Goal: Task Accomplishment & Management: Use online tool/utility

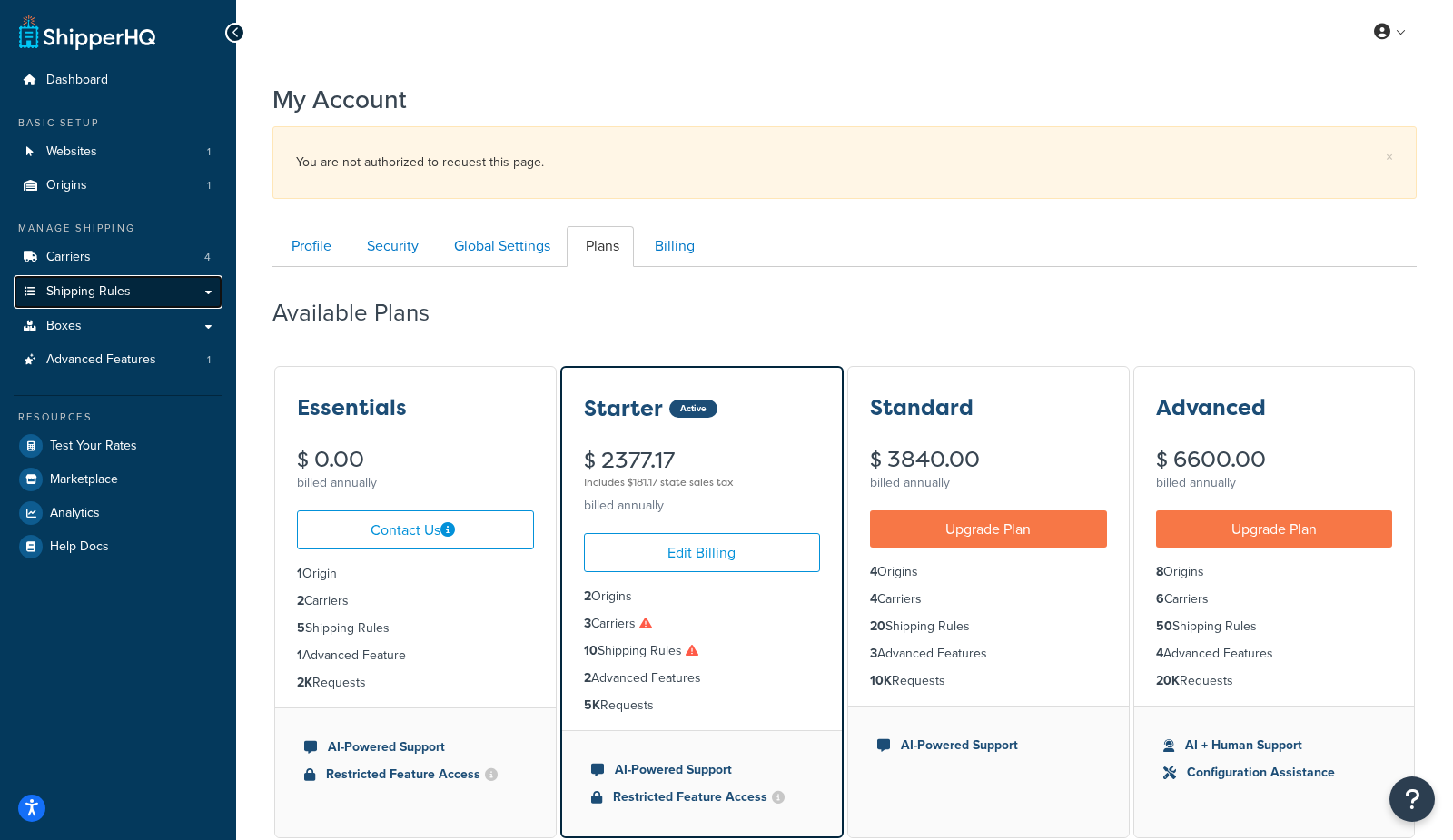
click at [105, 290] on span "Shipping Rules" at bounding box center [88, 292] width 84 height 16
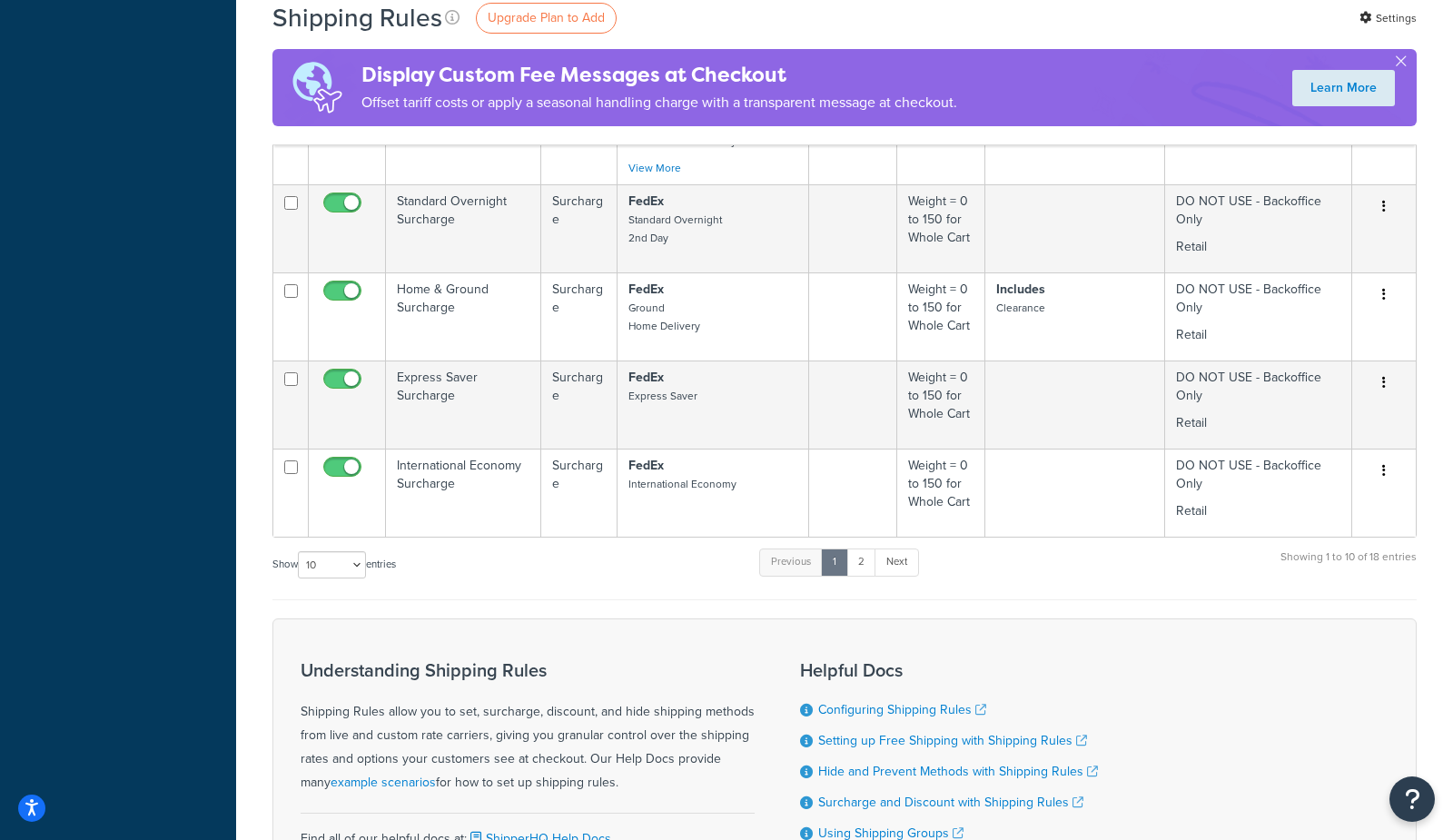
scroll to position [1051, 0]
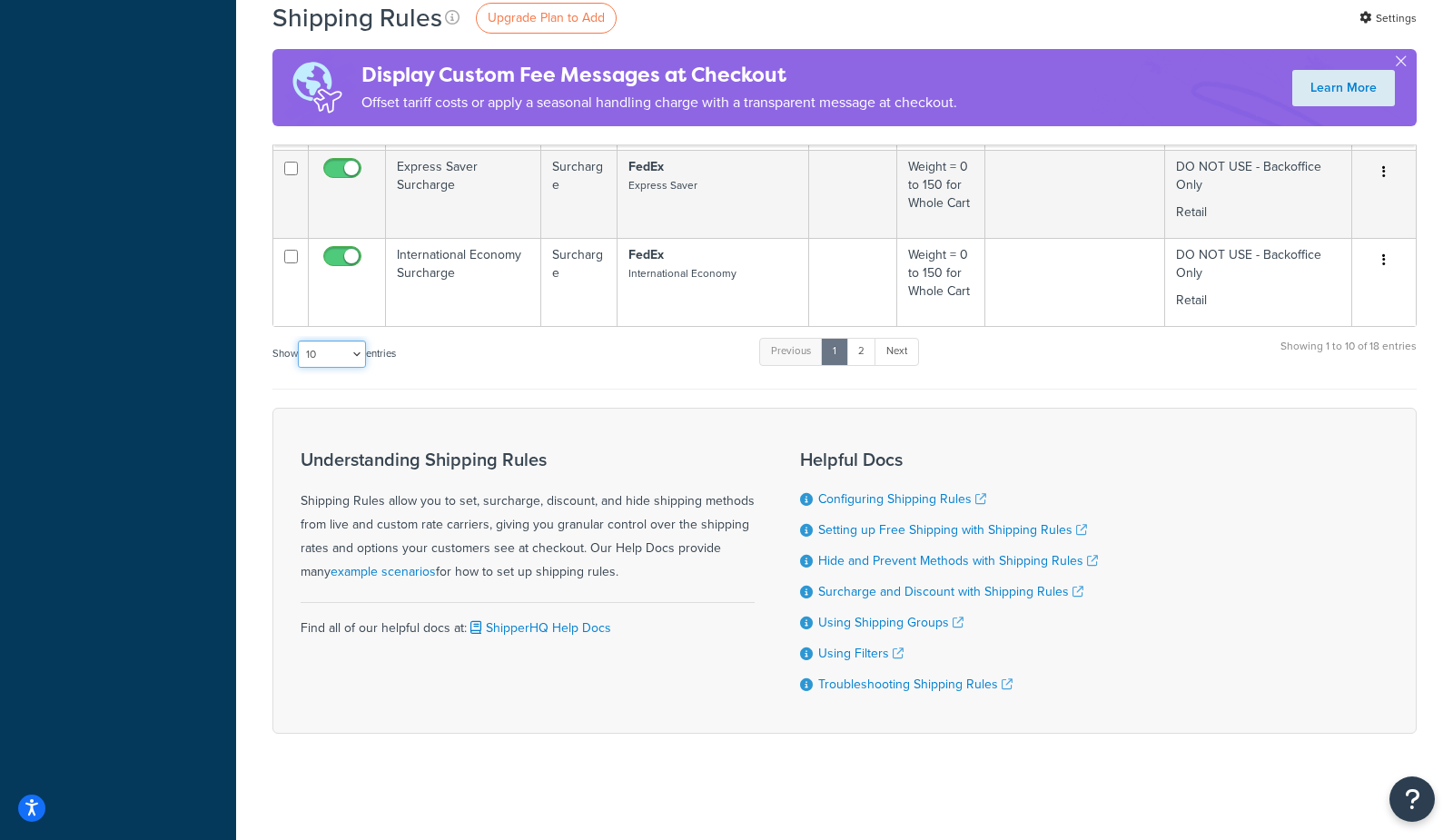
click at [340, 360] on select "10 15 25 50 100 1000" at bounding box center [331, 354] width 68 height 27
select select "1000"
click at [300, 340] on select "10 15 25 50 100 1000" at bounding box center [331, 354] width 68 height 27
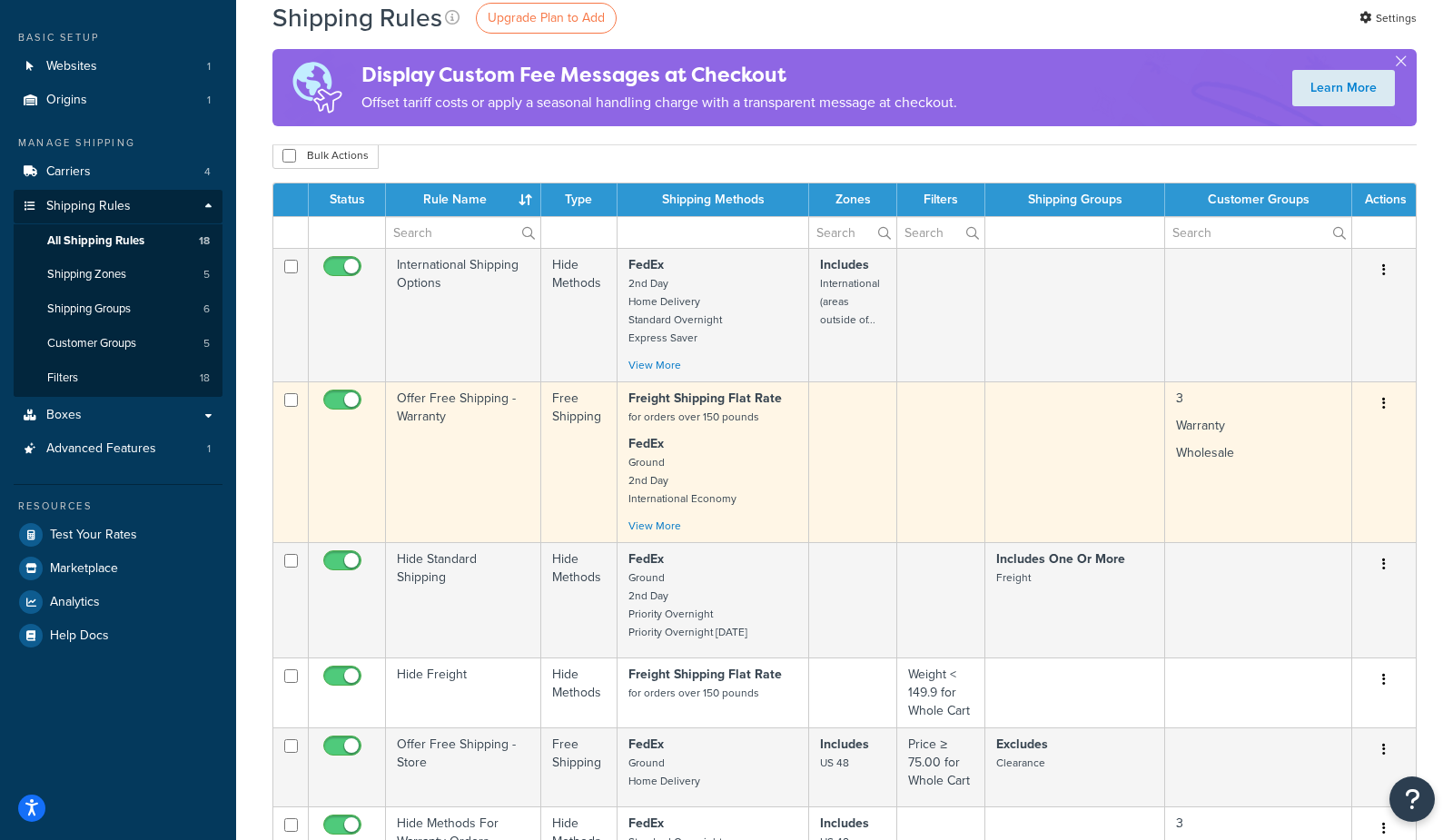
scroll to position [0, 0]
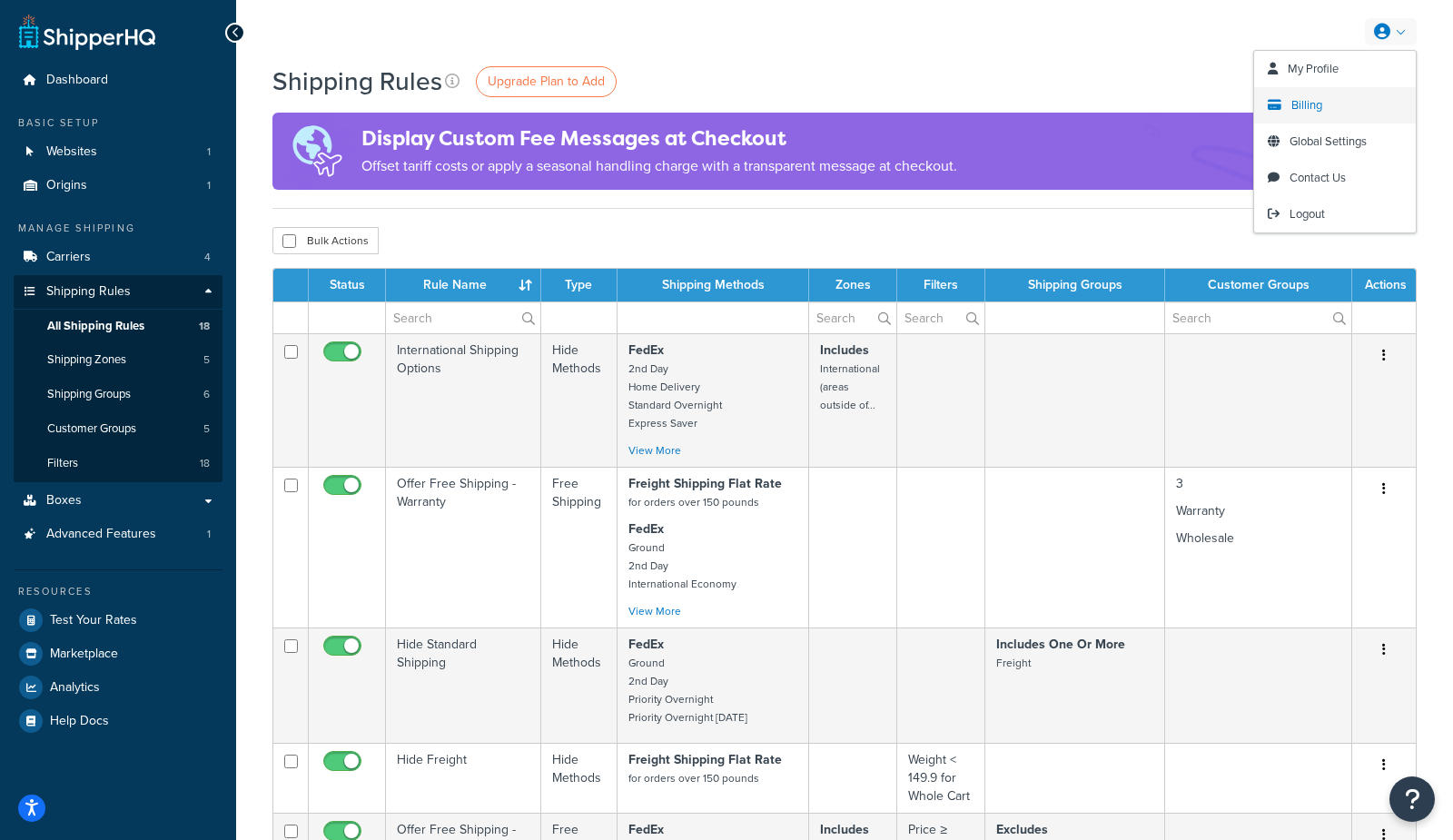
click at [1294, 104] on span "Billing" at bounding box center [1306, 105] width 30 height 18
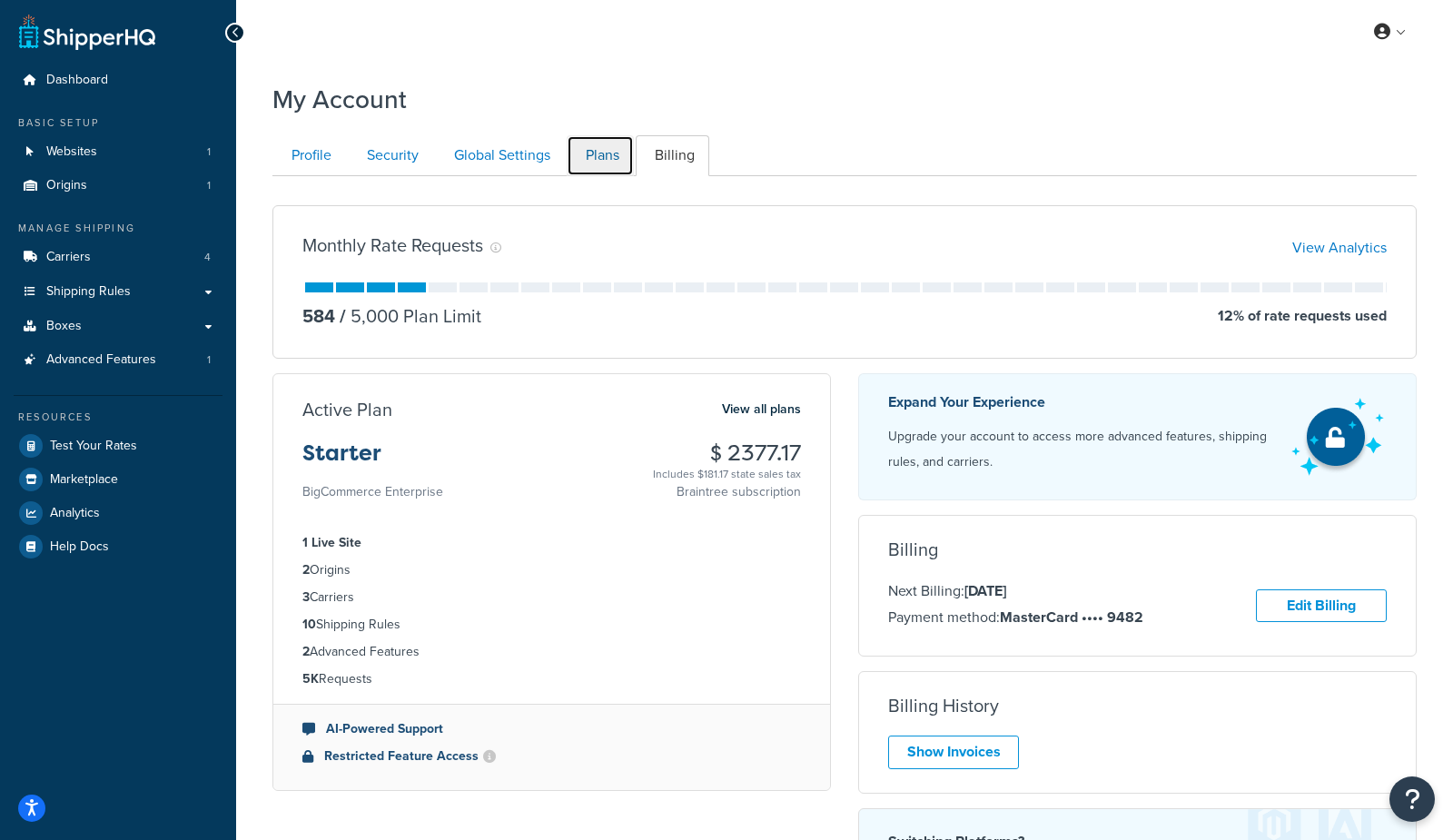
click at [597, 169] on link "Plans" at bounding box center [600, 156] width 68 height 41
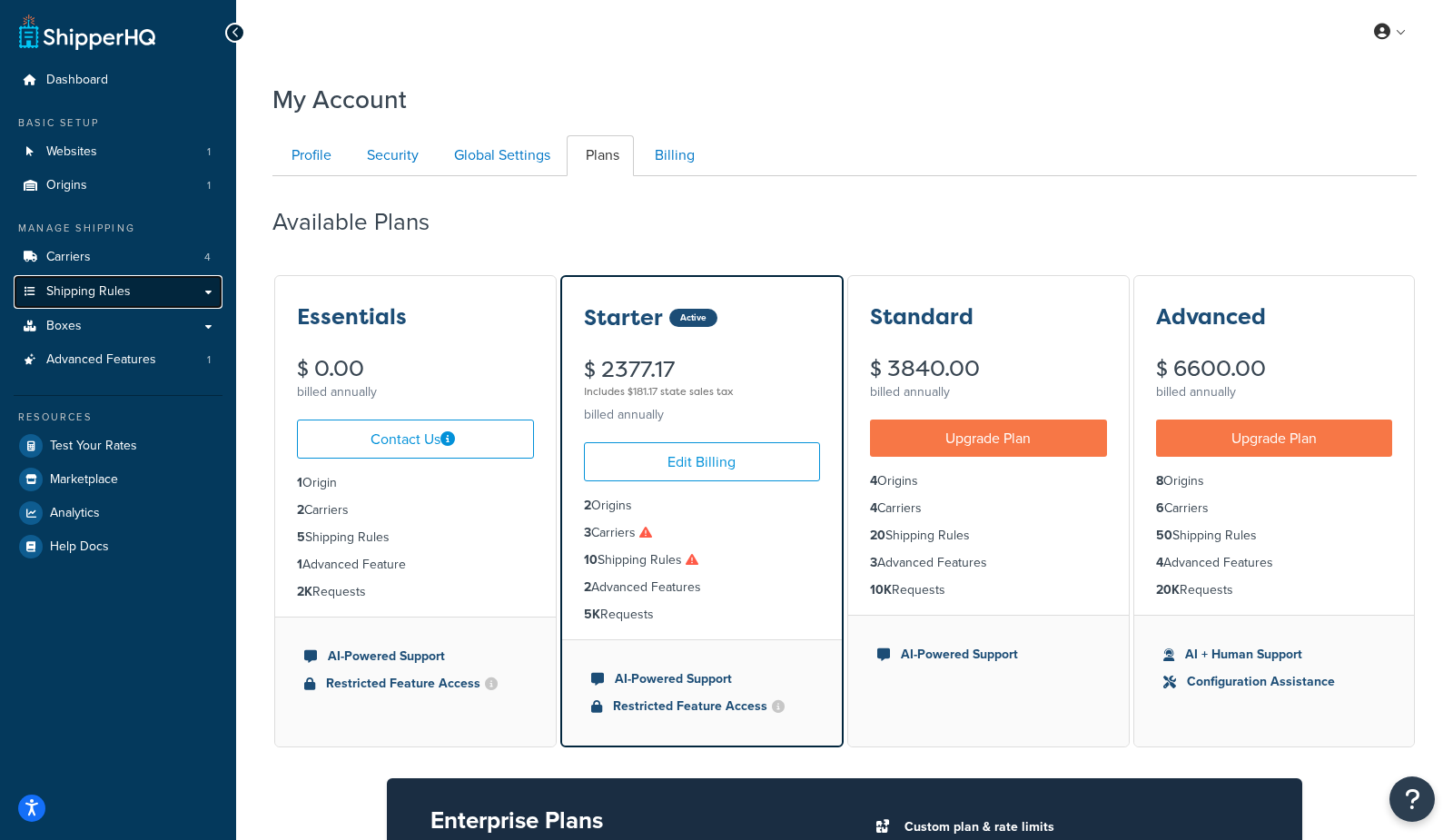
click at [100, 298] on span "Shipping Rules" at bounding box center [88, 292] width 84 height 16
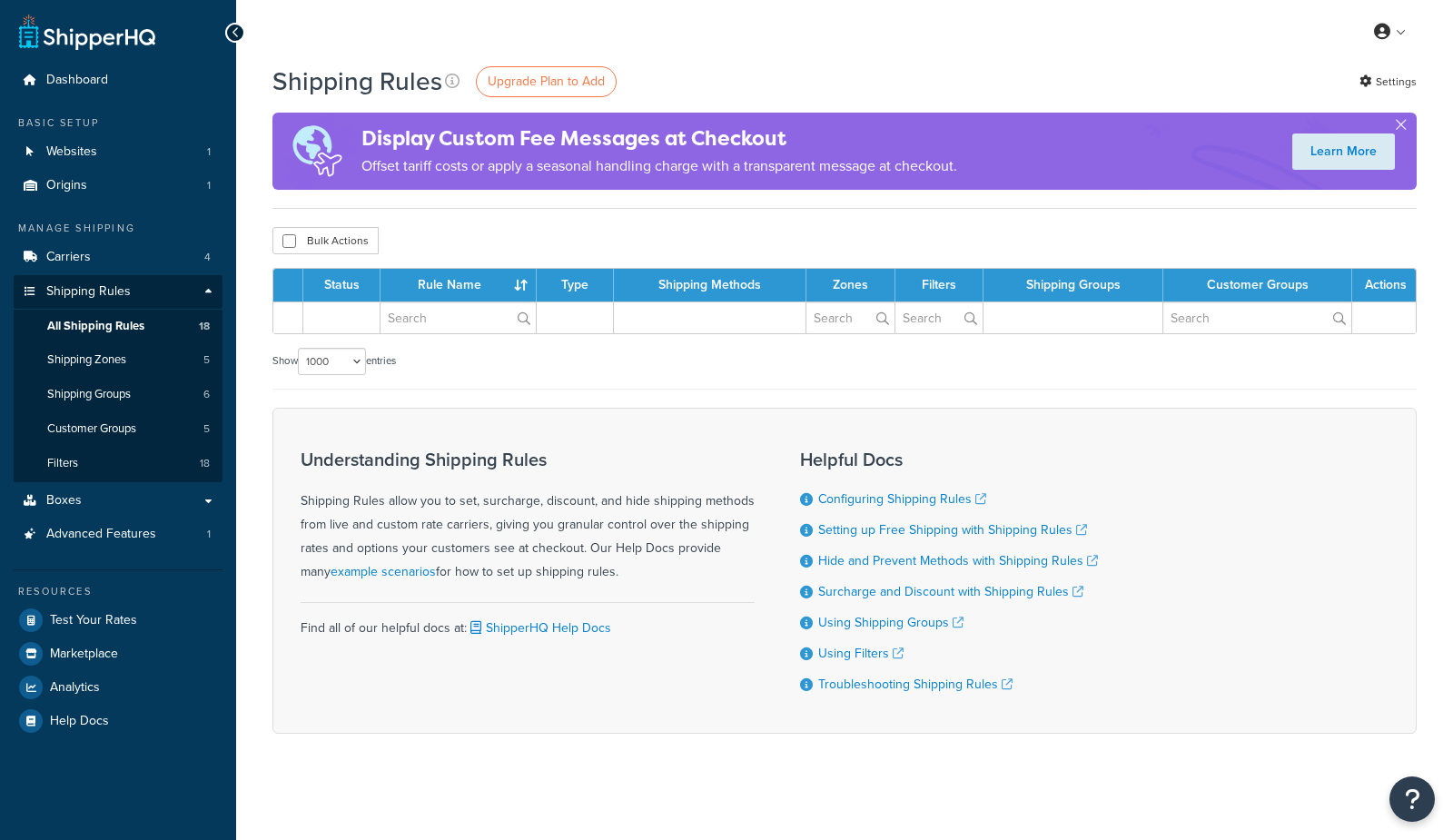
select select "1000"
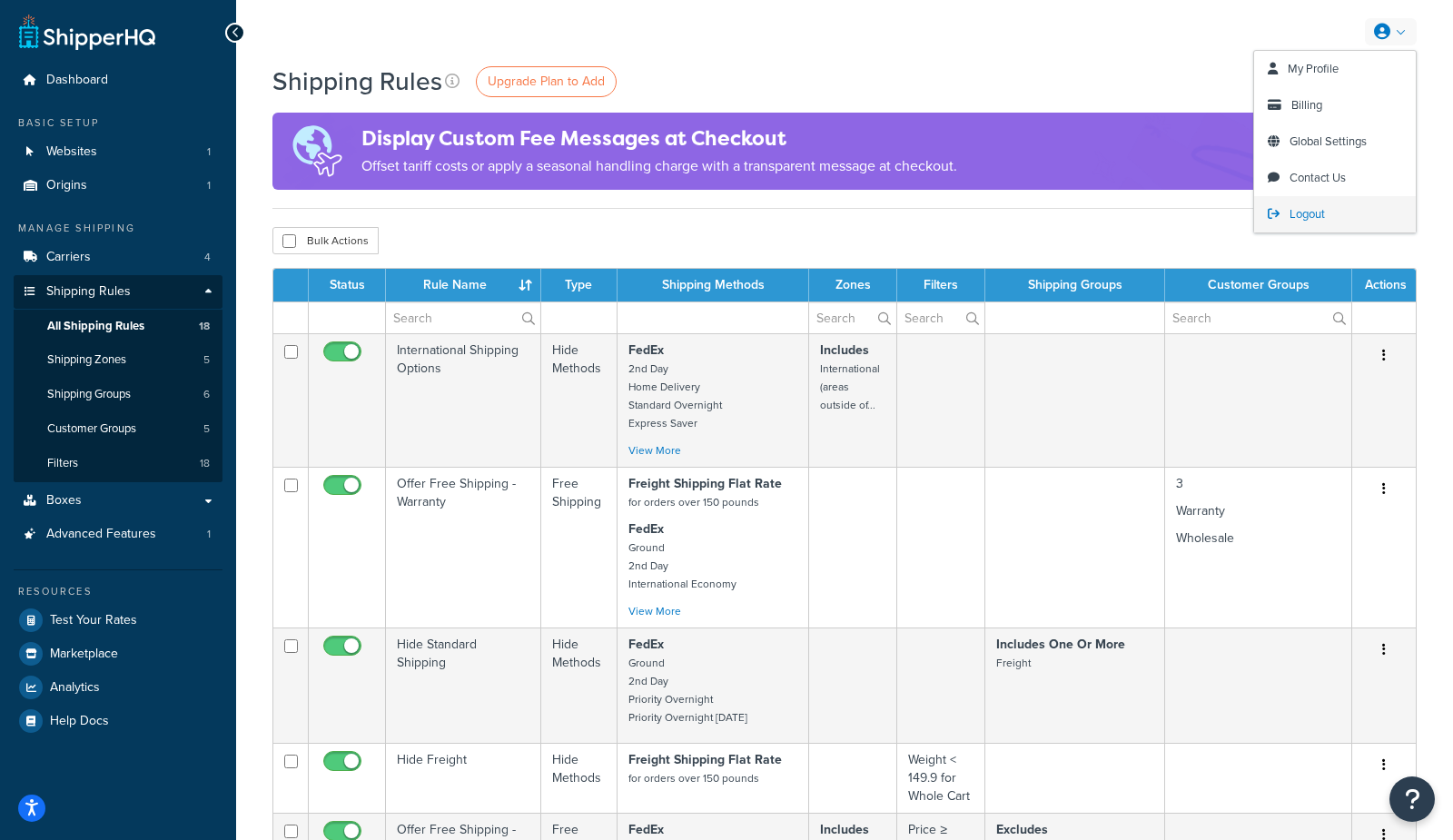
click at [1307, 217] on span "Logout" at bounding box center [1307, 214] width 35 height 18
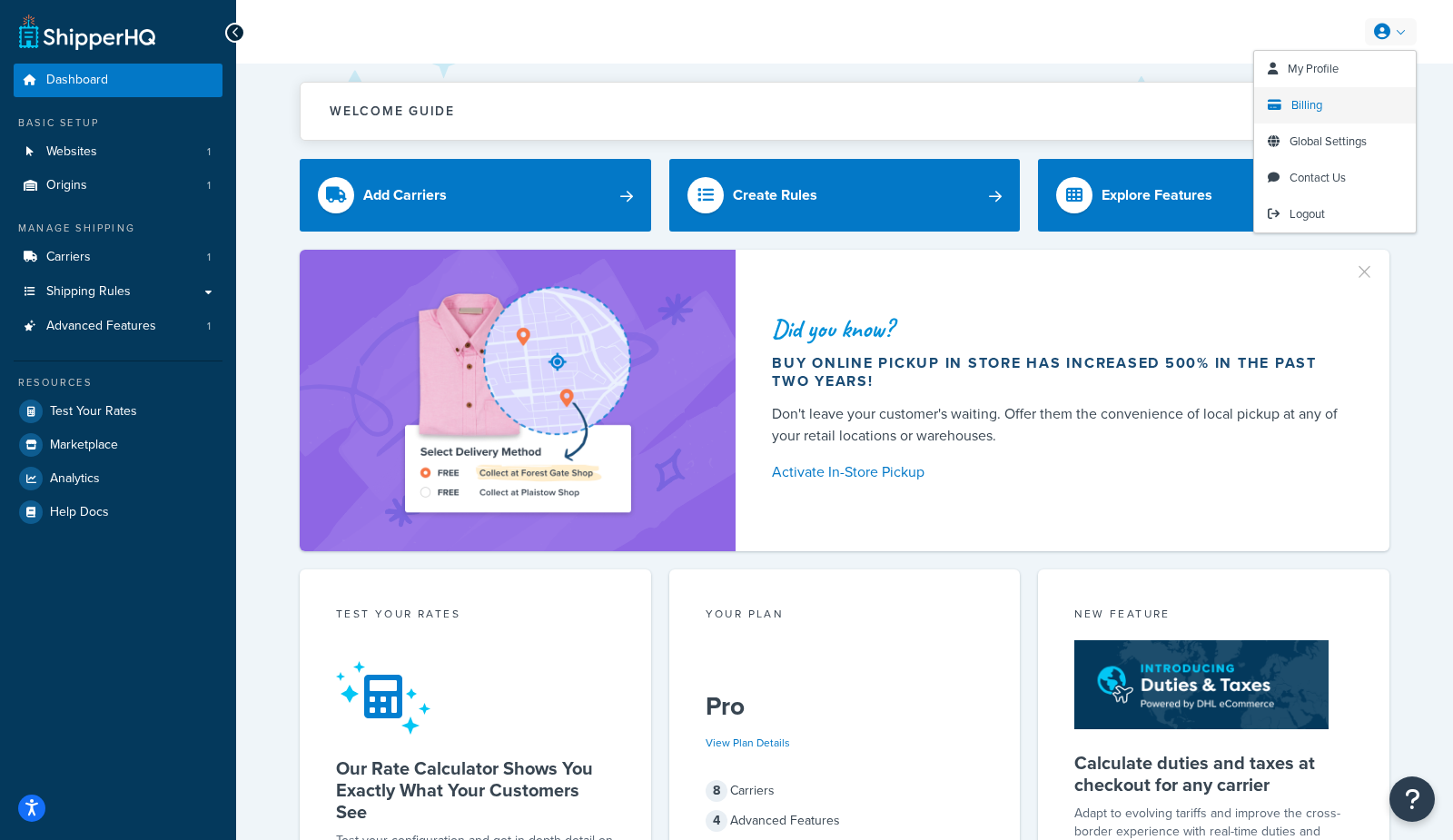
click at [1291, 104] on span "Billing" at bounding box center [1306, 105] width 30 height 18
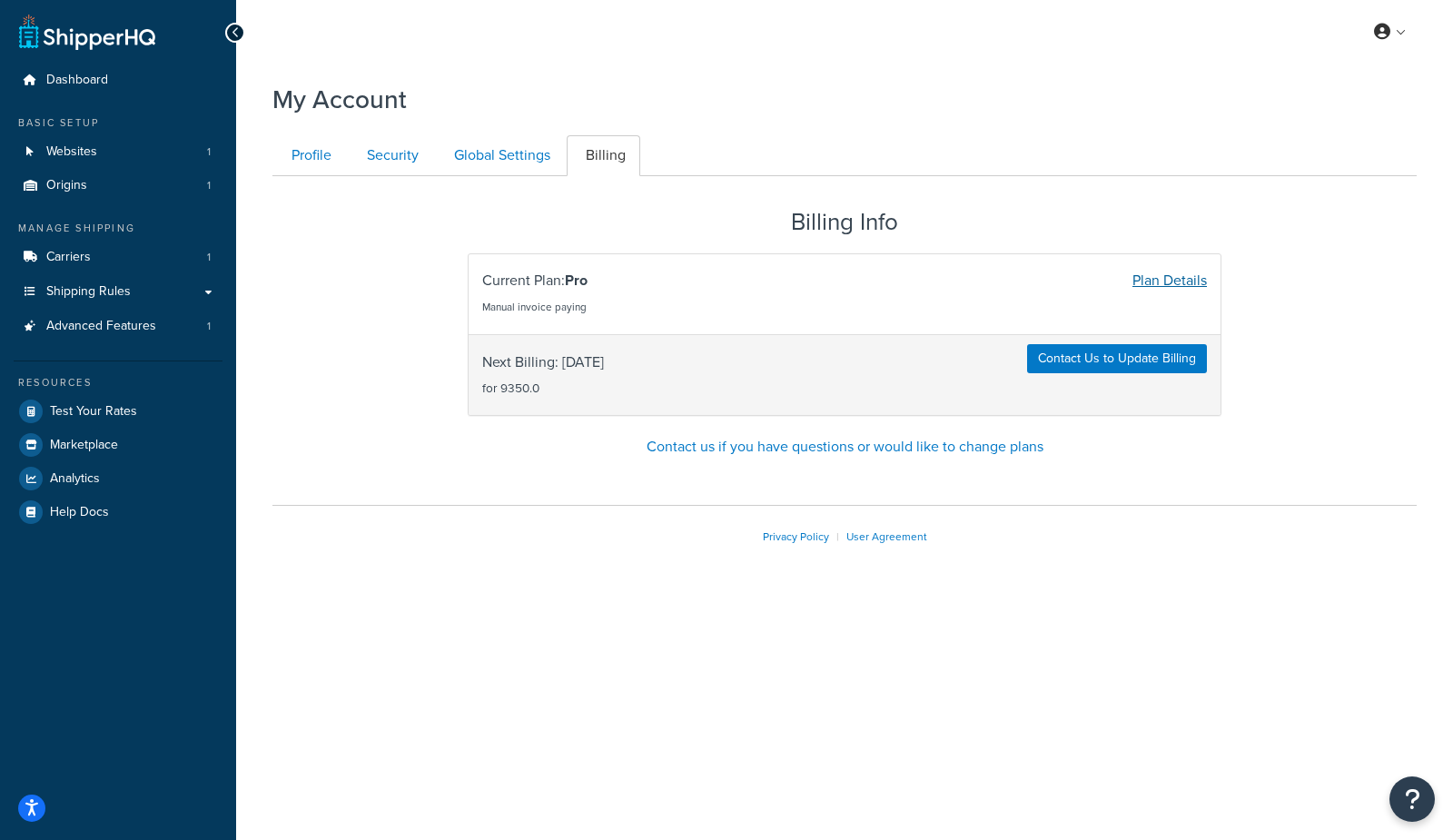
click at [1194, 275] on link "Plan Details" at bounding box center [1170, 279] width 75 height 21
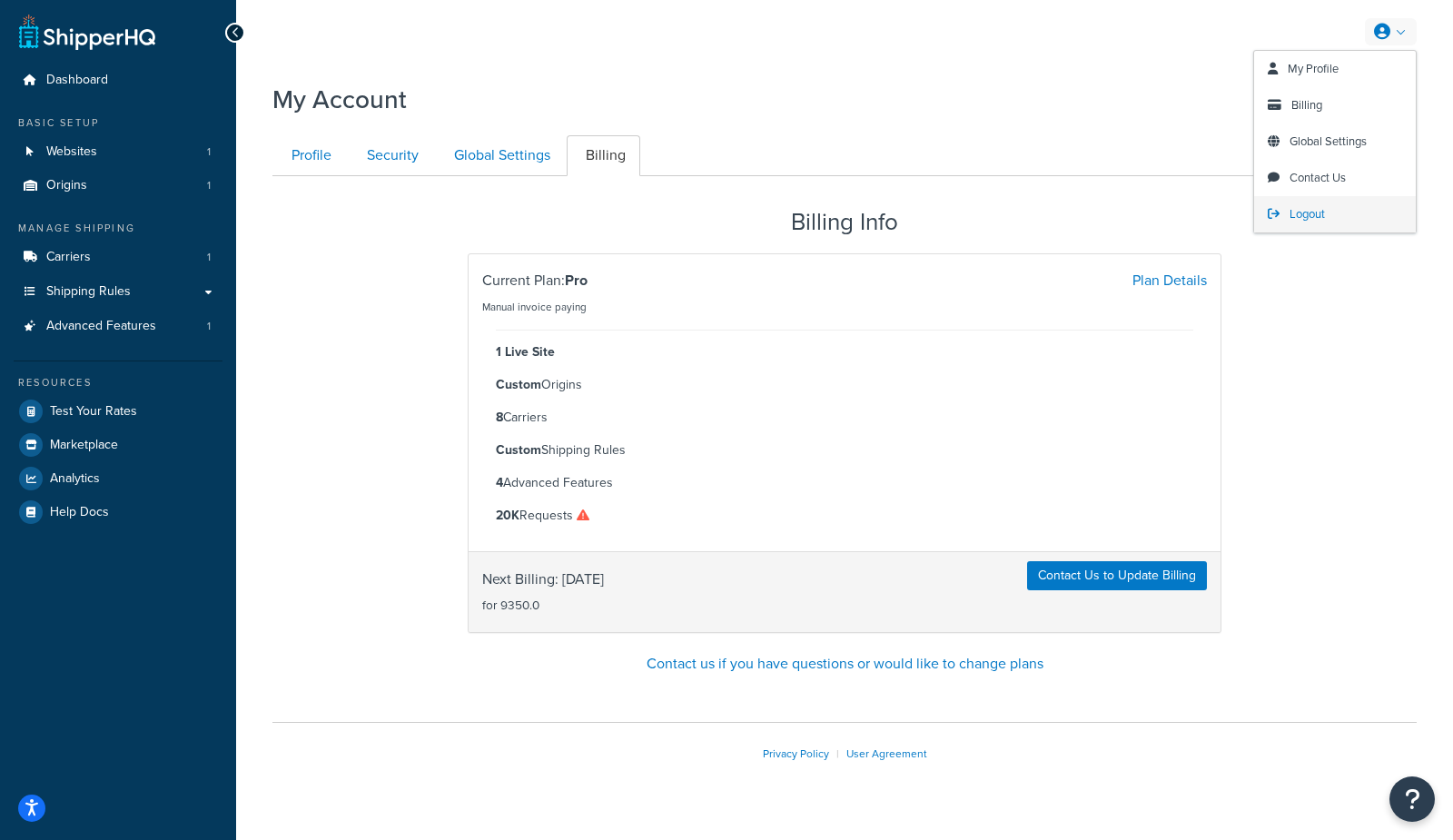
click at [1306, 216] on span "Logout" at bounding box center [1307, 214] width 35 height 18
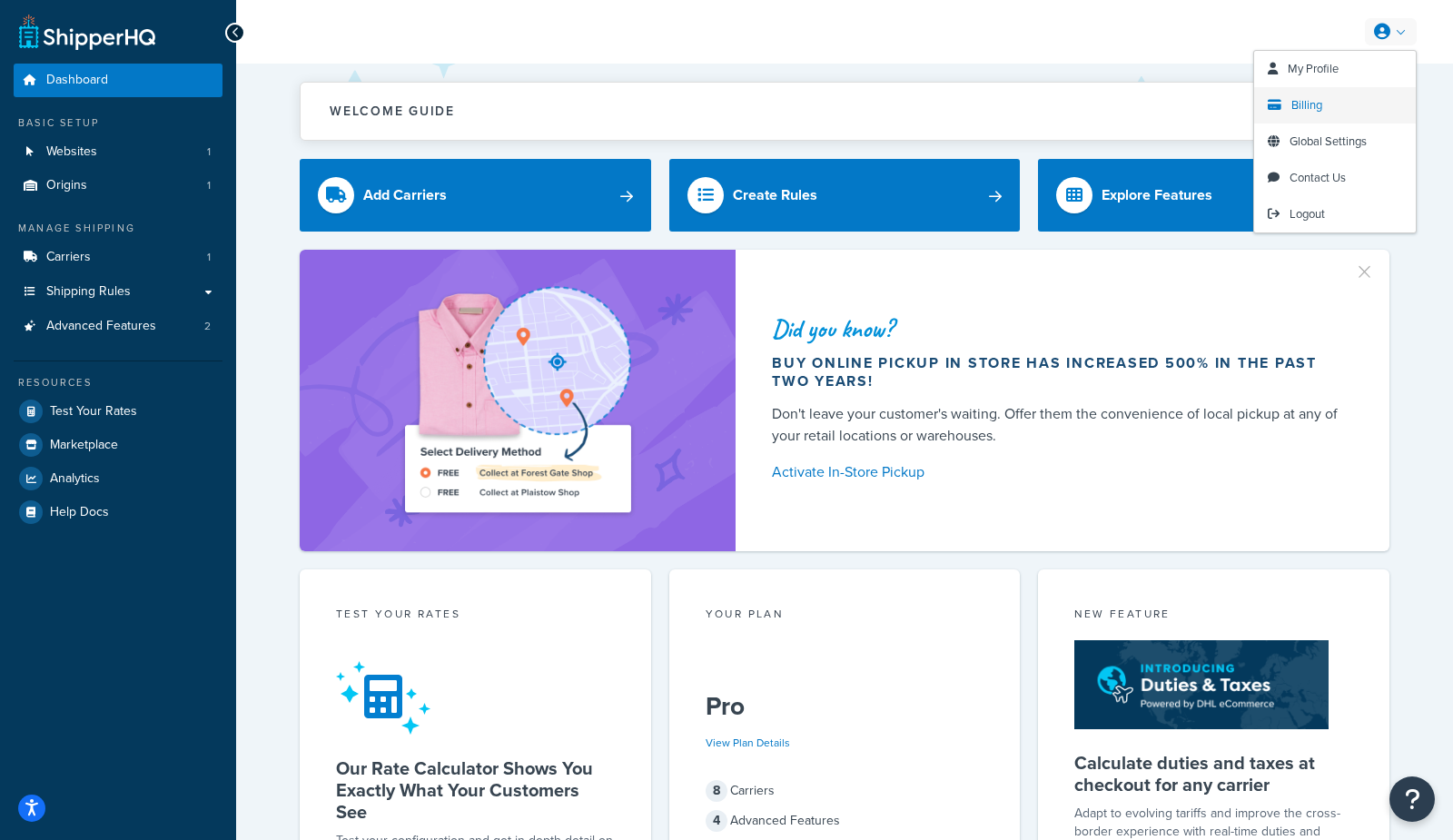
click at [1313, 106] on span "Billing" at bounding box center [1306, 105] width 30 height 18
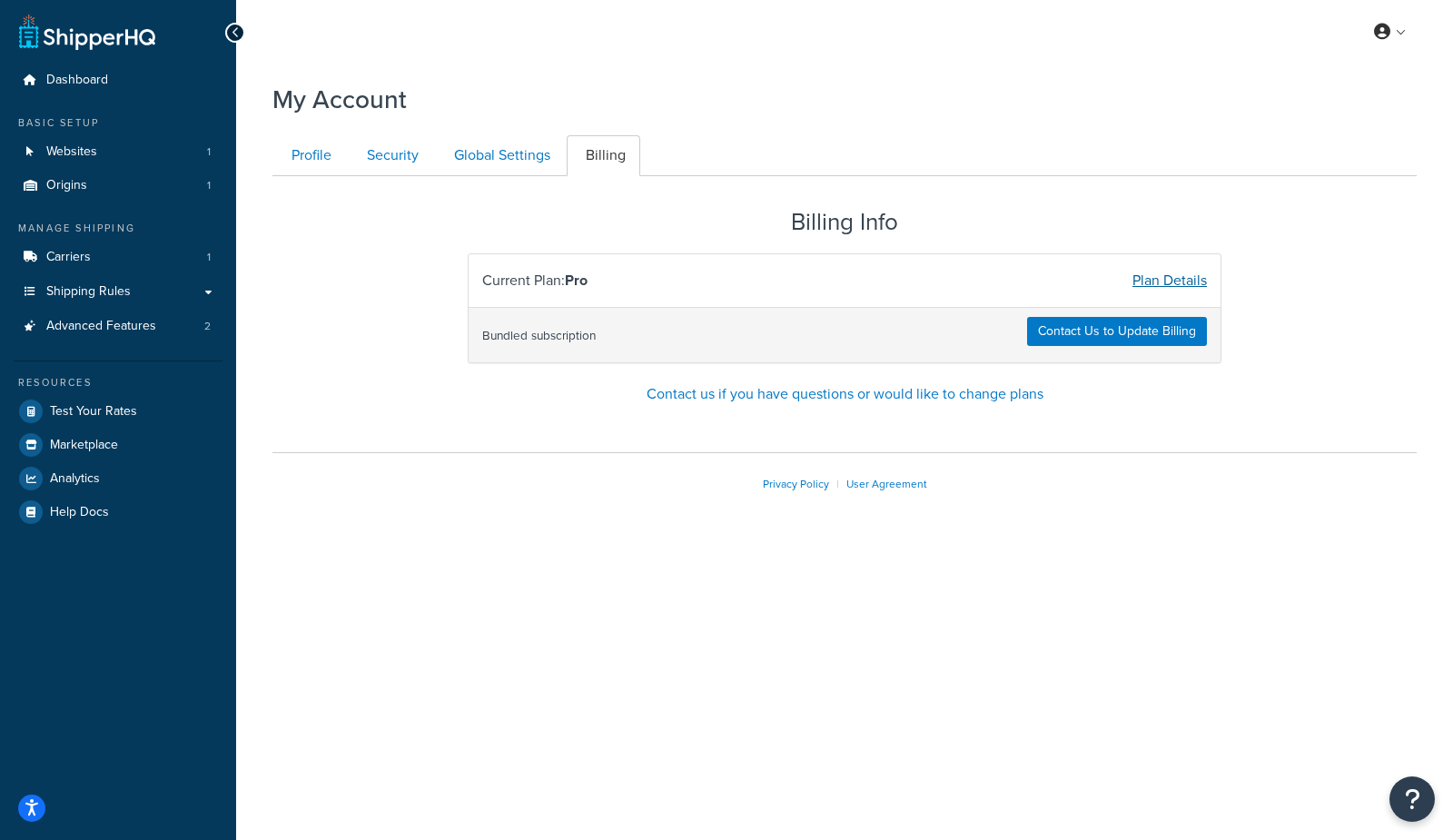
click at [1174, 278] on link "Plan Details" at bounding box center [1170, 279] width 75 height 21
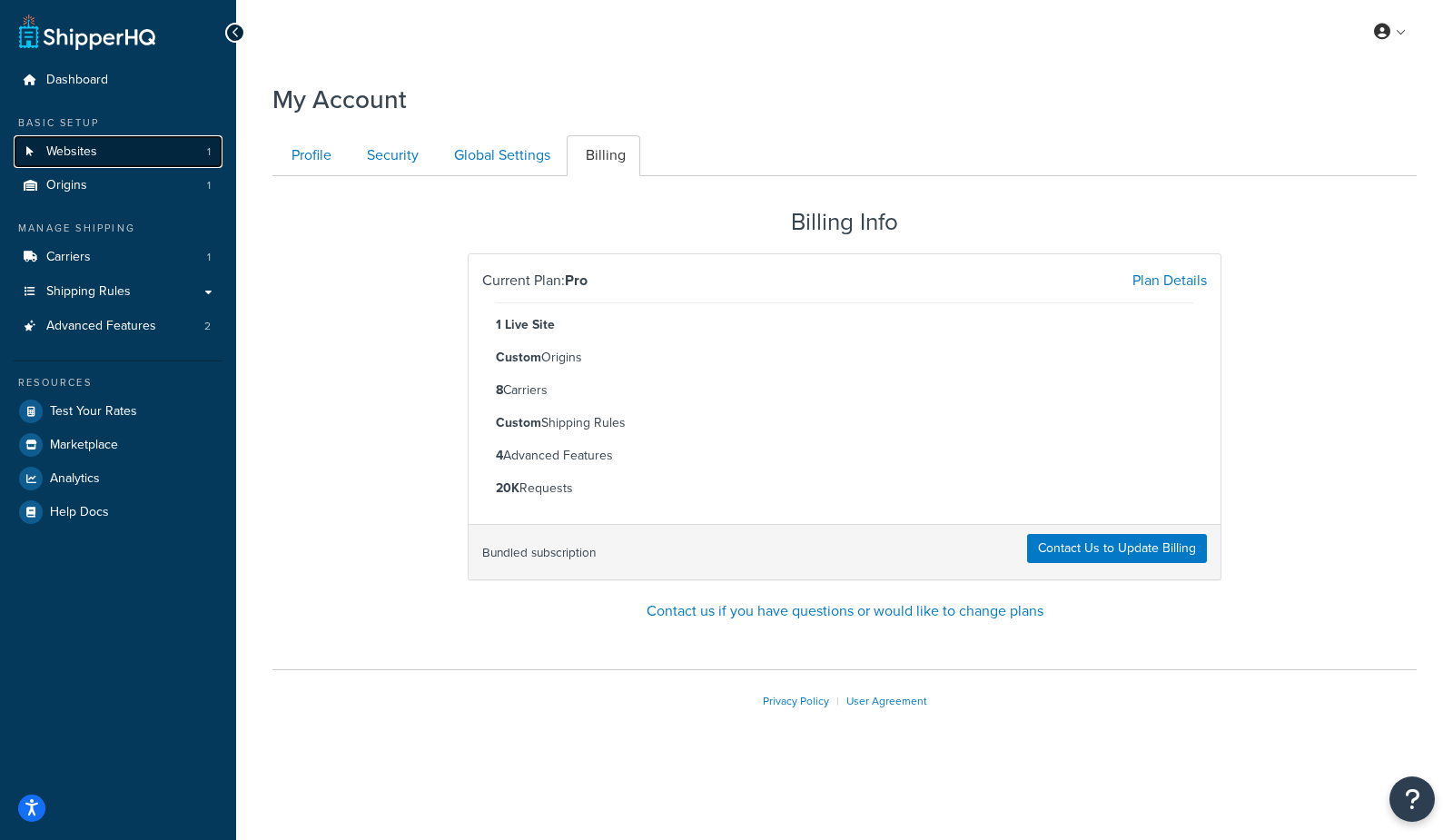
click at [108, 148] on link "Websites 1" at bounding box center [118, 152] width 209 height 33
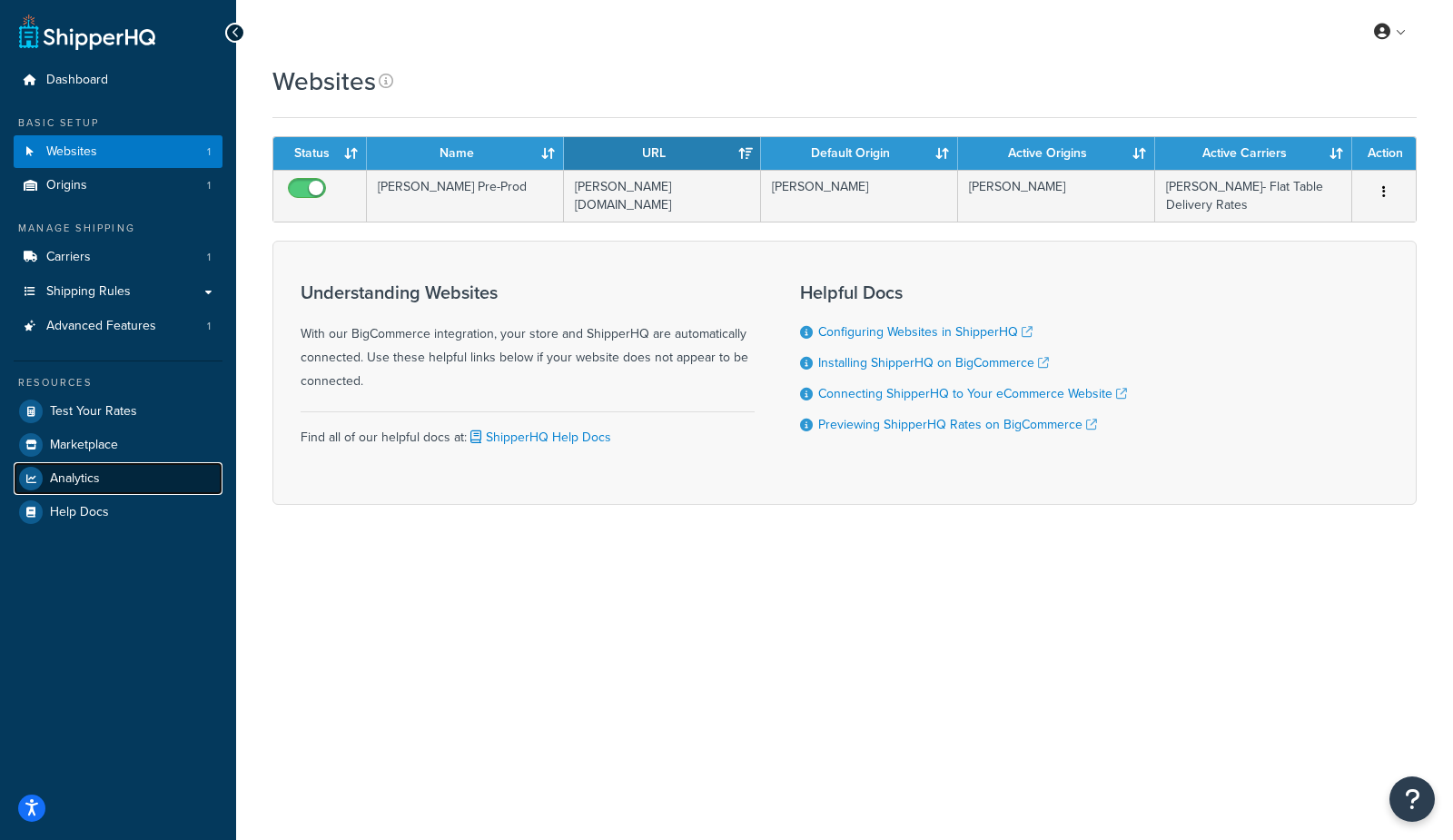
click at [95, 482] on span "Analytics" at bounding box center [75, 479] width 50 height 16
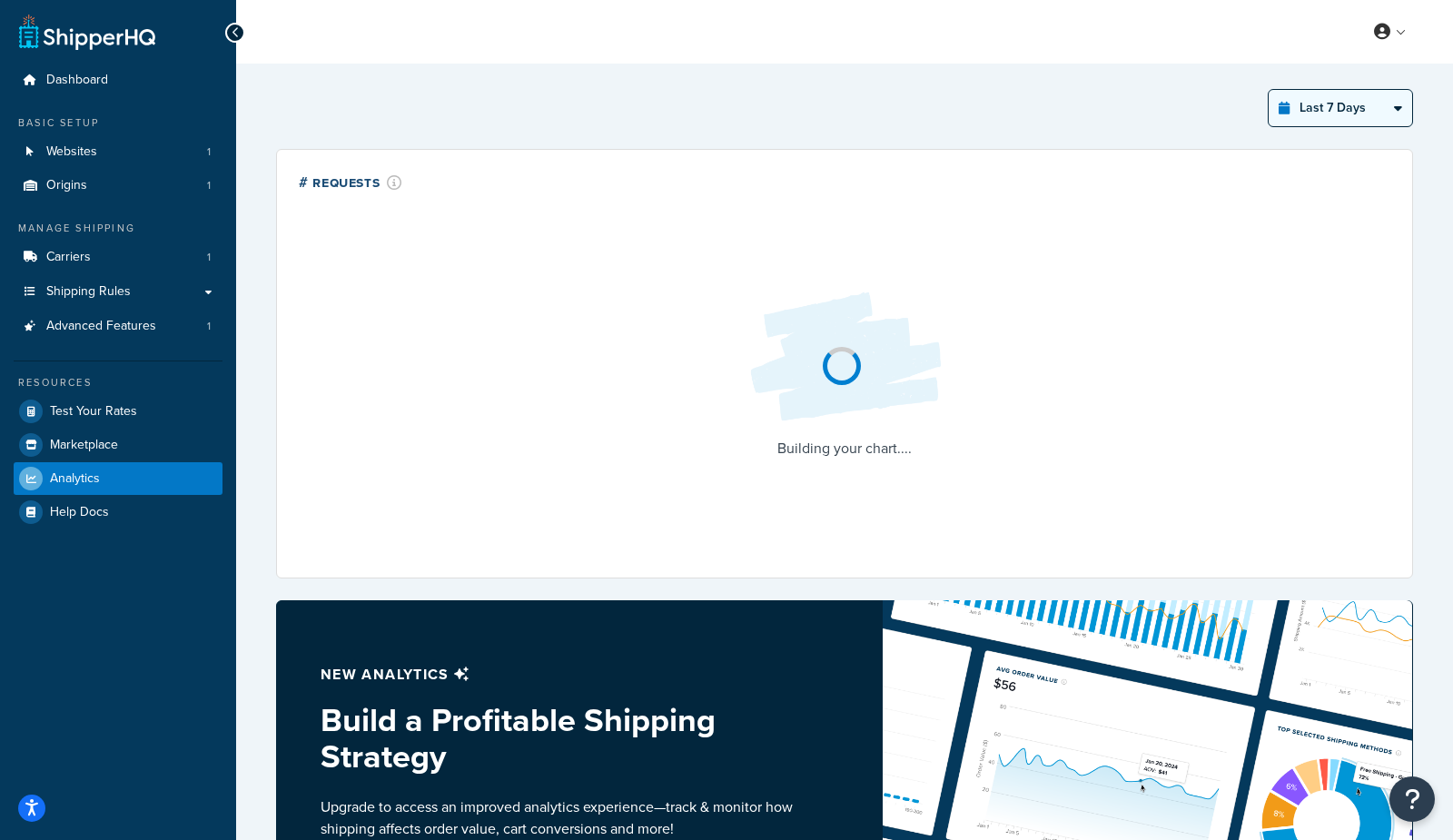
click at [1341, 118] on select "Last 24 Hours Last 7 Days Last 30 Days Last 3 Months Last 6 Months Last 12 Mont…" at bounding box center [1340, 108] width 143 height 36
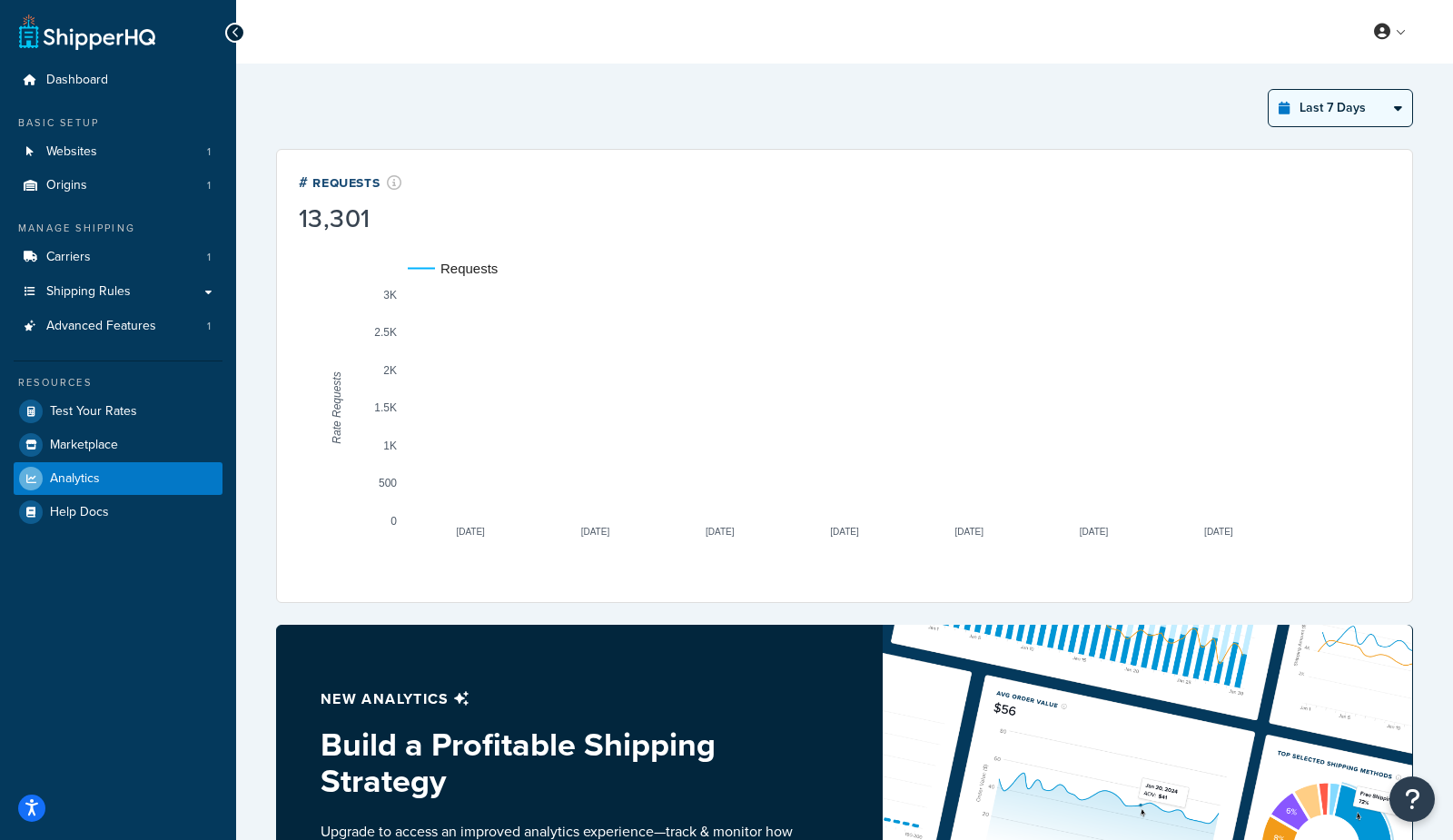
select select "last_year"
click at [1270, 90] on select "Last 24 Hours Last 7 Days Last 30 Days Last 3 Months Last 6 Months Last 12 Mont…" at bounding box center [1340, 108] width 143 height 36
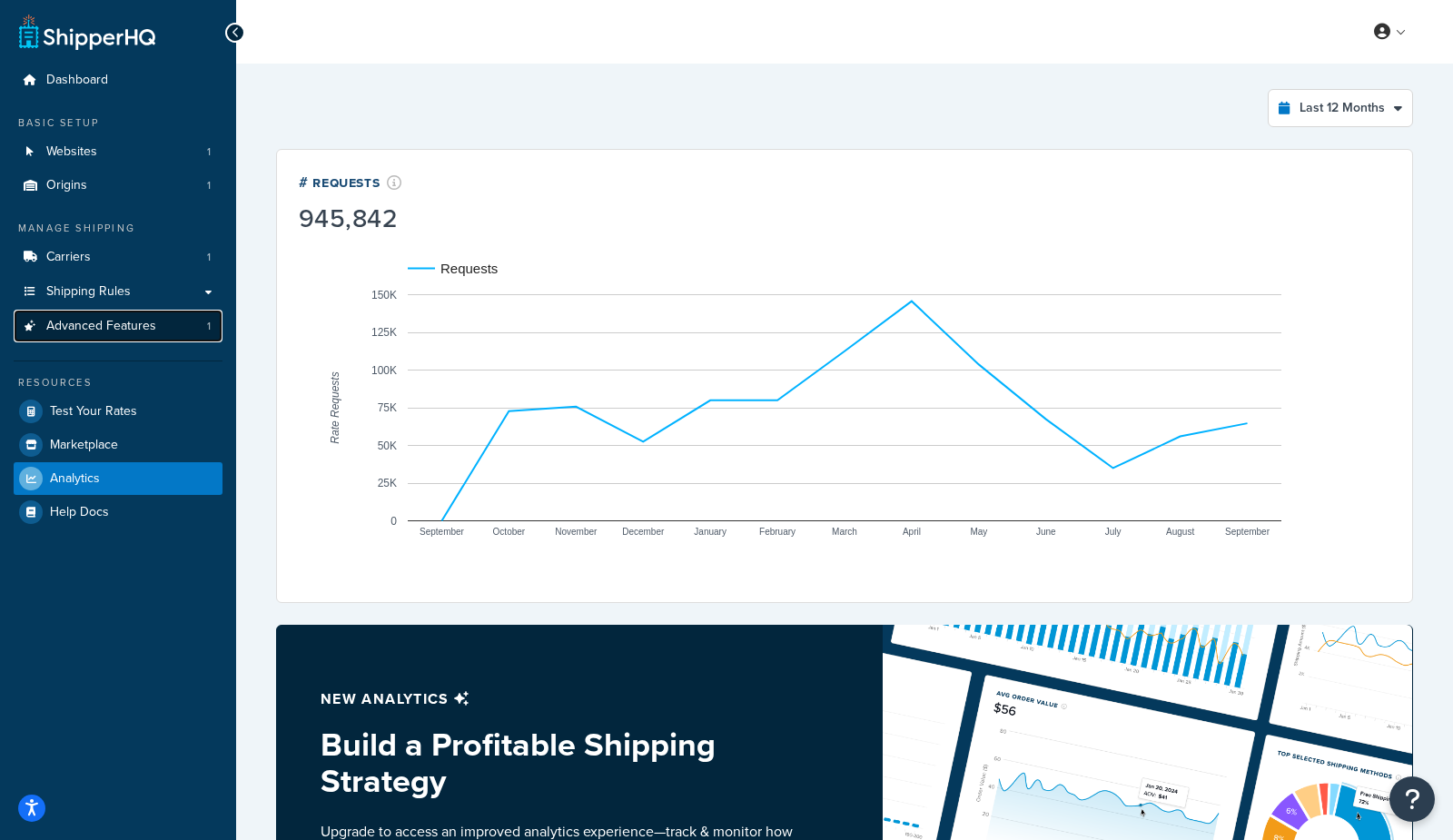
click at [136, 326] on span "Advanced Features" at bounding box center [101, 326] width 110 height 16
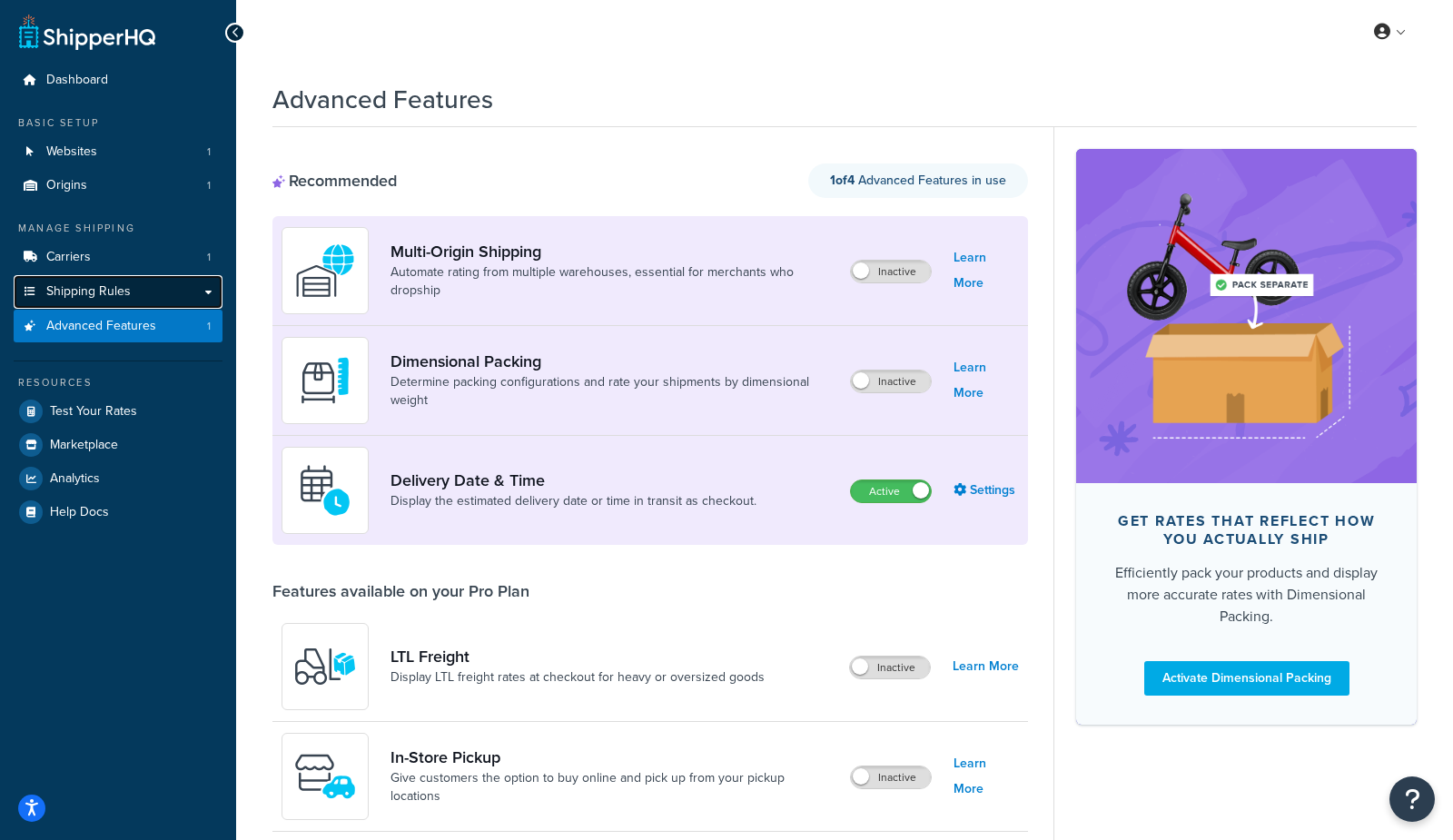
click at [119, 296] on span "Shipping Rules" at bounding box center [88, 292] width 84 height 16
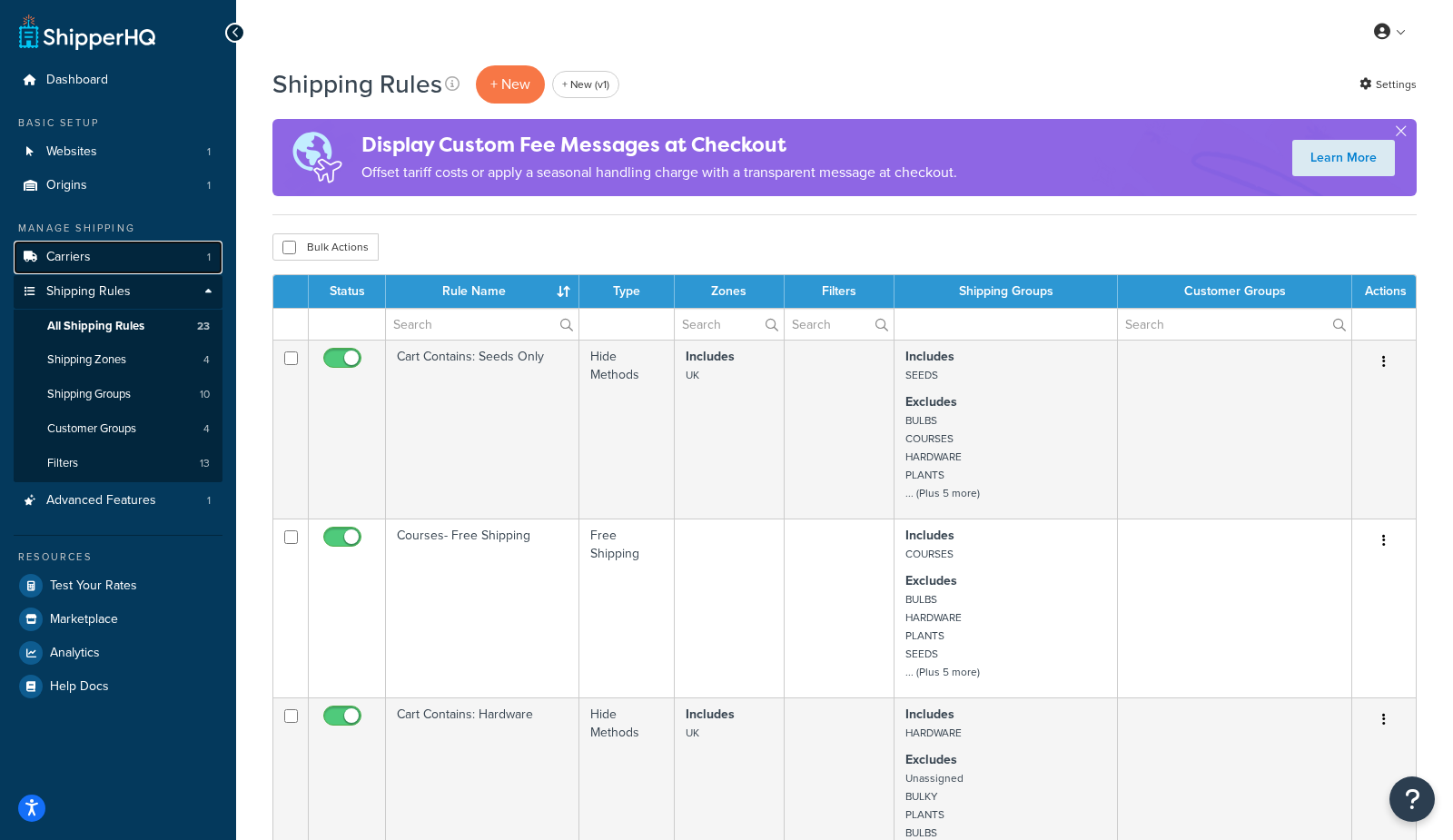
click at [82, 264] on span "Carriers" at bounding box center [68, 258] width 44 height 16
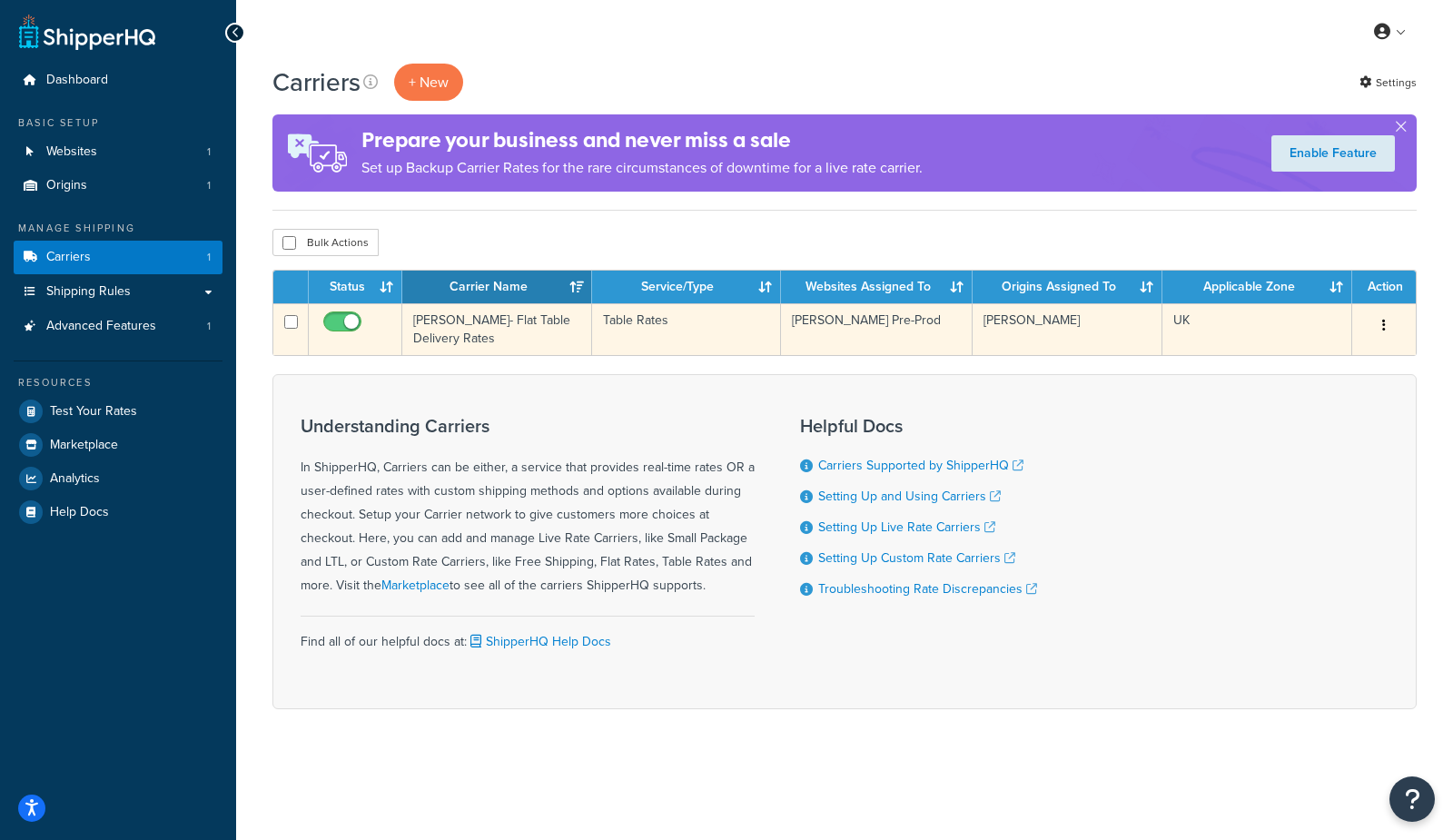
click at [494, 326] on td "[PERSON_NAME]- Flat Table Delivery Rates" at bounding box center [497, 328] width 190 height 52
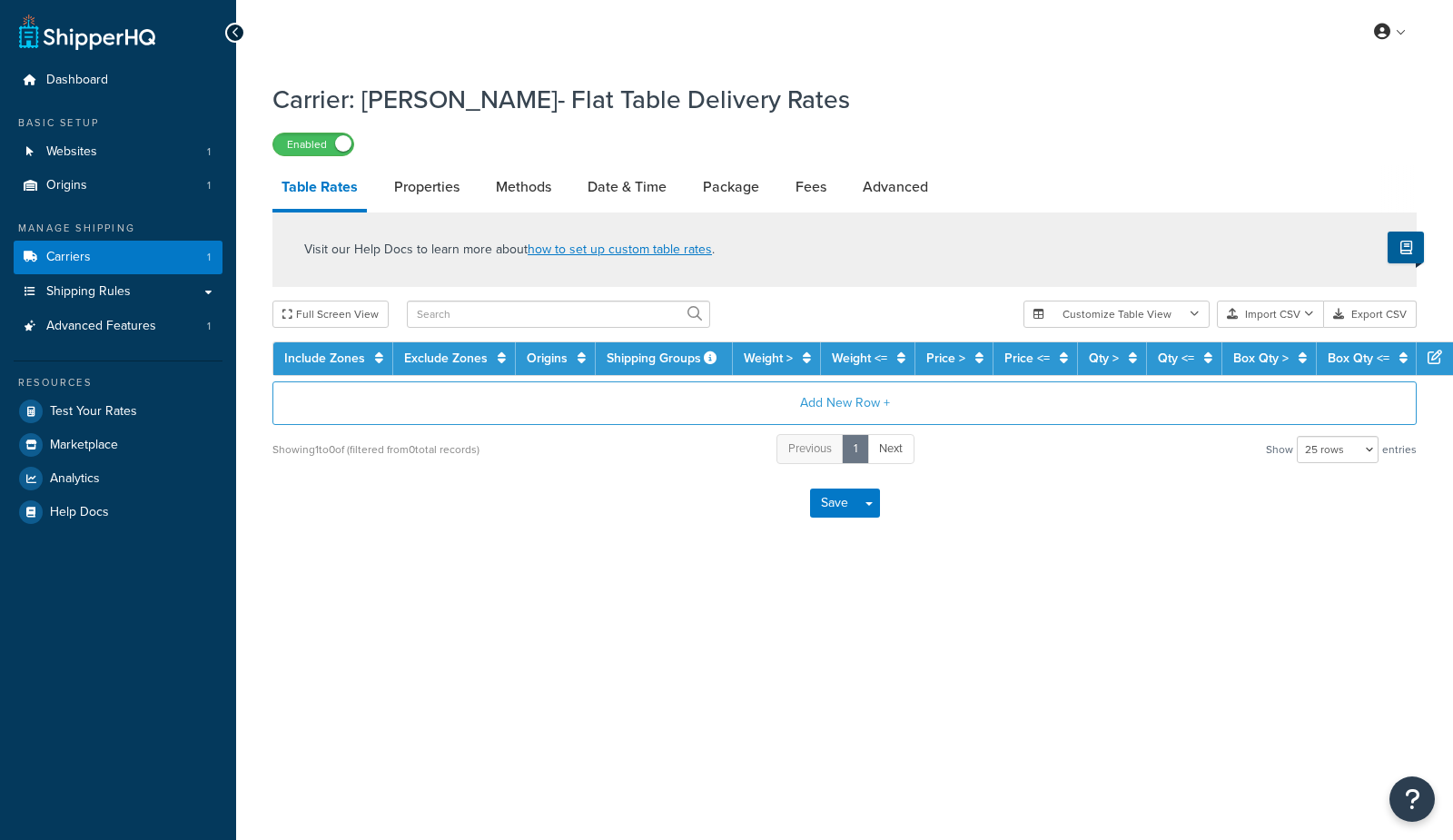
select select "25"
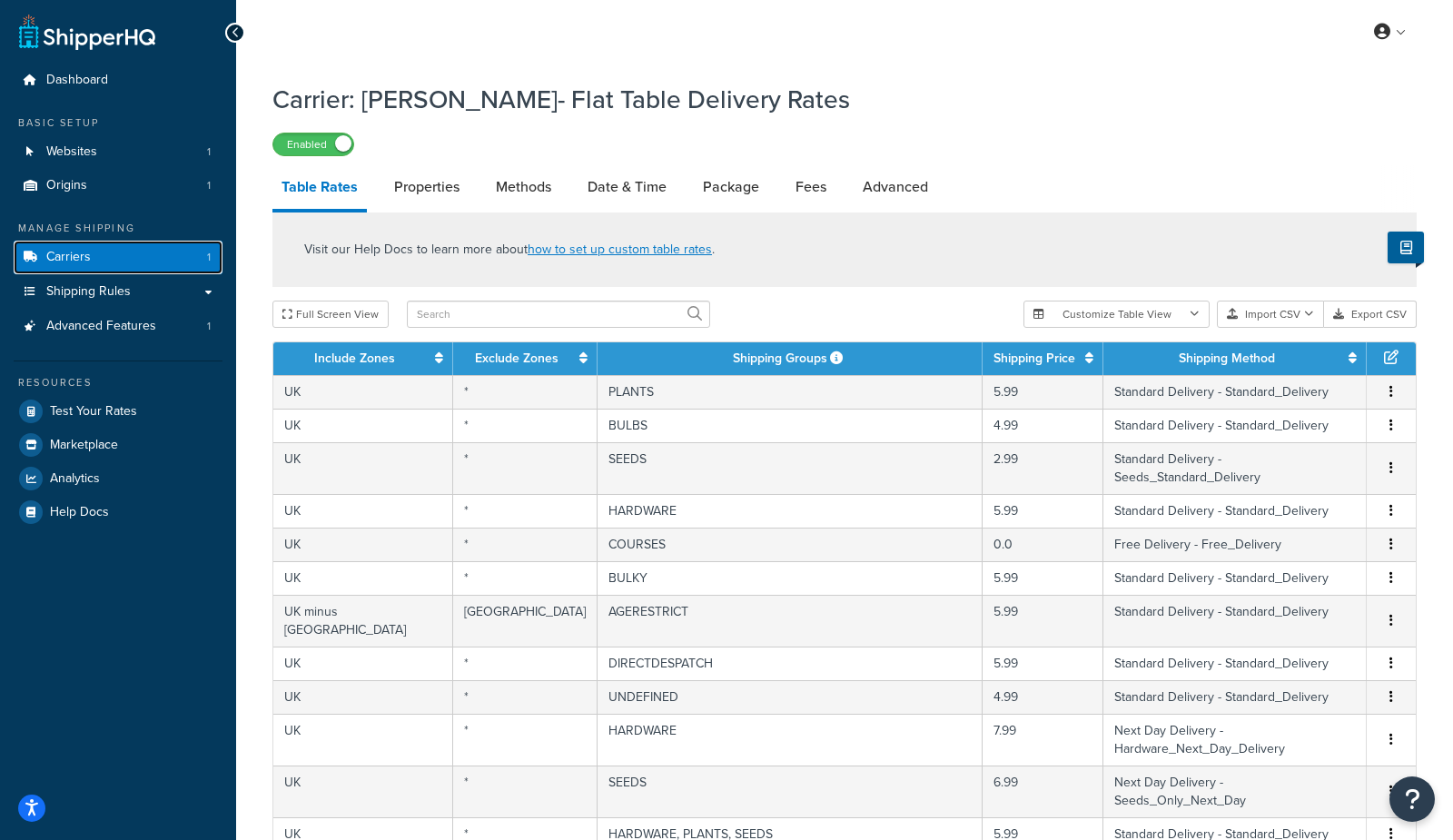
click at [127, 270] on link "Carriers 1" at bounding box center [118, 257] width 209 height 33
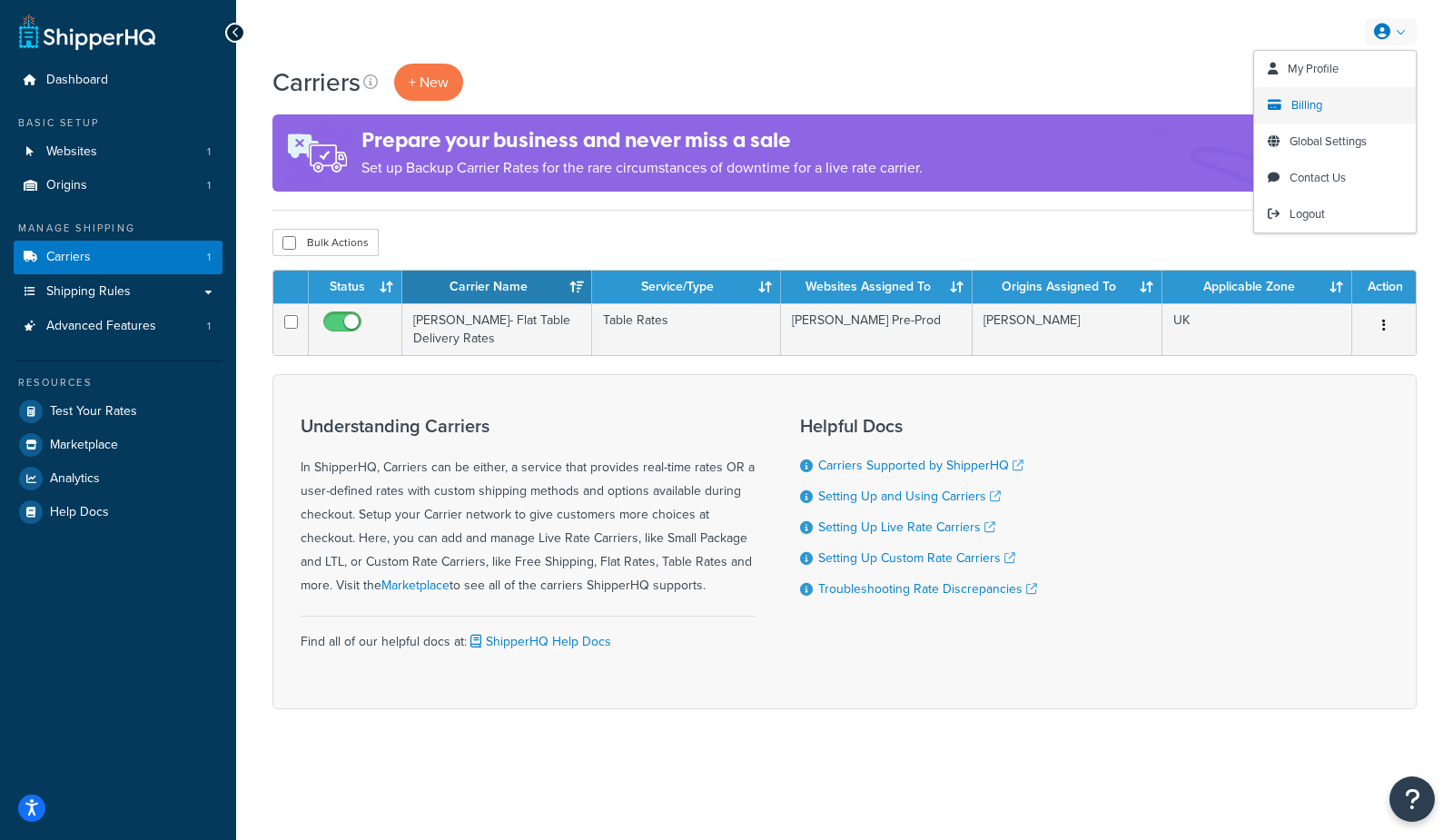
click at [1296, 106] on span "Billing" at bounding box center [1306, 105] width 30 height 18
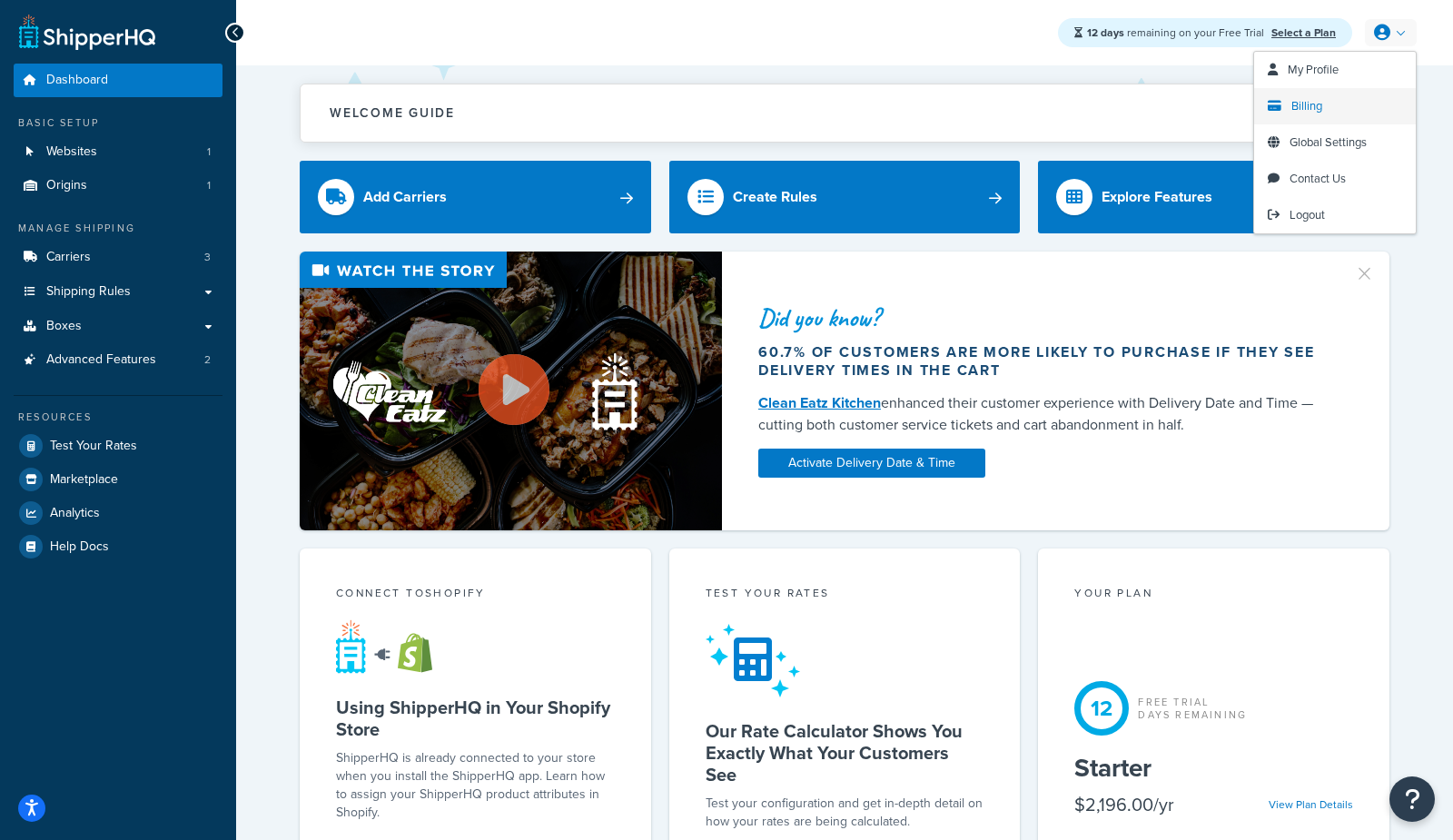
click at [1297, 104] on span "Billing" at bounding box center [1306, 106] width 30 height 18
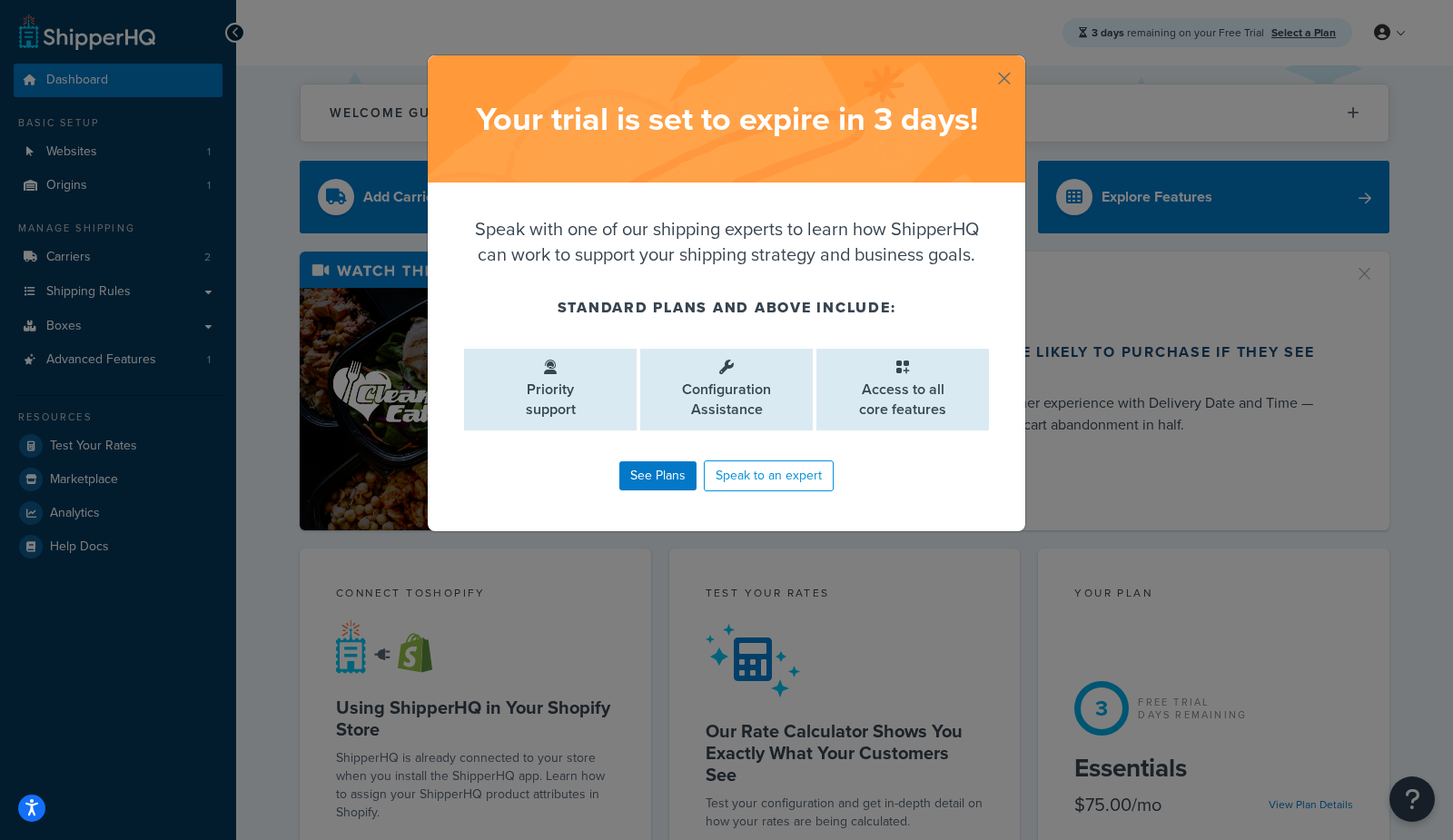
click at [1021, 60] on button "button" at bounding box center [1023, 57] width 5 height 5
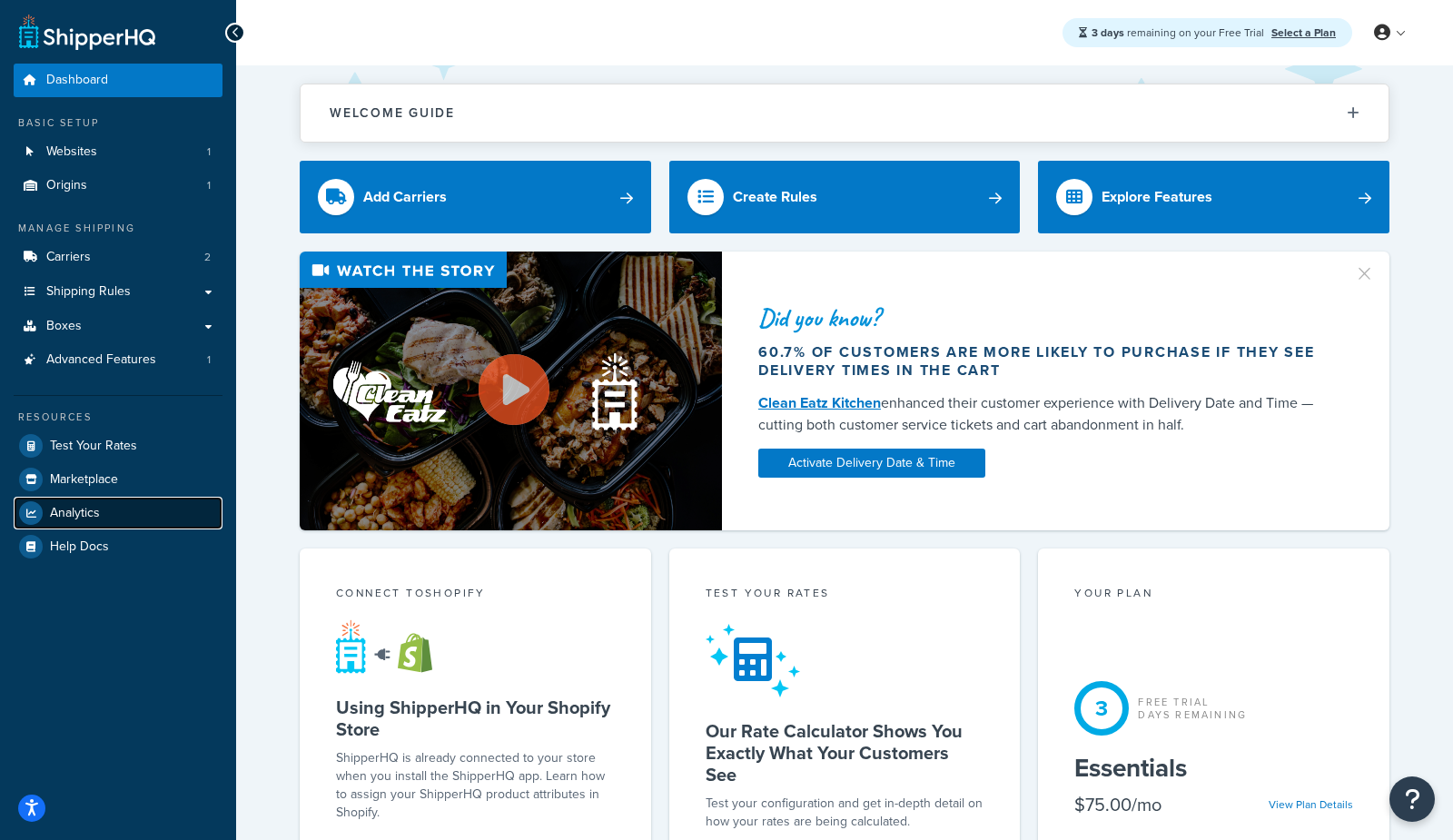
click at [77, 514] on span "Analytics" at bounding box center [75, 514] width 50 height 16
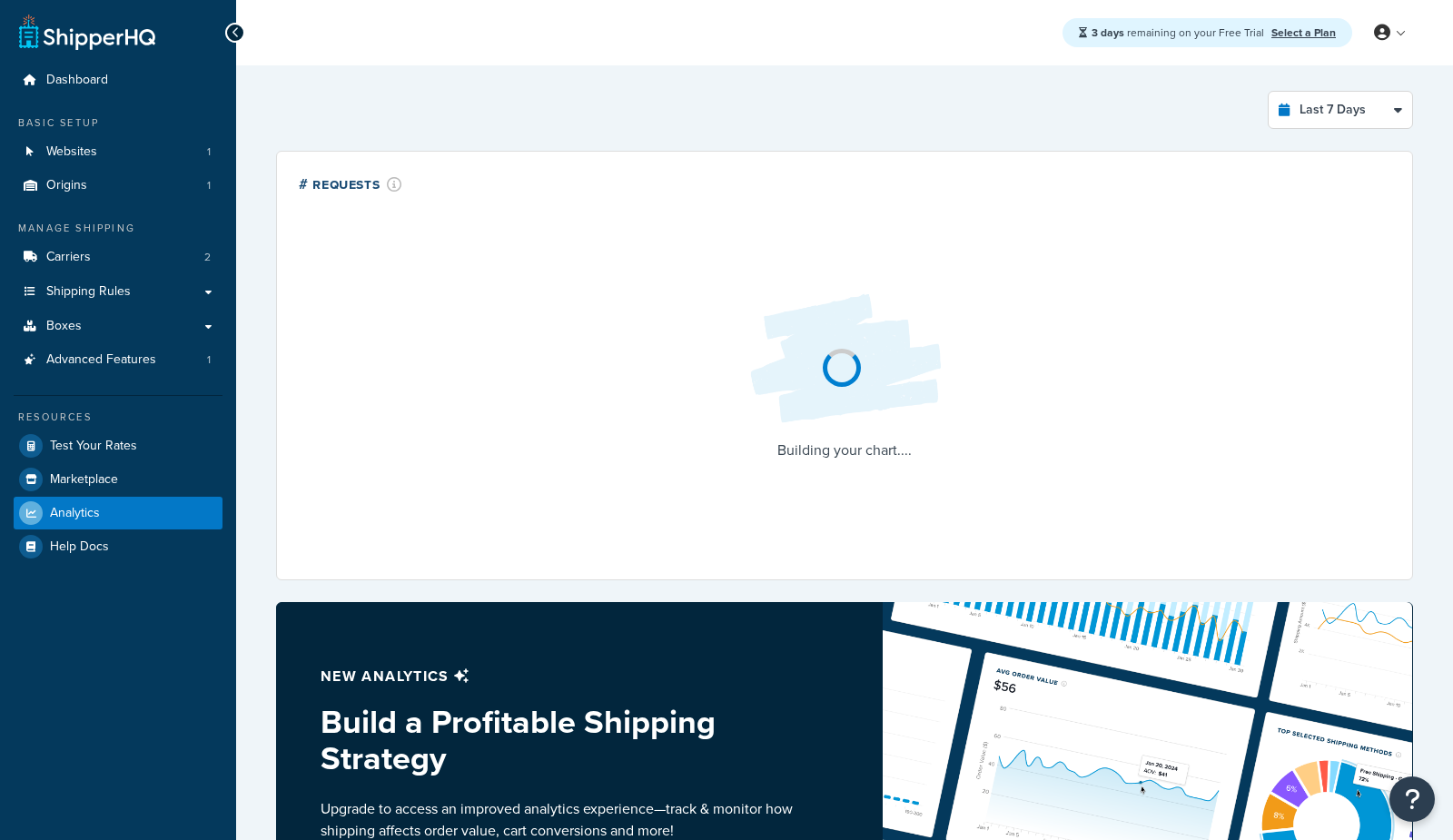
select select "last_7_days"
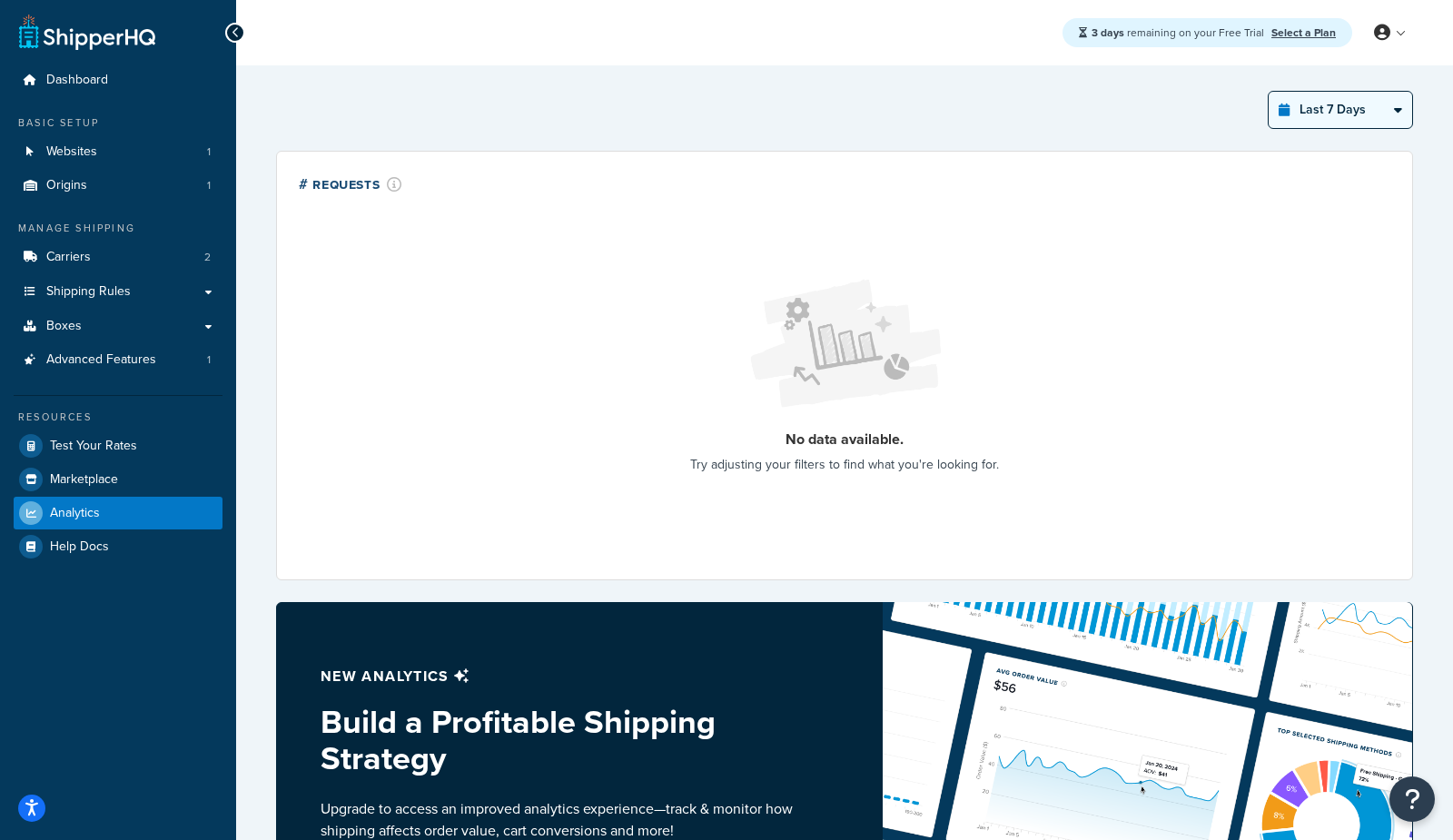
click at [1370, 119] on select "Last 24 Hours Last 7 Days Last 30 Days Last 3 Months Last 6 Months Last 12 Mont…" at bounding box center [1340, 110] width 143 height 36
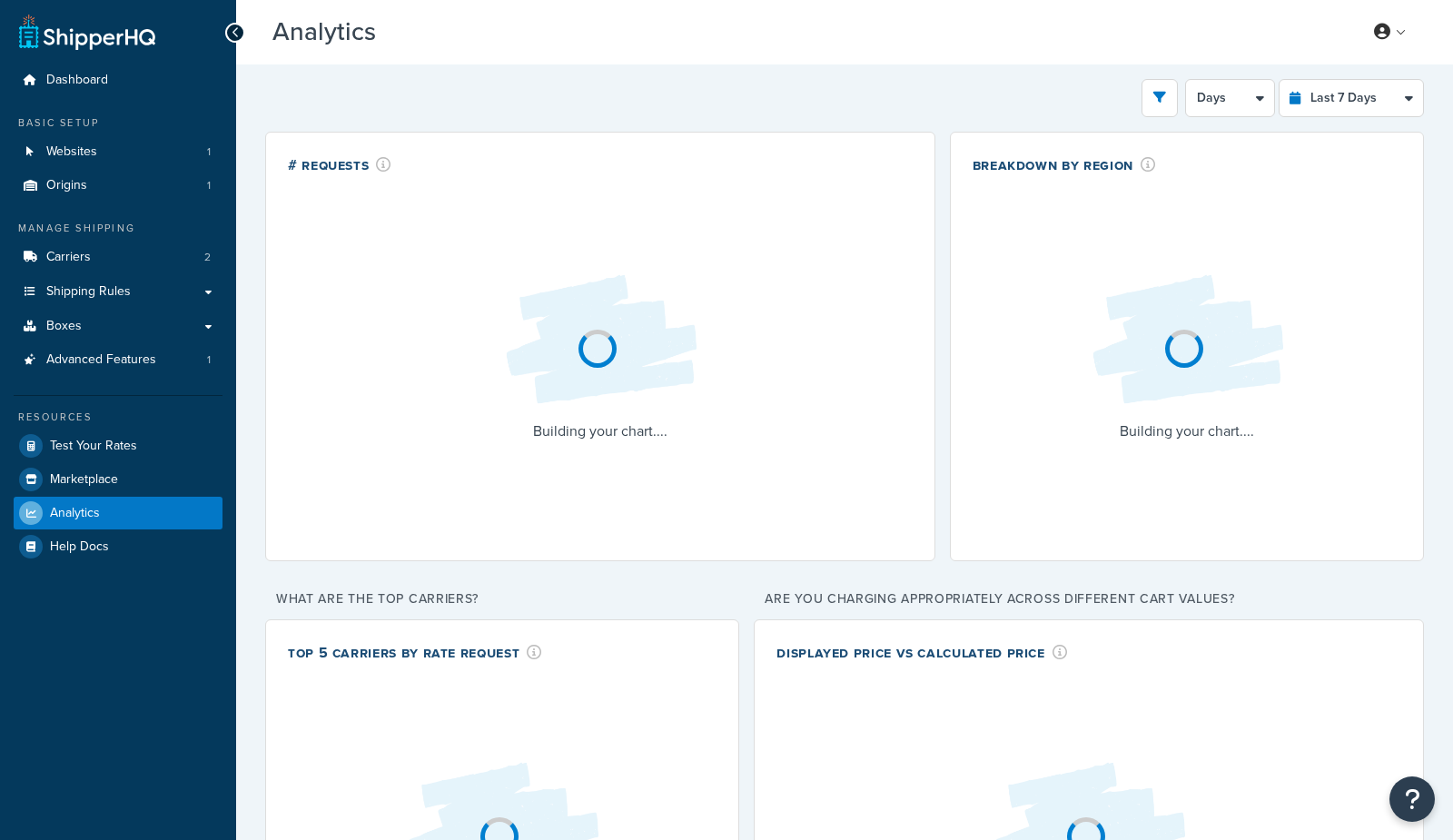
select select "last_7_days"
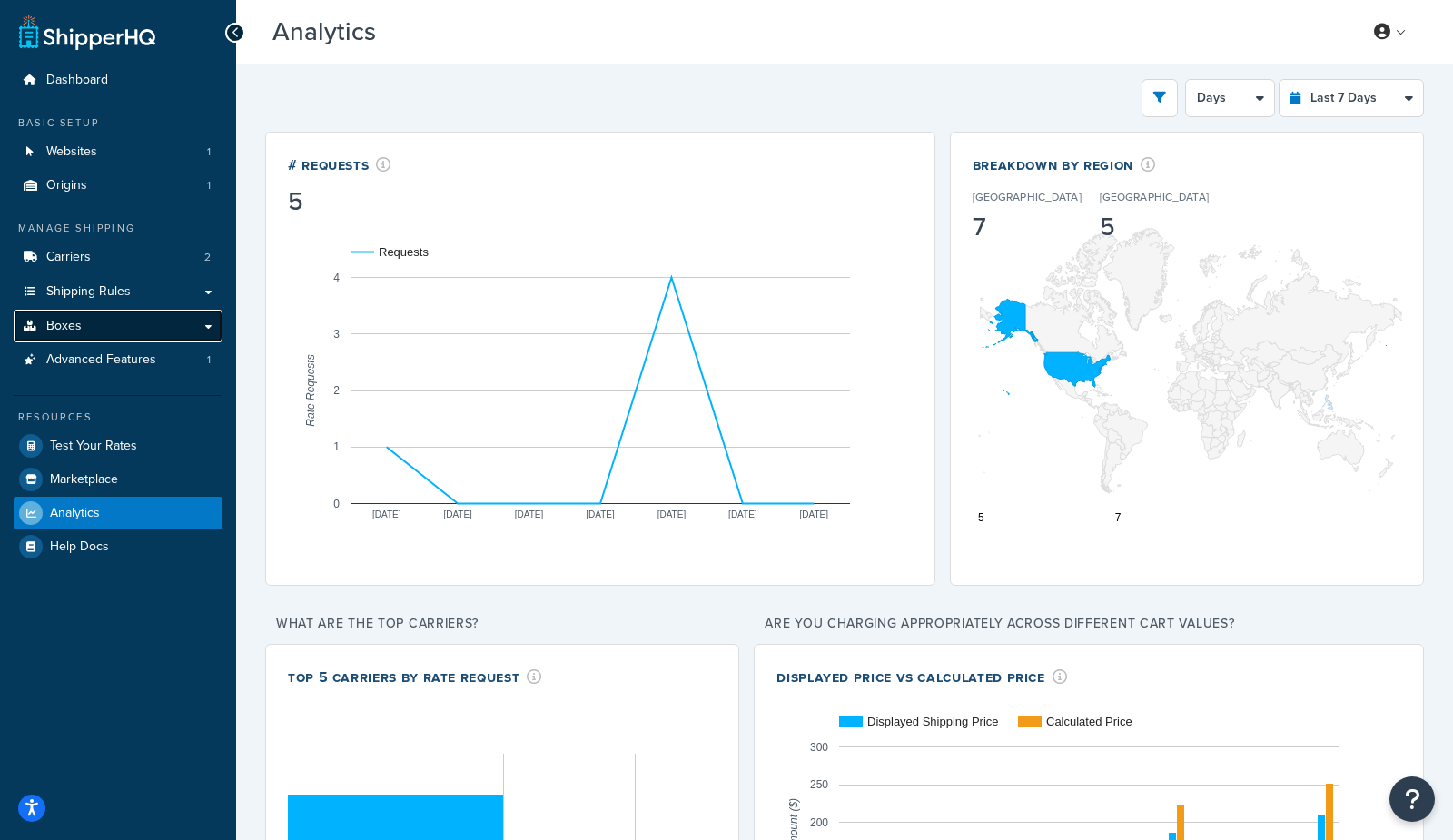
click at [83, 327] on link "Boxes" at bounding box center [118, 326] width 209 height 33
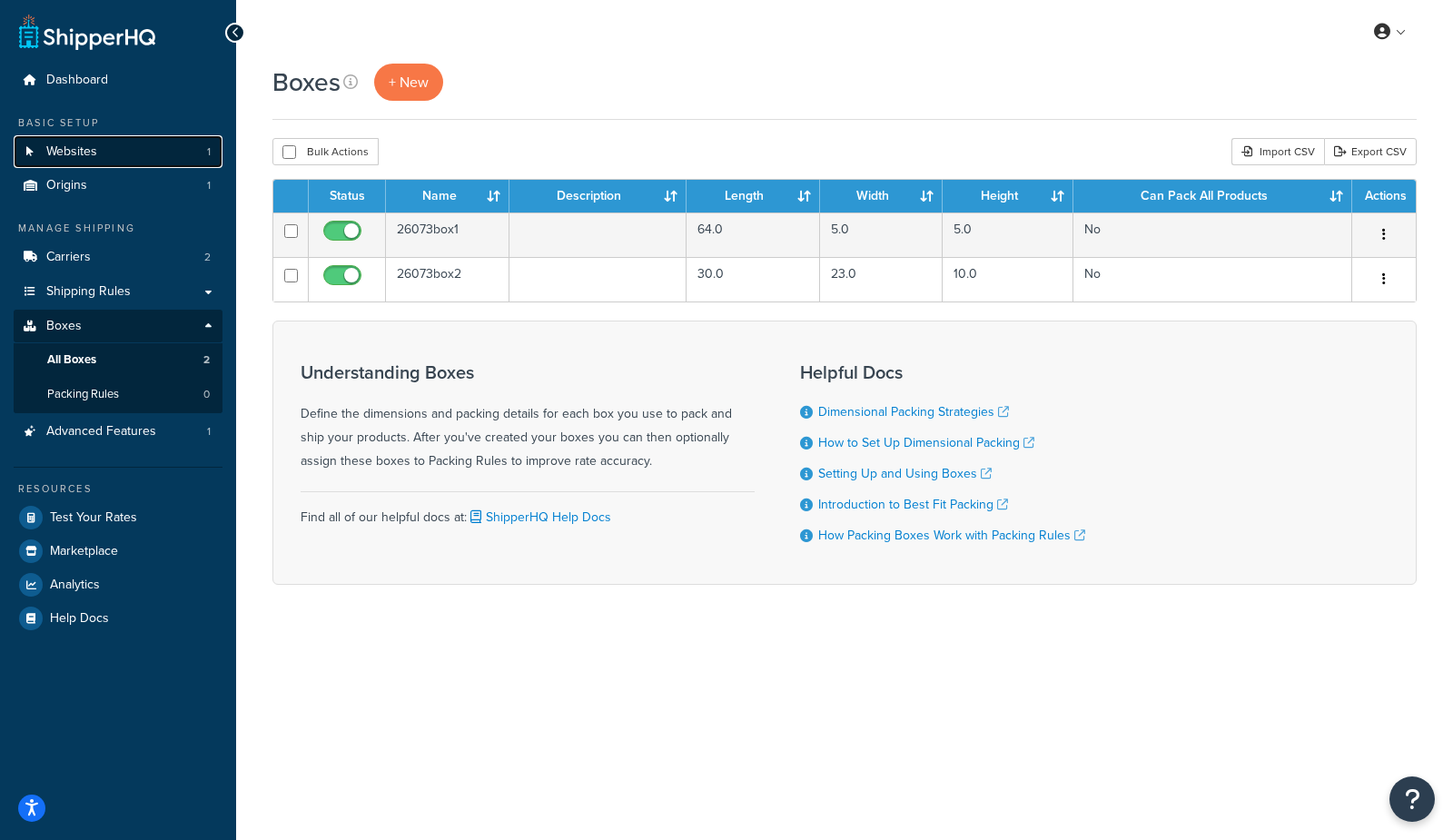
click at [86, 156] on span "Websites" at bounding box center [72, 152] width 51 height 16
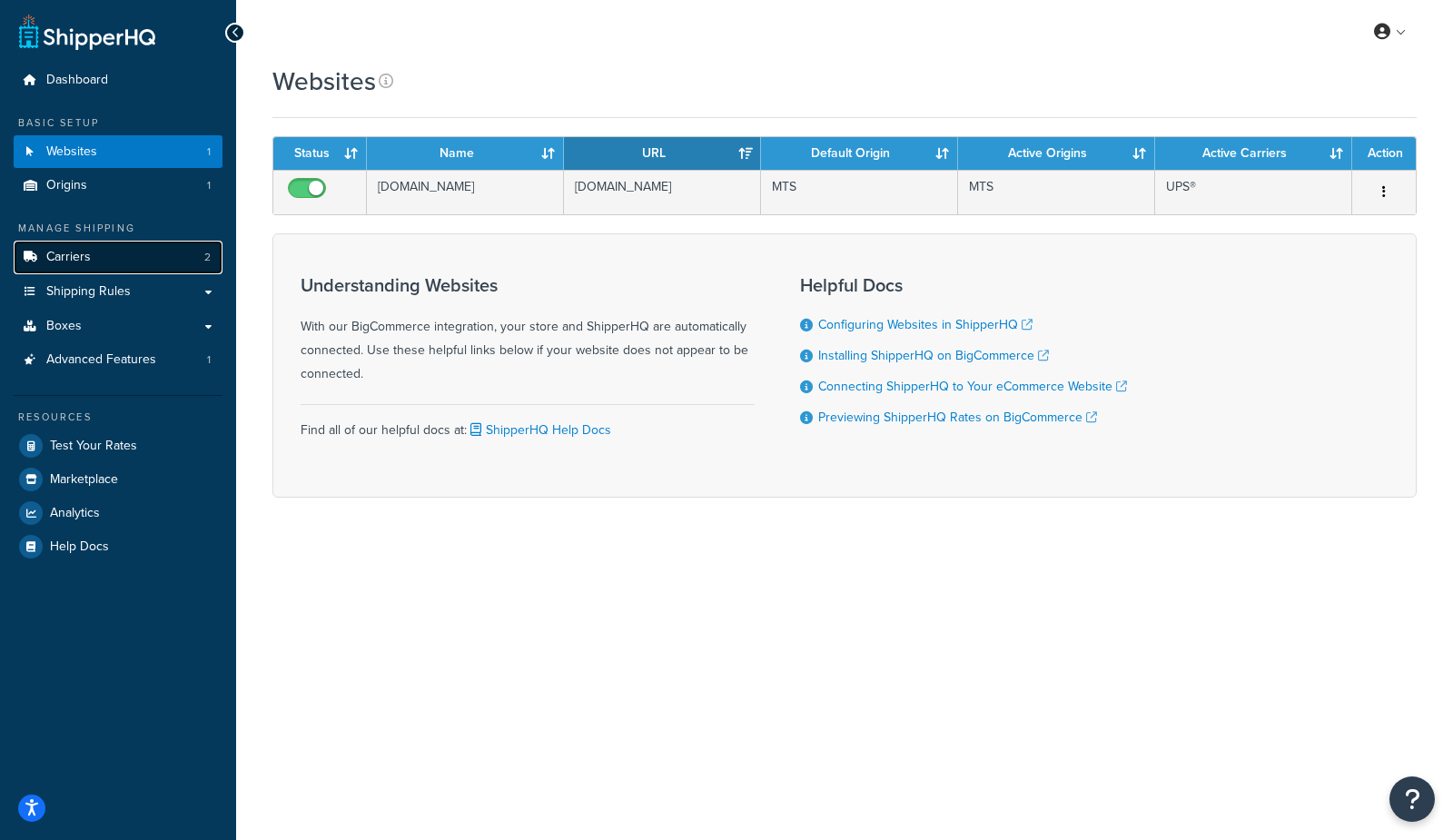
click at [85, 264] on span "Carriers" at bounding box center [68, 258] width 44 height 16
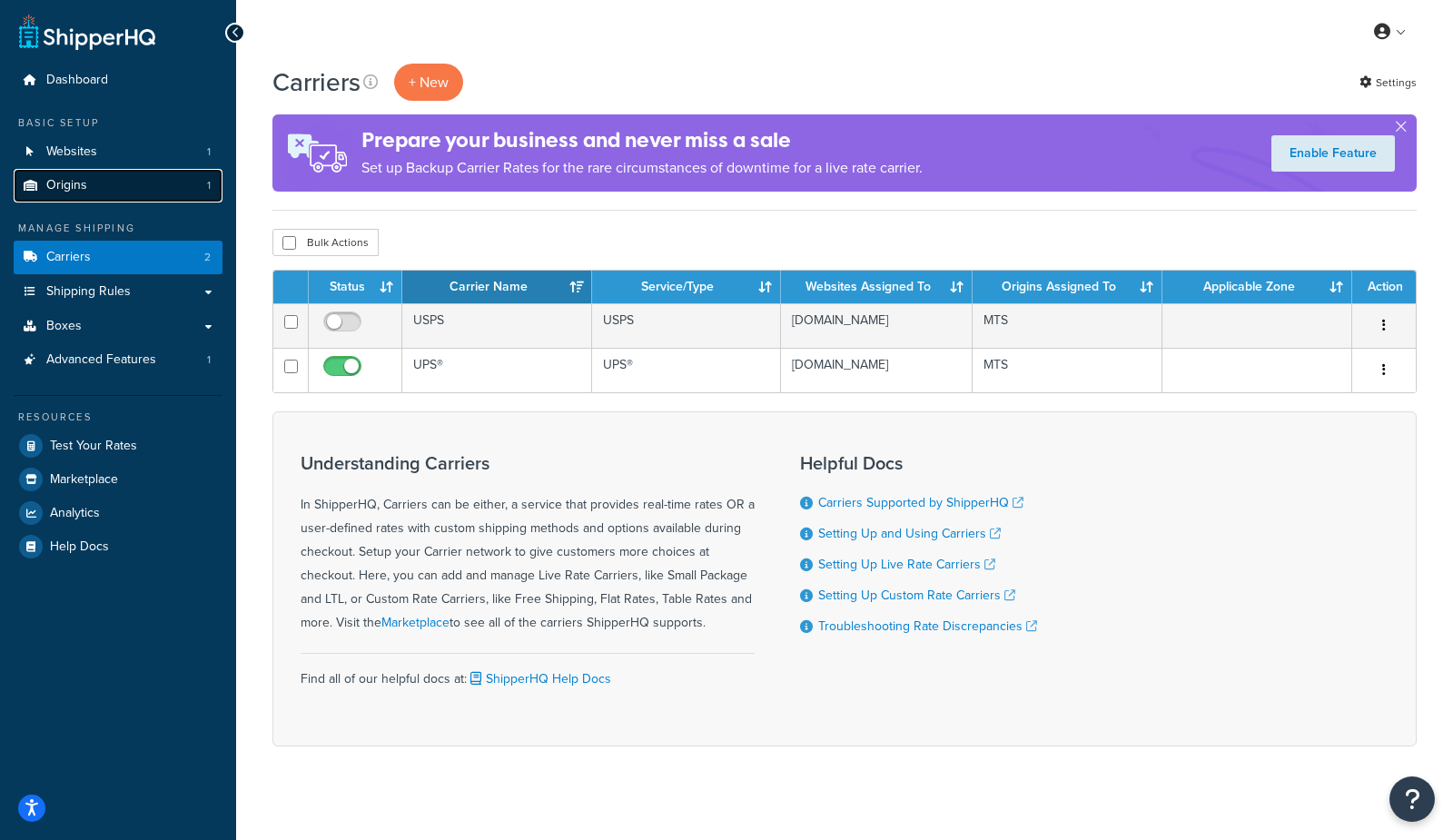
click at [54, 180] on span "Origins" at bounding box center [67, 185] width 41 height 16
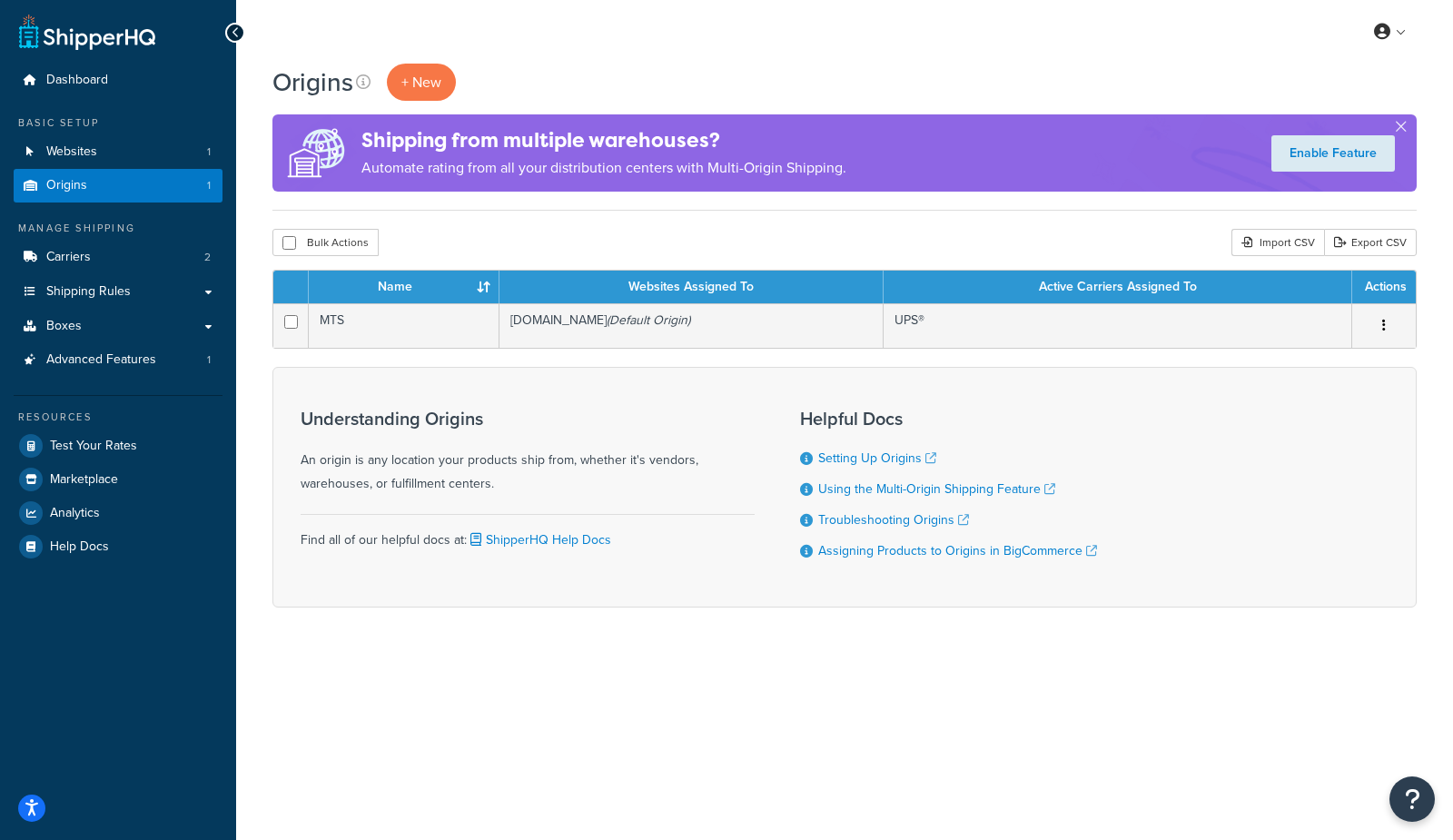
click at [659, 69] on div "Origins + New" at bounding box center [844, 82] width 1144 height 37
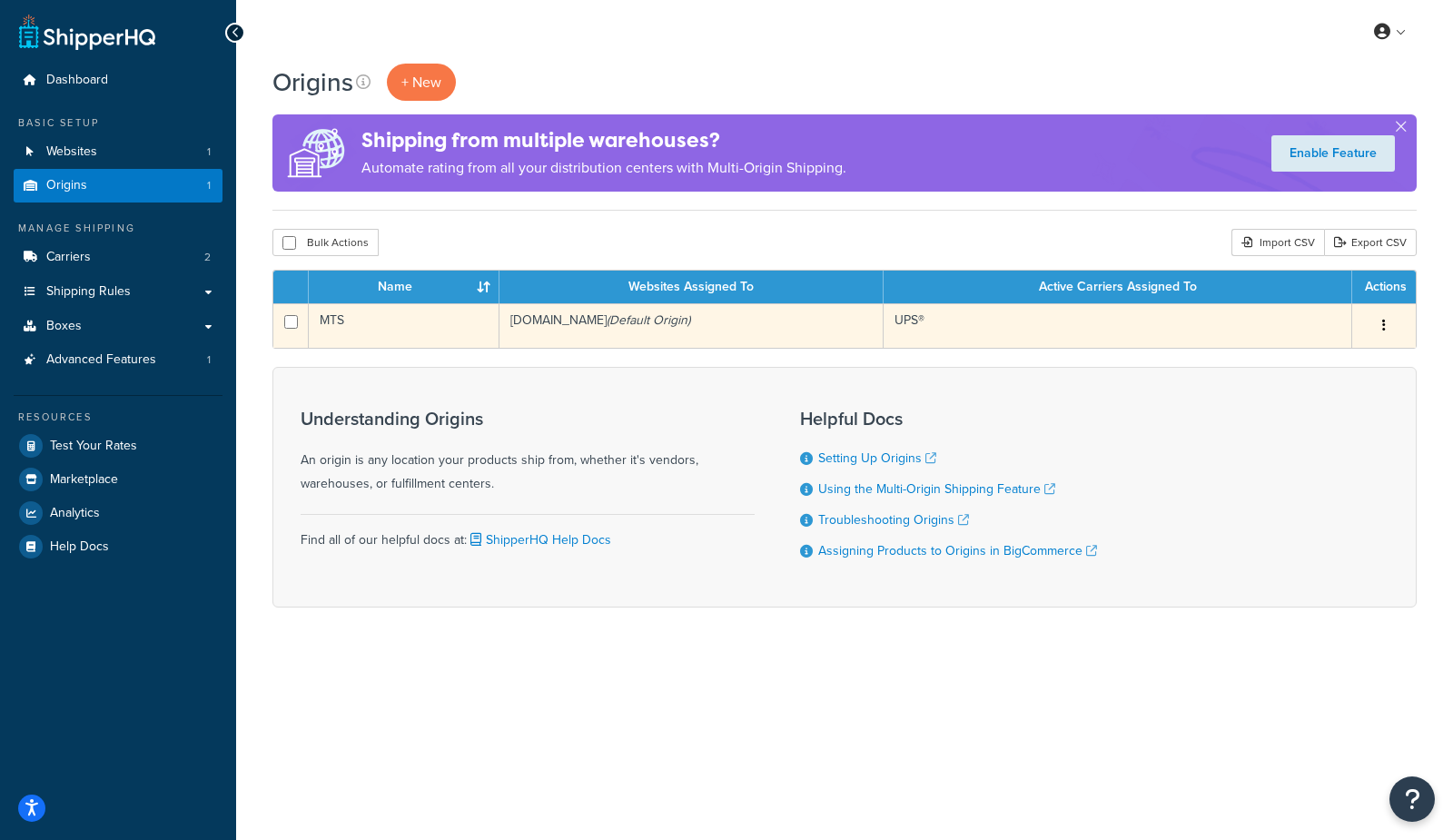
click at [368, 323] on td "MTS" at bounding box center [404, 324] width 190 height 44
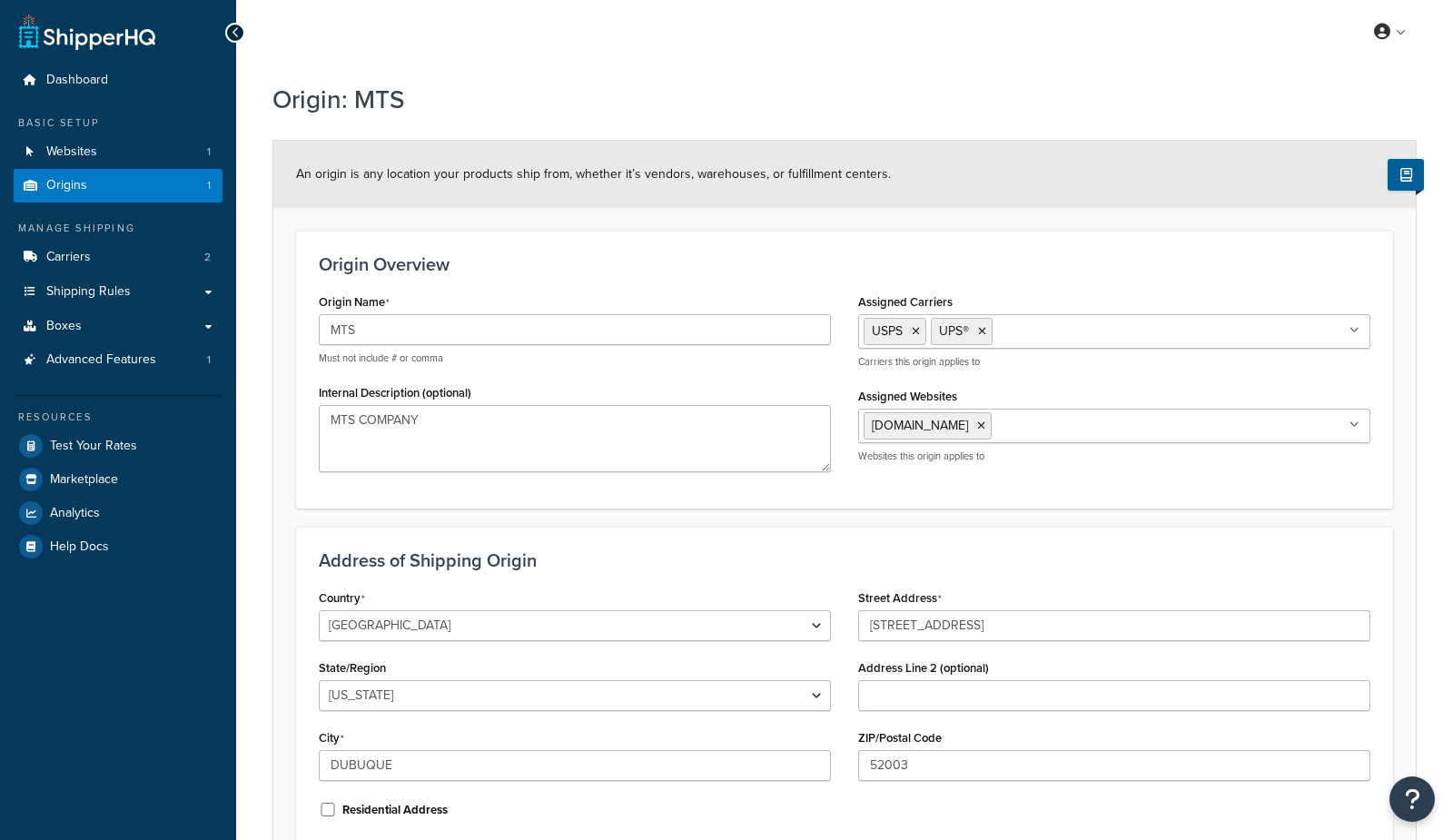
select select "15"
drag, startPoint x: 364, startPoint y: 331, endPoint x: 313, endPoint y: 325, distance: 51.4
click at [313, 325] on div "Origin Name MTS Must not include # or comma Internal Description (optional) MTS…" at bounding box center [575, 386] width 539 height 196
click at [372, 326] on input "MTS" at bounding box center [575, 328] width 512 height 30
click at [107, 262] on link "Carriers 2" at bounding box center [118, 257] width 209 height 33
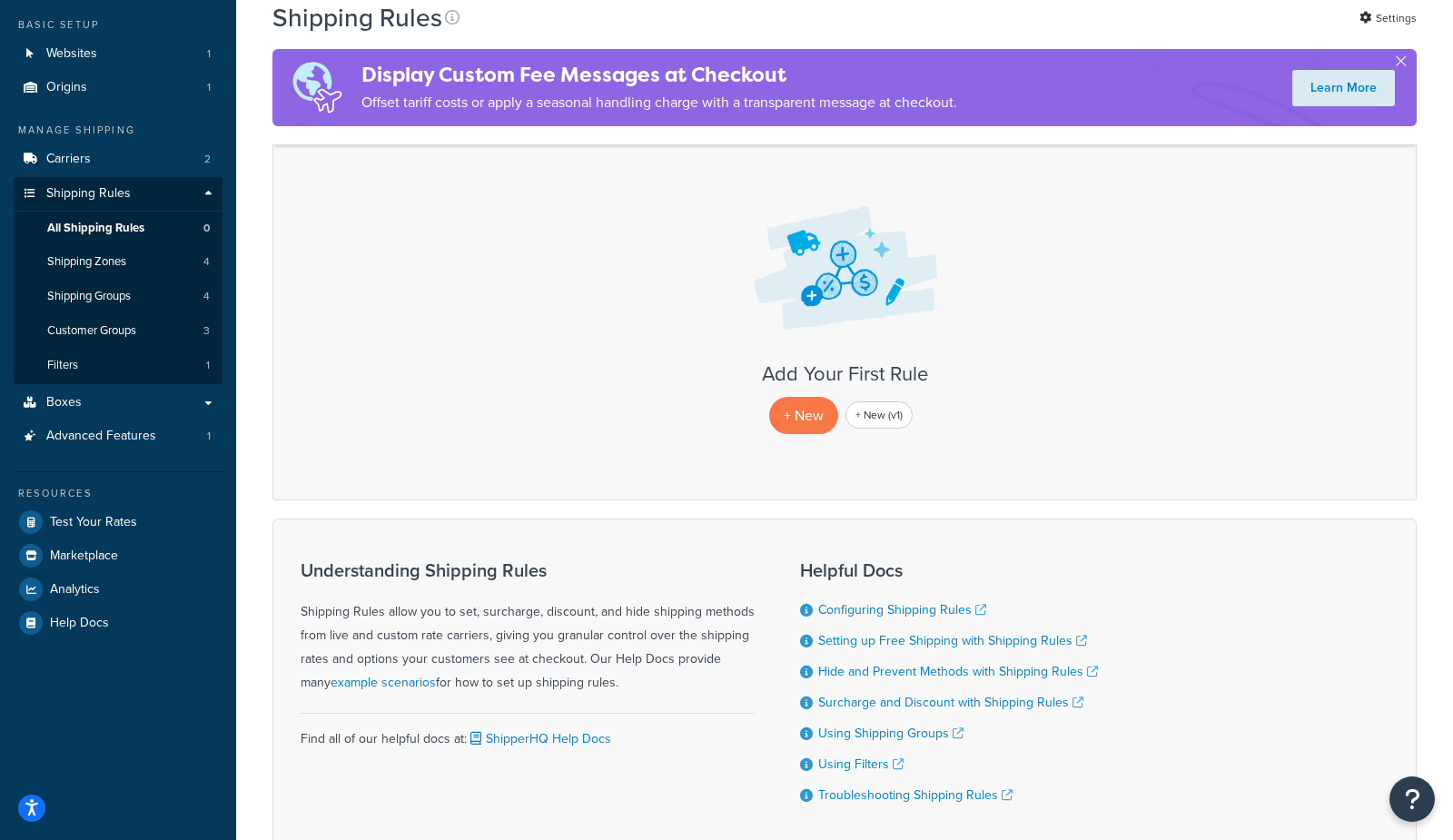
scroll to position [201, 0]
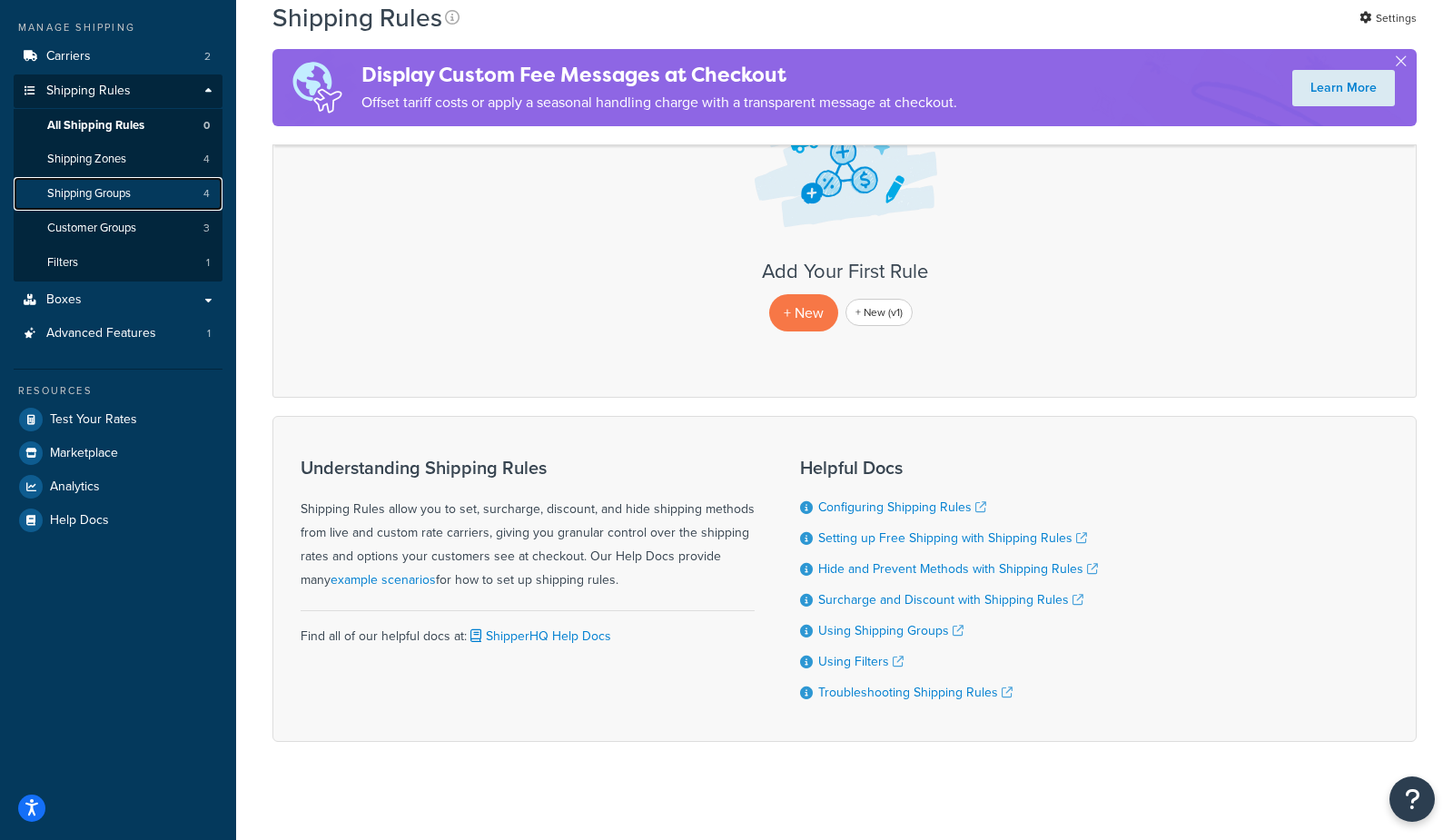
click at [104, 197] on span "Shipping Groups" at bounding box center [88, 194] width 83 height 16
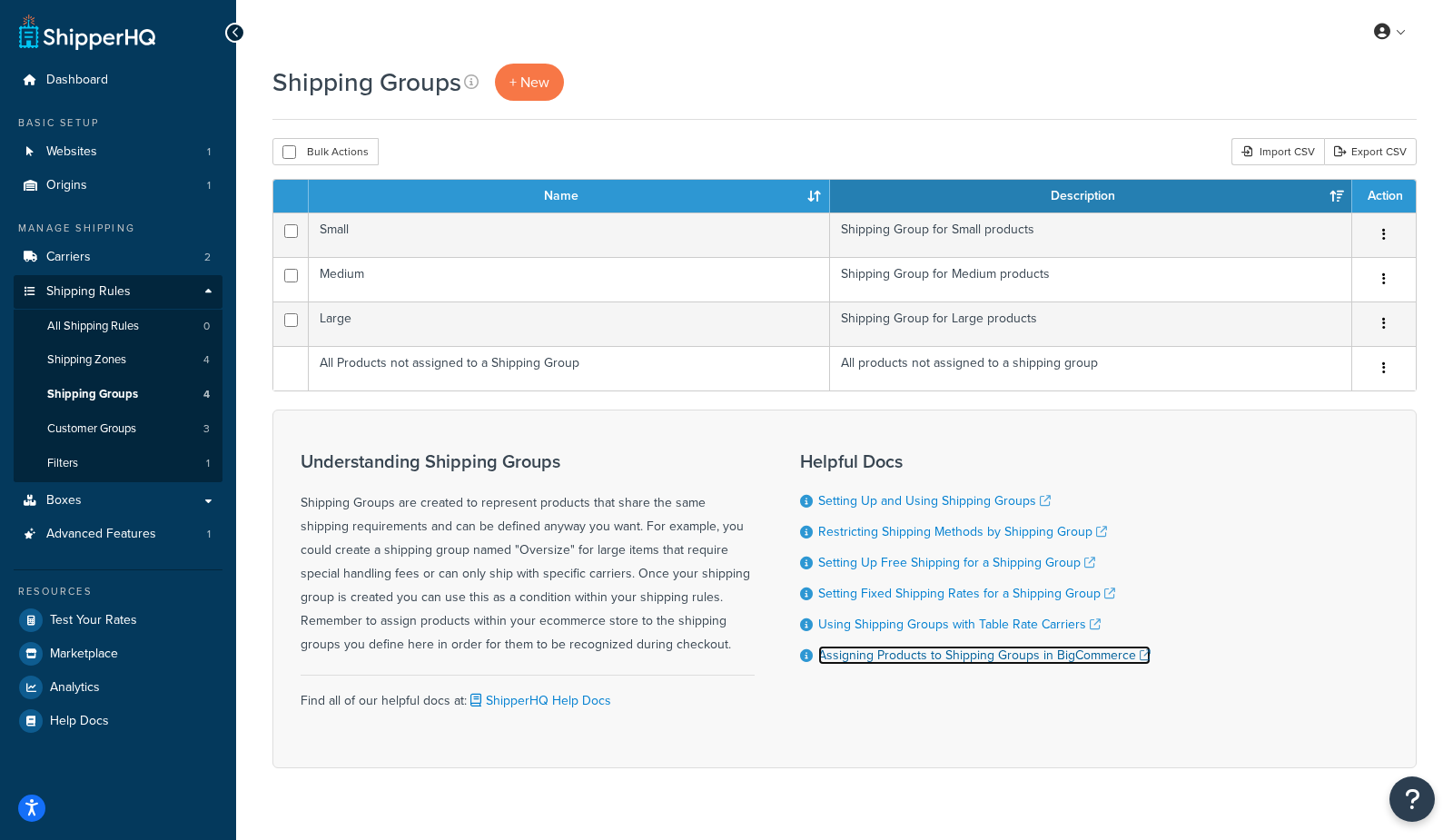
click at [888, 658] on link "Assigning Products to Shipping Groups in BigCommerce" at bounding box center [983, 654] width 332 height 19
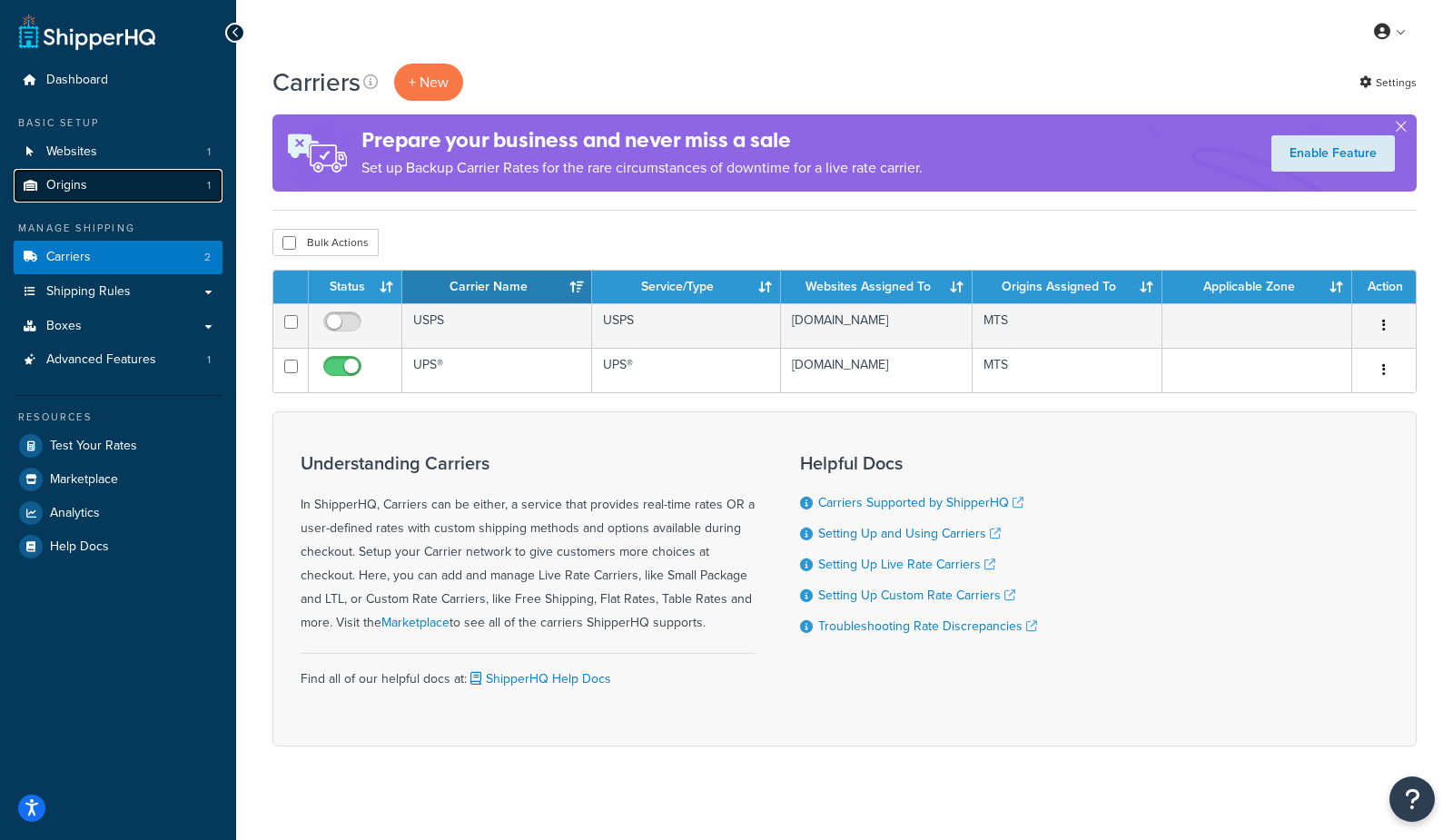
click at [86, 189] on link "Origins 1" at bounding box center [118, 185] width 209 height 33
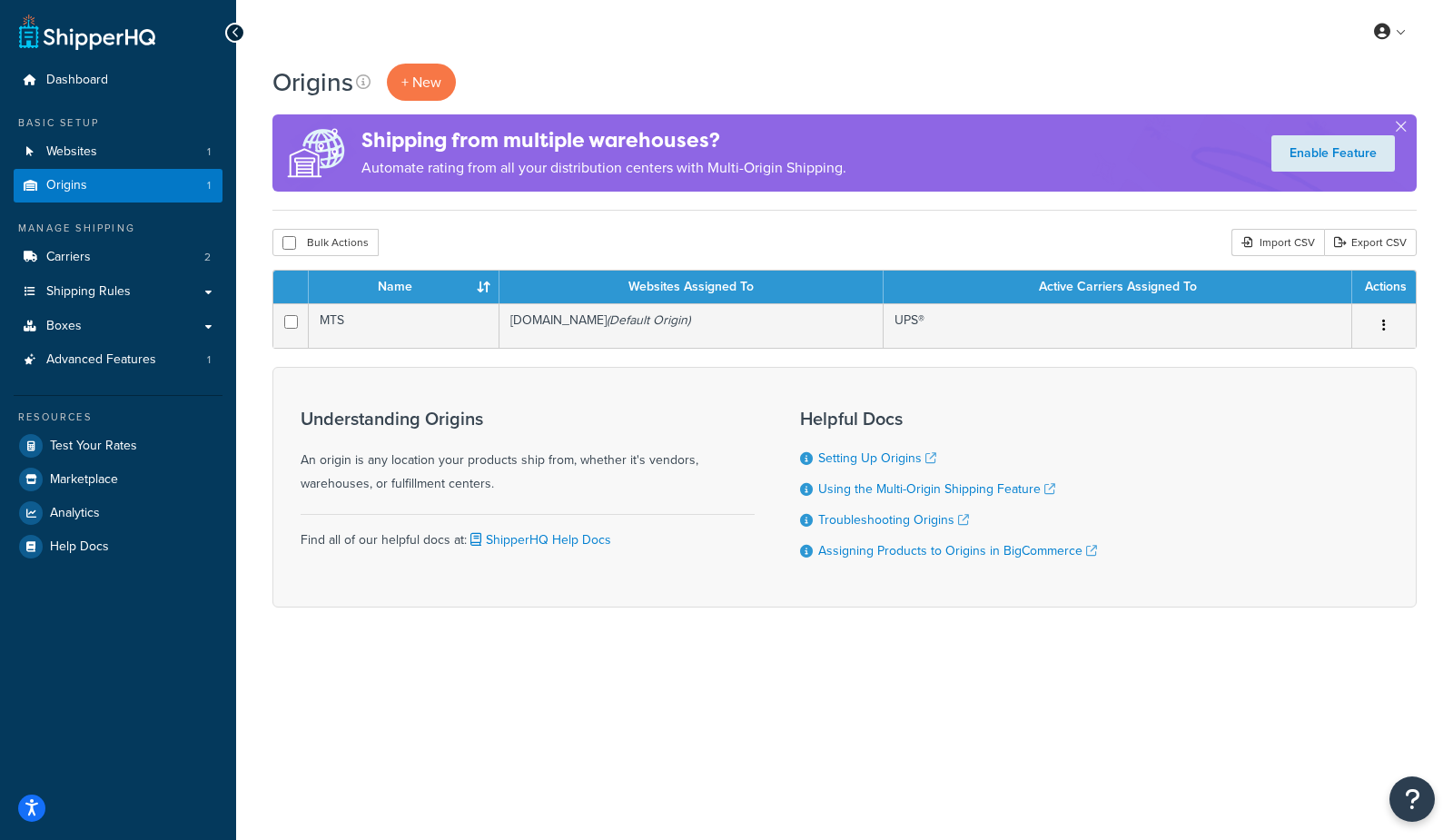
drag, startPoint x: 319, startPoint y: 25, endPoint x: 276, endPoint y: 90, distance: 77.9
click at [319, 25] on div "My Profile Billing Global Settings Contact Us Logout" at bounding box center [844, 31] width 1217 height 64
click at [66, 329] on span "Boxes" at bounding box center [64, 326] width 35 height 16
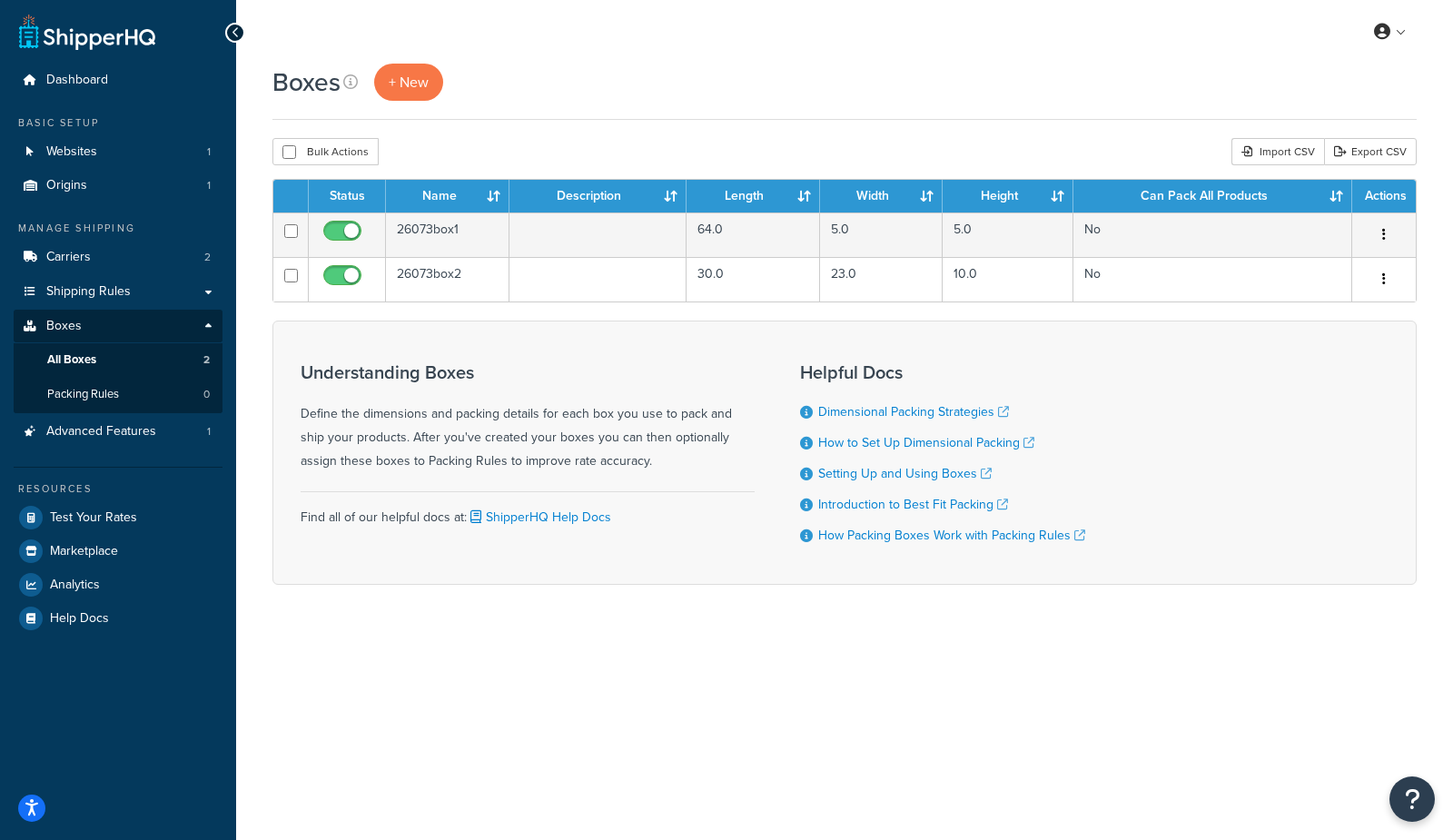
click at [723, 62] on div "My Profile Billing Global Settings Contact Us Logout" at bounding box center [844, 31] width 1217 height 64
click at [167, 407] on link "Packing Rules 0" at bounding box center [118, 394] width 209 height 33
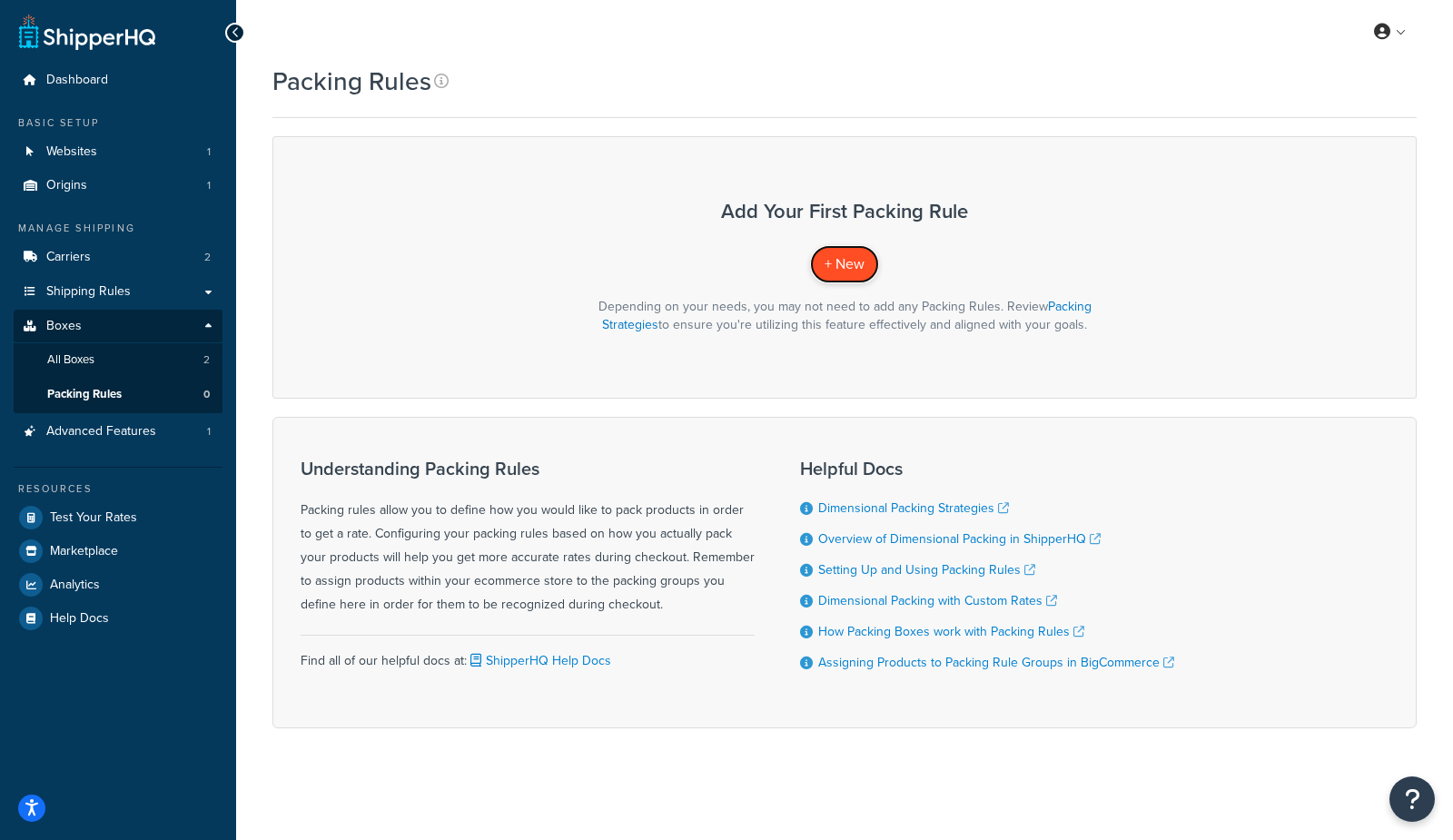
click at [859, 266] on span "+ New" at bounding box center [844, 263] width 40 height 21
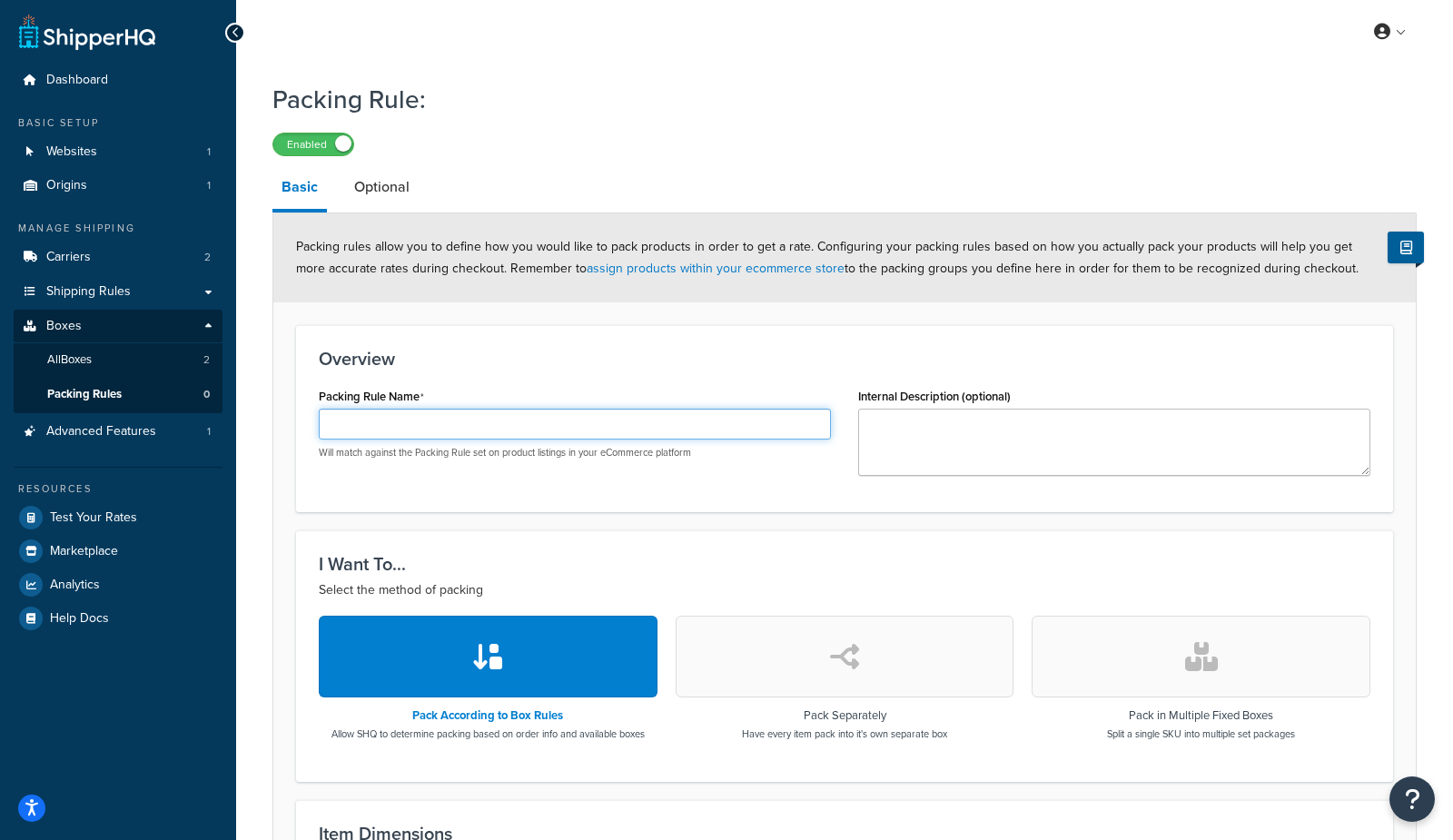
click at [463, 427] on input "Packing Rule Name" at bounding box center [575, 423] width 512 height 30
type input "pack separately"
click at [542, 345] on div "Overview Packing Rule Name pack separately Will match against the Packing Rule …" at bounding box center [844, 419] width 1097 height 187
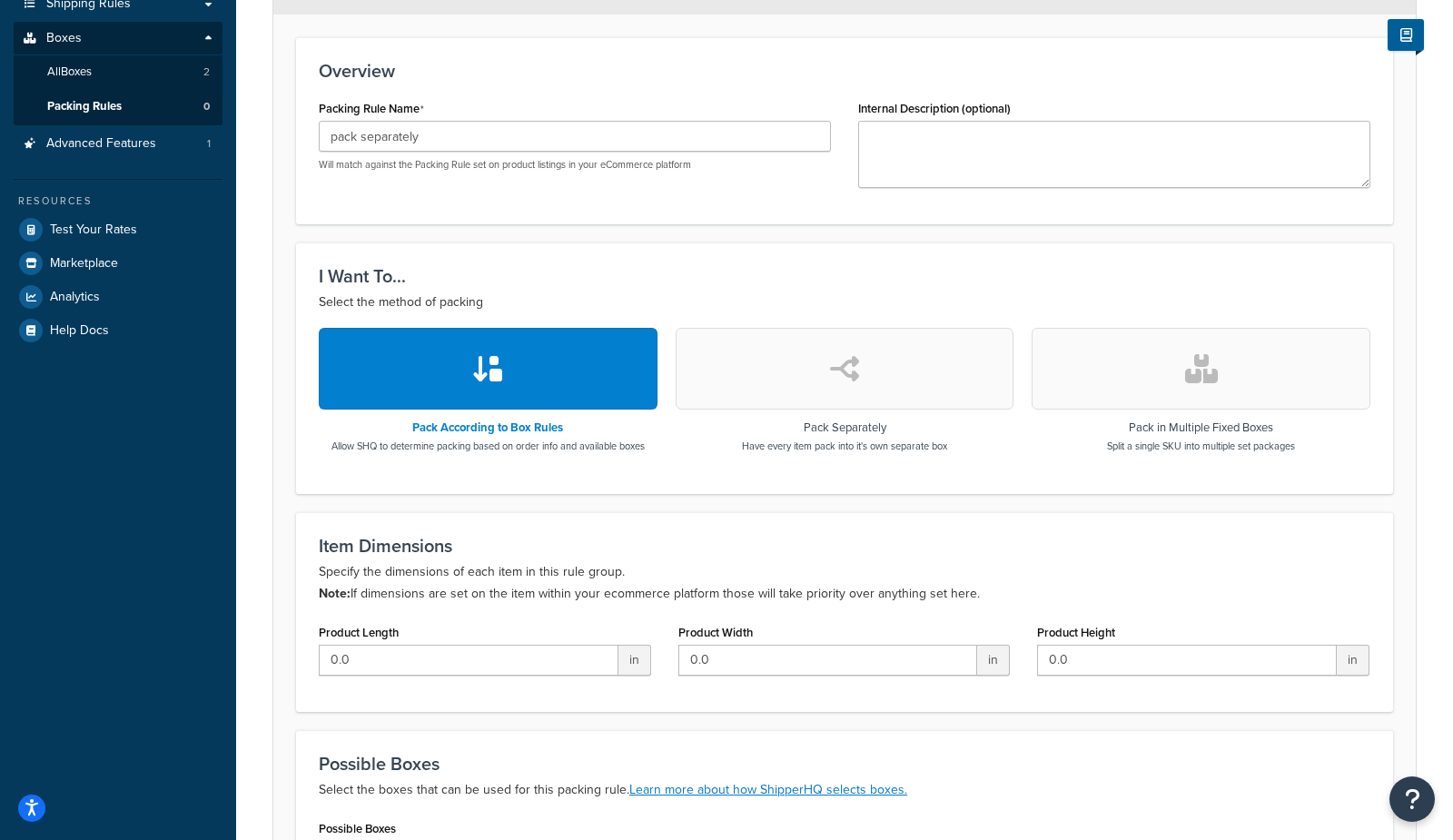
scroll to position [306, 0]
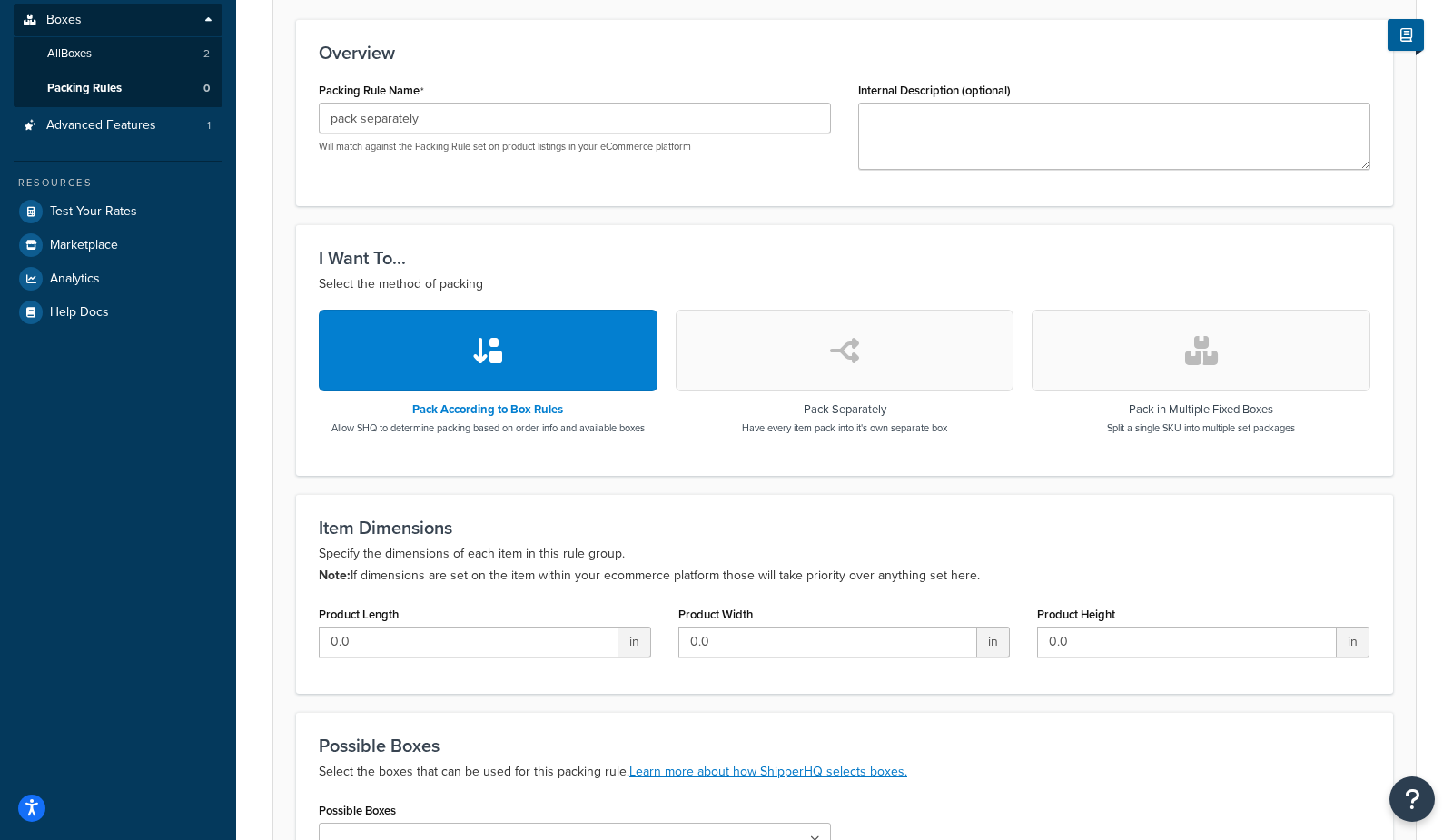
click at [837, 340] on icon "button" at bounding box center [844, 351] width 29 height 29
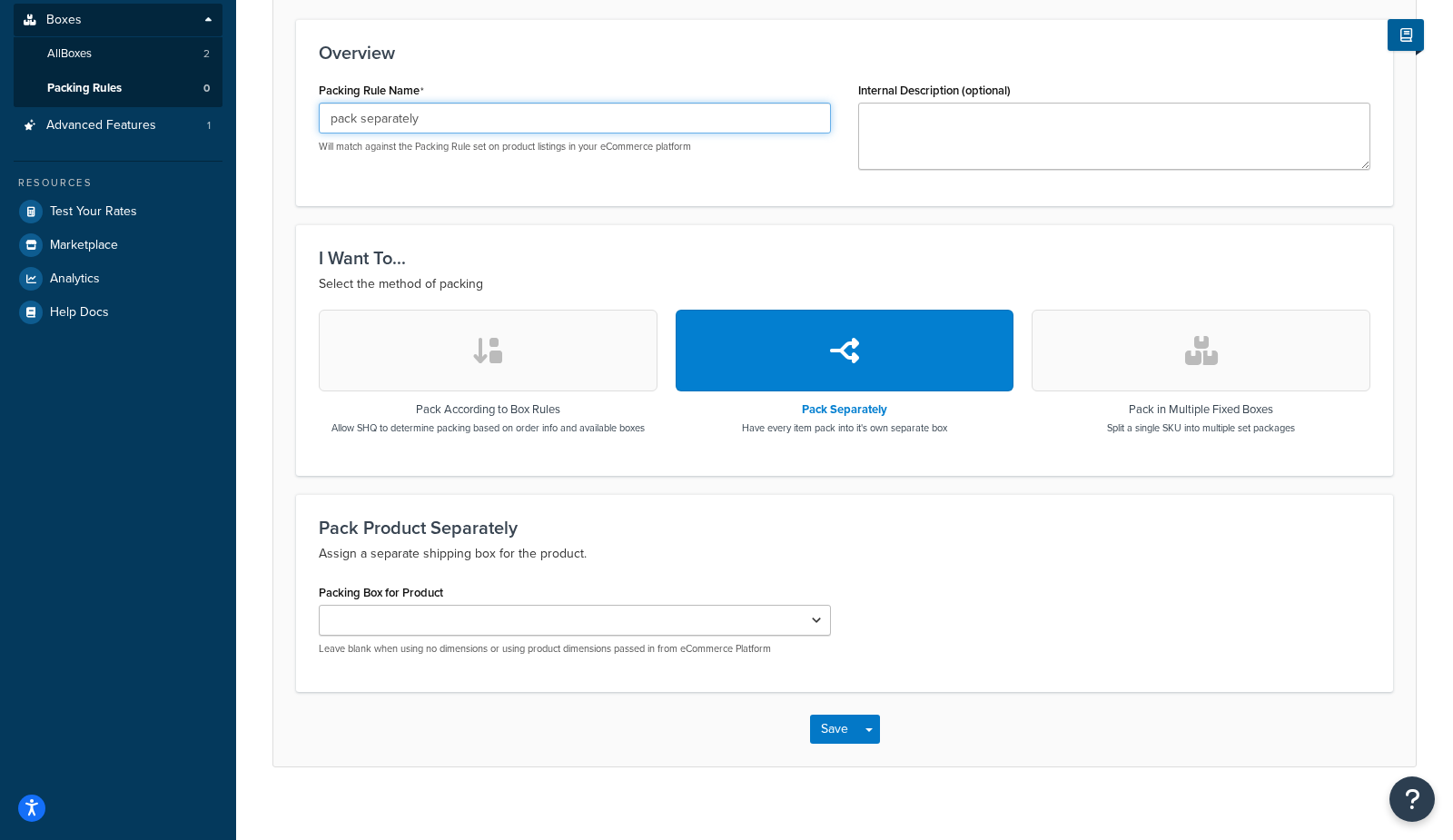
drag, startPoint x: 448, startPoint y: 118, endPoint x: 229, endPoint y: 107, distance: 219.3
click at [229, 107] on div "Dashboard Basic Setup Websites 1 Origins 1 Manage Shipping Carriers 2 Shipping …" at bounding box center [726, 275] width 1453 height 1163
click at [455, 122] on input "pack separately" at bounding box center [575, 118] width 512 height 30
click at [377, 83] on label "Packing Rule Name" at bounding box center [371, 90] width 105 height 15
click at [377, 103] on input "pack separately" at bounding box center [575, 118] width 512 height 30
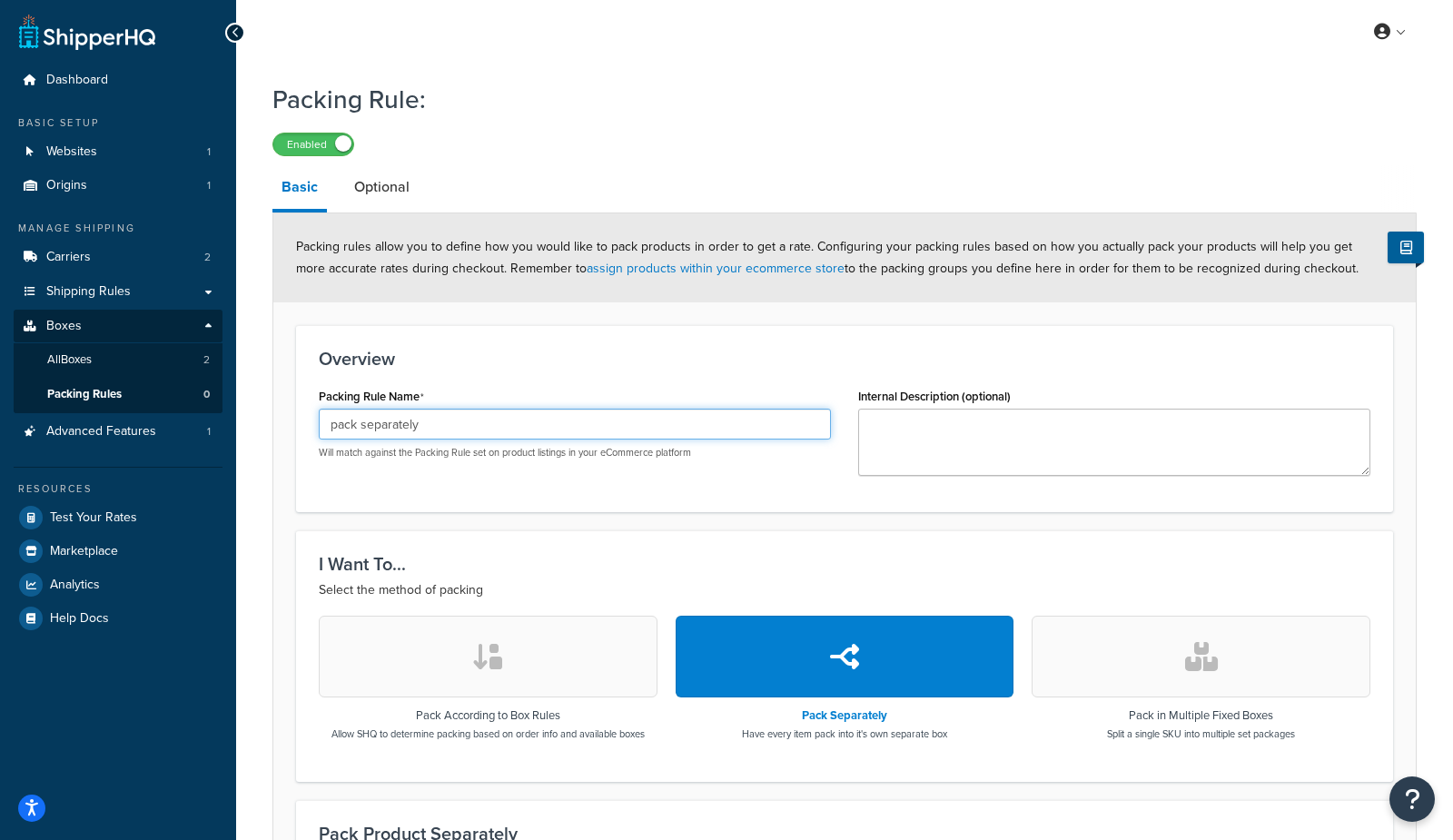
scroll to position [321, 0]
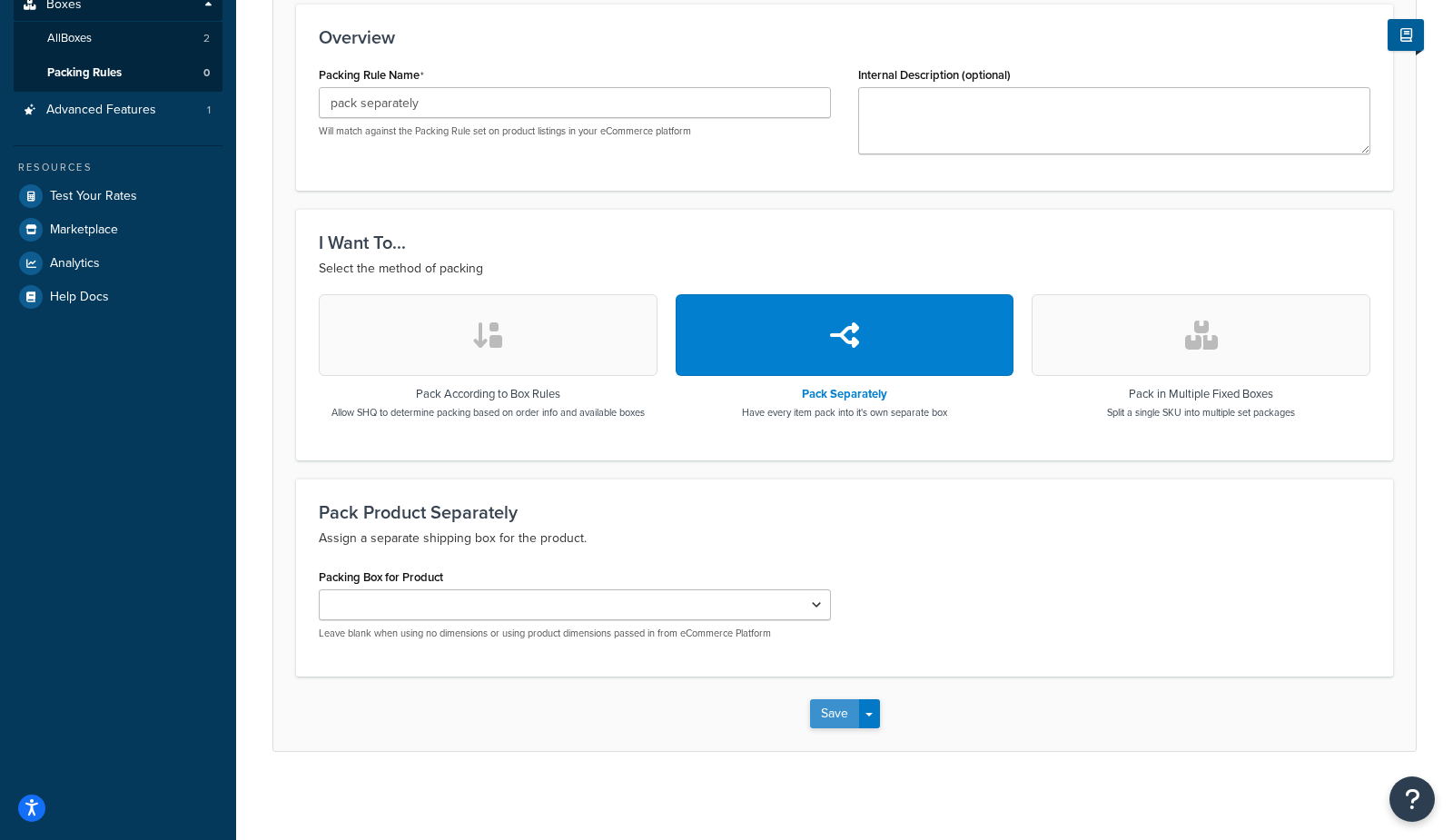
click at [820, 699] on button "Save" at bounding box center [834, 714] width 49 height 29
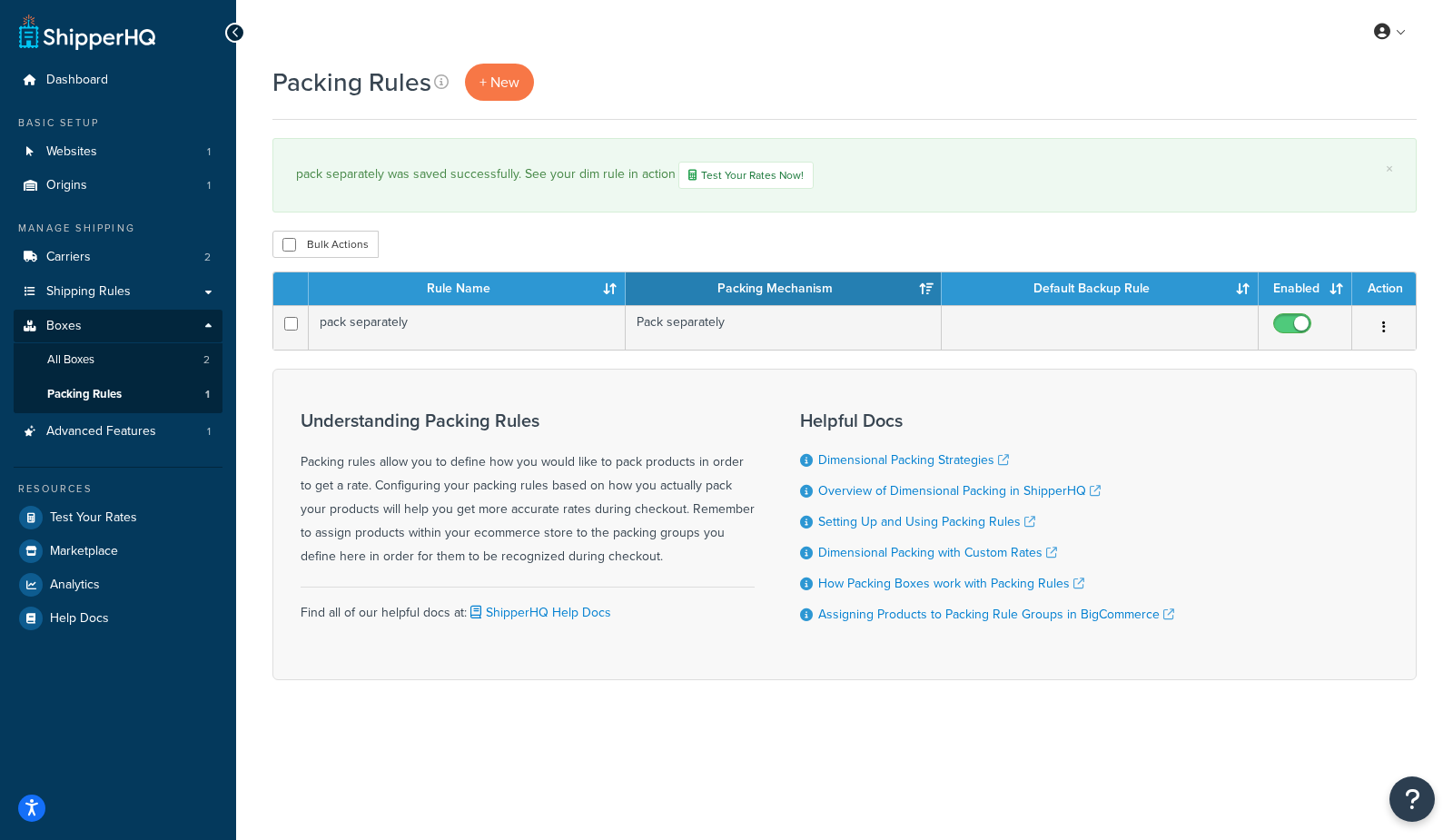
click at [773, 57] on div "My Profile Billing Global Settings Contact Us Logout" at bounding box center [844, 31] width 1217 height 64
click at [787, 77] on div "Packing Rules + New" at bounding box center [844, 82] width 1144 height 37
click at [117, 366] on link "All Boxes 2" at bounding box center [118, 360] width 209 height 33
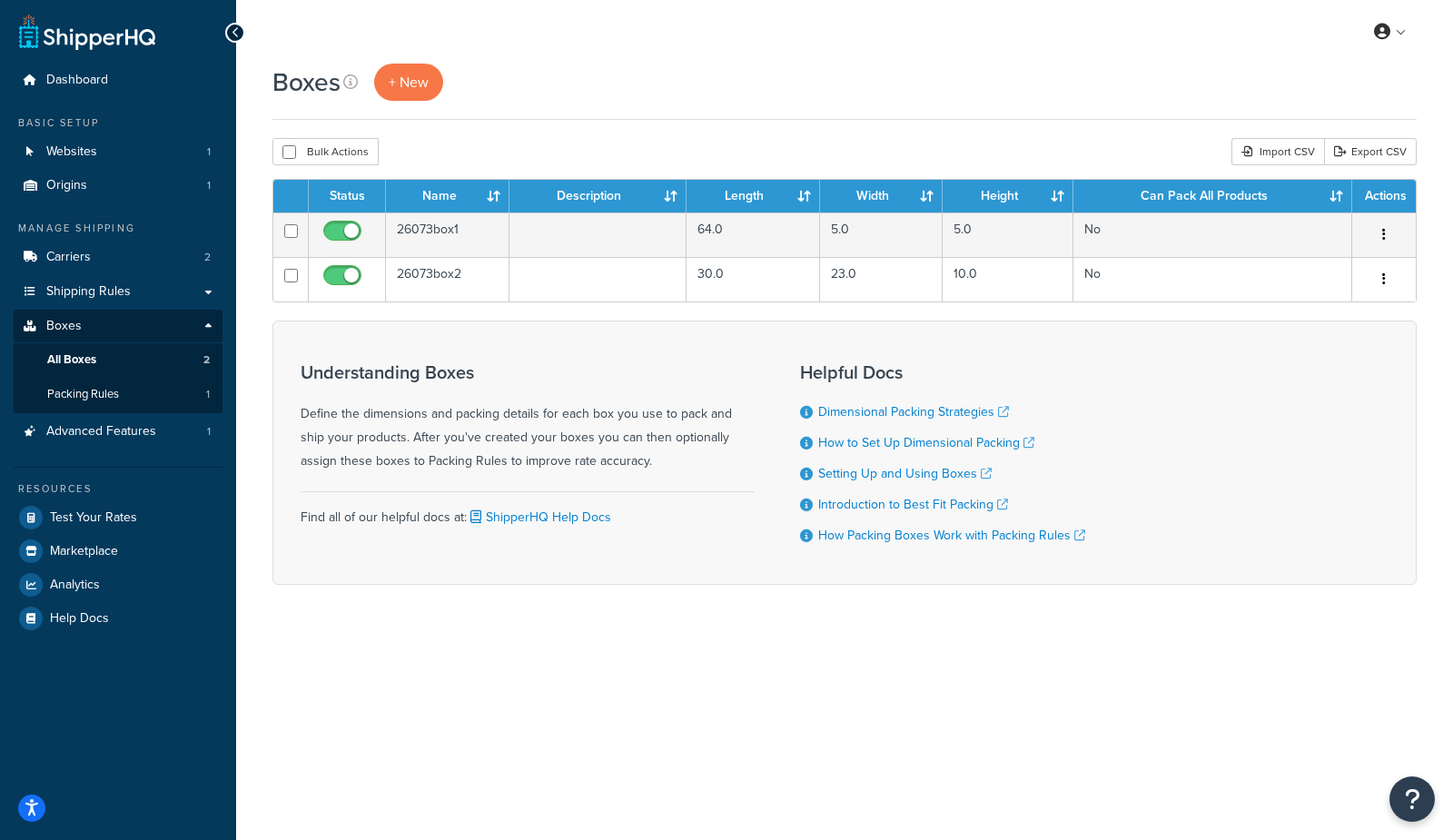
click at [1070, 91] on div "Boxes + New" at bounding box center [844, 82] width 1144 height 37
click at [791, 106] on div "Boxes + New" at bounding box center [844, 91] width 1144 height 56
click at [68, 389] on span "Packing Rules" at bounding box center [82, 394] width 72 height 16
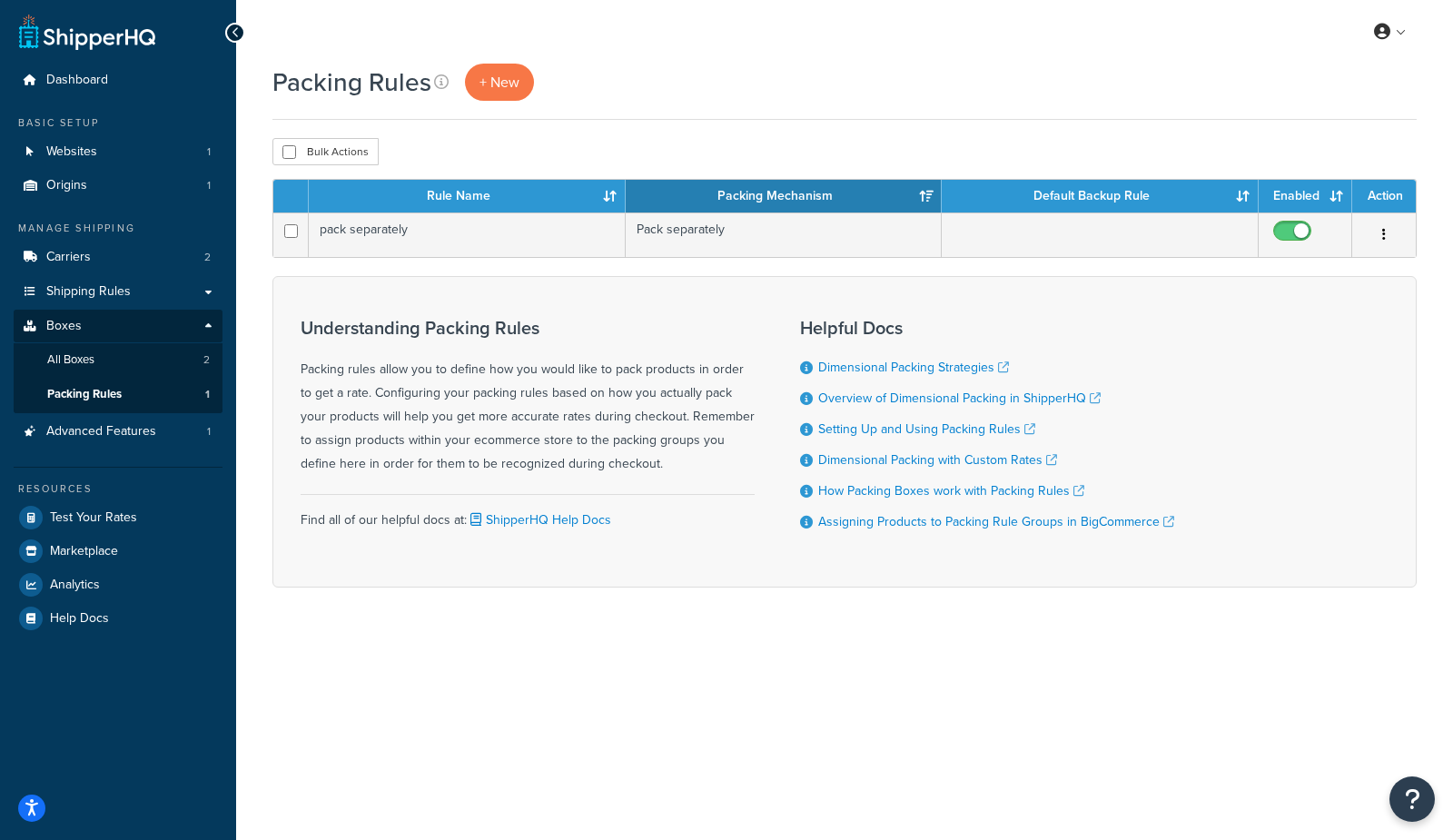
click at [585, 125] on div "Packing Rules + New Bulk Actions Duplicate Delete Contact Us Send Us A Message …" at bounding box center [844, 357] width 1217 height 587
click at [488, 75] on span "+ New" at bounding box center [499, 81] width 40 height 21
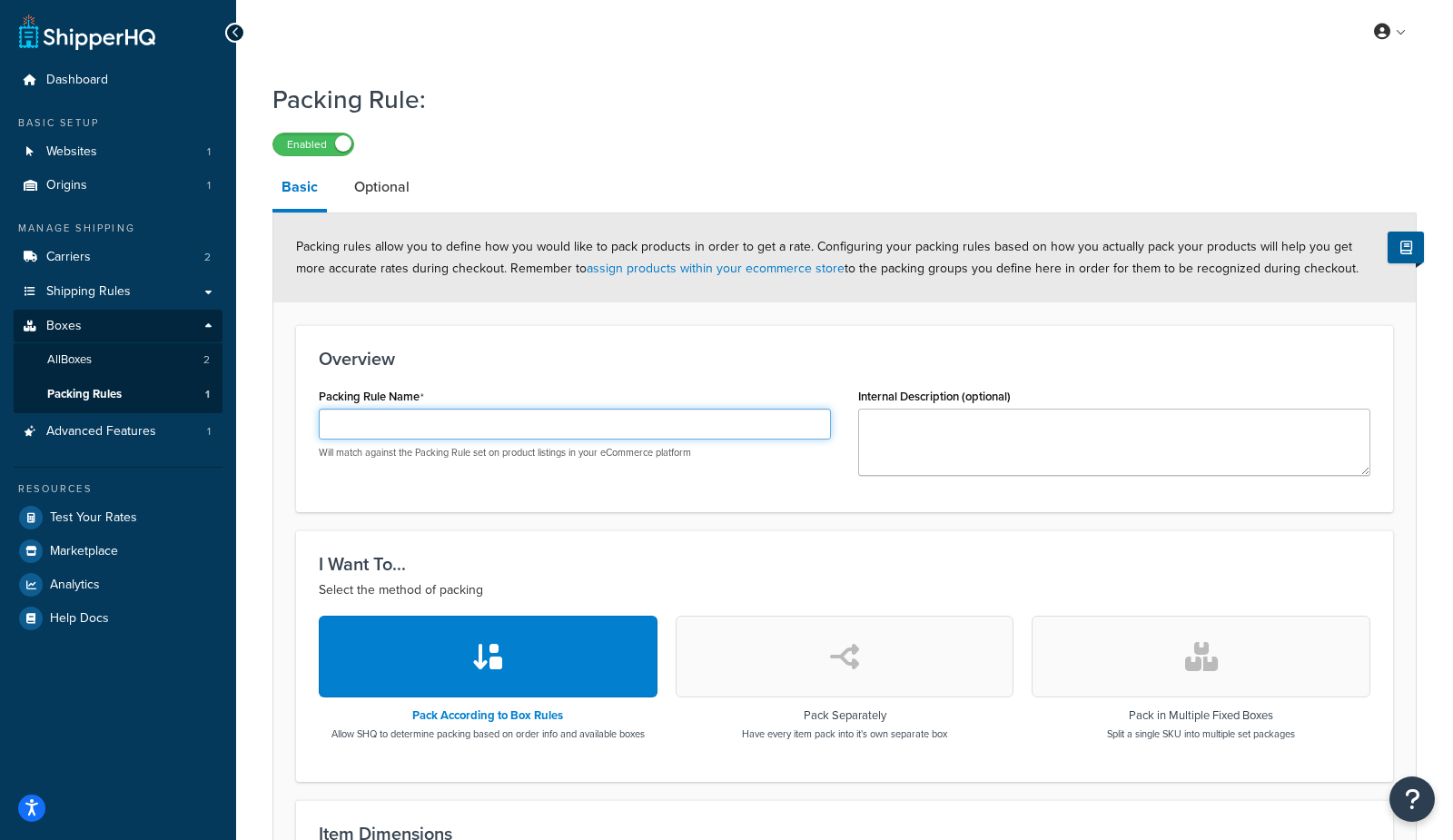
click at [426, 424] on input "Packing Rule Name" at bounding box center [575, 423] width 512 height 30
type input "bookshelf test"
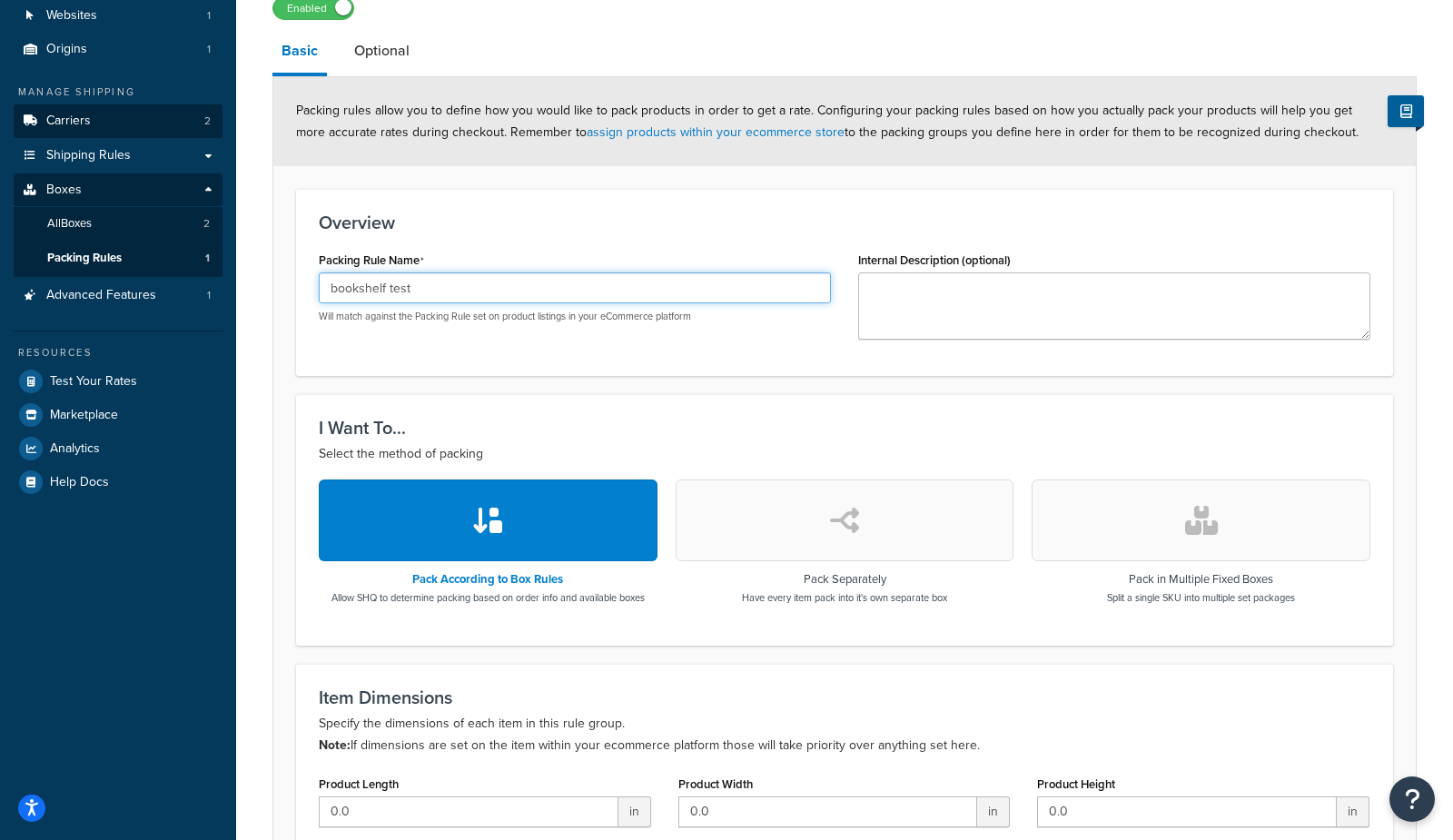
scroll to position [178, 0]
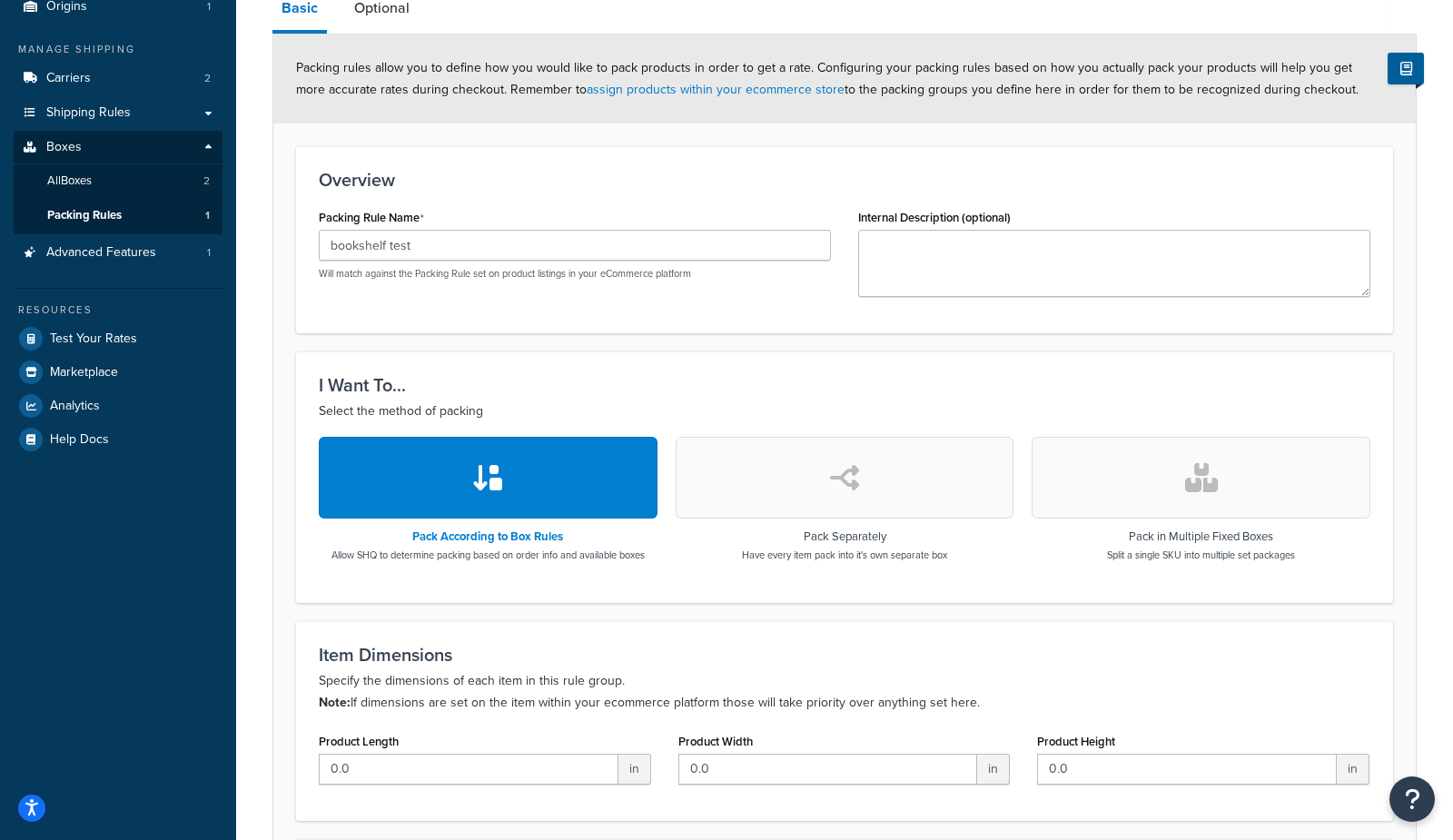
click at [1183, 476] on button "button" at bounding box center [1200, 476] width 338 height 81
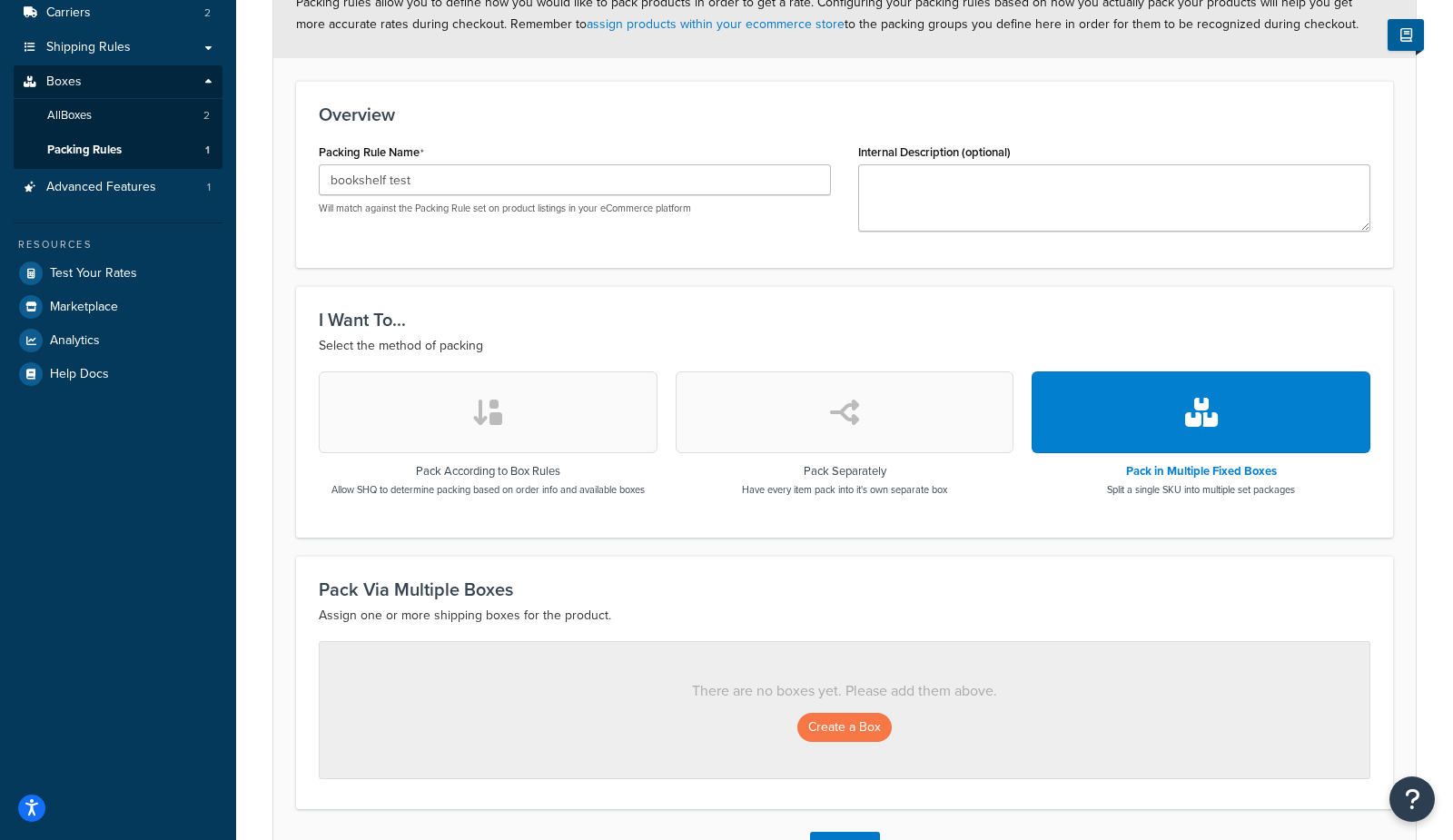
scroll to position [375, 0]
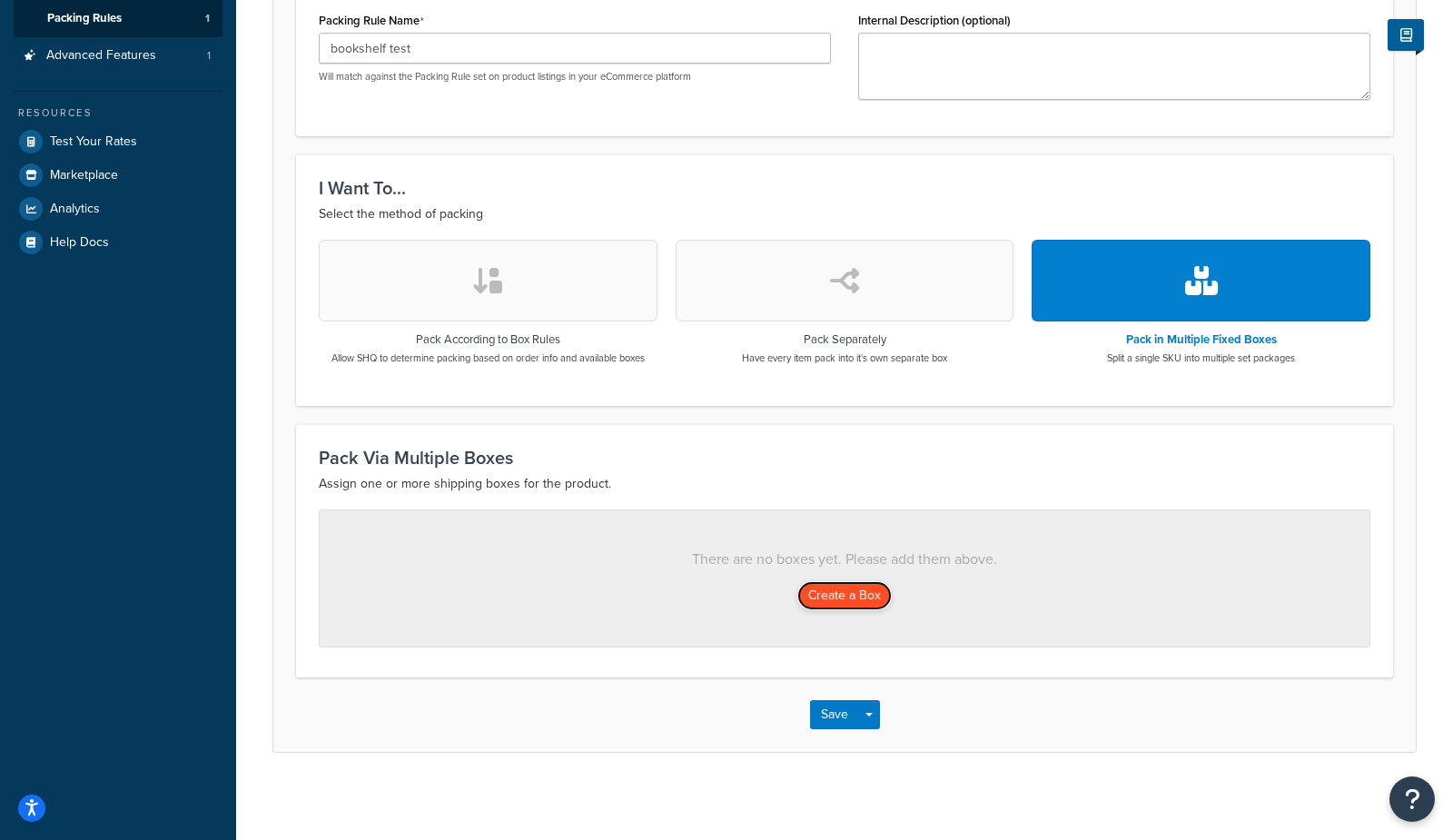
click at [854, 587] on button "Create a Box" at bounding box center [844, 596] width 94 height 29
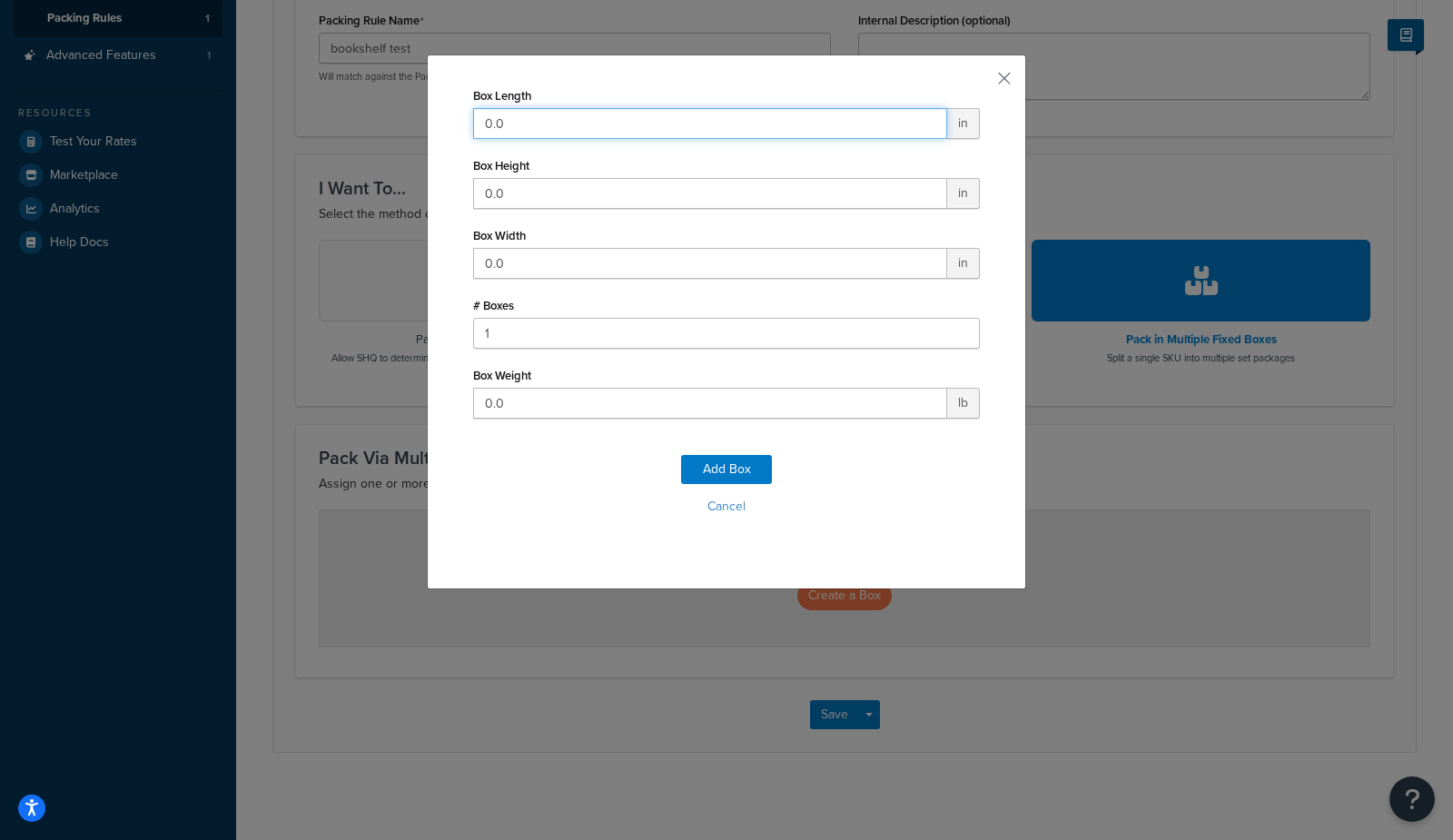
drag, startPoint x: 603, startPoint y: 128, endPoint x: 362, endPoint y: 105, distance: 242.1
click at [364, 108] on div "Box Length 0.0 in Box Height 0.0 in Box Width 0.0 in # Boxes 1 Box Weight 0.0 l…" at bounding box center [726, 420] width 1453 height 840
type input "10"
type input "15"
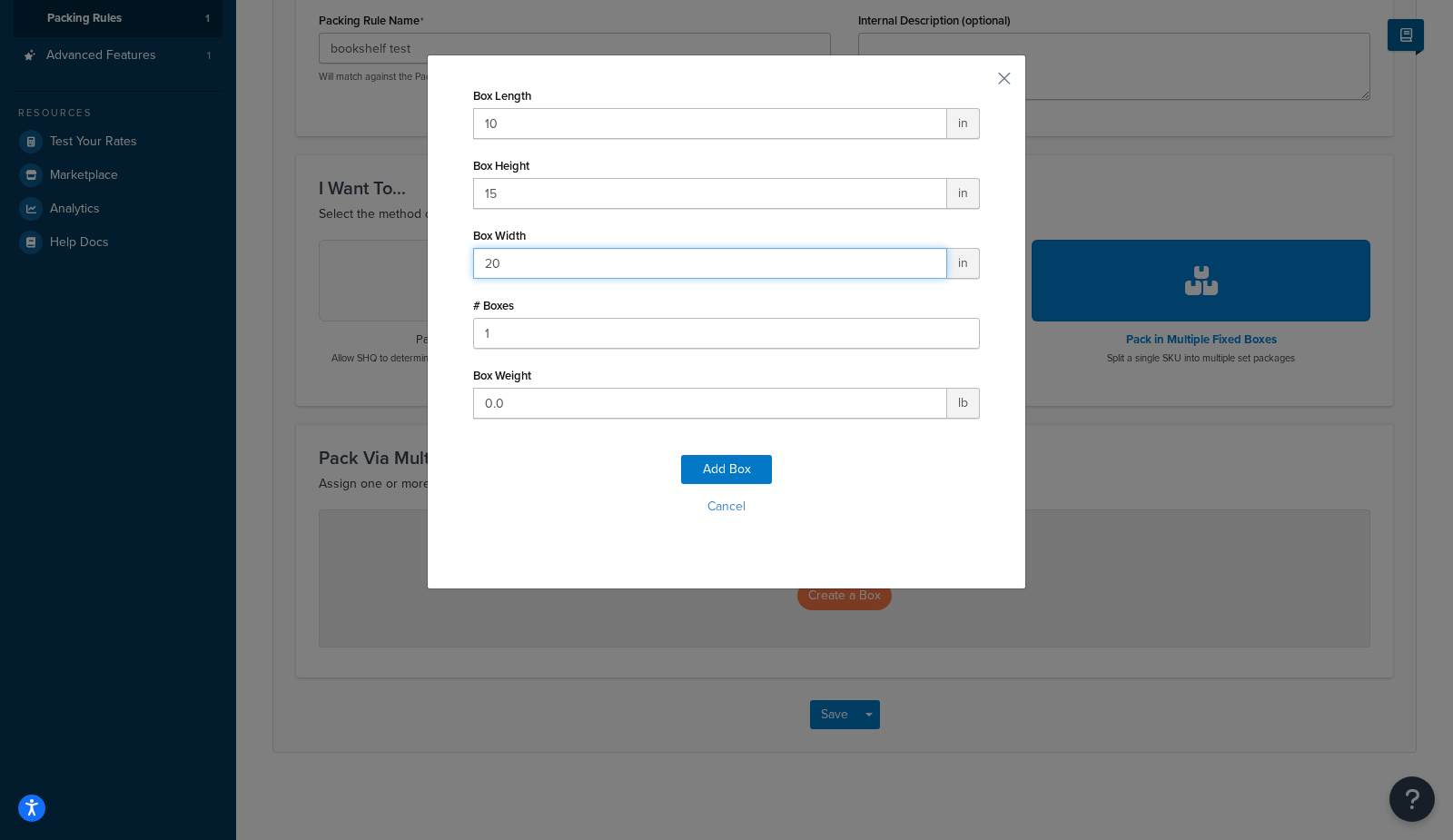
type input "20"
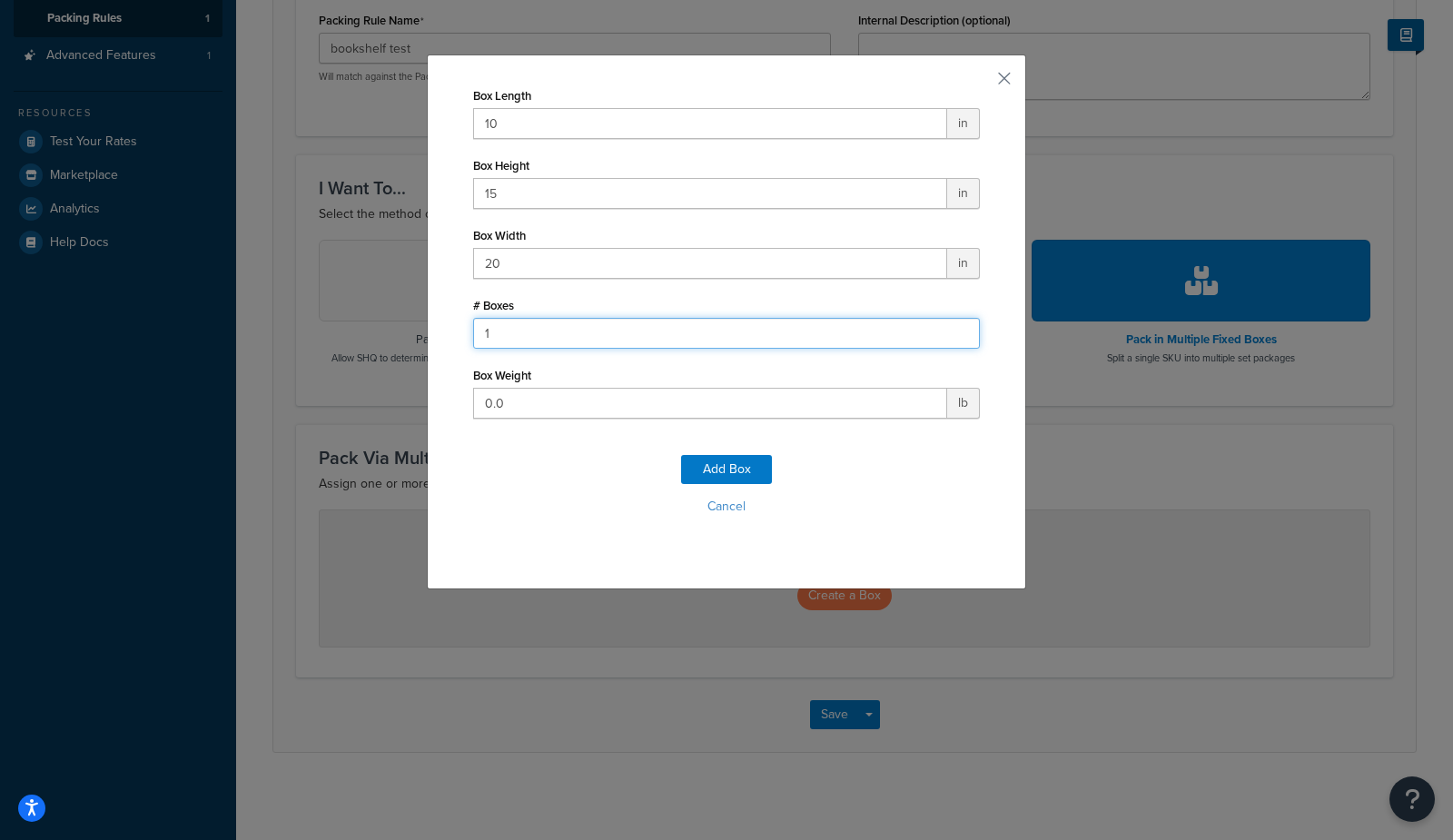
drag, startPoint x: 518, startPoint y: 337, endPoint x: 538, endPoint y: 353, distance: 25.6
click at [518, 337] on input "1" at bounding box center [726, 332] width 507 height 30
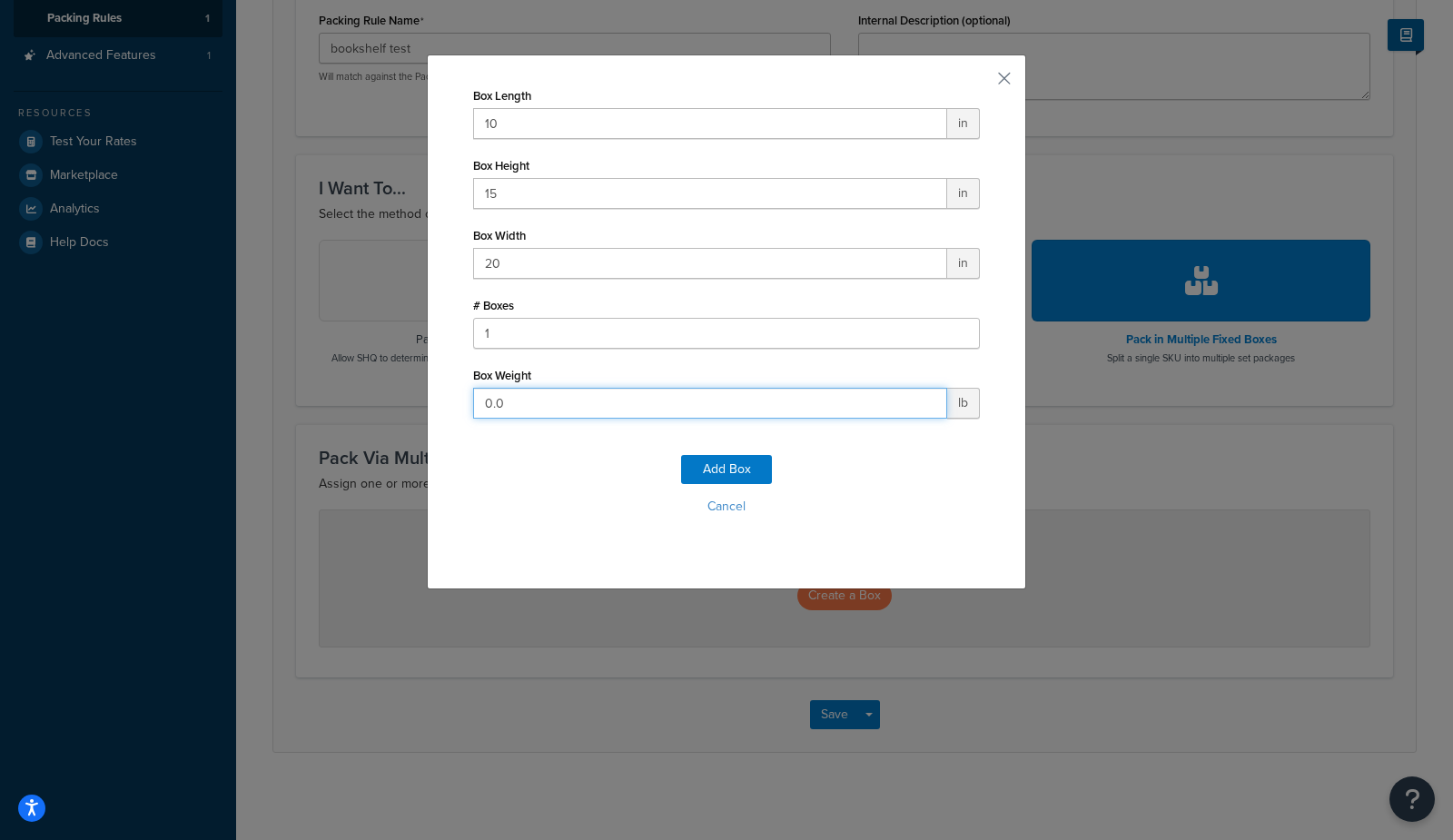
drag, startPoint x: 531, startPoint y: 401, endPoint x: 348, endPoint y: 405, distance: 183.0
click at [349, 406] on div "Box Length 10 in Box Height 15 in Box Width 20 in # Boxes 1 Box Weight 0.0 lb A…" at bounding box center [726, 420] width 1453 height 840
type input "15"
click at [715, 474] on button "Add Box" at bounding box center [726, 469] width 91 height 29
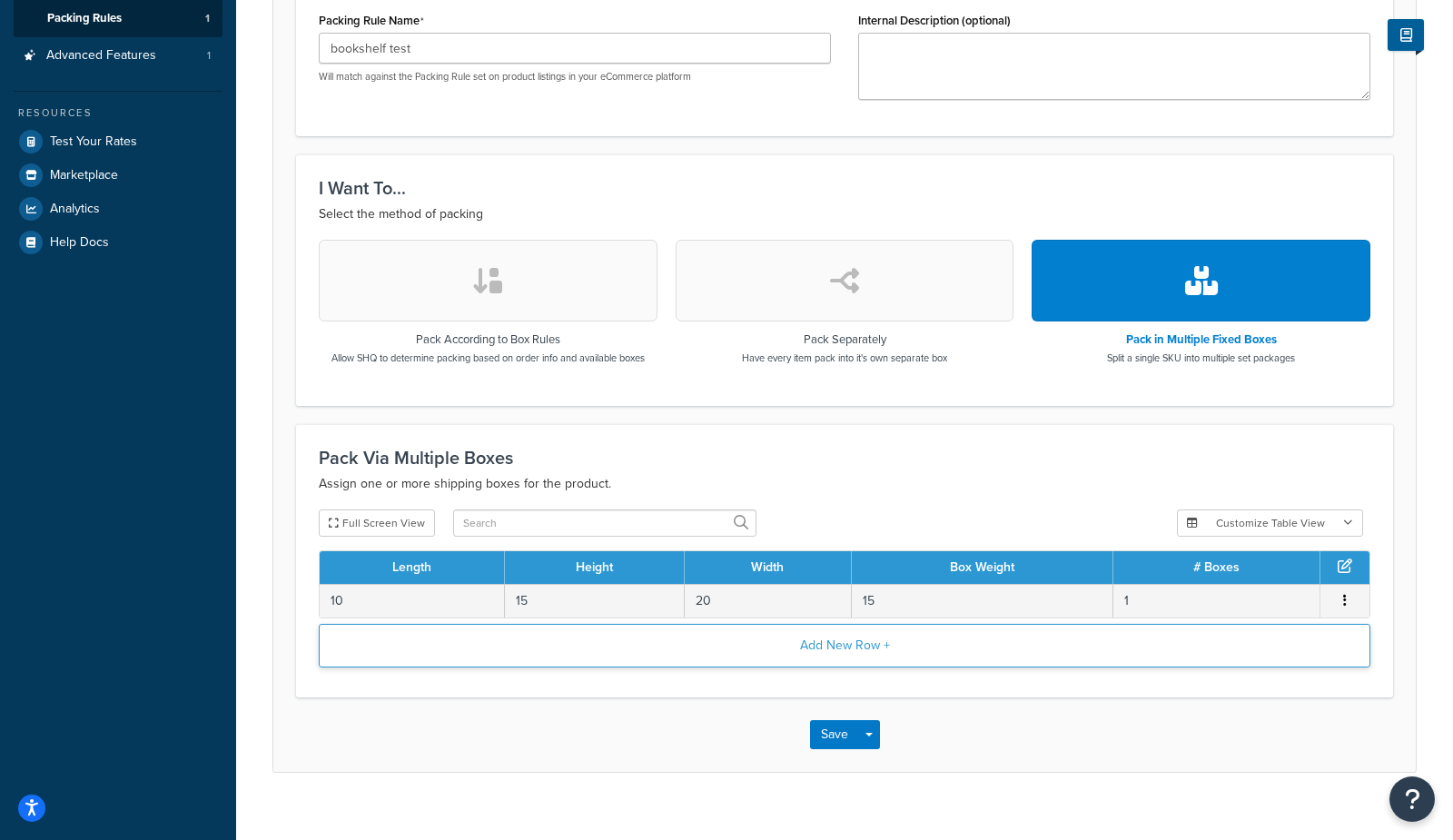
click at [865, 644] on button "Add New Row +" at bounding box center [844, 645] width 1051 height 43
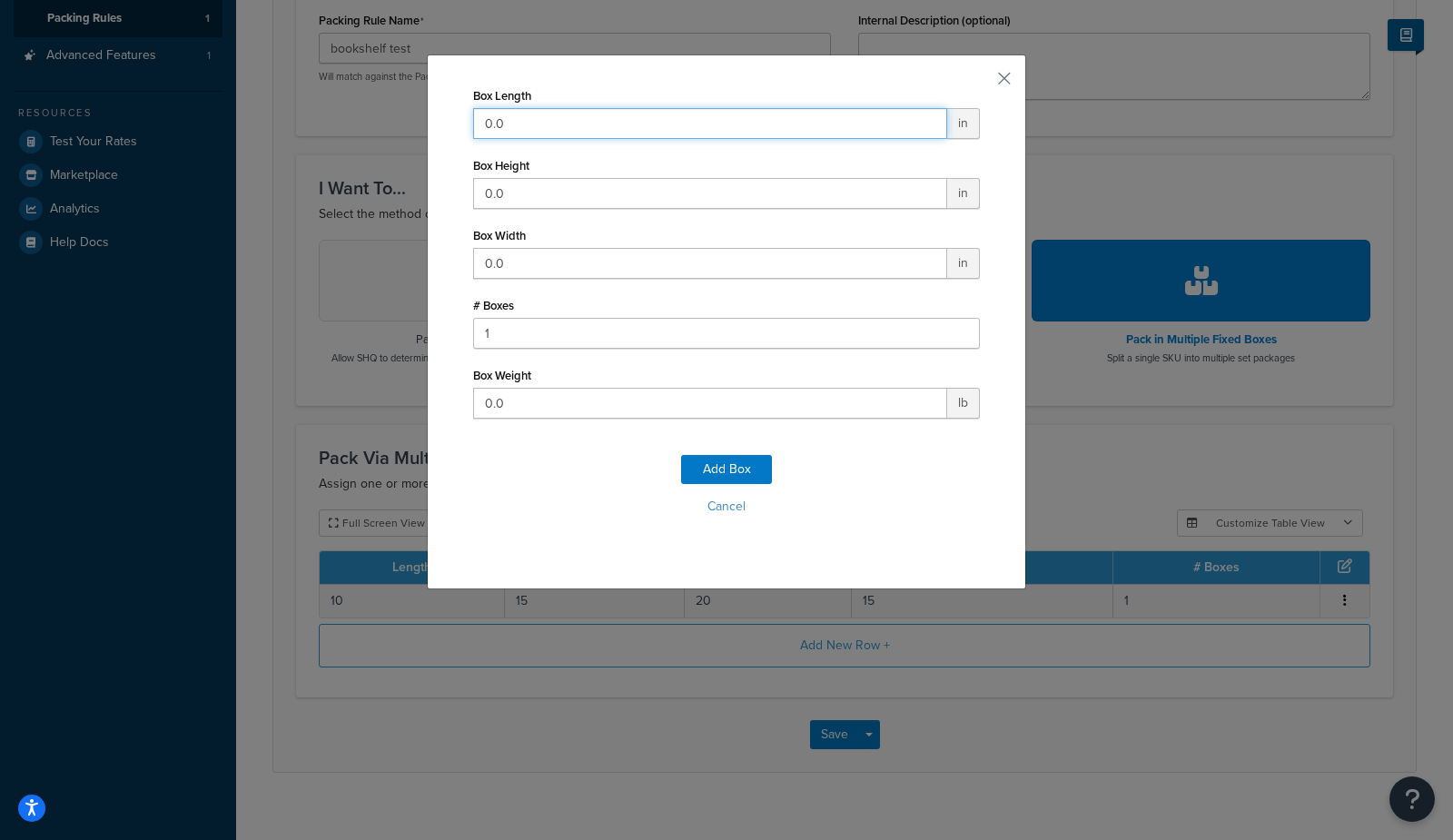
drag, startPoint x: 562, startPoint y: 125, endPoint x: 150, endPoint y: 93, distance: 413.2
click at [151, 94] on div "Box Length 0.0 in Box Height 0.0 in Box Width 0.0 in # Boxes 1 Box Weight 0.0 l…" at bounding box center [726, 420] width 1453 height 840
type input "20"
type input "30"
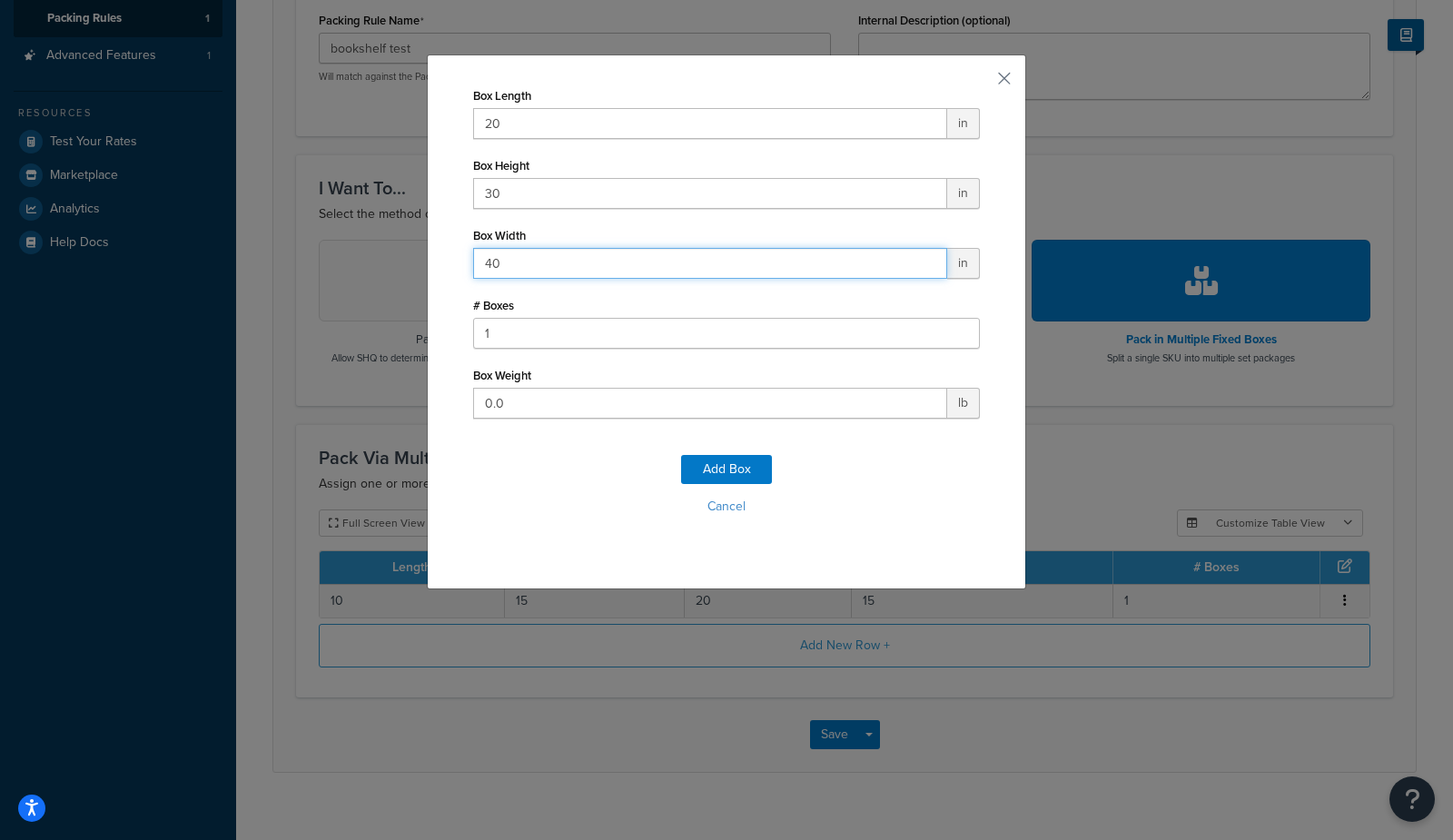
type input "40"
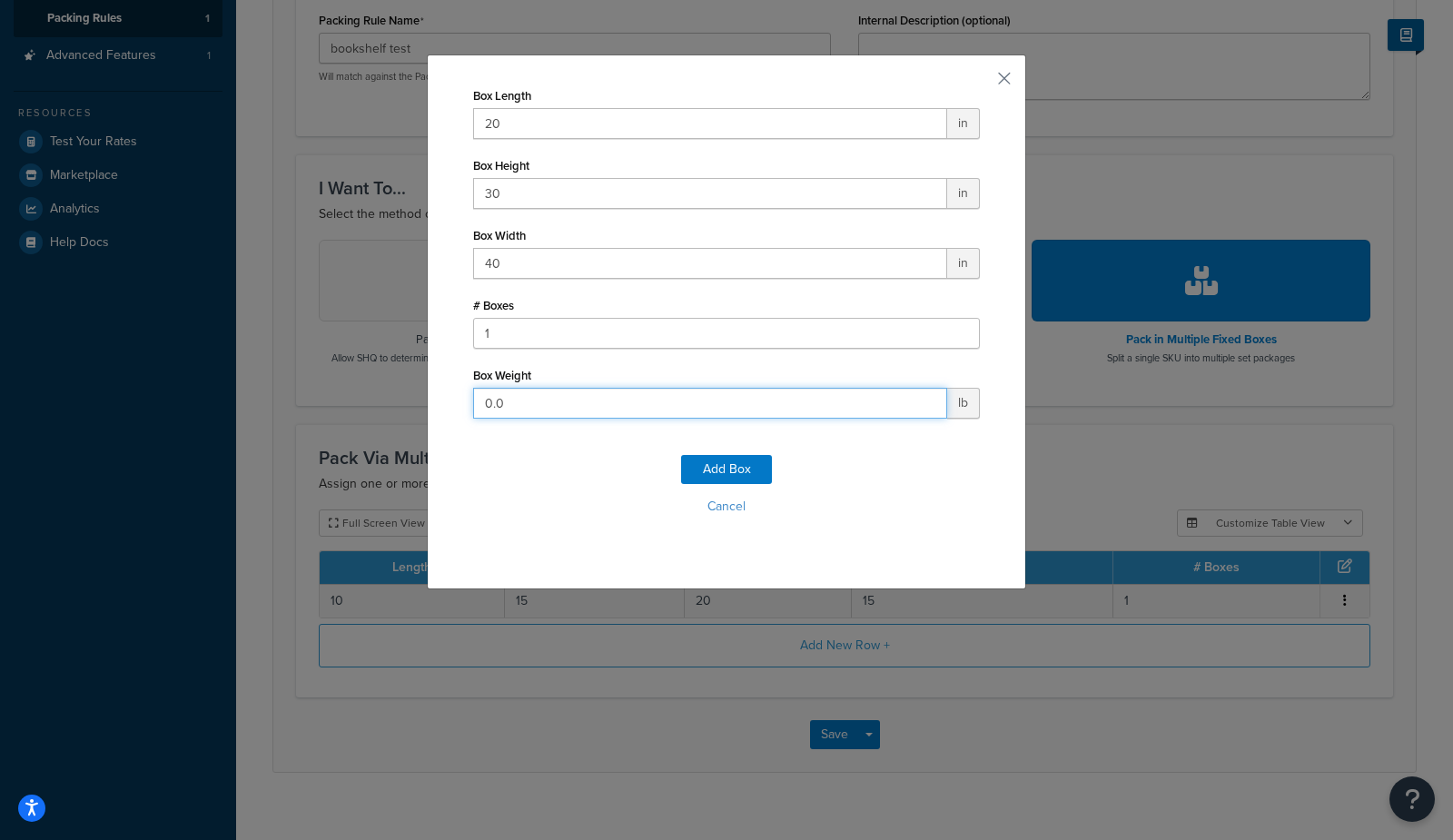
drag, startPoint x: 589, startPoint y: 415, endPoint x: 338, endPoint y: 404, distance: 251.2
click at [338, 404] on div "Box Length 20 in Box Height 30 in Box Width 40 in # Boxes 1 Box Weight 0.0 lb A…" at bounding box center [726, 420] width 1453 height 840
type input "25"
click at [738, 472] on button "Add Box" at bounding box center [726, 469] width 91 height 29
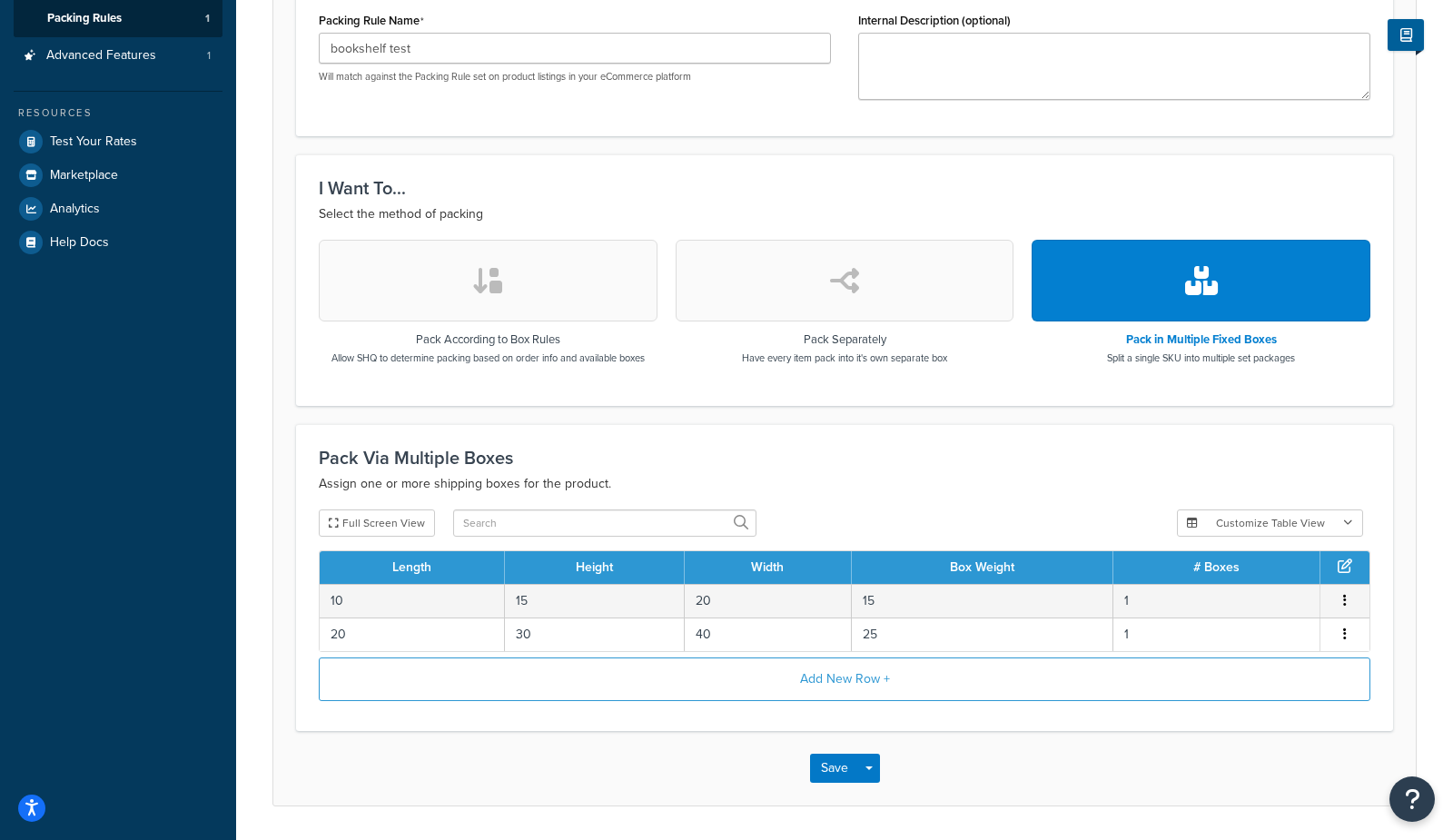
click at [580, 448] on h3 "Pack Via Multiple Boxes" at bounding box center [844, 458] width 1051 height 20
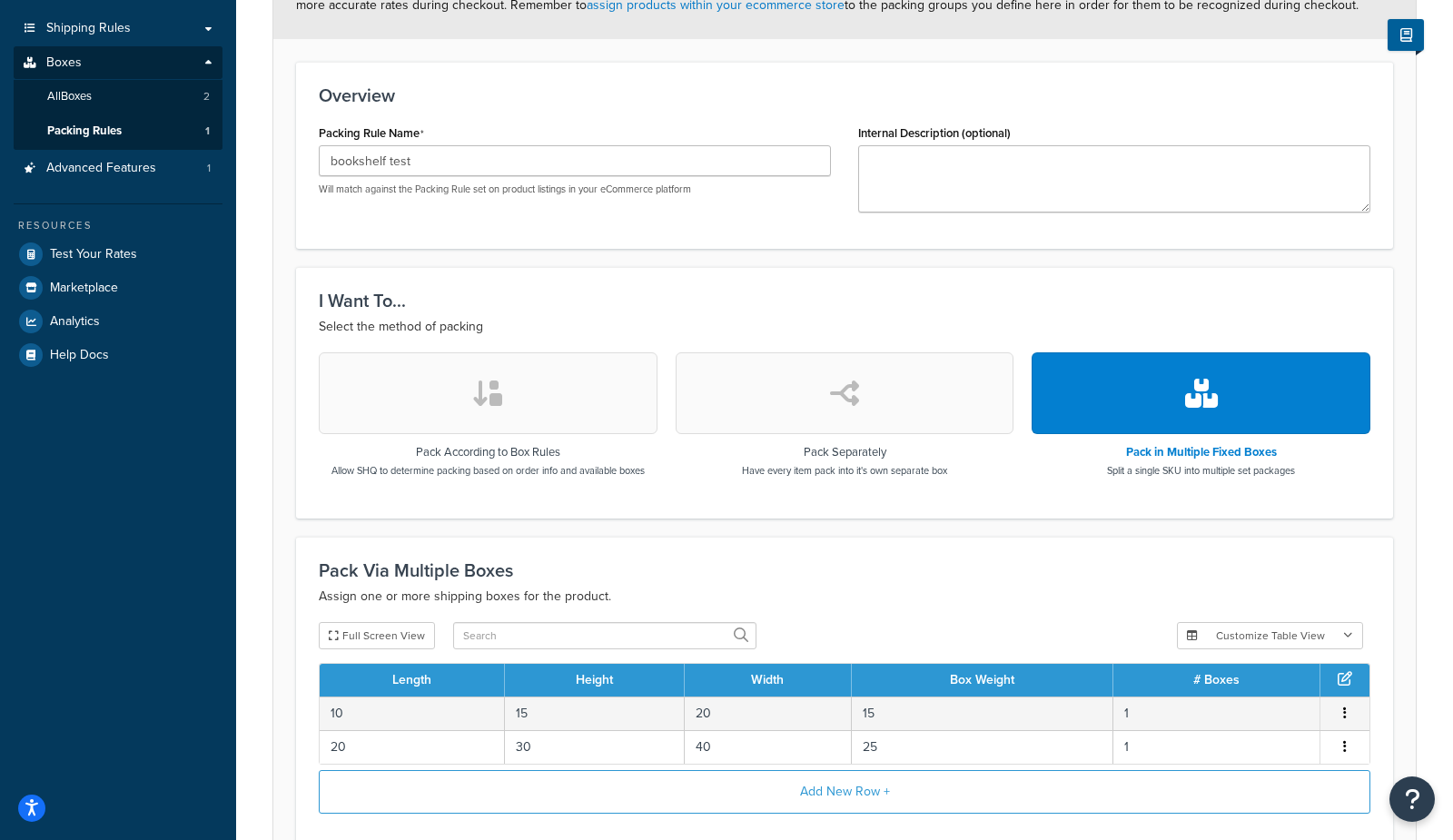
scroll to position [259, 0]
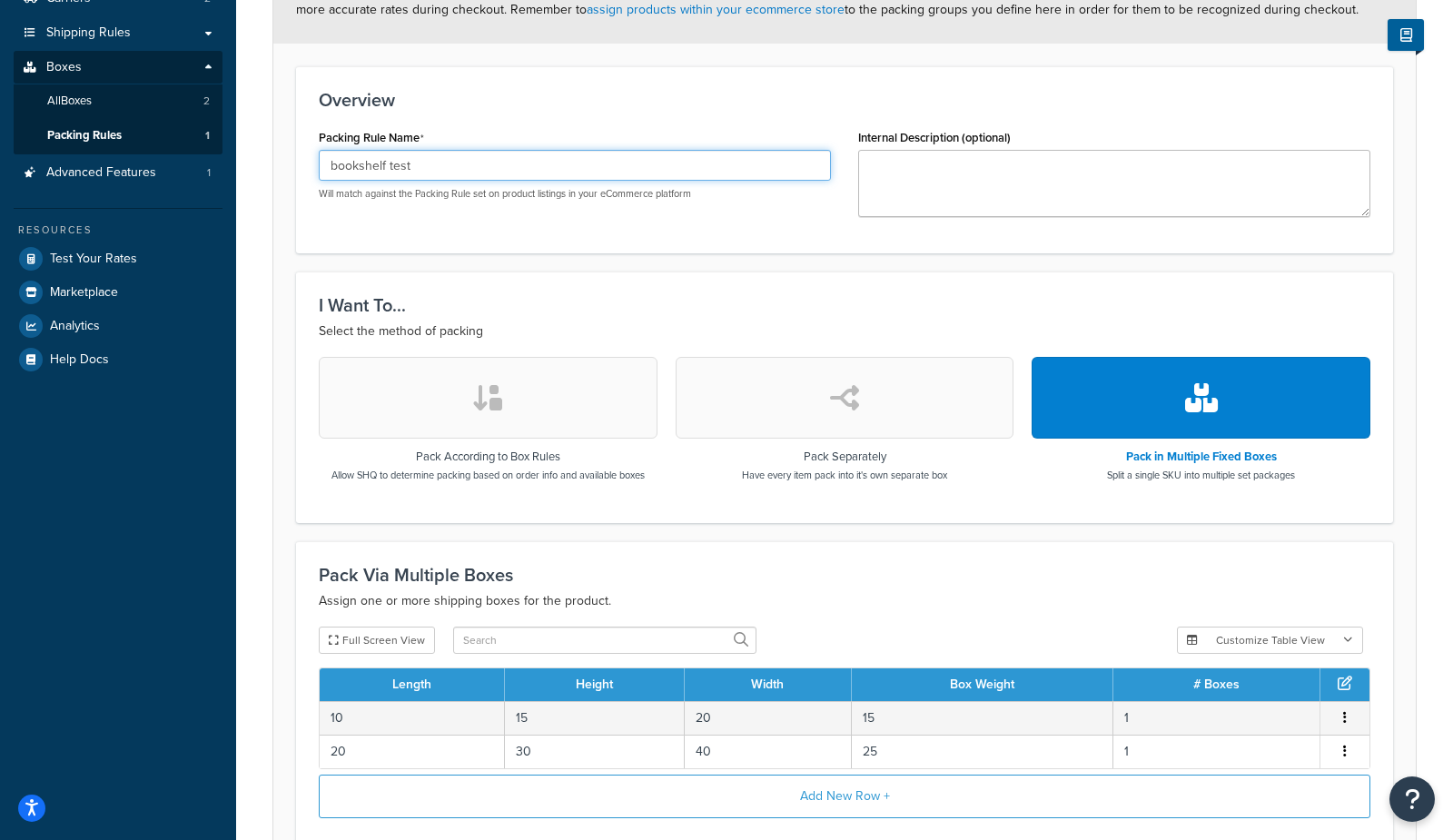
click at [448, 168] on input "bookshelf test" at bounding box center [575, 165] width 512 height 30
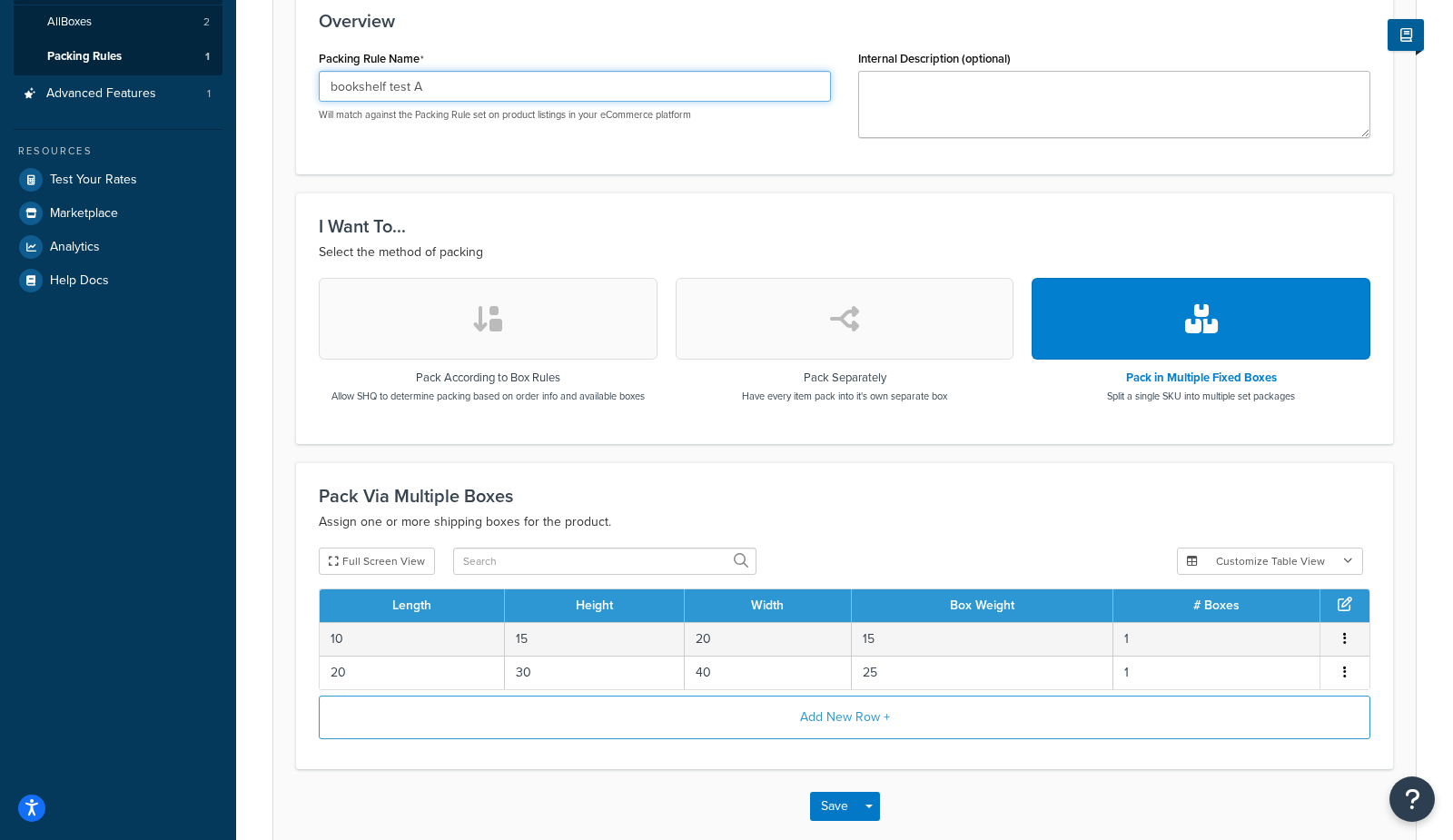
scroll to position [429, 0]
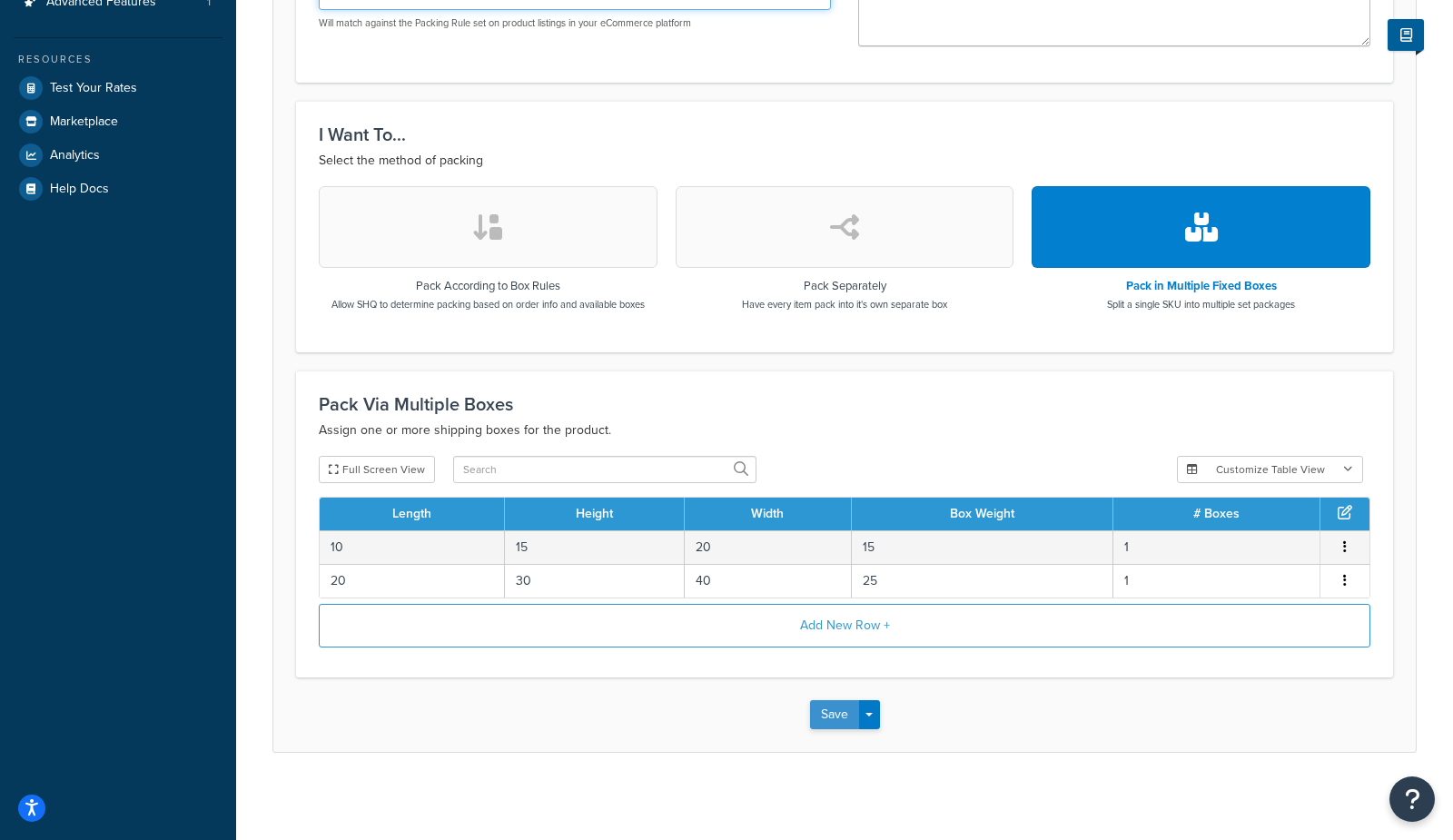
type input "bookshelf test A"
click at [822, 712] on button "Save" at bounding box center [834, 715] width 49 height 29
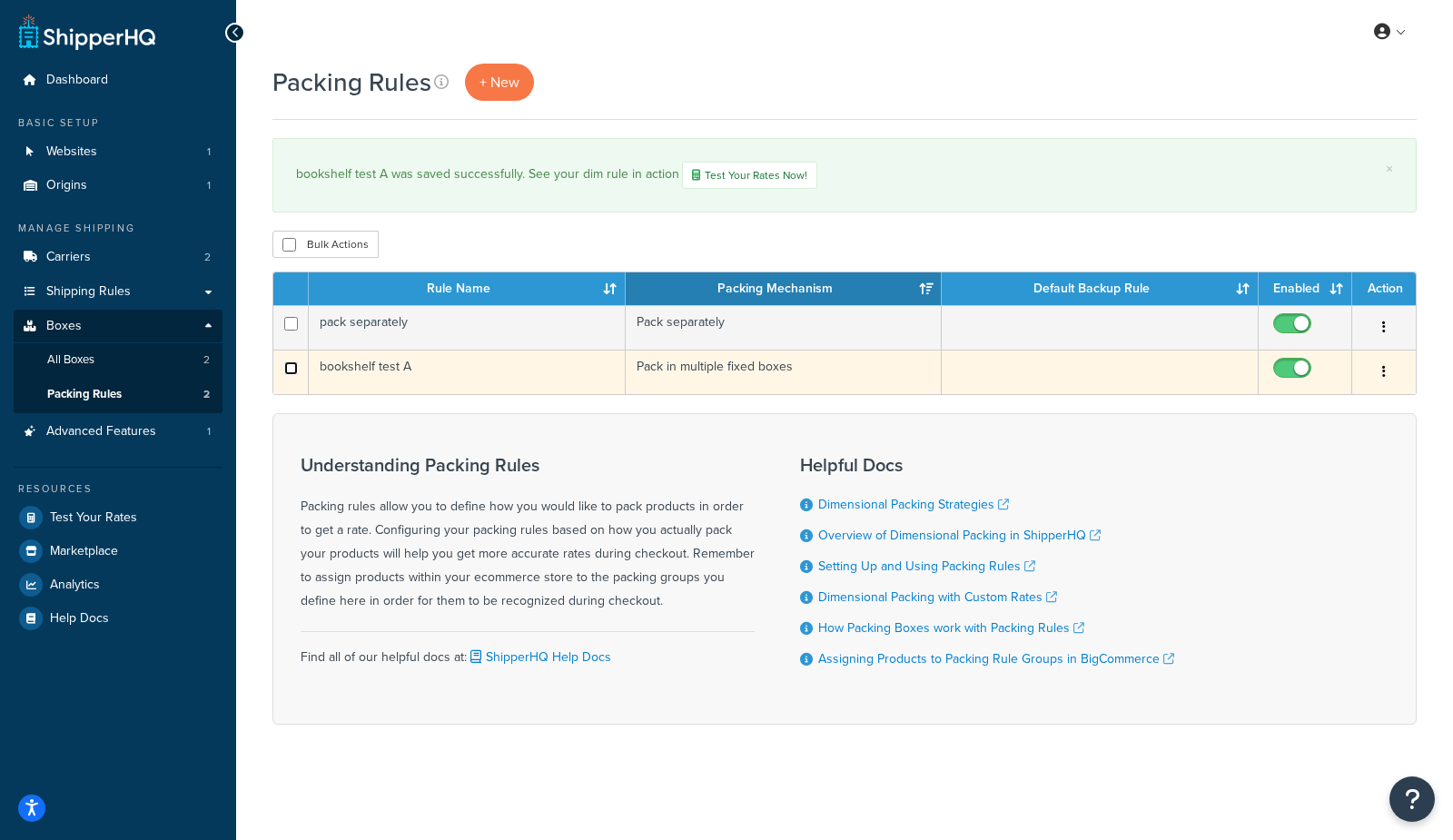
click at [293, 367] on input "checkbox" at bounding box center [291, 369] width 14 height 14
checkbox input "true"
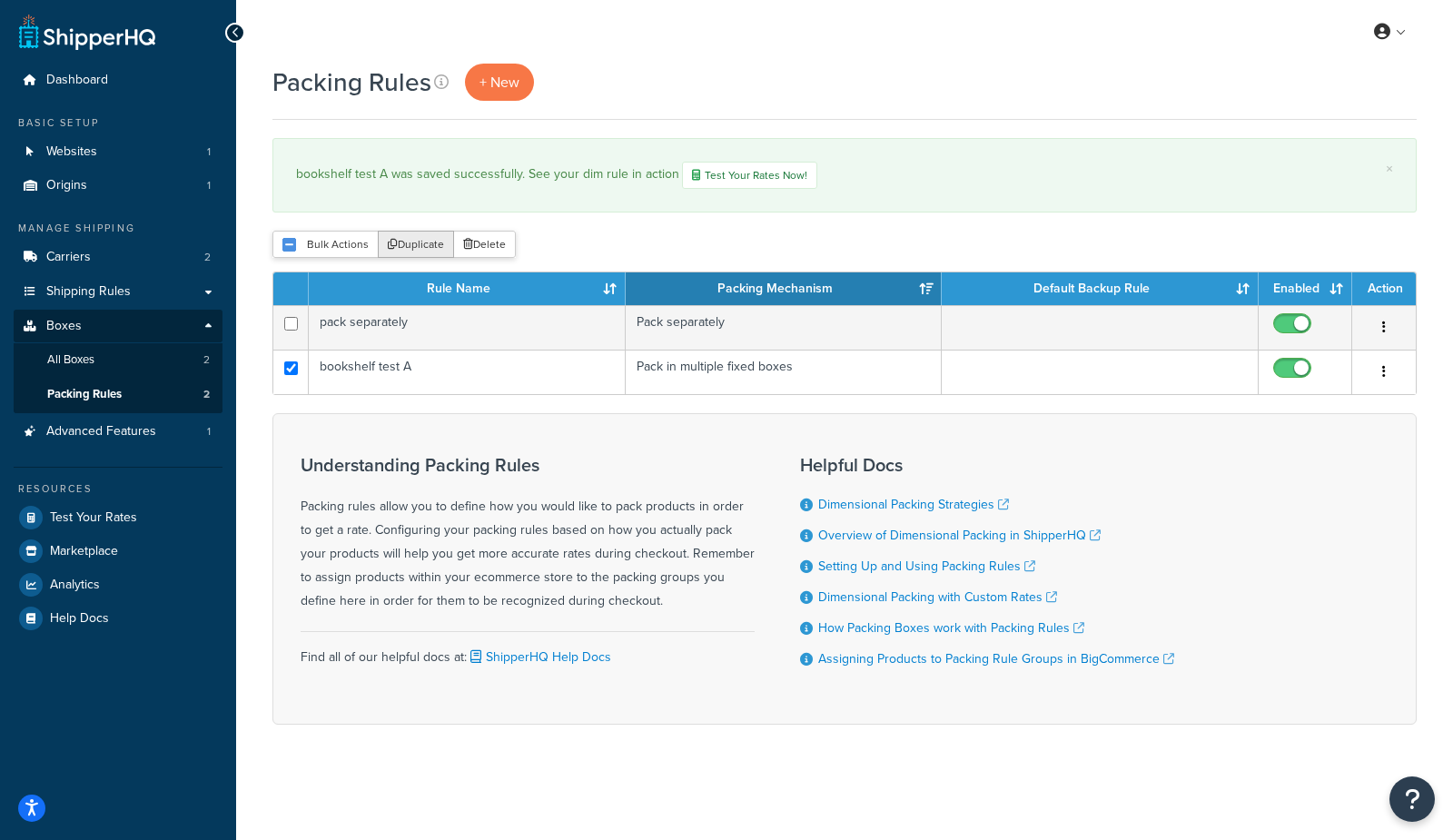
click at [402, 247] on button "Duplicate" at bounding box center [416, 244] width 76 height 27
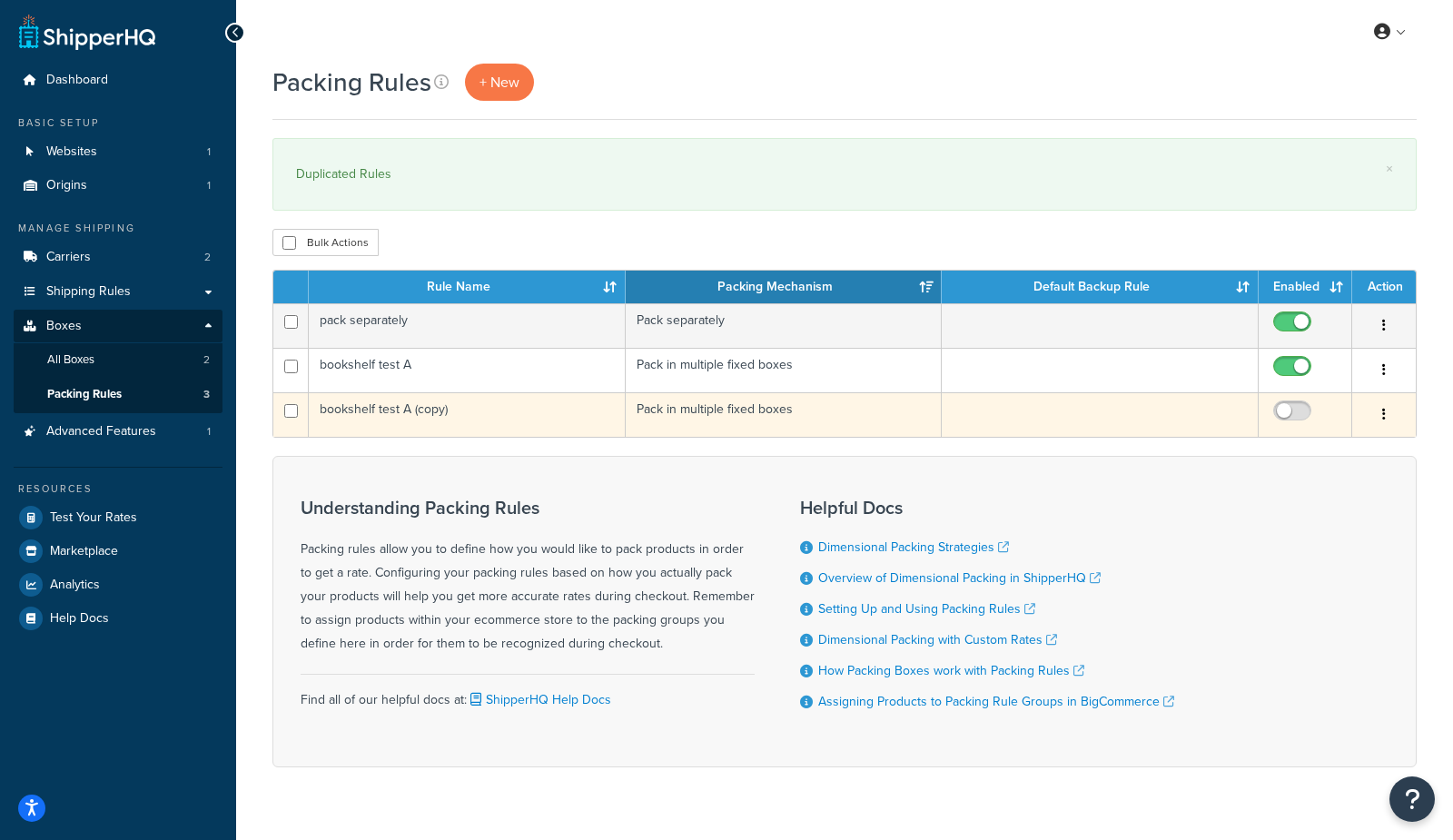
click at [454, 412] on td "bookshelf test A (copy)" at bounding box center [467, 414] width 317 height 44
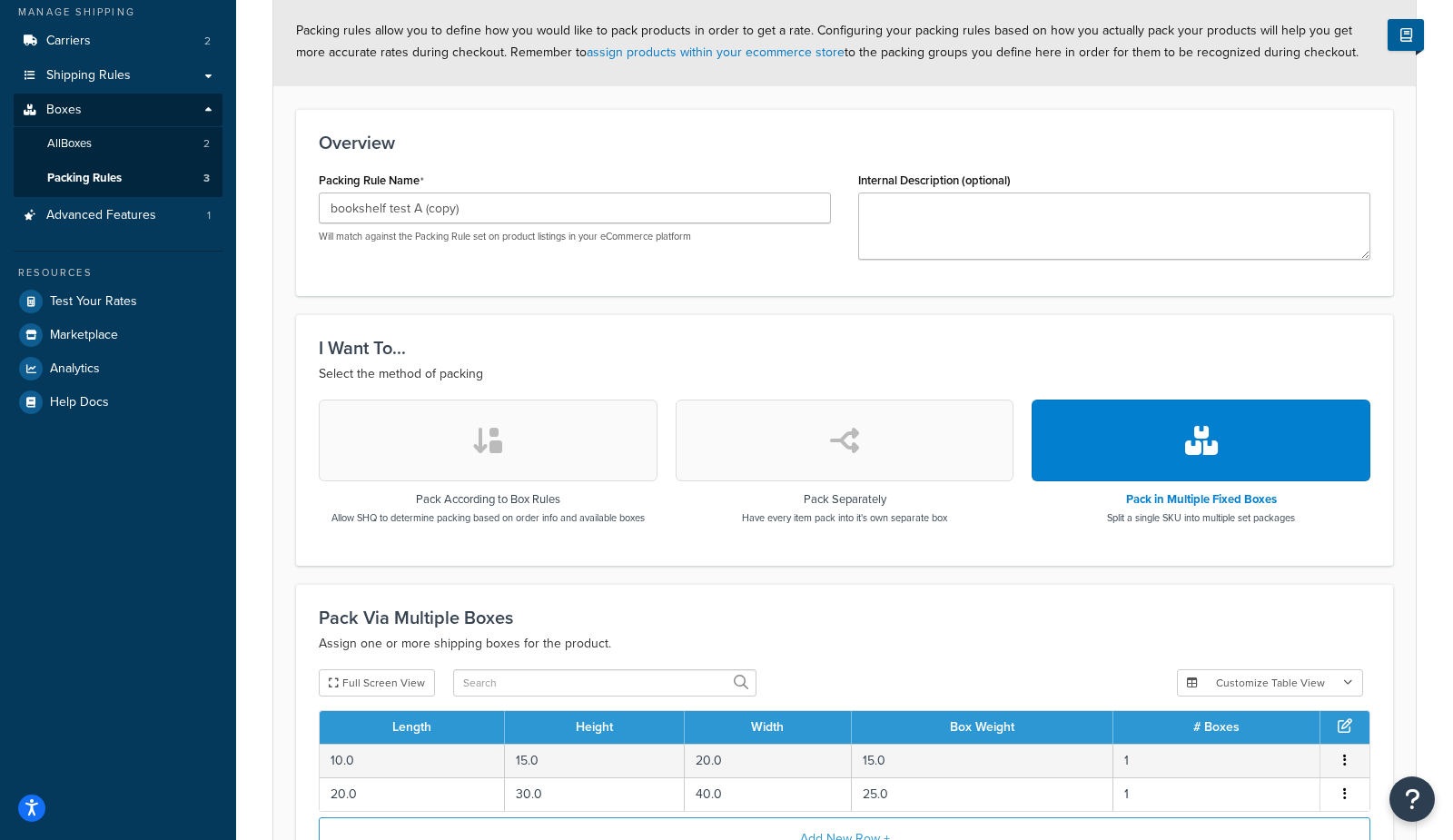
scroll to position [202, 0]
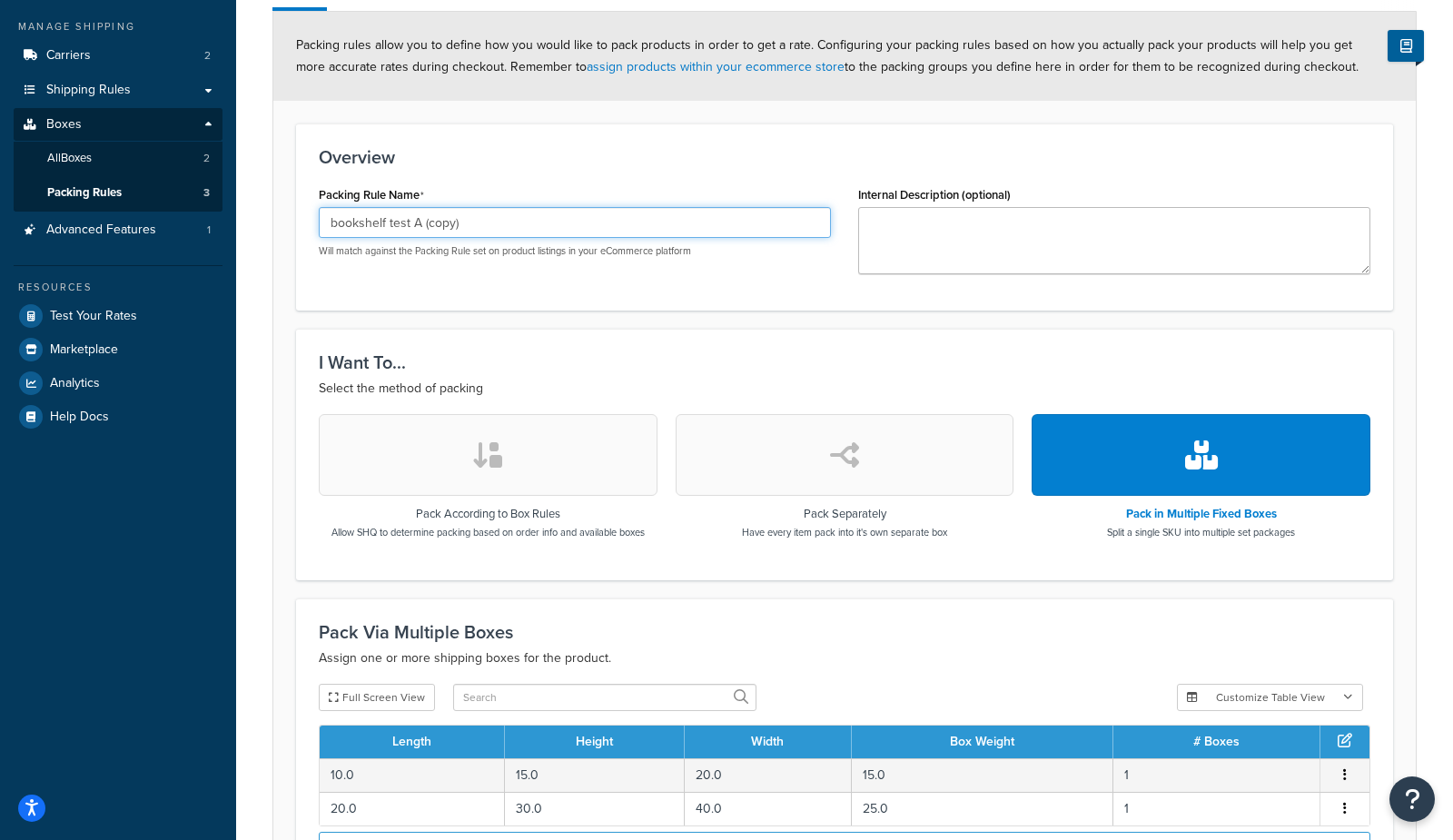
drag, startPoint x: 412, startPoint y: 221, endPoint x: 566, endPoint y: 228, distance: 154.2
click at [567, 228] on input "bookshelf test A (copy)" at bounding box center [575, 222] width 512 height 30
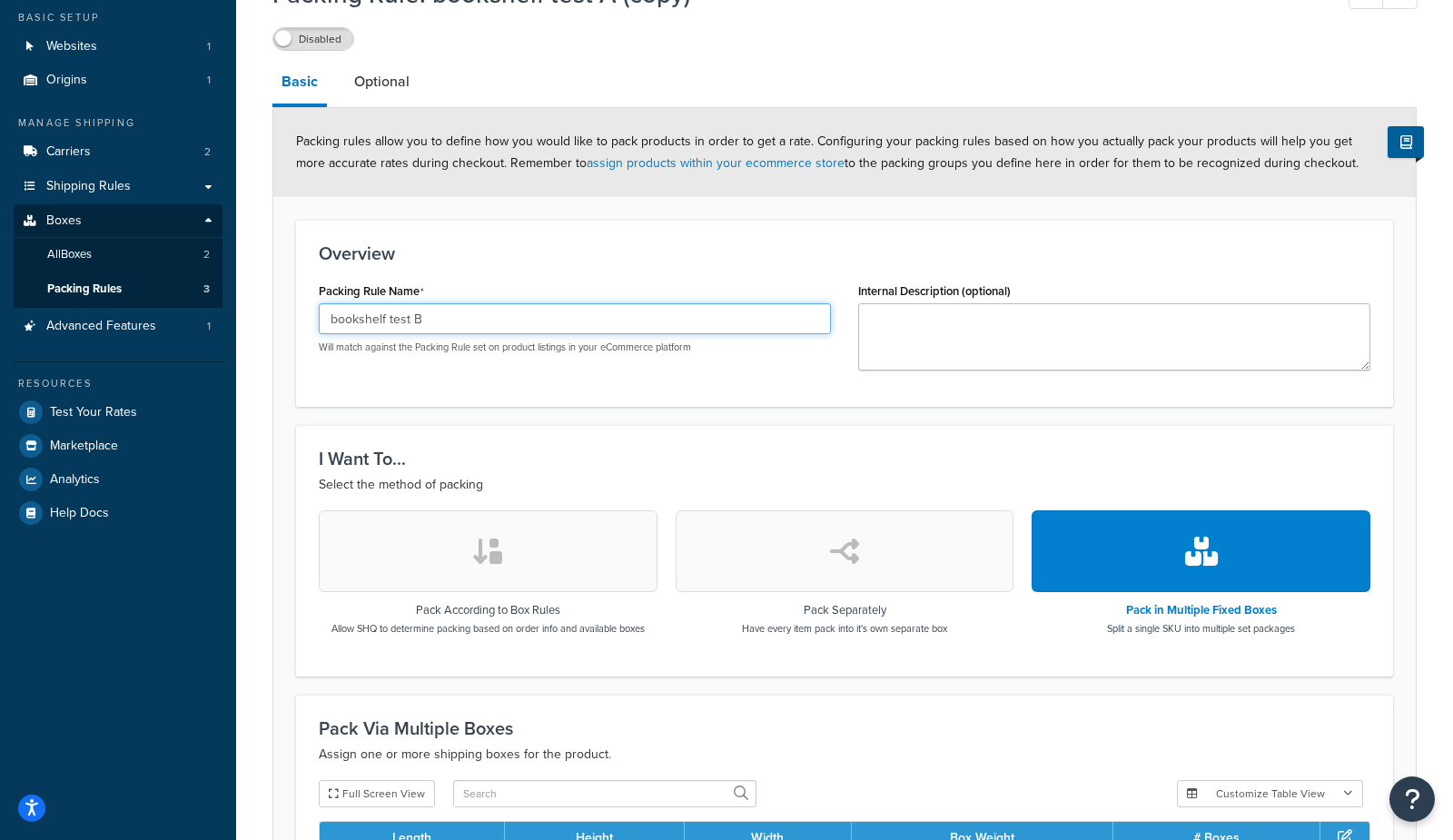
scroll to position [98, 0]
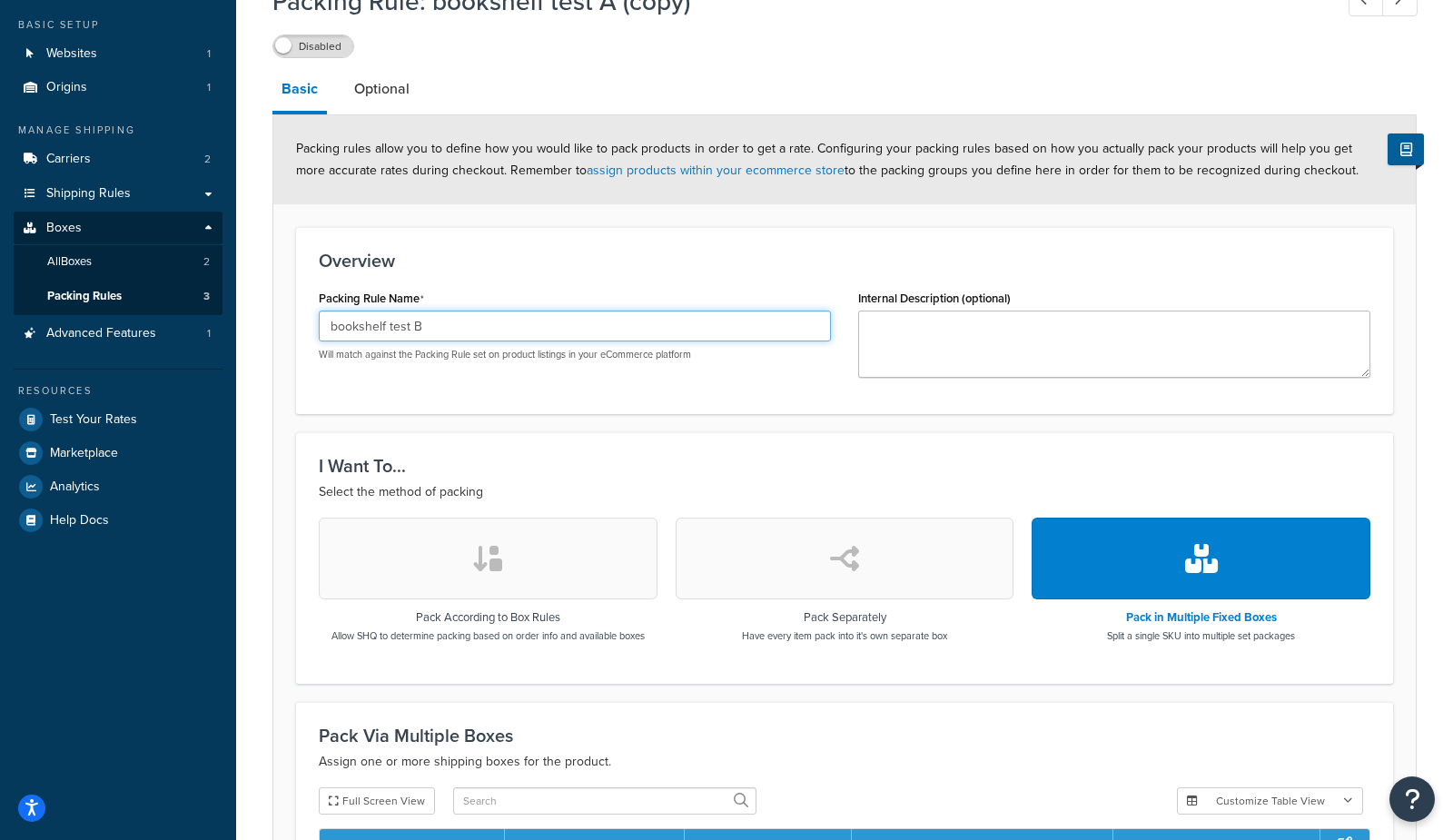
type input "bookshelf test B"
click at [559, 252] on h3 "Overview" at bounding box center [844, 261] width 1051 height 20
drag, startPoint x: 309, startPoint y: 314, endPoint x: 168, endPoint y: 310, distance: 141.1
click at [166, 310] on div "Dashboard Basic Setup Websites 1 Origins 1 Manage Shipping Carriers 2 Shipping …" at bounding box center [726, 538] width 1453 height 1272
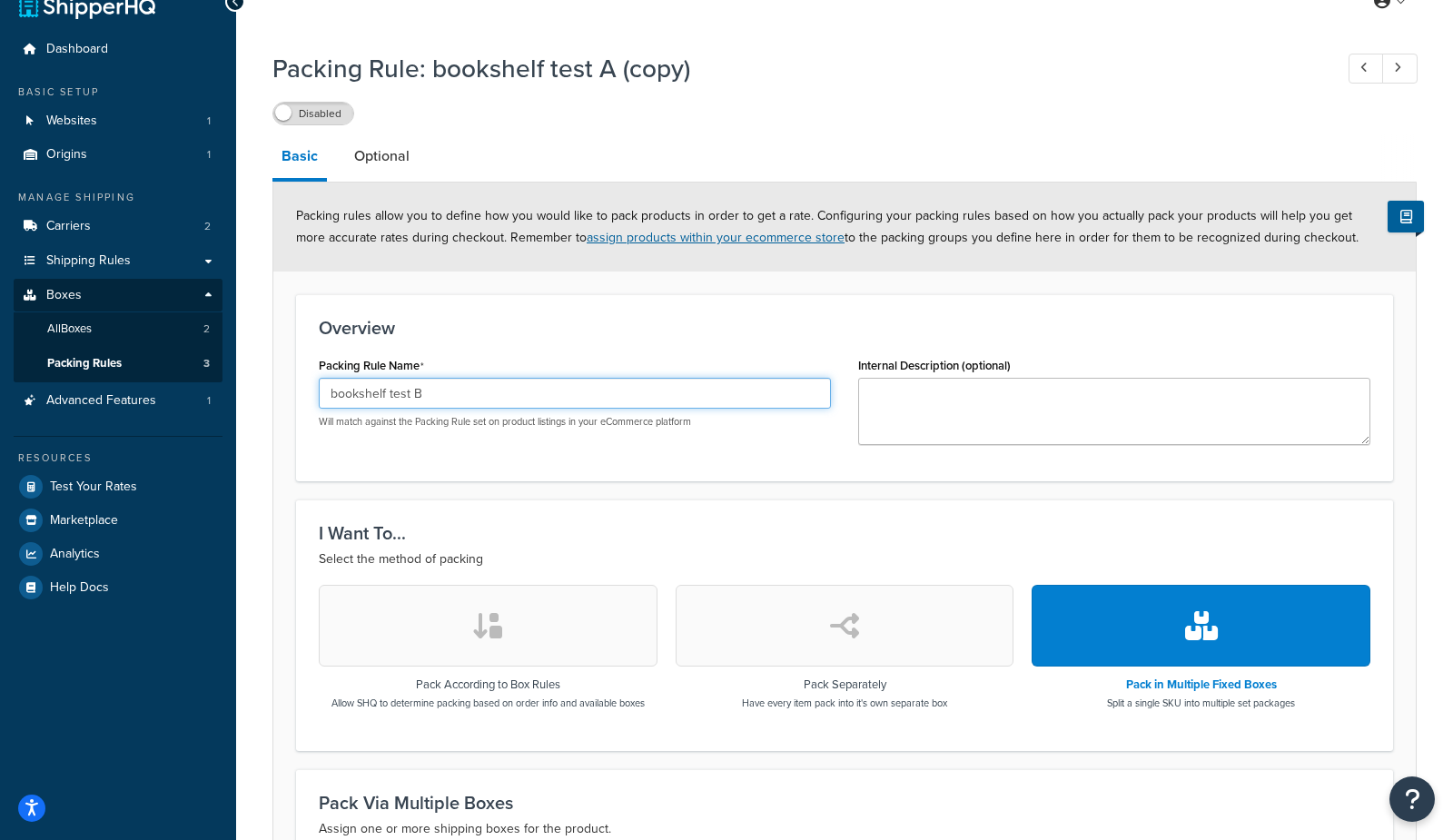
scroll to position [0, 0]
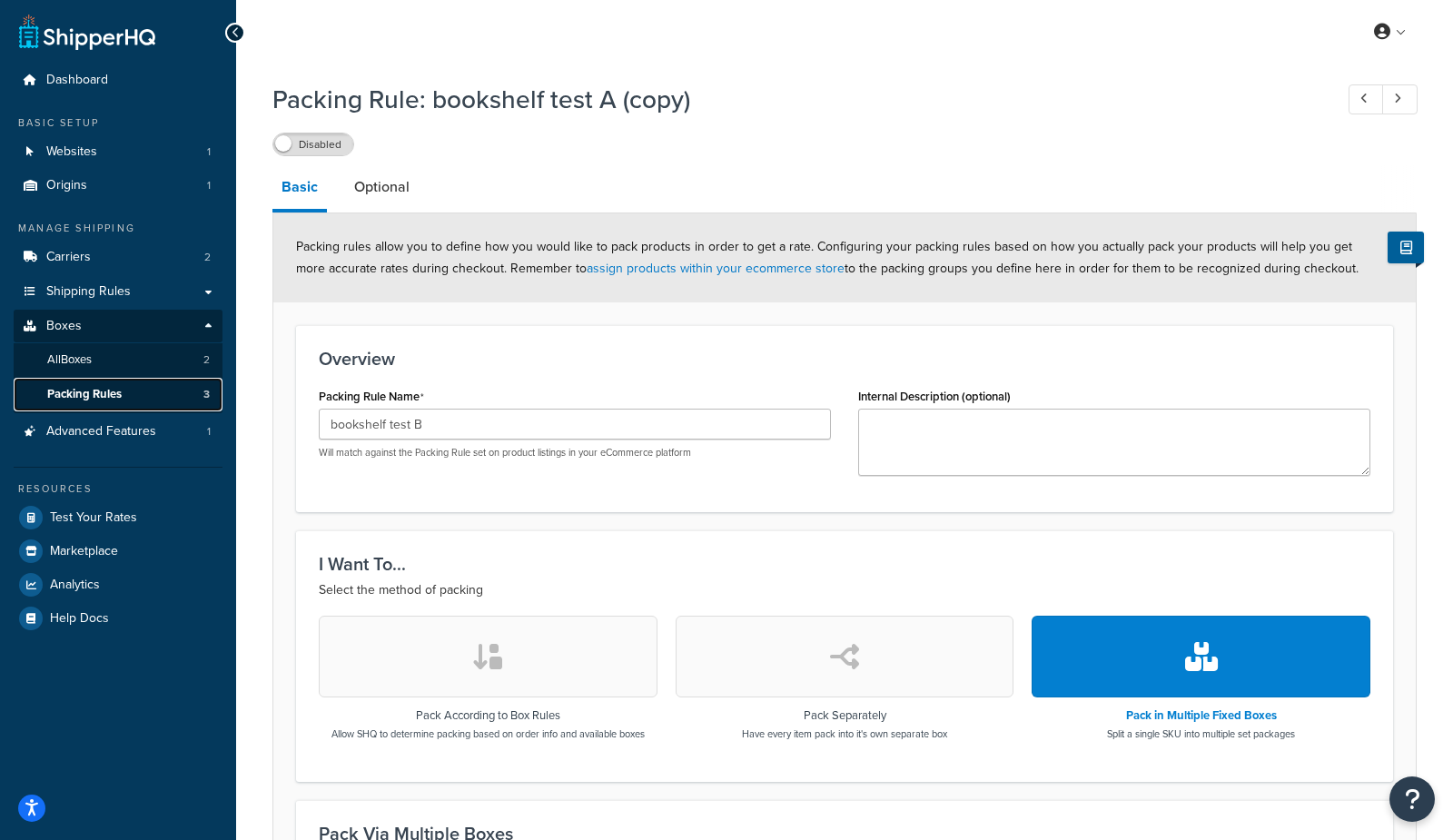
click at [118, 393] on span "Packing Rules" at bounding box center [84, 394] width 75 height 16
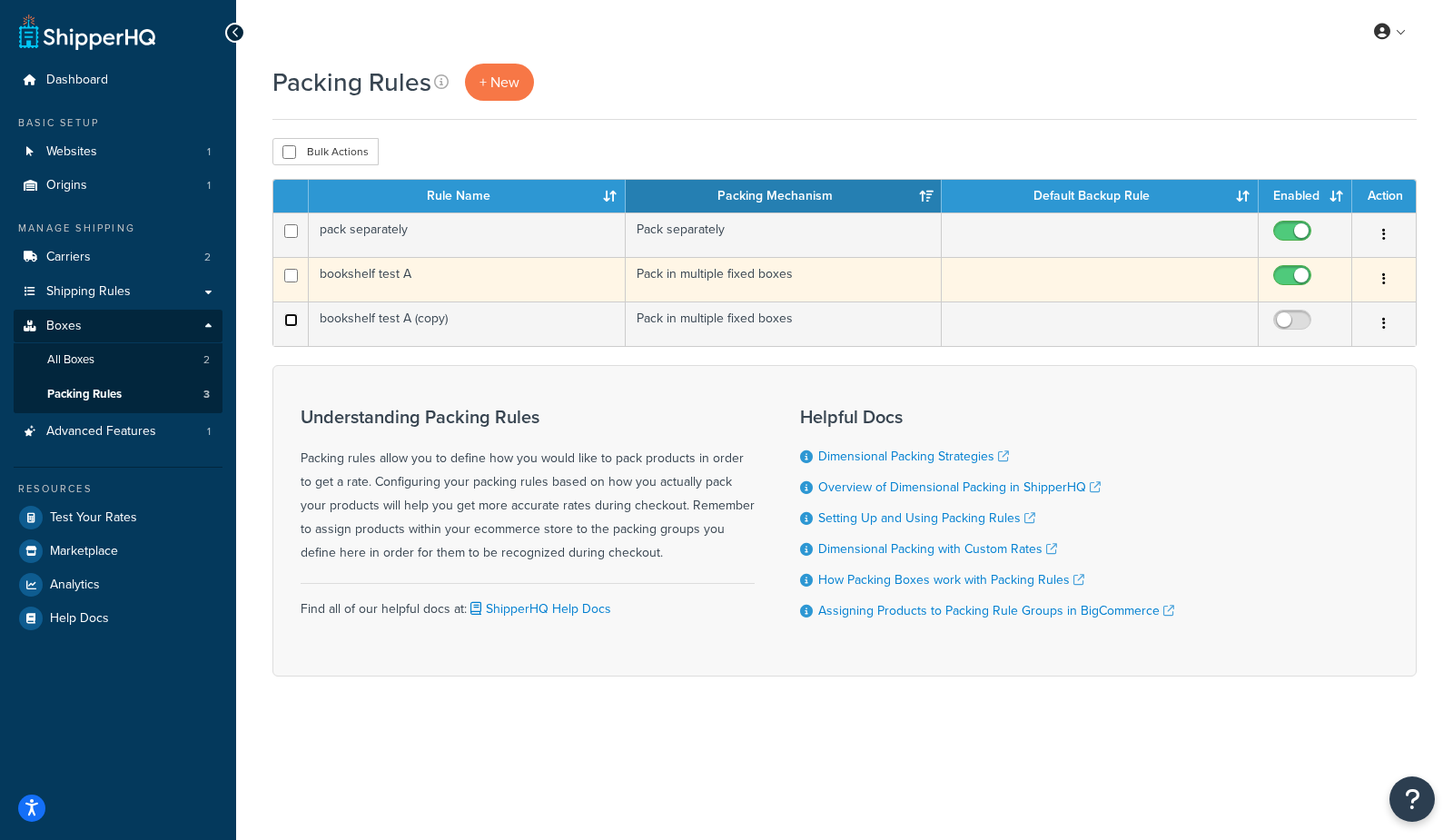
drag, startPoint x: 292, startPoint y: 321, endPoint x: 337, endPoint y: 272, distance: 66.5
click at [293, 320] on input "checkbox" at bounding box center [291, 320] width 14 height 14
checkbox input "true"
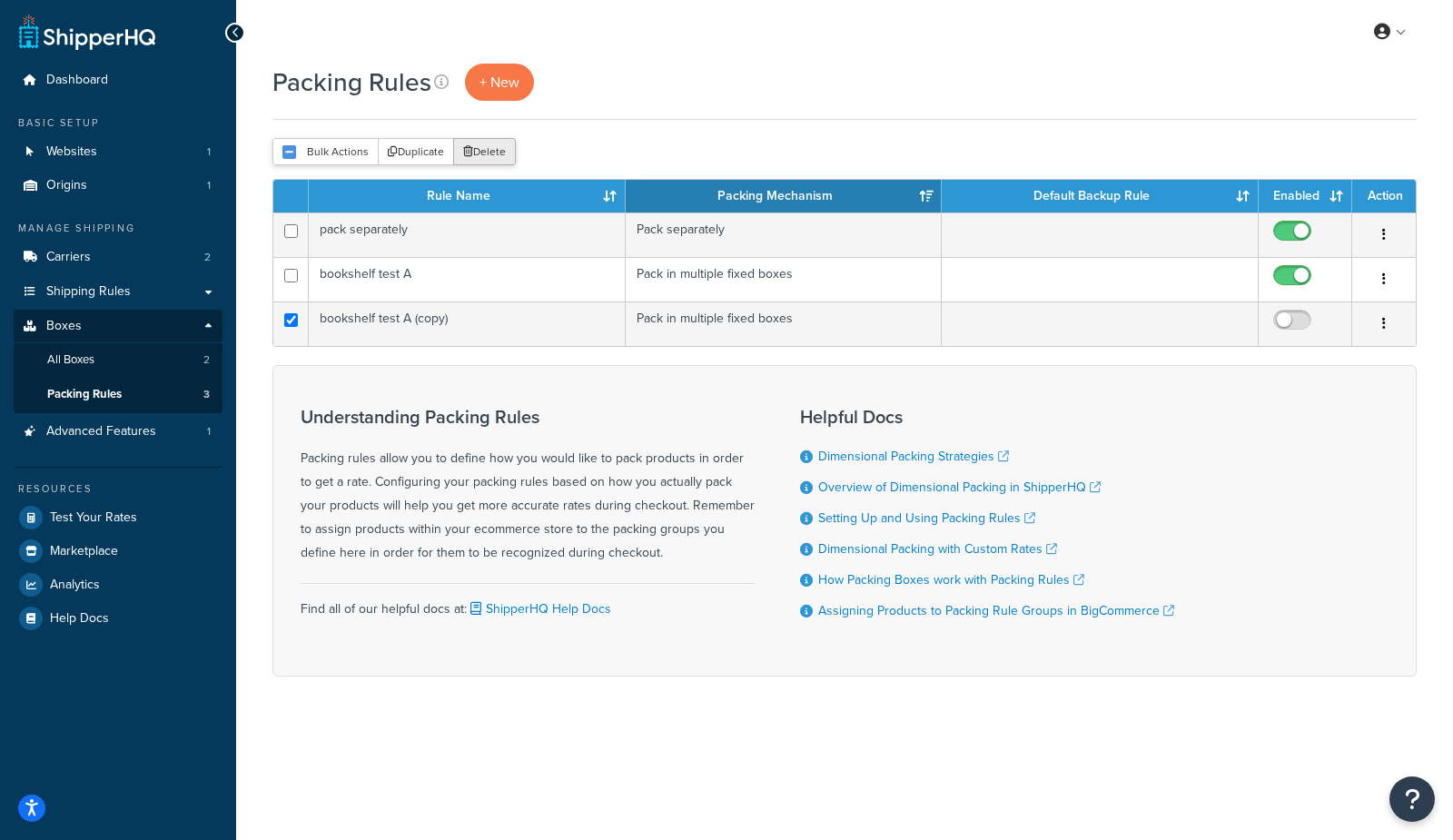
click at [477, 156] on button "Delete" at bounding box center [484, 152] width 63 height 27
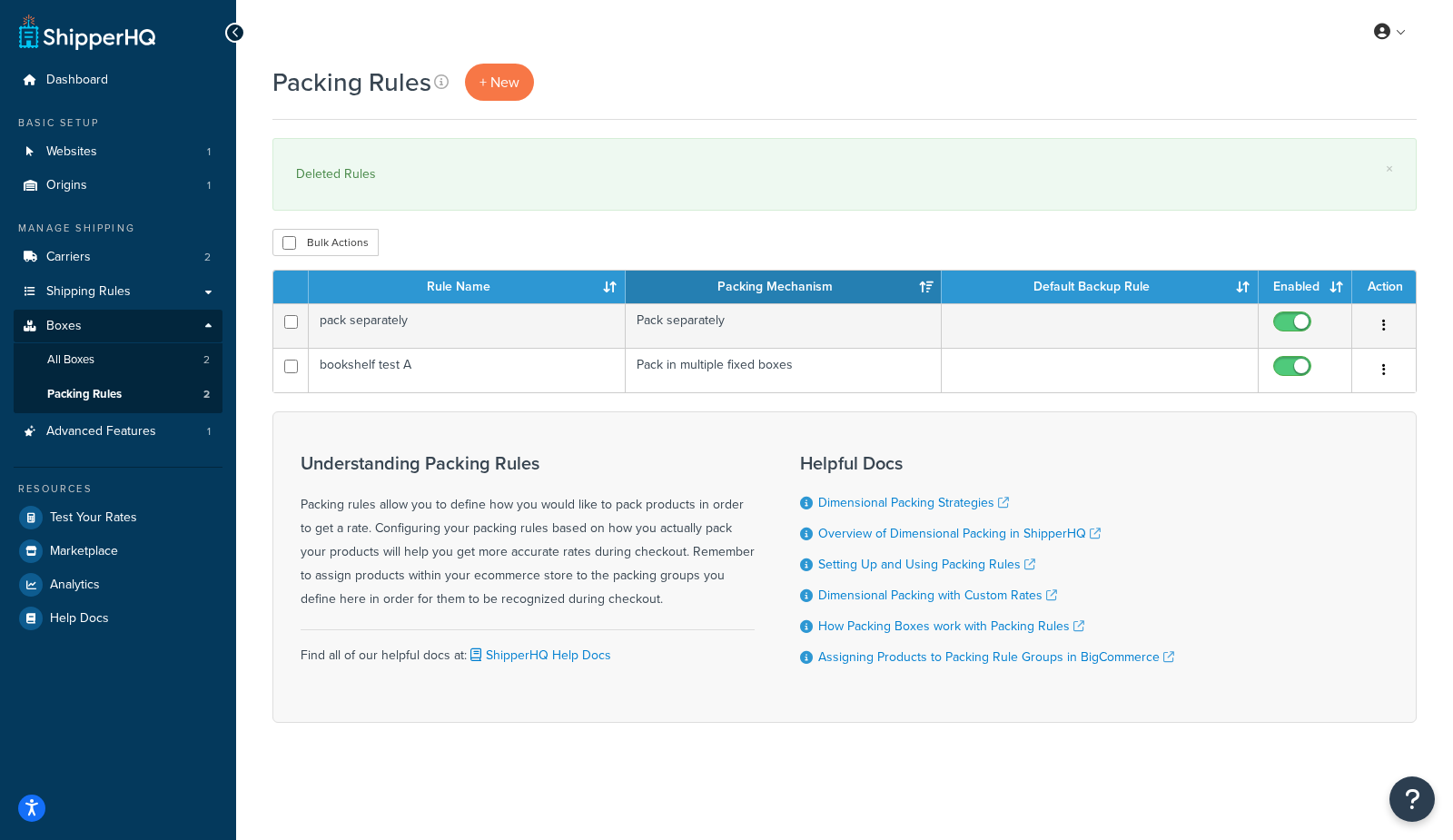
click at [878, 77] on div "Packing Rules + New" at bounding box center [844, 82] width 1144 height 37
click at [102, 363] on link "All Boxes 2" at bounding box center [118, 360] width 209 height 33
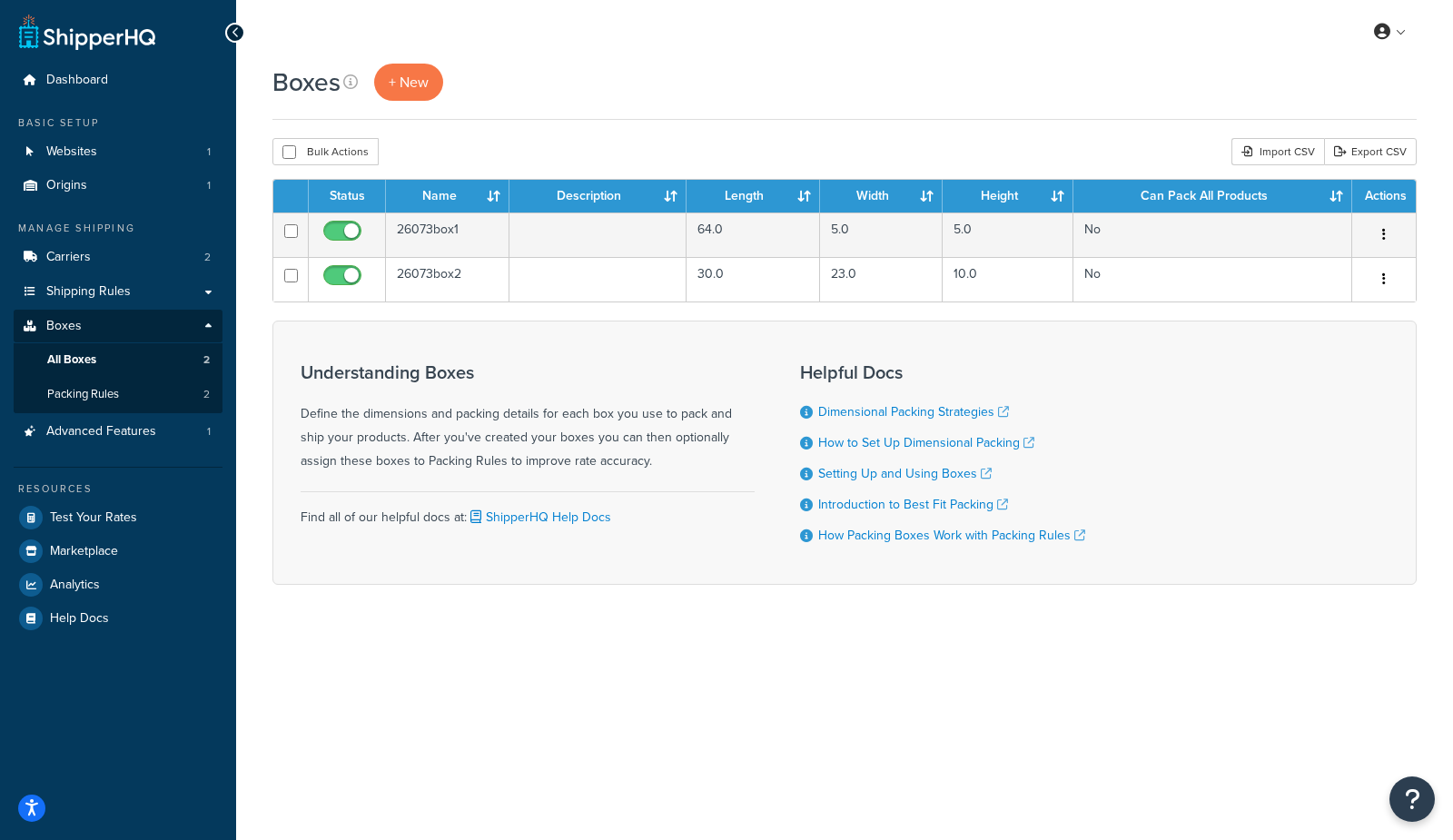
click at [616, 76] on div "Boxes + New" at bounding box center [844, 82] width 1144 height 37
click at [1002, 139] on div "Bulk Actions Duplicate Delete Import CSV Export CSV" at bounding box center [844, 152] width 1144 height 27
click at [524, 130] on div "Boxes + New Bulk Actions Duplicate Delete Import CSV Export CSV Contact Us Send…" at bounding box center [844, 356] width 1217 height 584
click at [522, 131] on div "Boxes + New Bulk Actions Duplicate Delete Import CSV Export CSV Contact Us Send…" at bounding box center [844, 356] width 1217 height 584
click at [112, 399] on span "Packing Rules" at bounding box center [82, 394] width 72 height 16
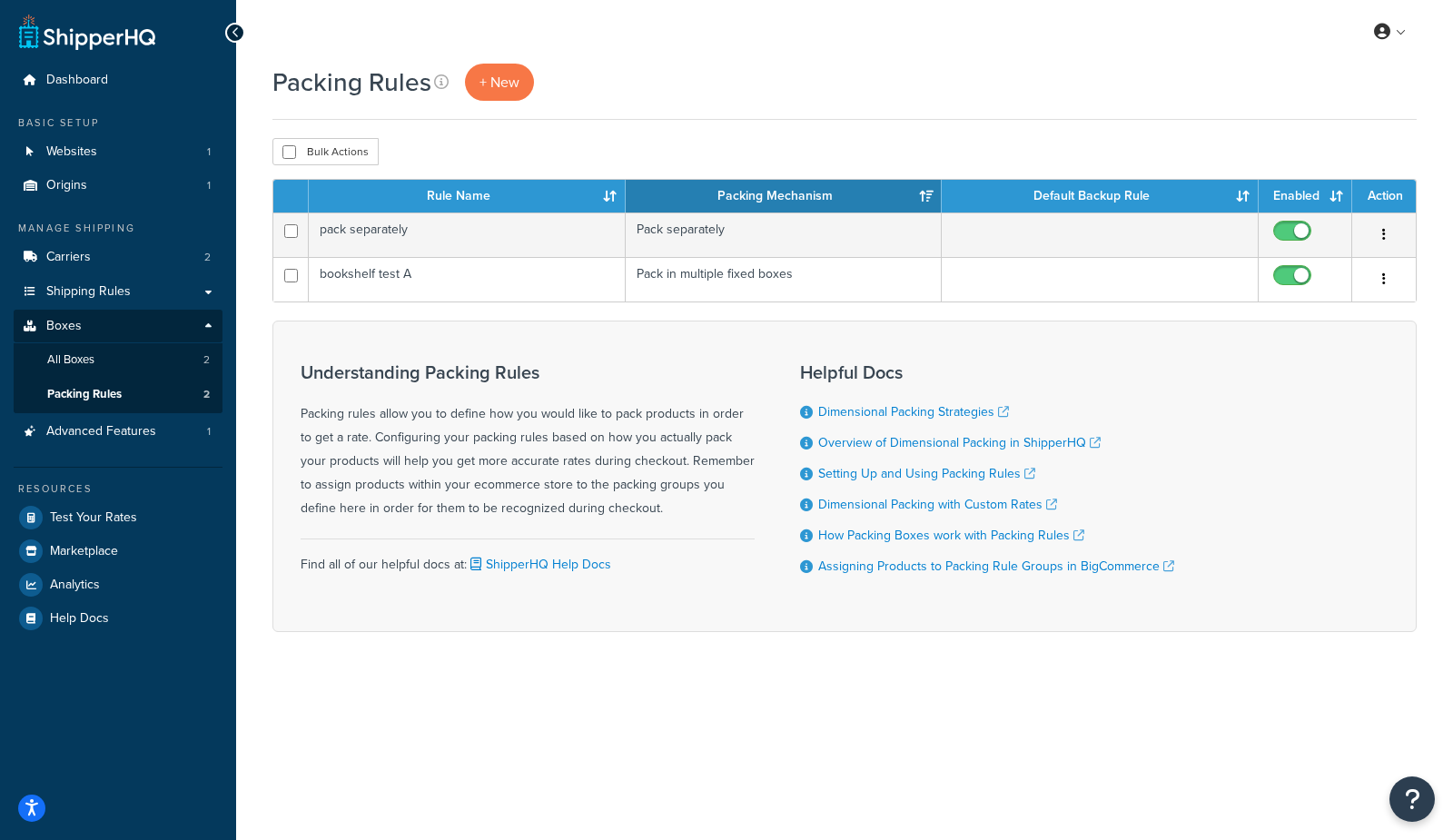
click at [541, 143] on div "Bulk Actions Duplicate Delete" at bounding box center [844, 152] width 1144 height 27
click at [484, 72] on span "+ New" at bounding box center [499, 81] width 40 height 21
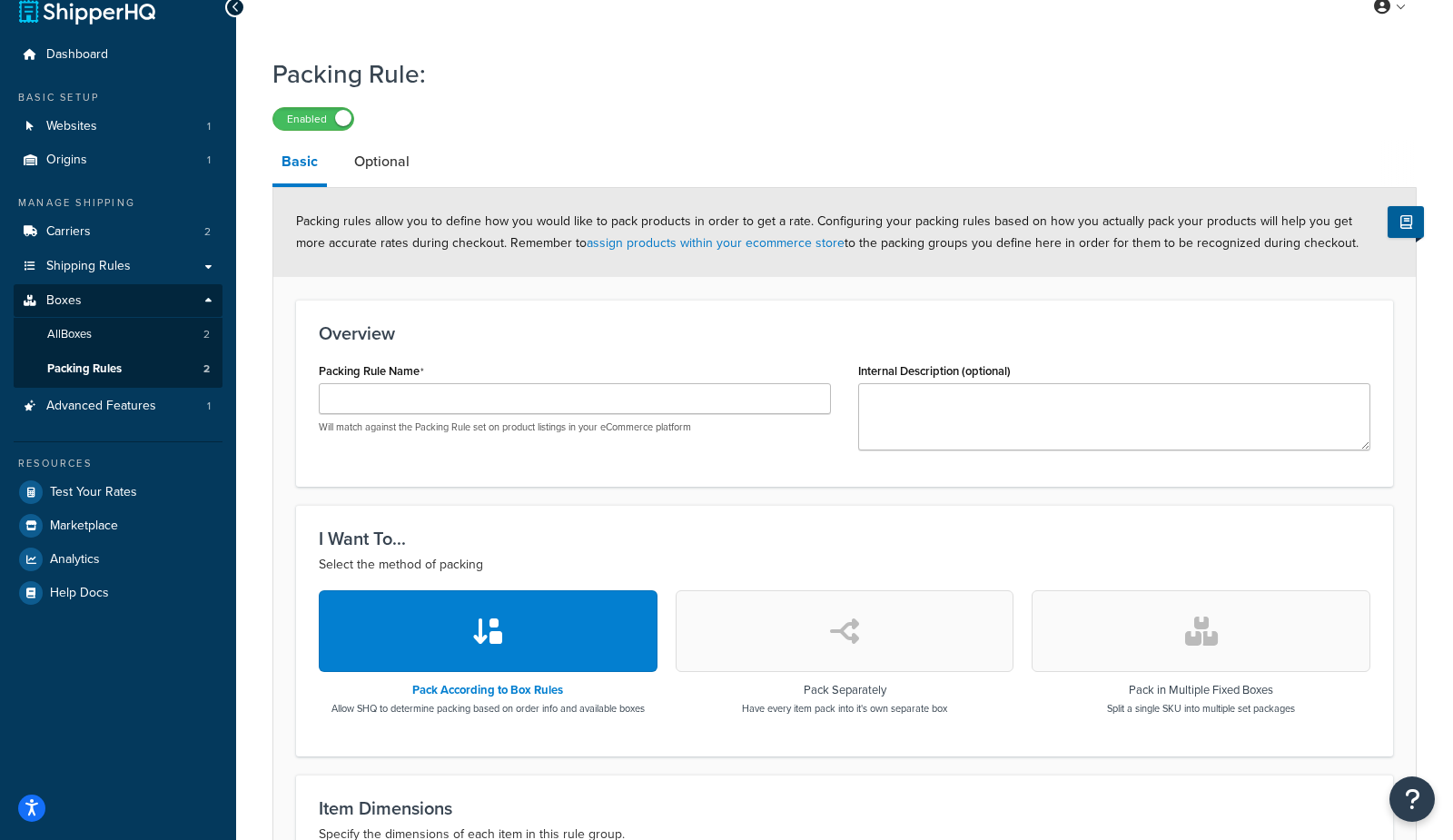
scroll to position [33, 0]
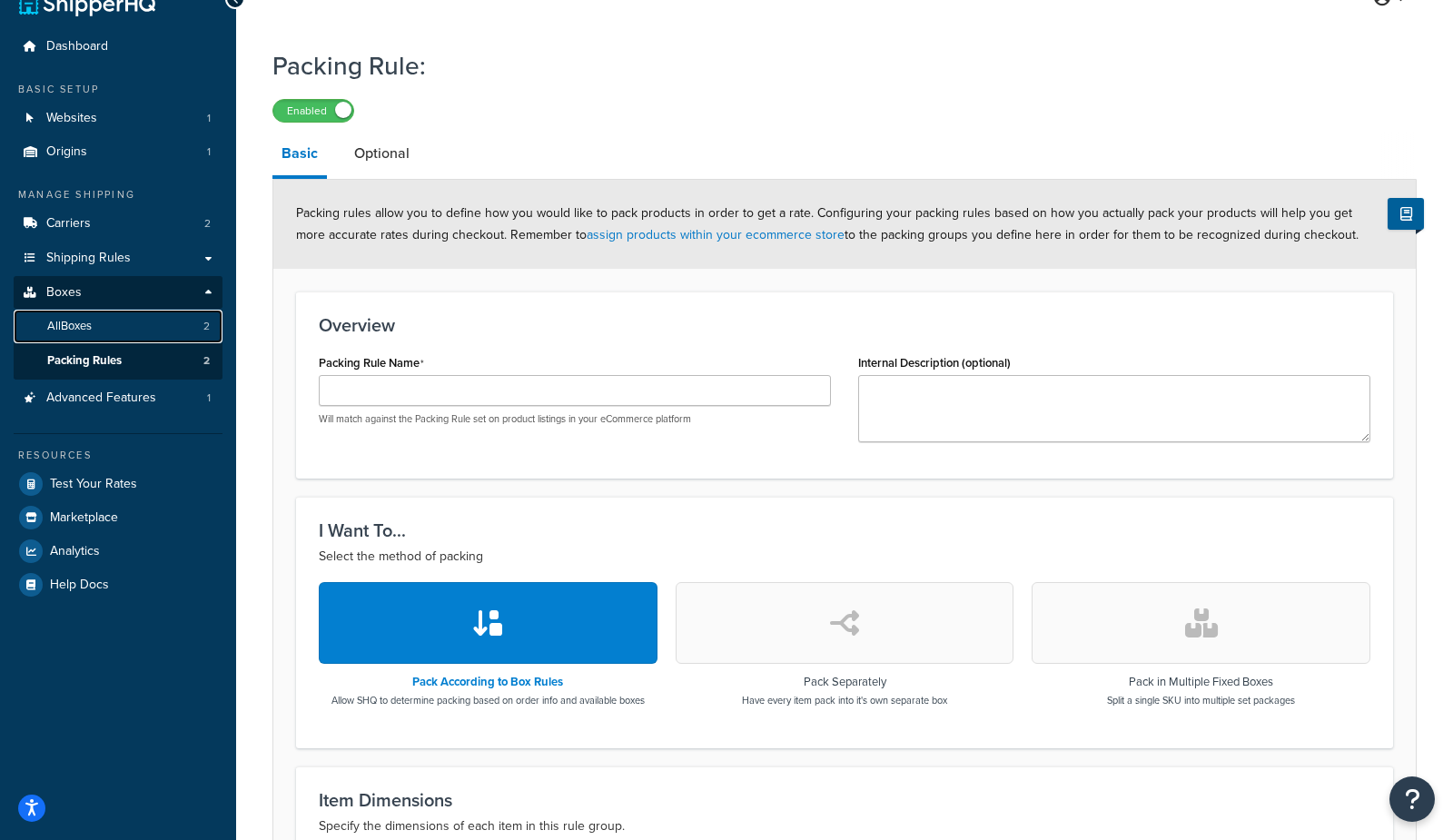
click at [93, 325] on link "All Boxes 2" at bounding box center [118, 326] width 209 height 33
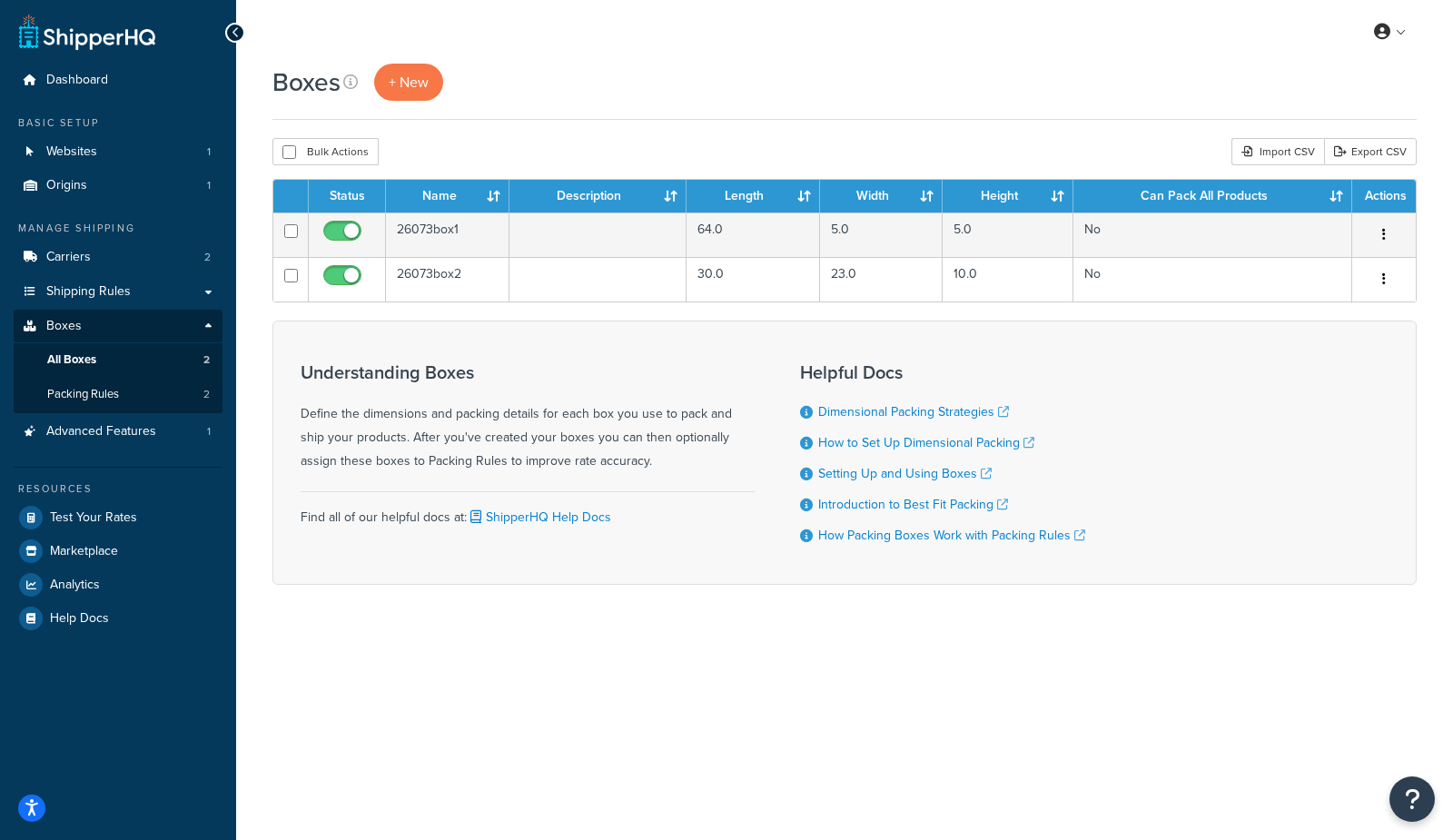
click at [705, 114] on div "Boxes + New" at bounding box center [844, 91] width 1144 height 56
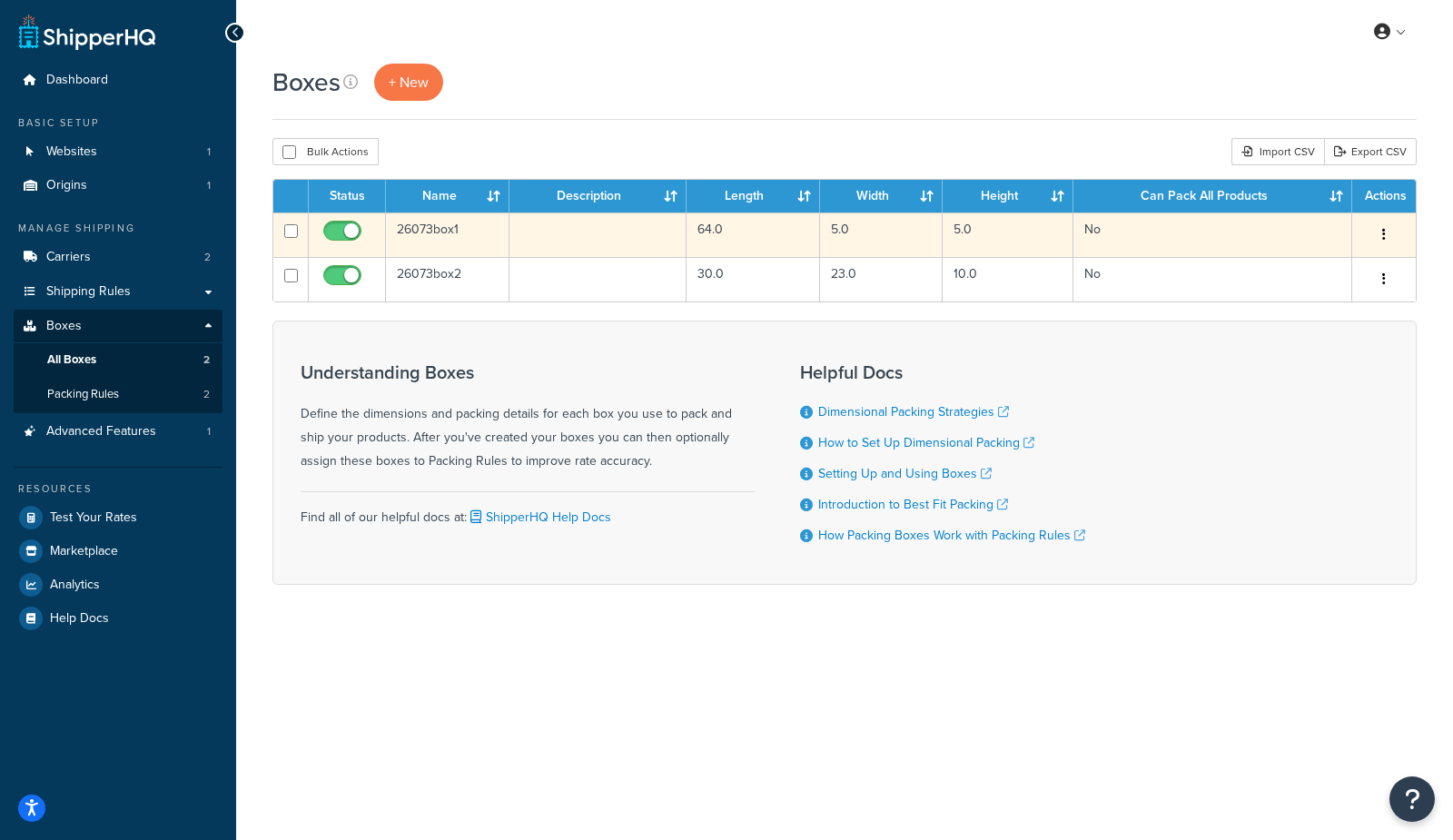
click at [1176, 233] on td "No" at bounding box center [1213, 234] width 278 height 44
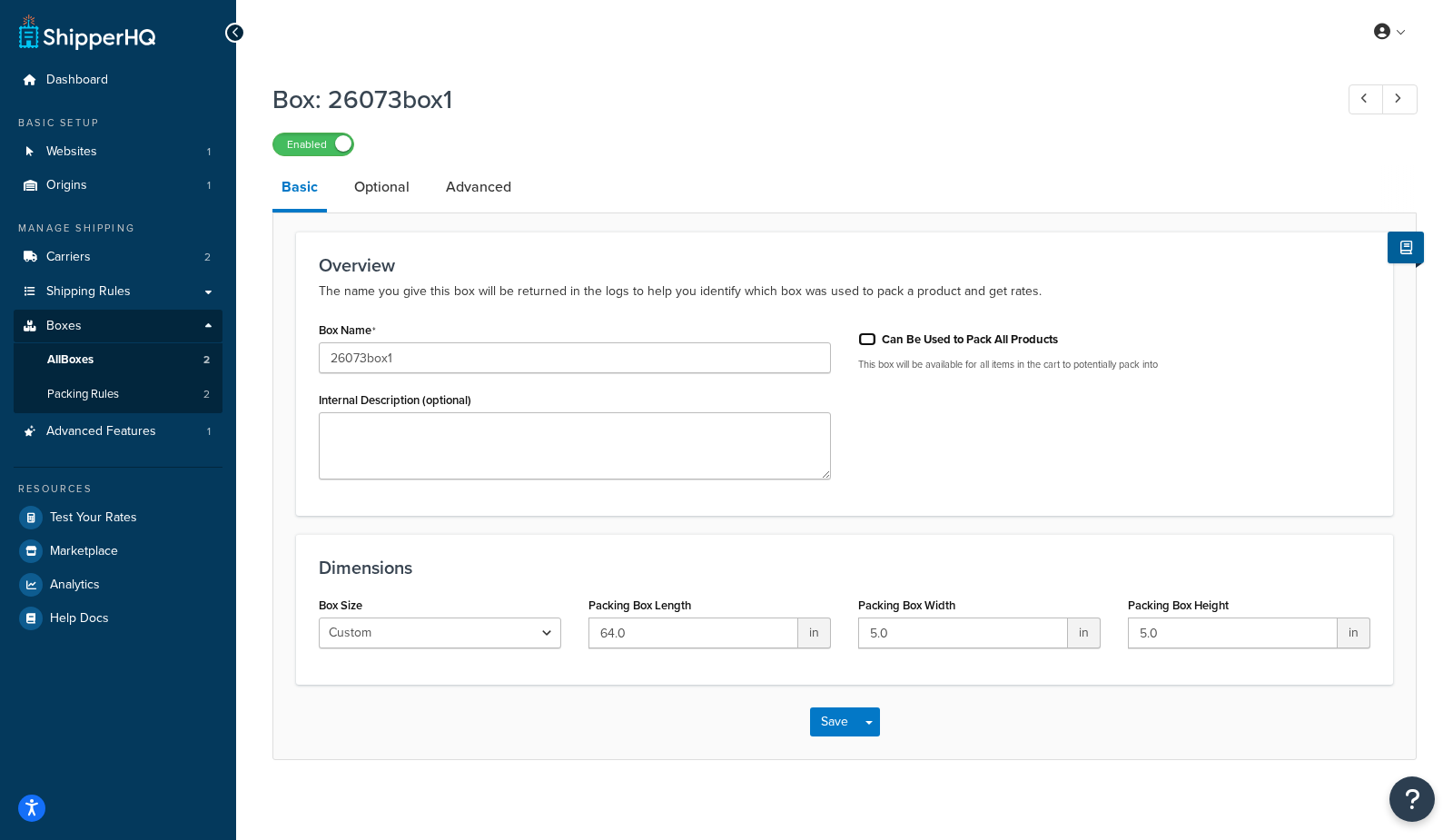
click at [867, 340] on input "Can Be Used to Pack All Products" at bounding box center [867, 339] width 19 height 14
checkbox input "false"
click at [96, 356] on link "All Boxes 2" at bounding box center [118, 360] width 209 height 33
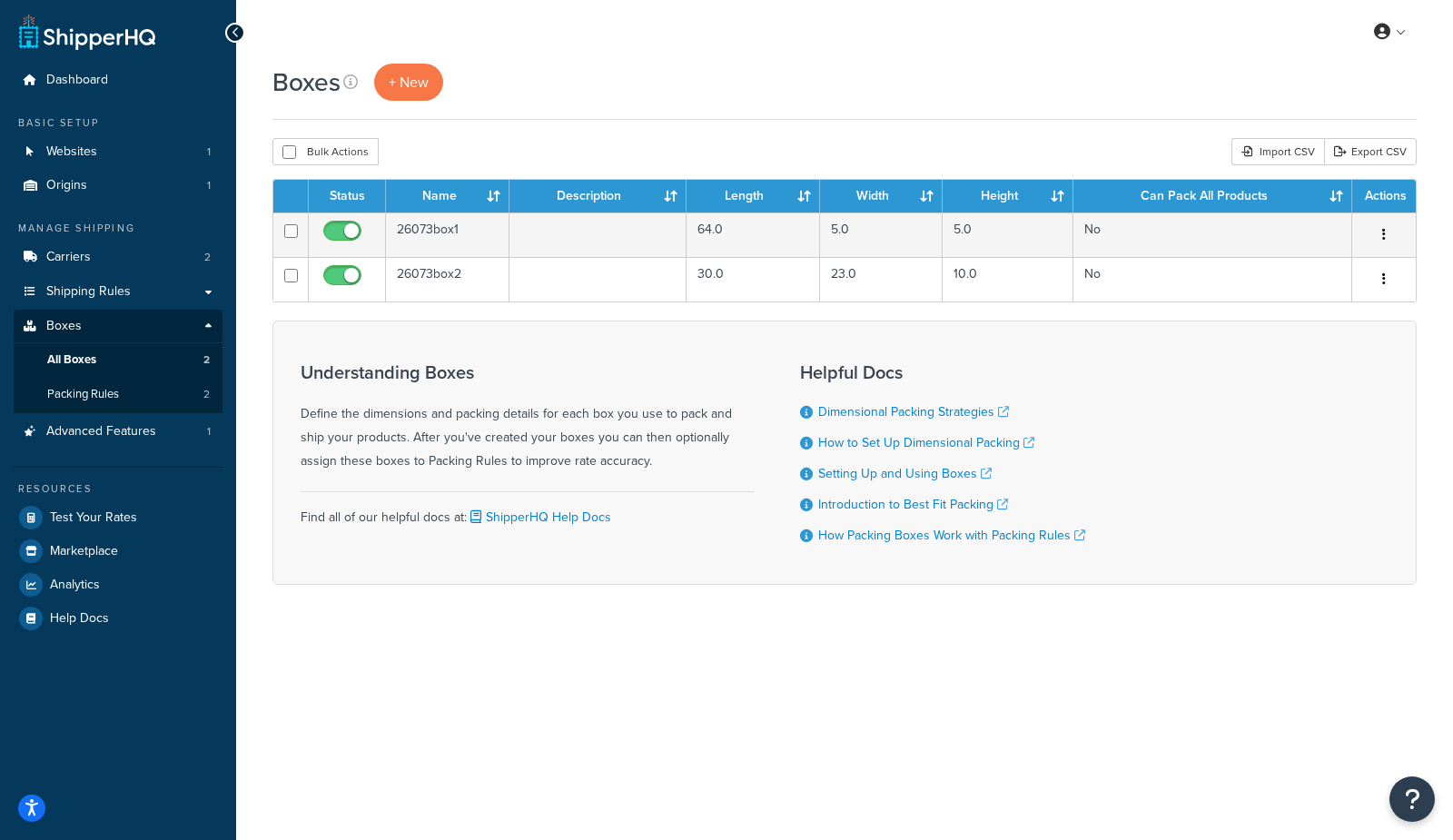
click at [757, 94] on div "Boxes + New" at bounding box center [844, 82] width 1144 height 37
click at [391, 79] on span "+ New" at bounding box center [408, 81] width 40 height 21
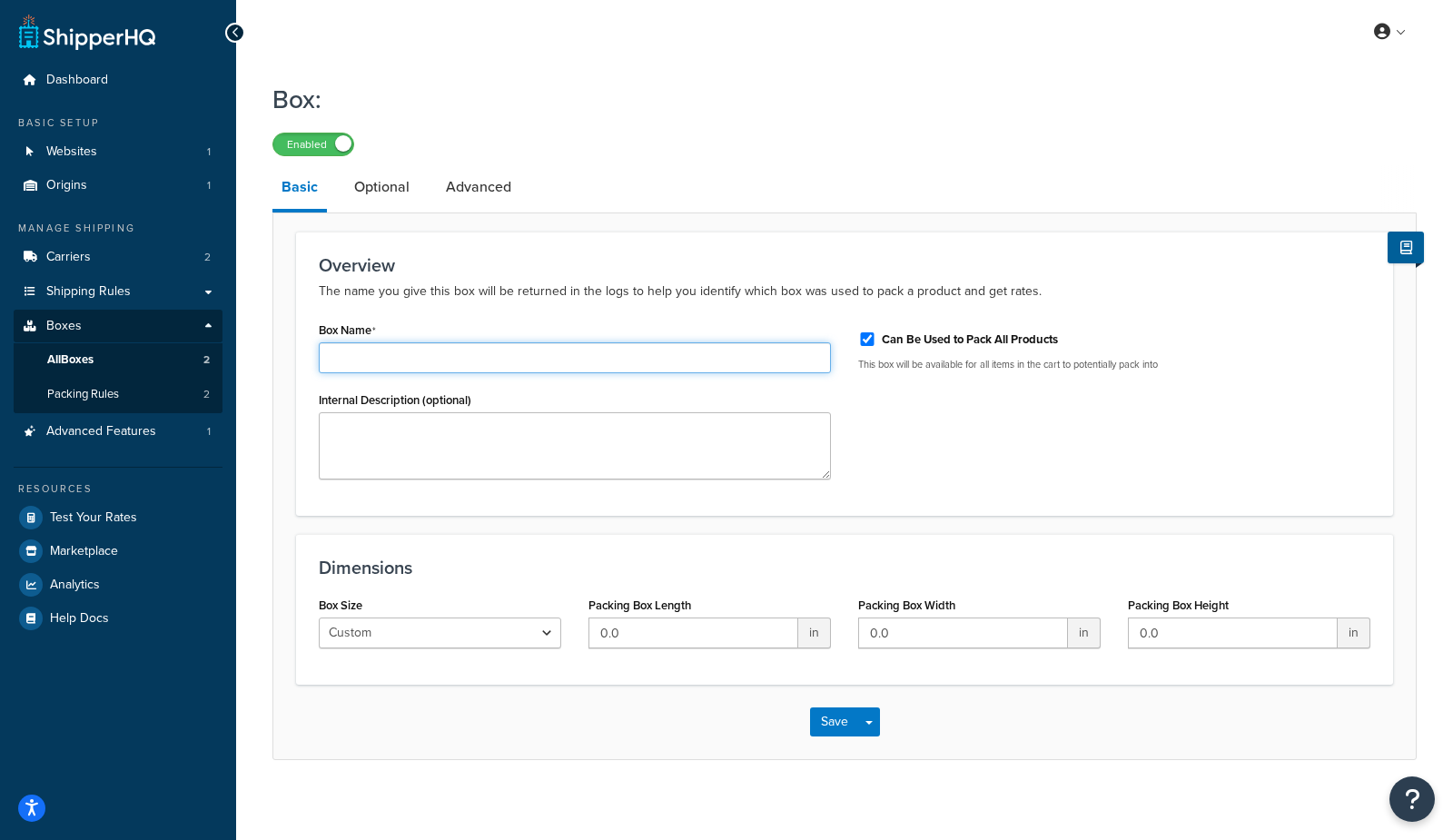
click at [424, 352] on input "Box Name" at bounding box center [575, 357] width 512 height 30
type input "test"
drag, startPoint x: 854, startPoint y: 570, endPoint x: 702, endPoint y: 611, distance: 157.4
click at [827, 570] on h3 "Dimensions" at bounding box center [844, 568] width 1051 height 20
drag, startPoint x: 686, startPoint y: 632, endPoint x: 547, endPoint y: 632, distance: 139.0
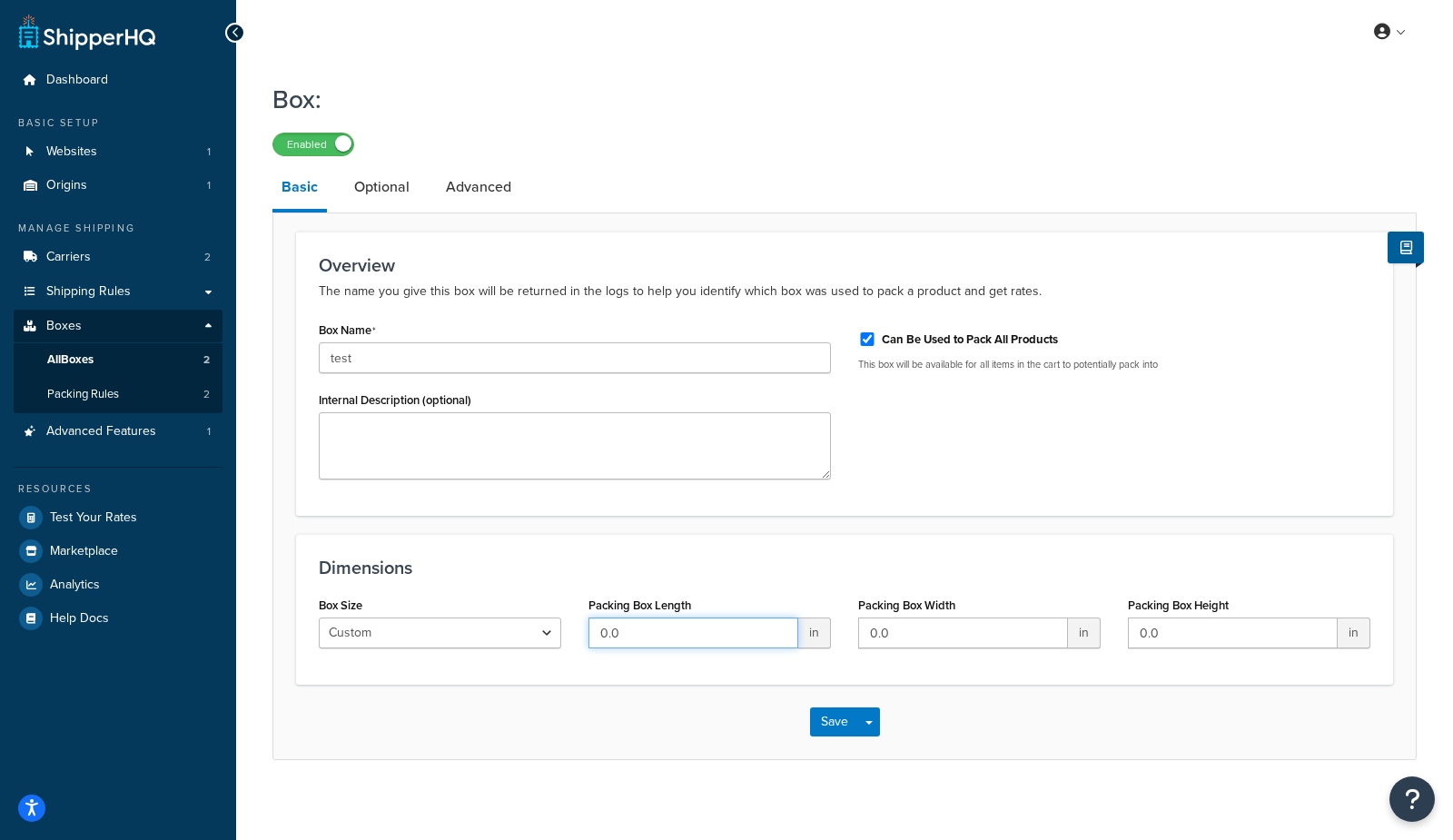
click at [547, 632] on div "Box Size Custom USPS Small Flat Box USPS Medium Flat Box USPS Large Flat Box US…" at bounding box center [844, 626] width 1078 height 70
type input "15"
type input "10"
type input "20"
click at [827, 720] on button "Save" at bounding box center [834, 721] width 49 height 29
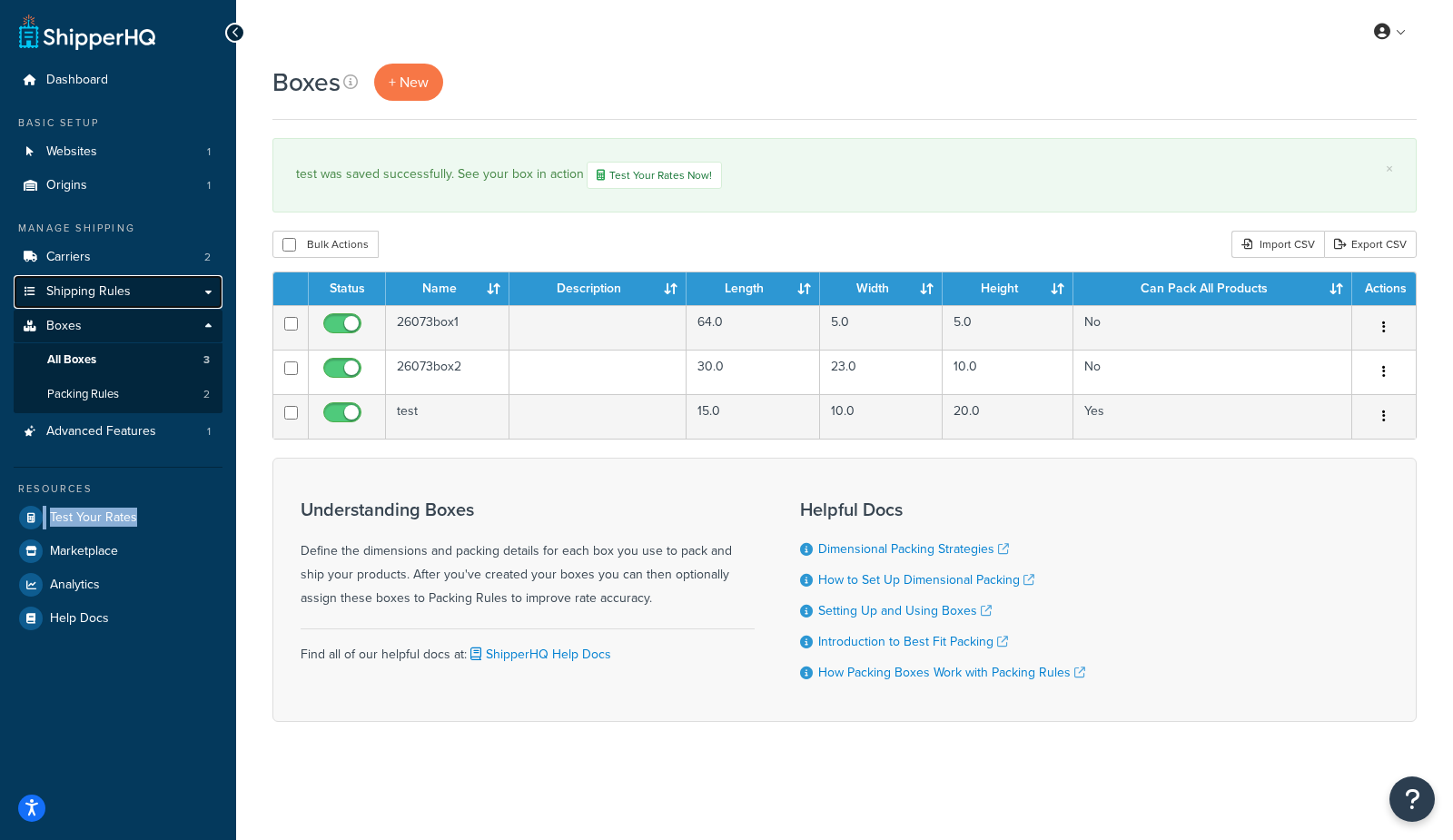
click at [113, 297] on span "Shipping Rules" at bounding box center [88, 292] width 84 height 16
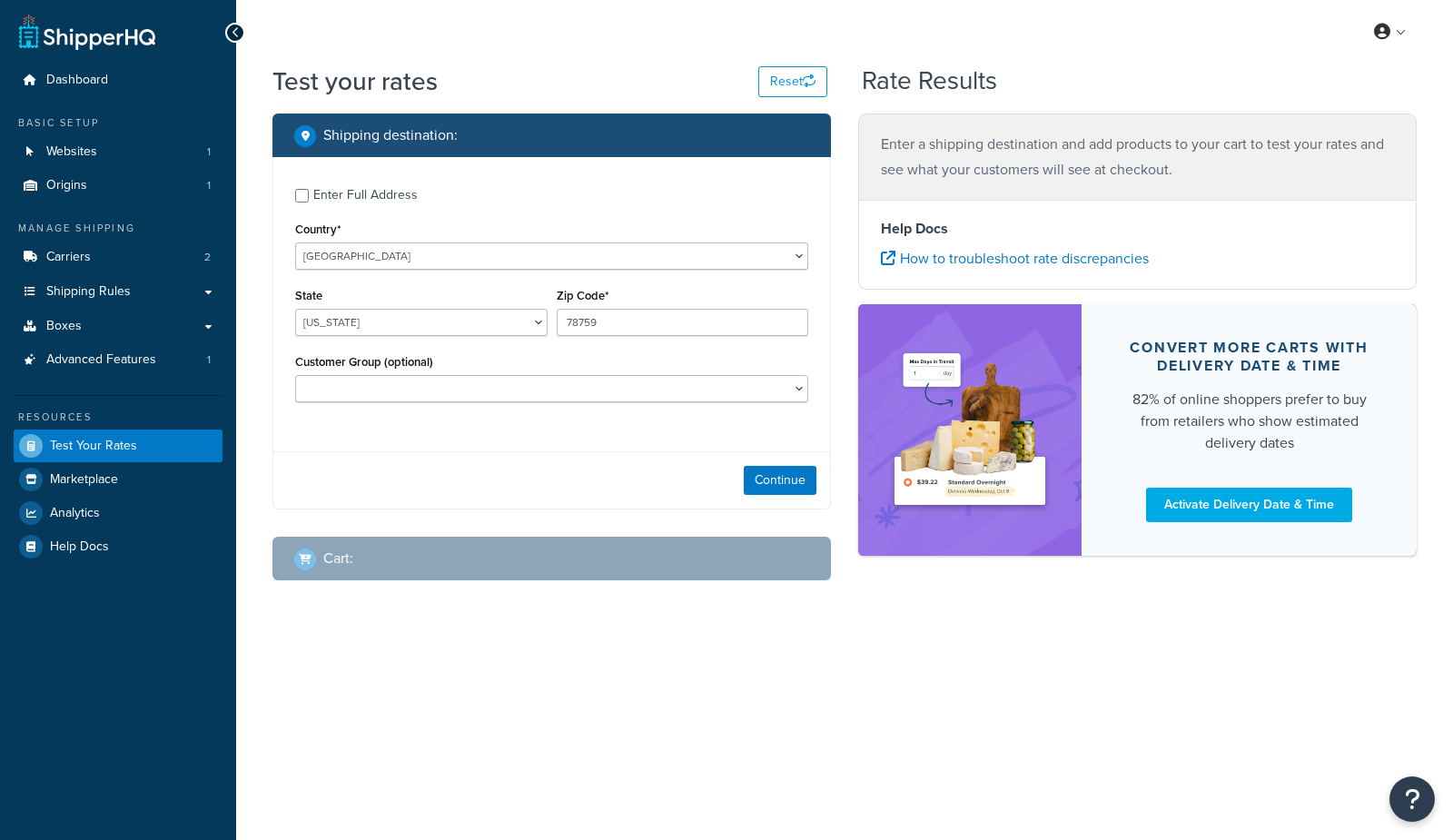
select select "[GEOGRAPHIC_DATA]"
click at [794, 482] on button "Continue" at bounding box center [779, 480] width 73 height 29
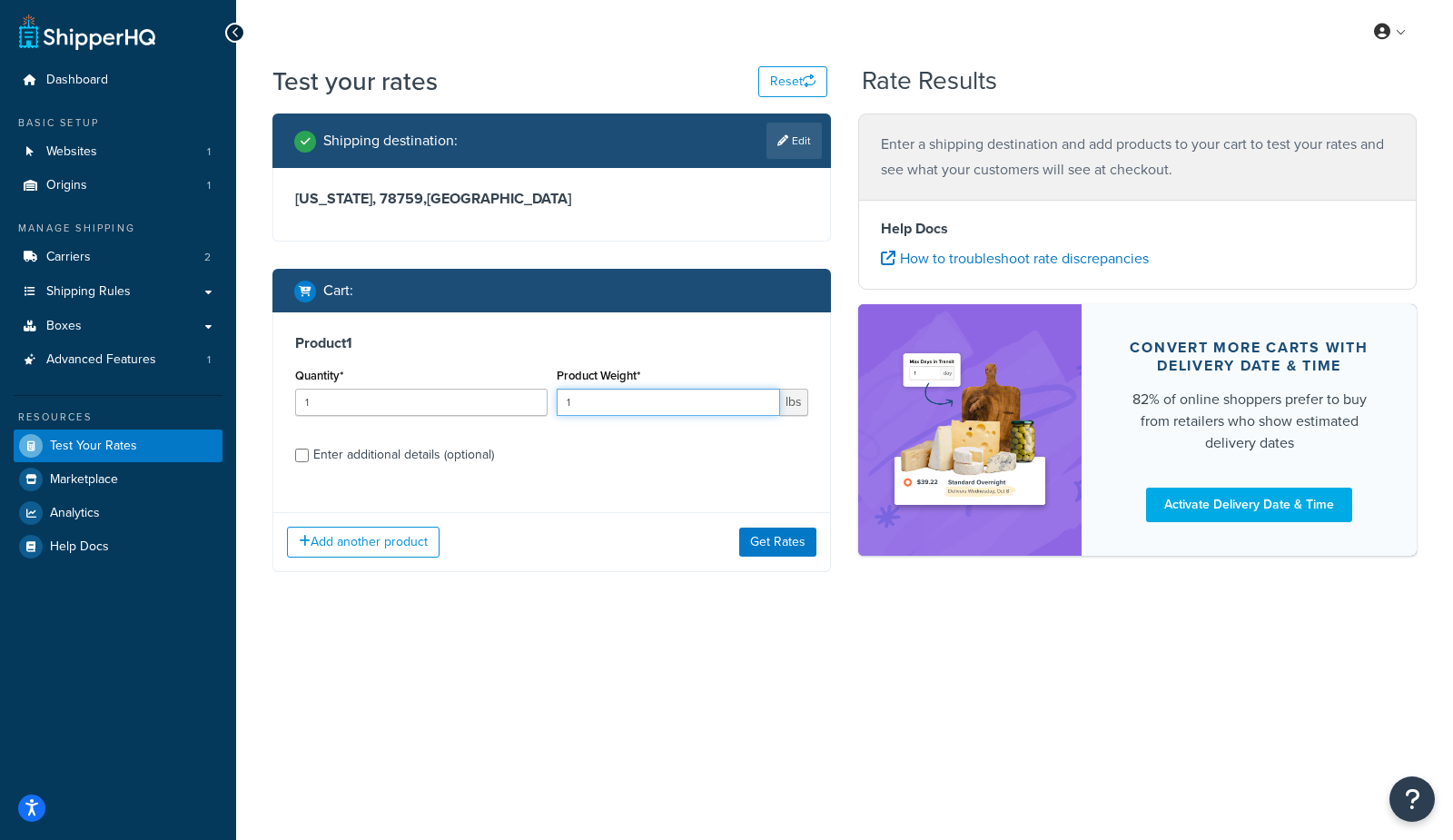
drag, startPoint x: 593, startPoint y: 401, endPoint x: 437, endPoint y: 392, distance: 156.3
click at [437, 392] on div "Quantity* 1 Product Weight* 1 lbs" at bounding box center [551, 396] width 522 height 67
type input "15"
click at [398, 447] on div "Enter additional details (optional)" at bounding box center [403, 455] width 180 height 25
click at [309, 448] on input "Enter additional details (optional)" at bounding box center [302, 455] width 14 height 14
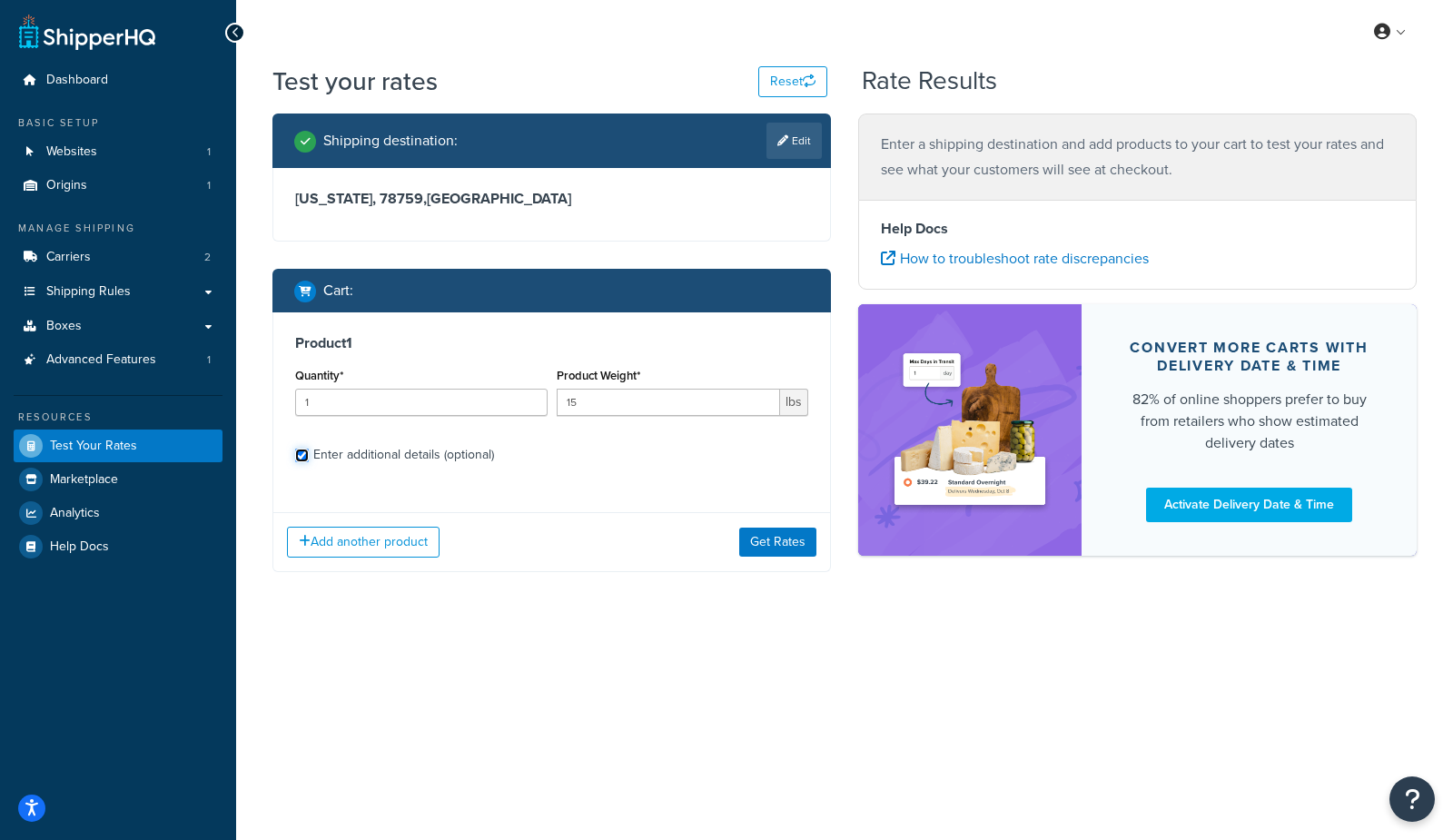
checkbox input "true"
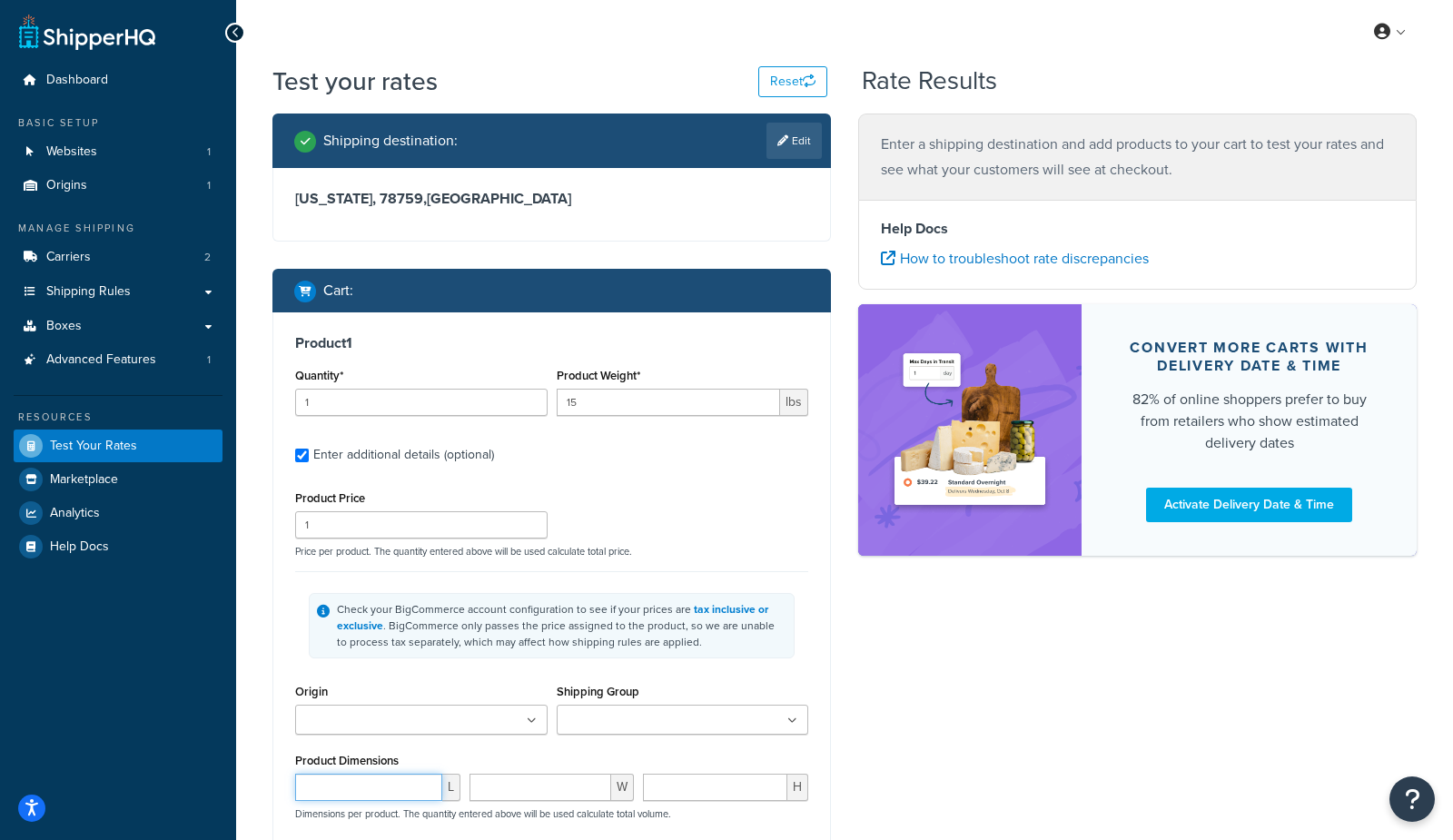
drag, startPoint x: 330, startPoint y: 790, endPoint x: 335, endPoint y: 778, distance: 13.0
click at [329, 789] on input "number" at bounding box center [369, 787] width 147 height 27
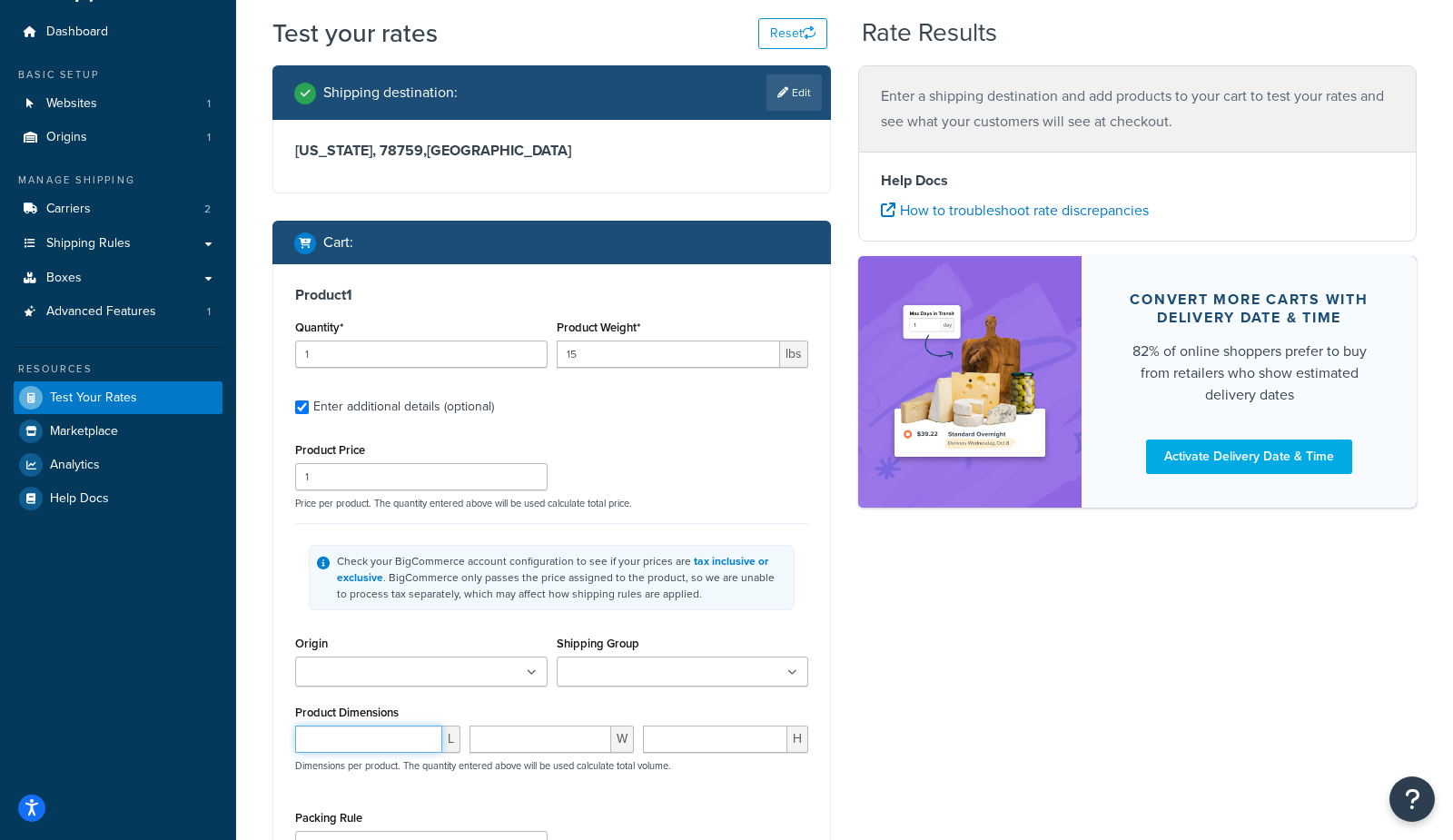
scroll to position [62, 0]
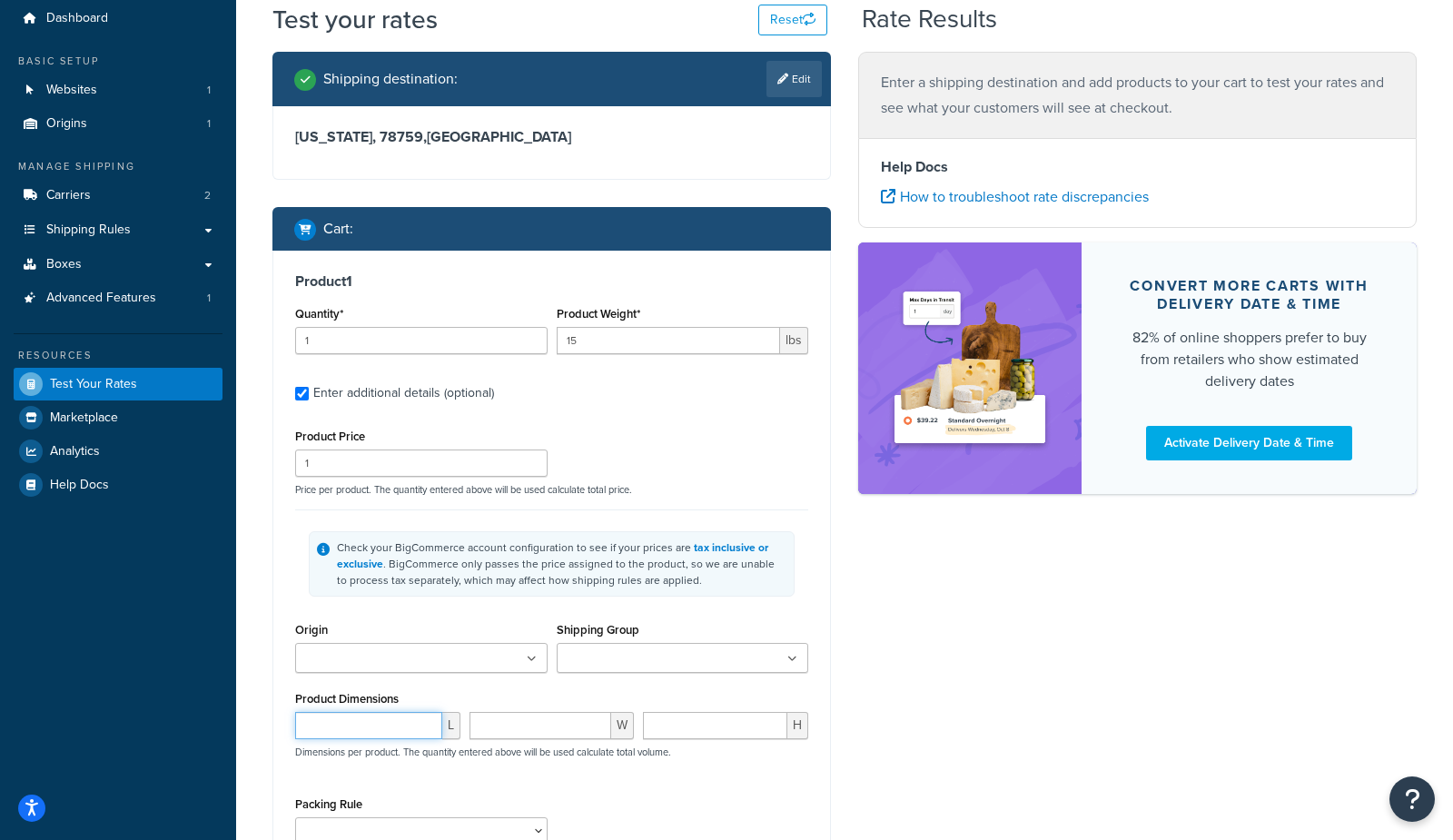
click at [321, 717] on input "number" at bounding box center [369, 725] width 147 height 27
type input "5"
type input "30"
click at [1109, 760] on div "Shipping destination : Edit [US_STATE], 78759 , [GEOGRAPHIC_DATA] Cart : Produc…" at bounding box center [844, 516] width 1172 height 928
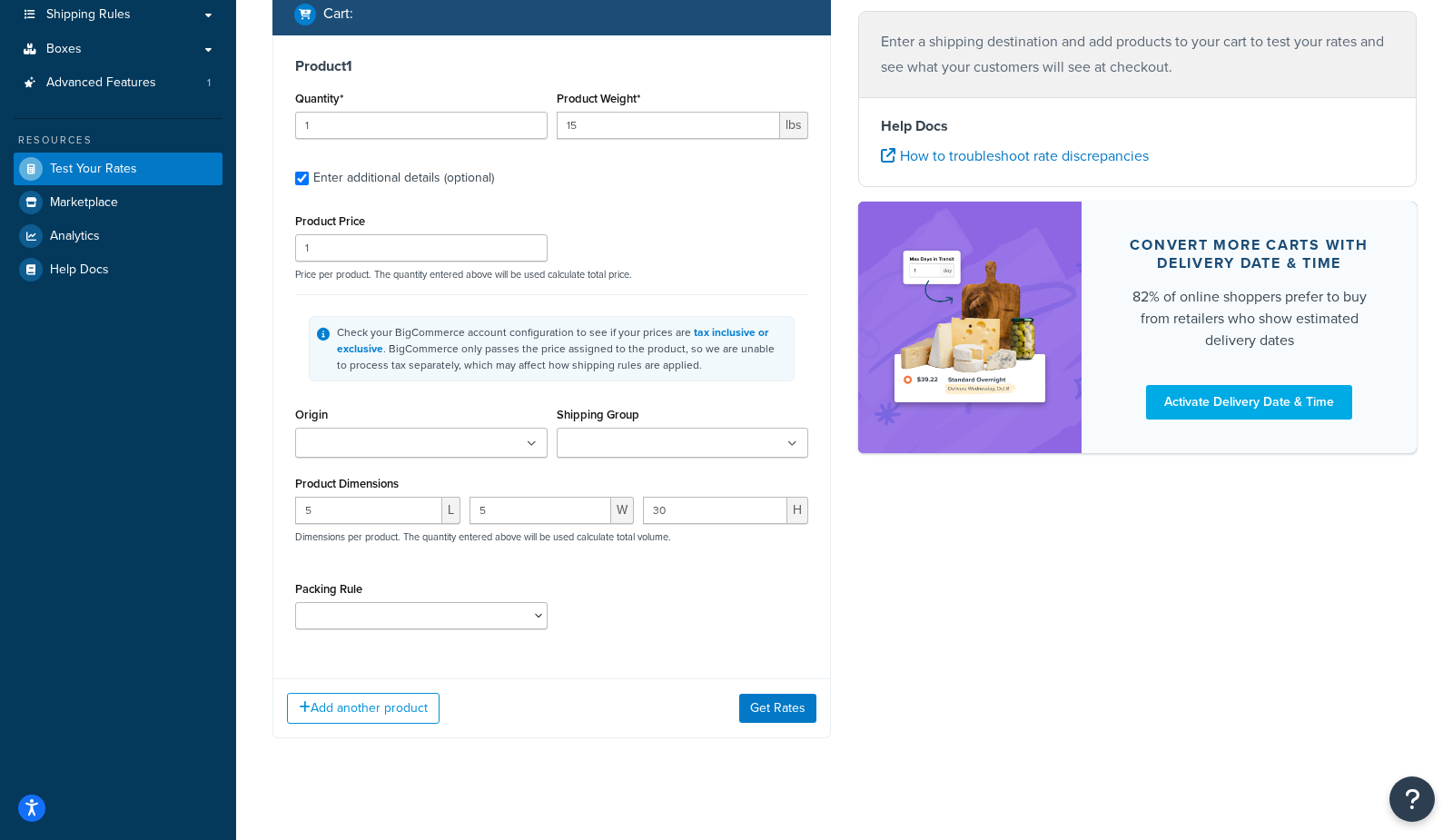
scroll to position [285, 0]
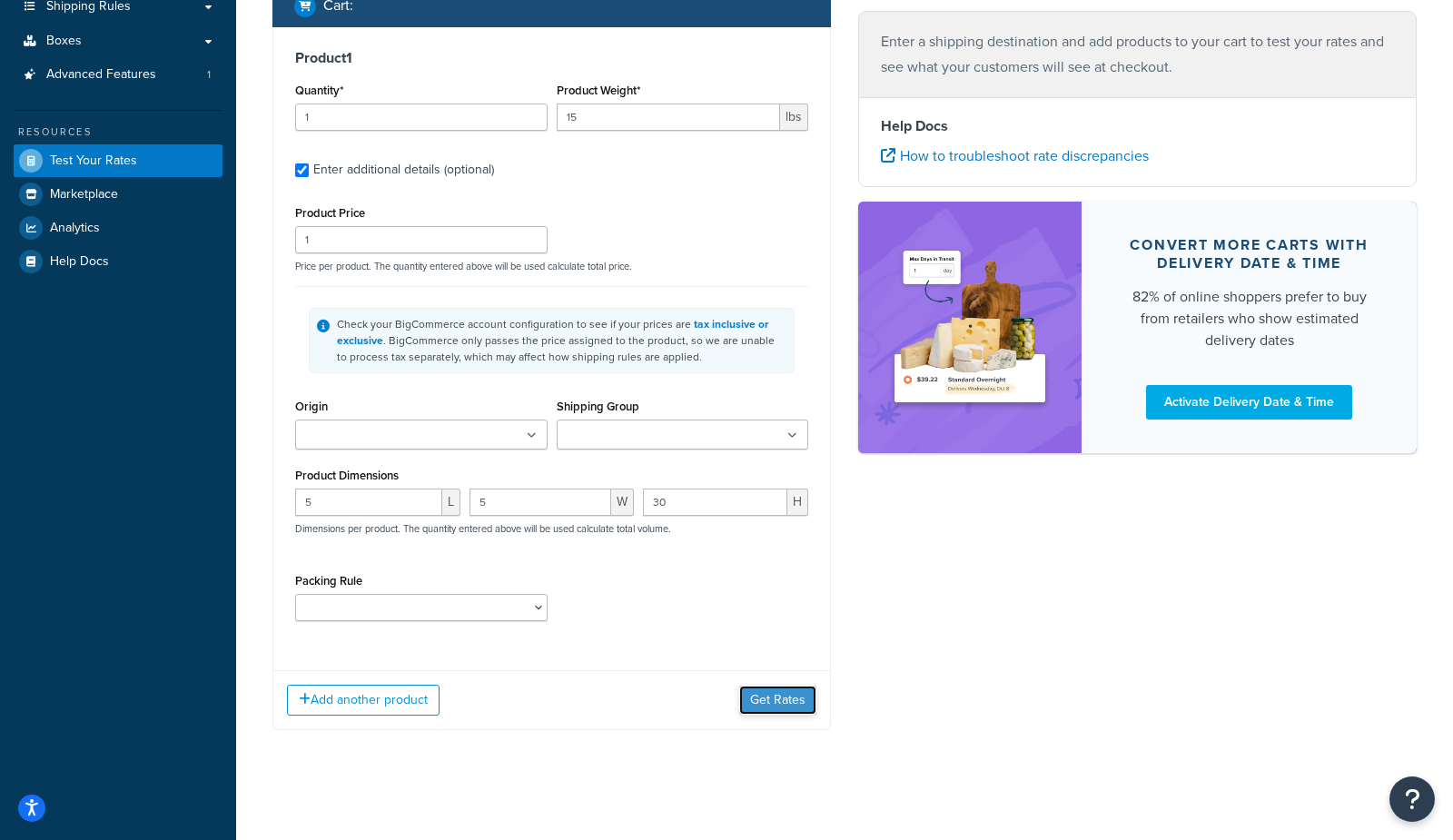
click at [792, 703] on button "Get Rates" at bounding box center [777, 700] width 77 height 29
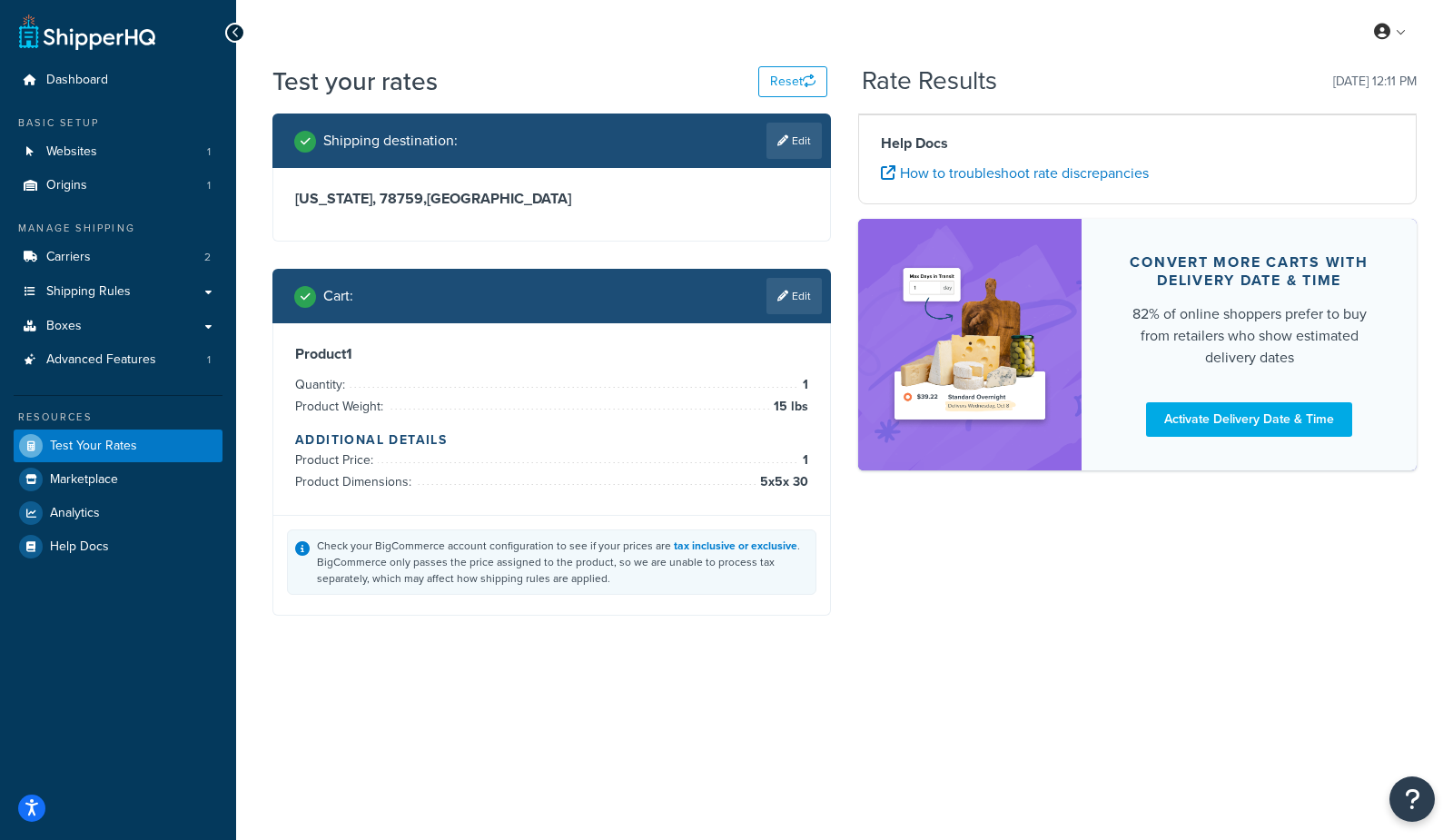
scroll to position [0, 0]
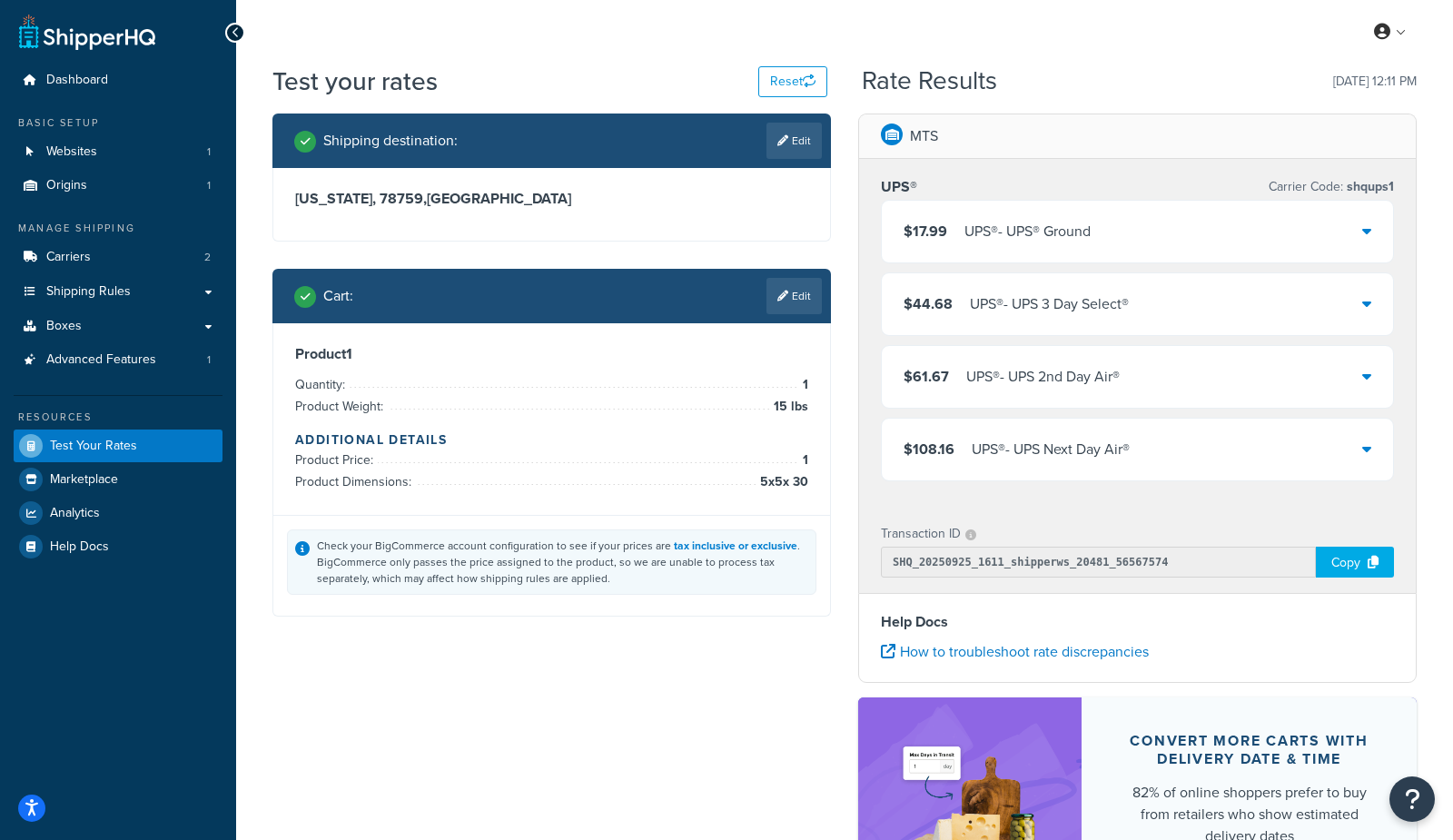
click at [978, 222] on div "UPS® - UPS® Ground" at bounding box center [1027, 231] width 126 height 25
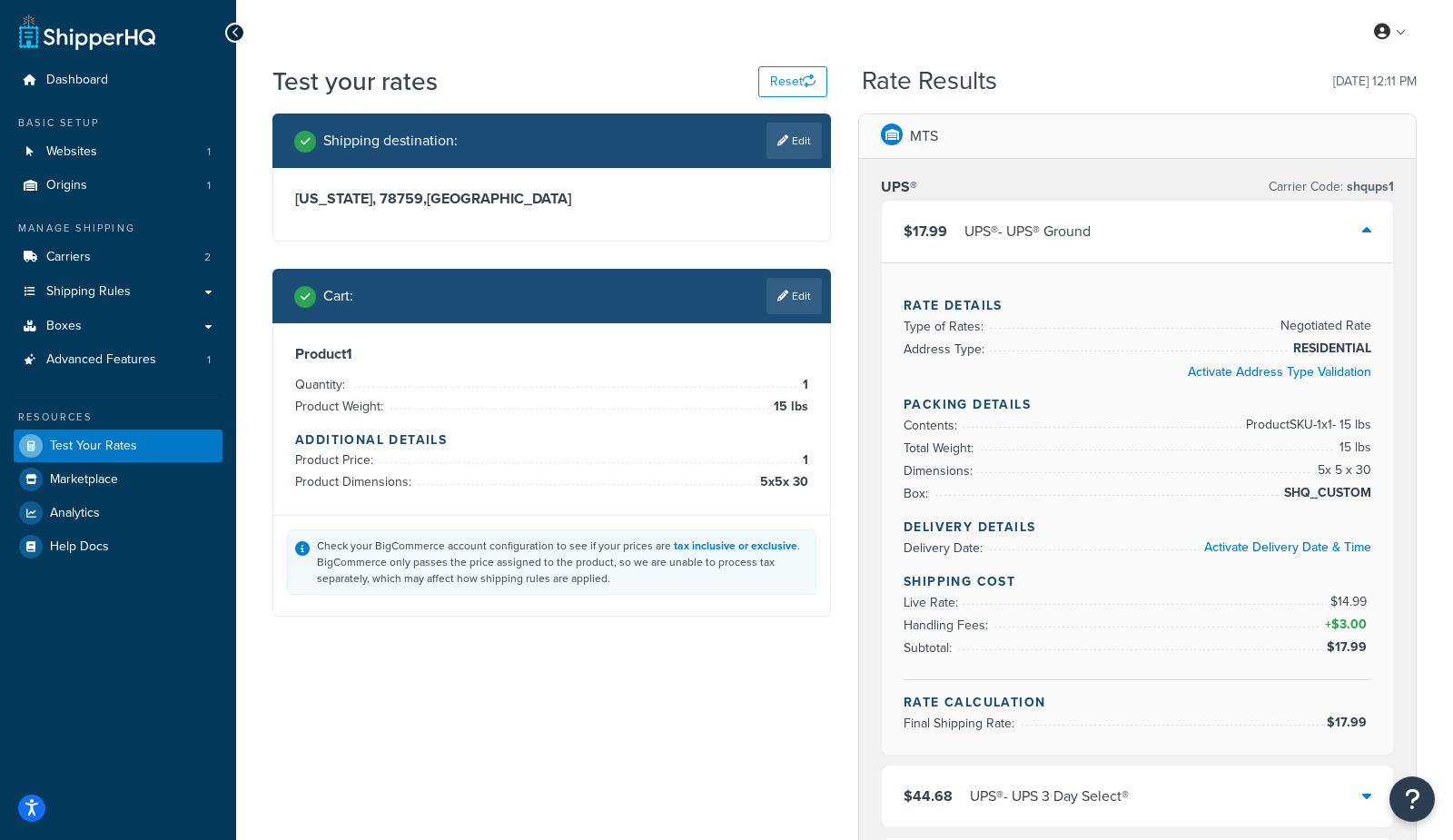
click at [979, 225] on div "UPS® - UPS® Ground" at bounding box center [1027, 231] width 126 height 25
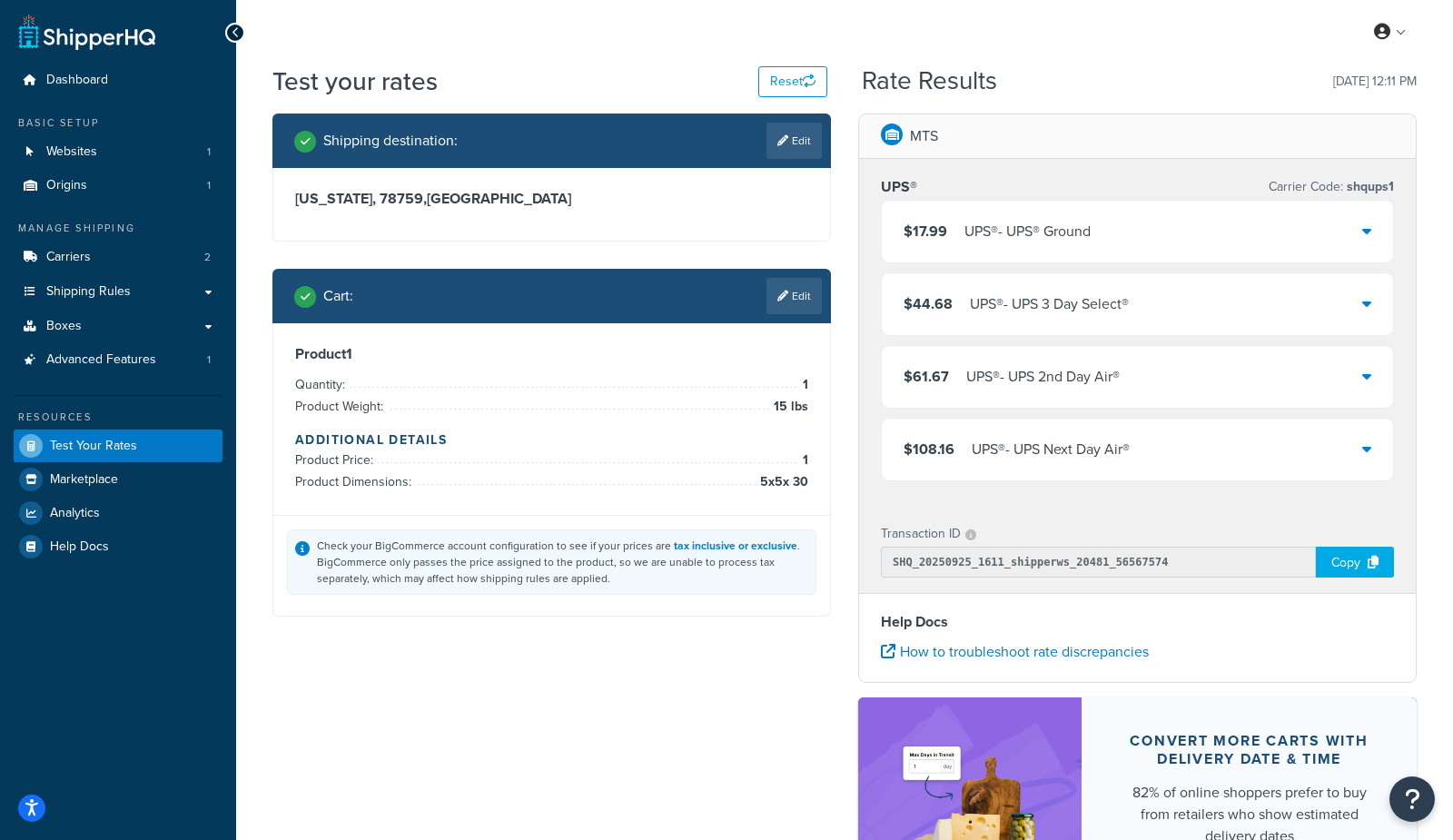
click at [1053, 238] on div "UPS® - UPS® Ground" at bounding box center [1027, 231] width 126 height 25
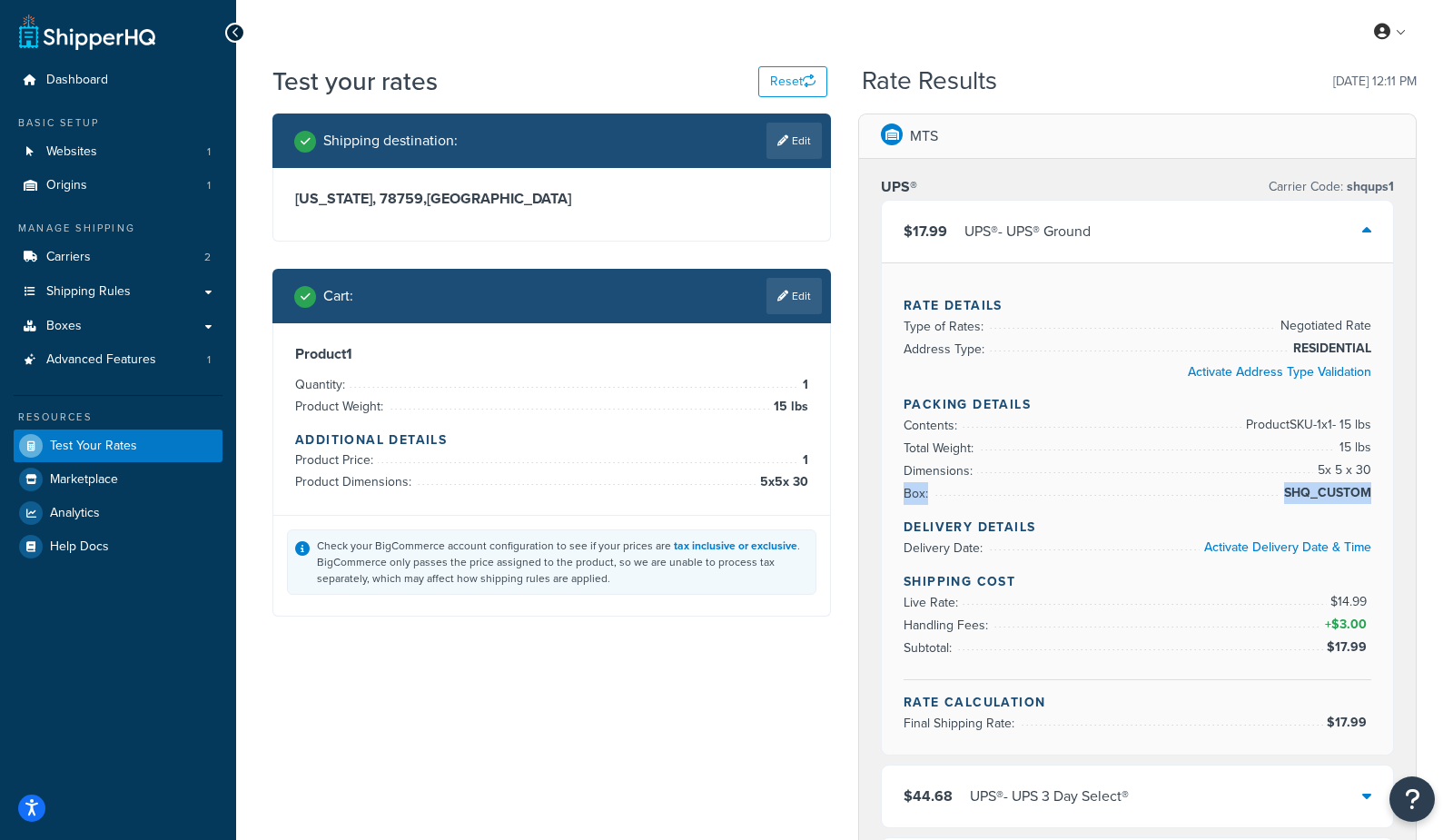
drag, startPoint x: 904, startPoint y: 489, endPoint x: 1369, endPoint y: 498, distance: 465.1
click at [1369, 498] on li "Box: SHQ_CUSTOM" at bounding box center [1136, 493] width 468 height 23
drag, startPoint x: 750, startPoint y: 478, endPoint x: 806, endPoint y: 485, distance: 56.4
click at [806, 485] on span "5 x 5 x 30" at bounding box center [781, 482] width 53 height 22
click at [788, 300] on link "Edit" at bounding box center [794, 295] width 55 height 36
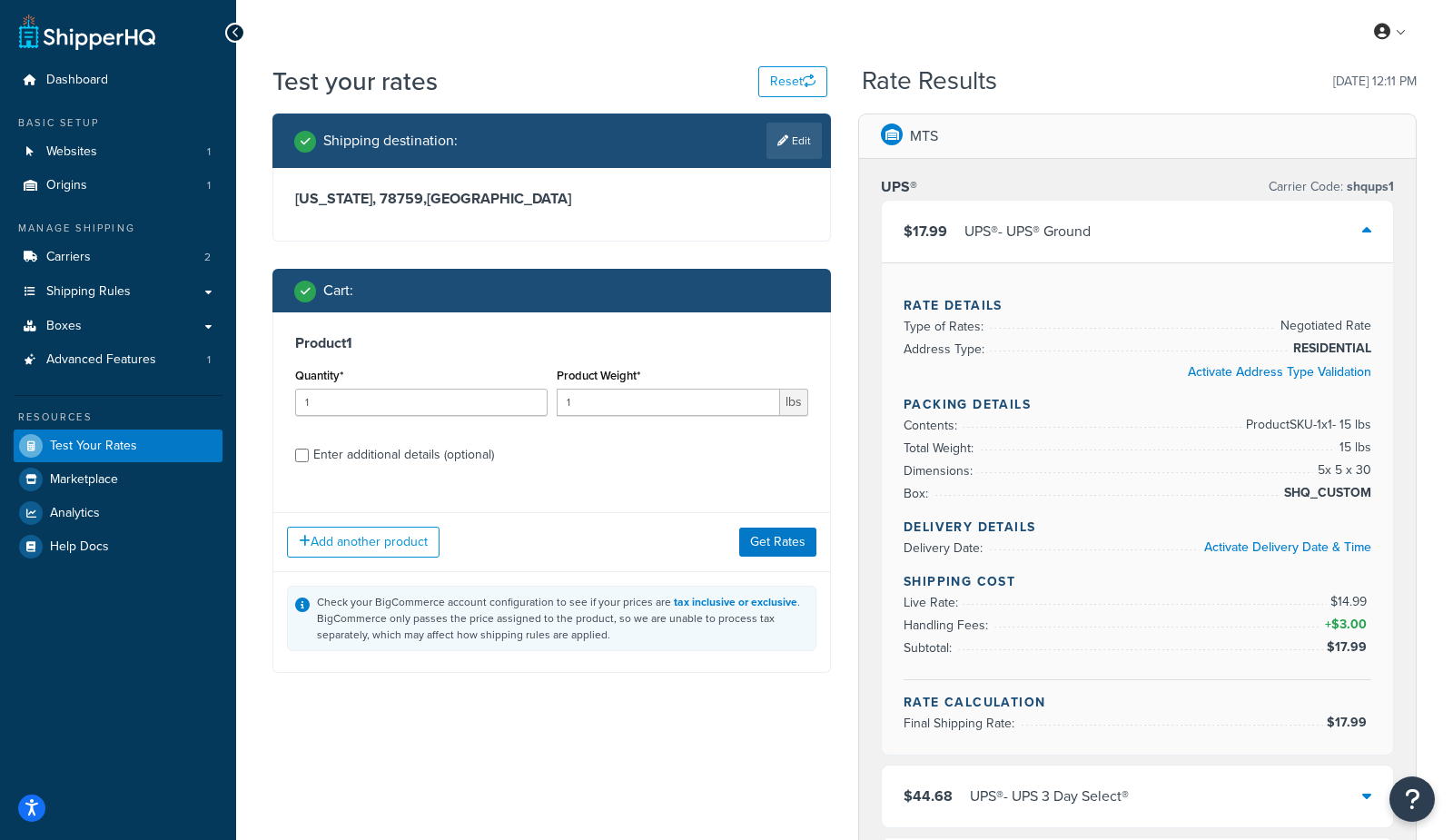
click at [839, 278] on div "Shipping destination : Edit [US_STATE], 78759 , [GEOGRAPHIC_DATA] Cart : Produc…" at bounding box center [551, 407] width 585 height 586
click at [1061, 236] on div "UPS® - UPS® Ground" at bounding box center [1027, 231] width 126 height 25
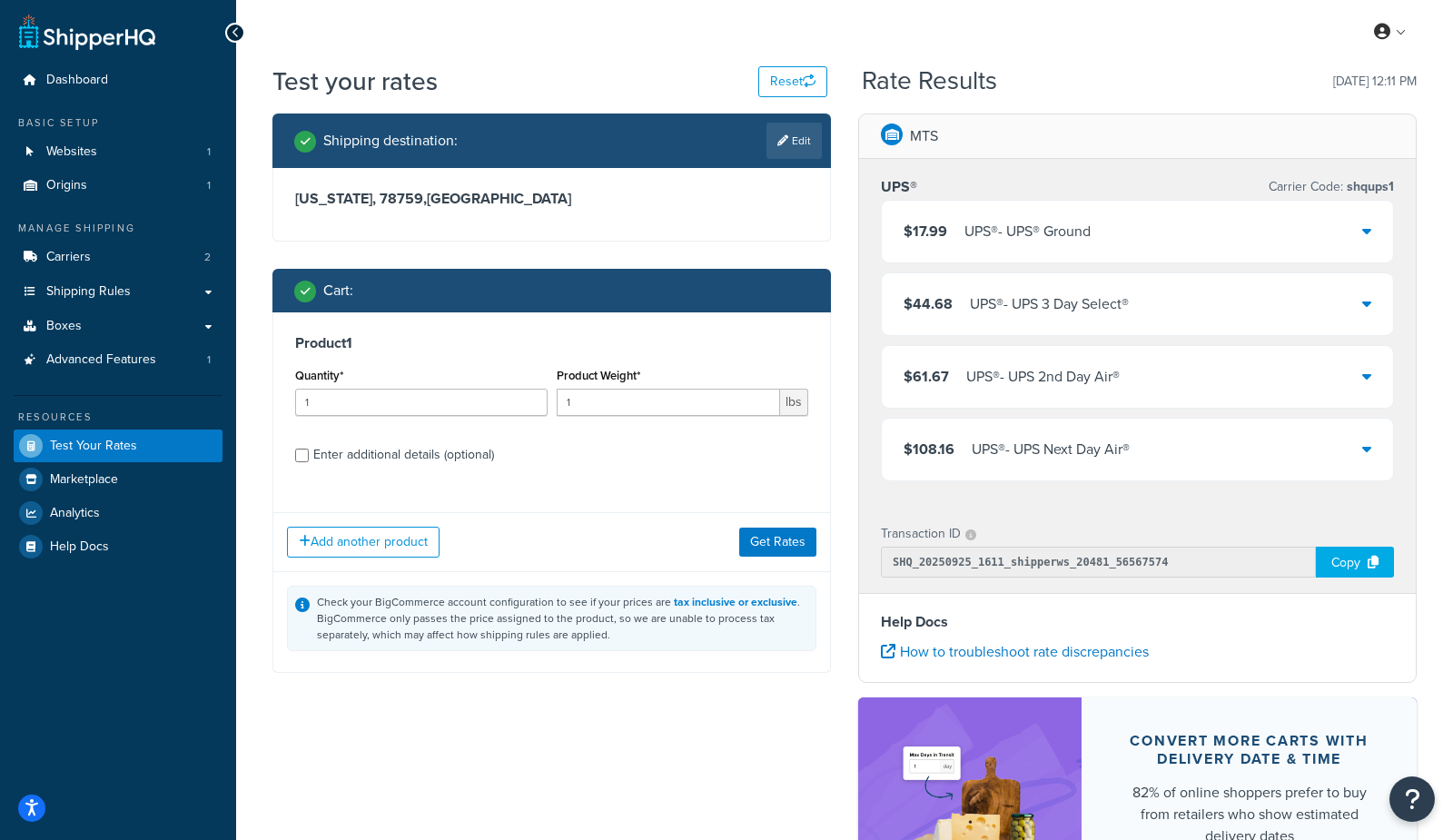
click at [1061, 236] on div "UPS® - UPS® Ground" at bounding box center [1027, 231] width 126 height 25
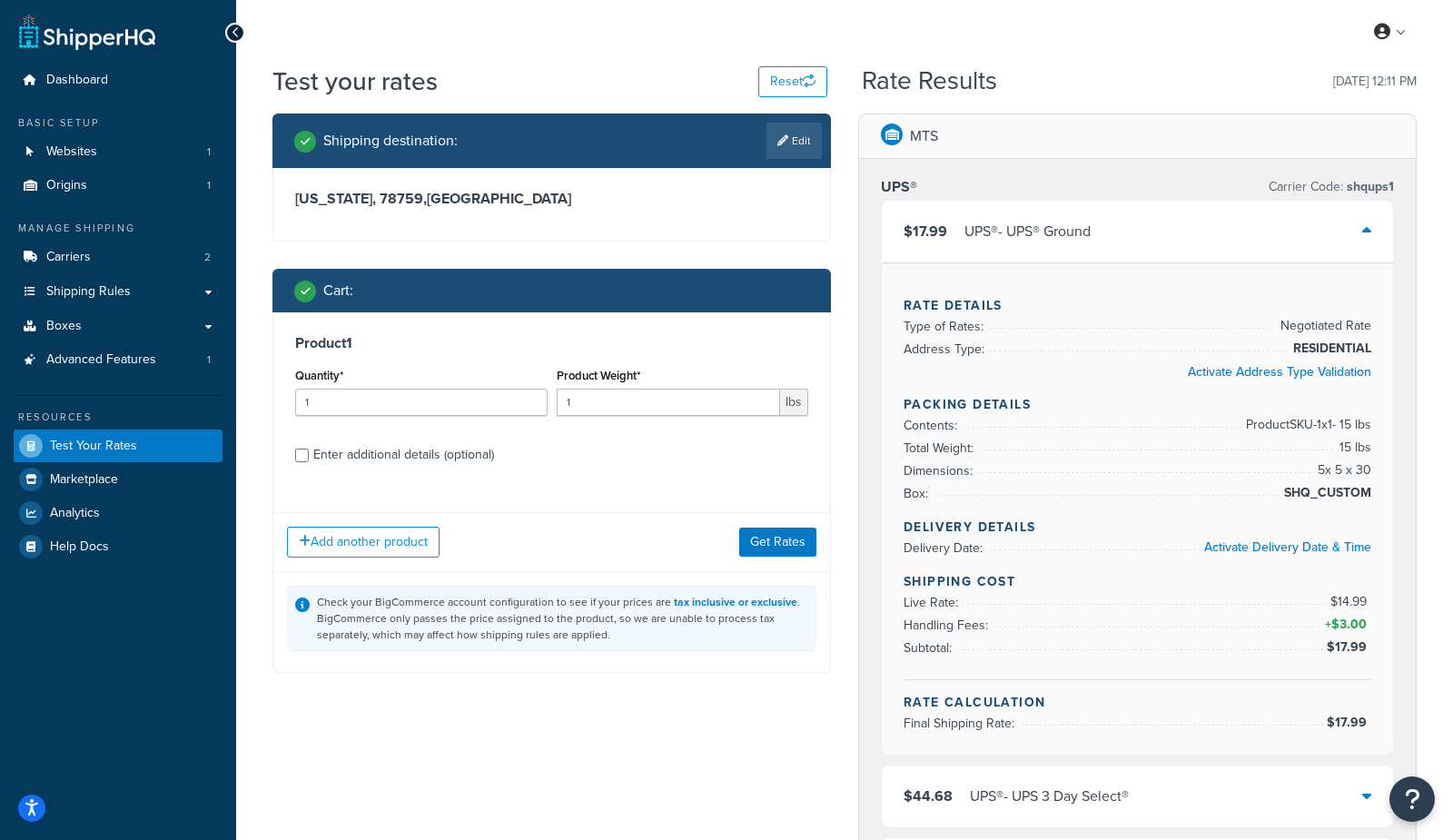
click at [489, 73] on div "Test your rates Reset" at bounding box center [550, 81] width 555 height 35
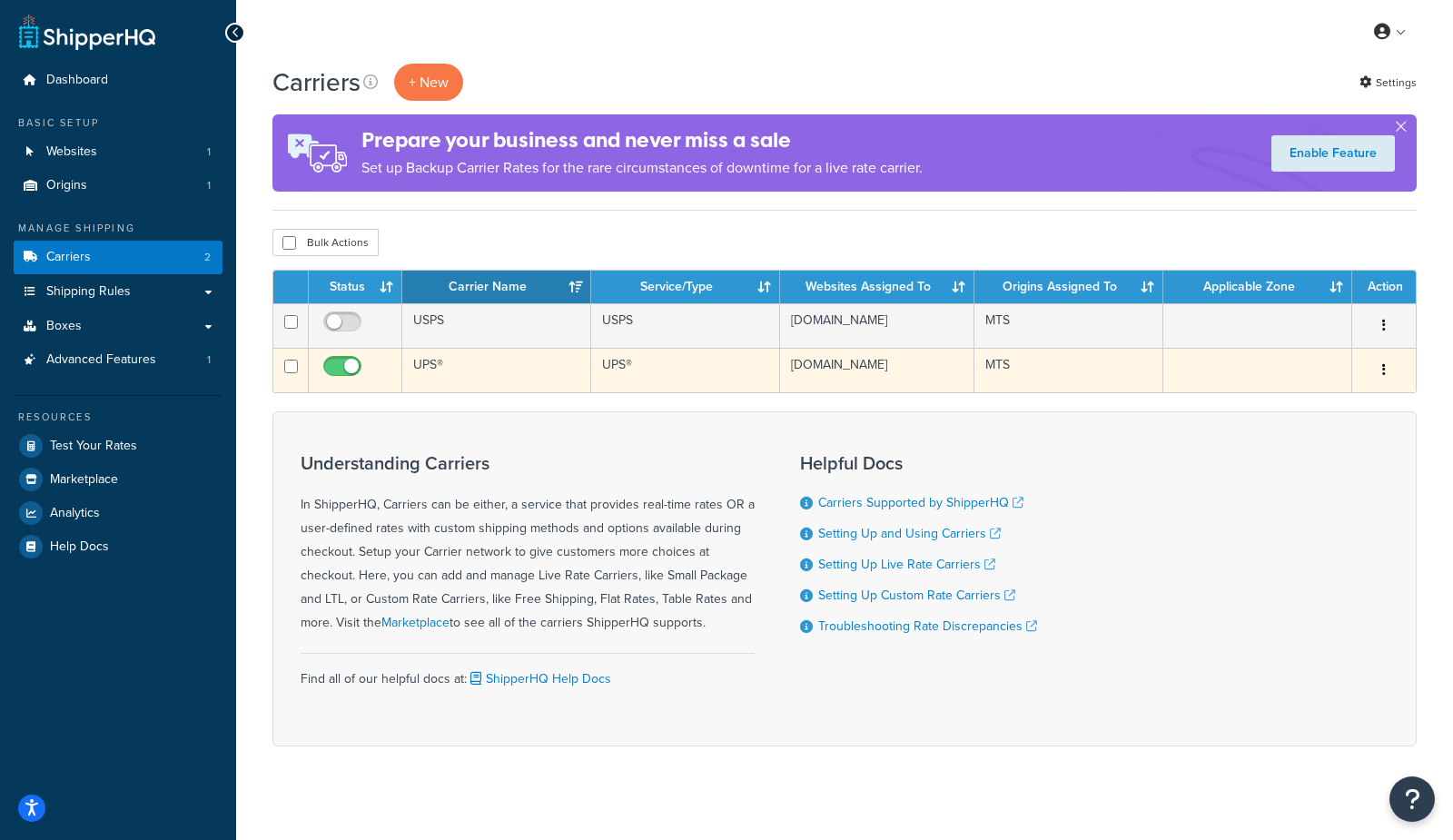
click at [449, 374] on td "UPS®" at bounding box center [496, 370] width 189 height 44
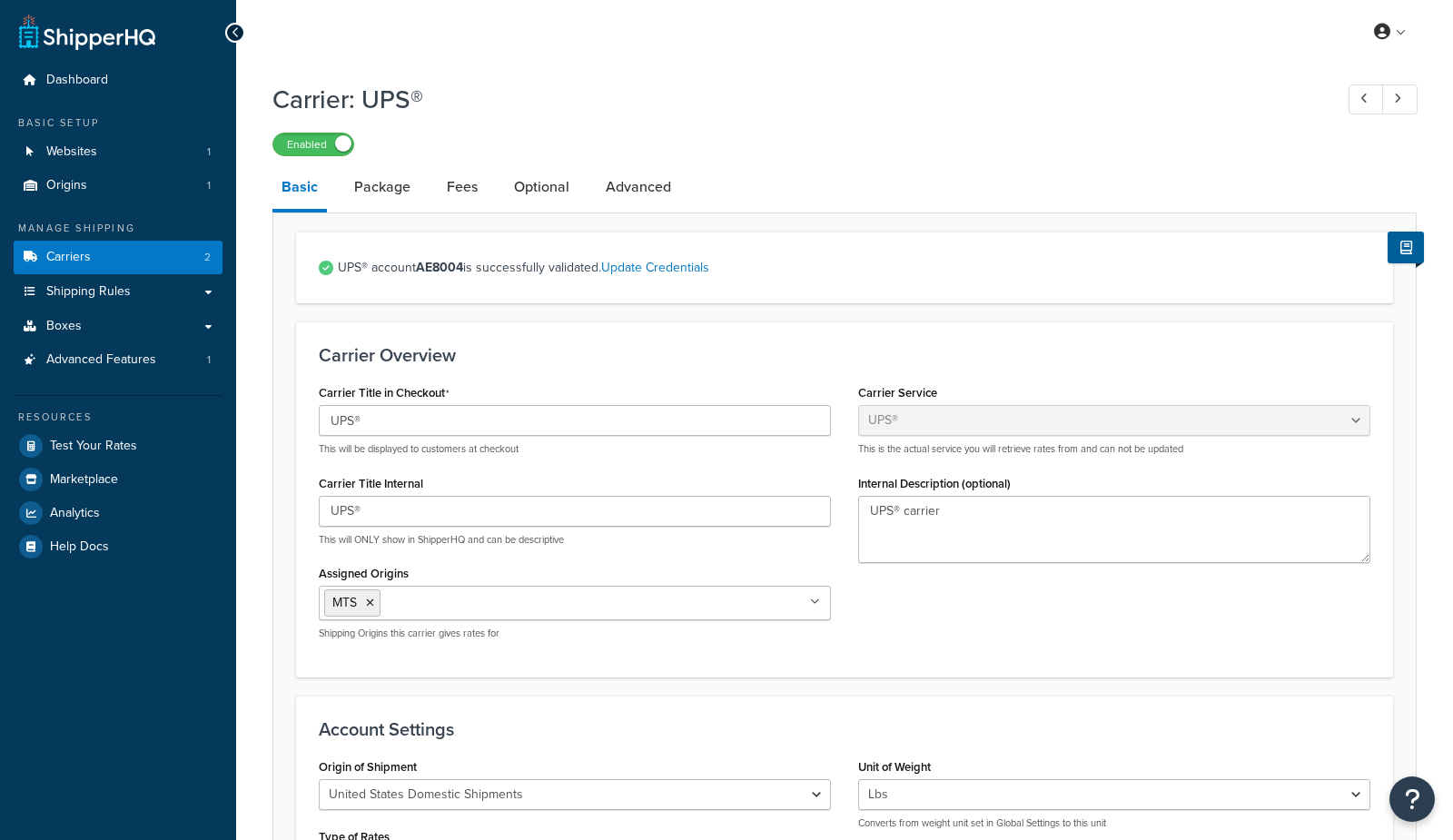
select select "ups"
click at [463, 183] on link "Fees" at bounding box center [462, 187] width 49 height 43
select select "AFTER"
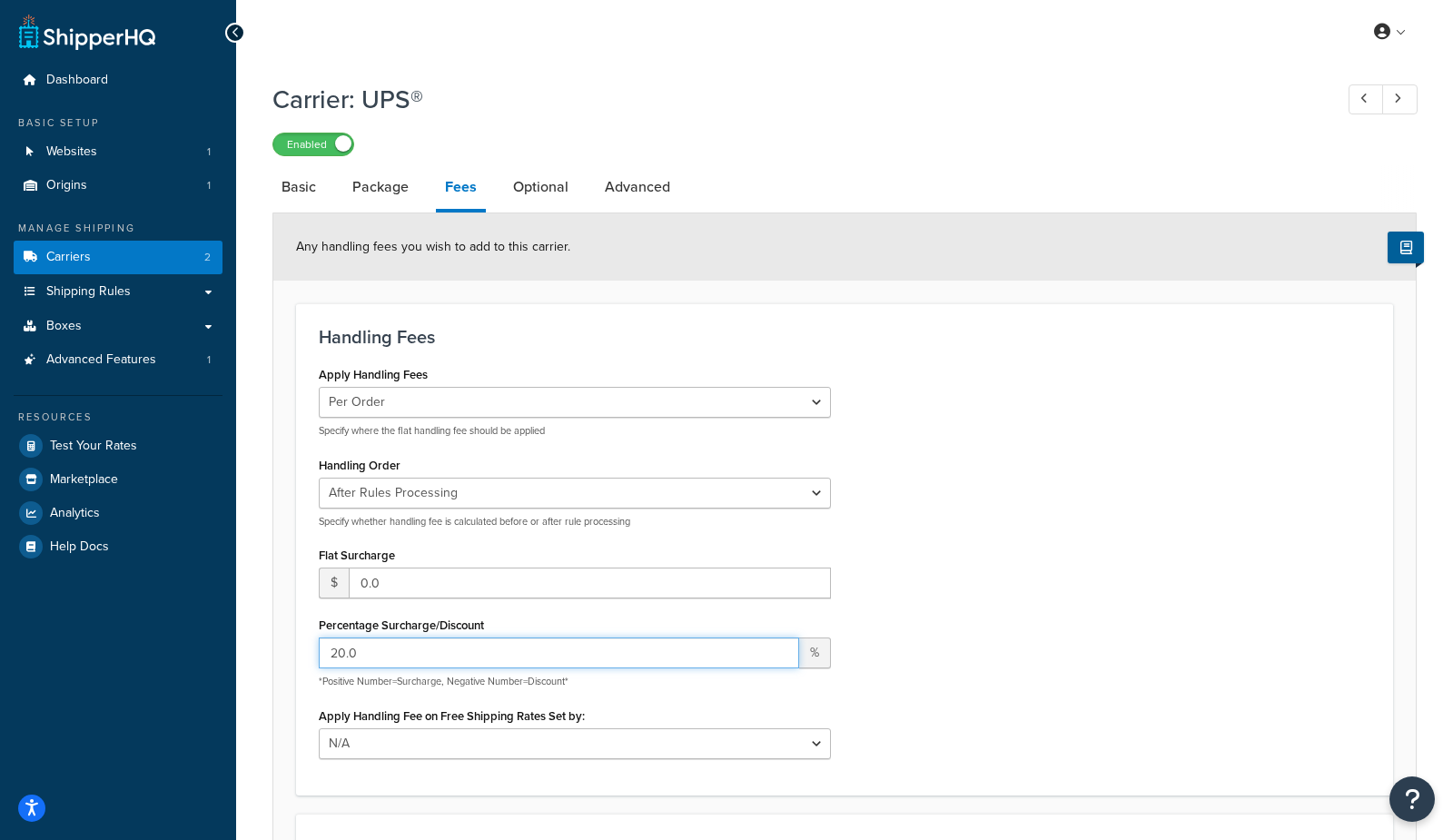
click at [371, 652] on input "20.0" at bounding box center [559, 652] width 480 height 30
click at [971, 586] on div "Apply Handling Fees Per Order Per Item Per Package Specify where the flat handl…" at bounding box center [844, 567] width 1078 height 411
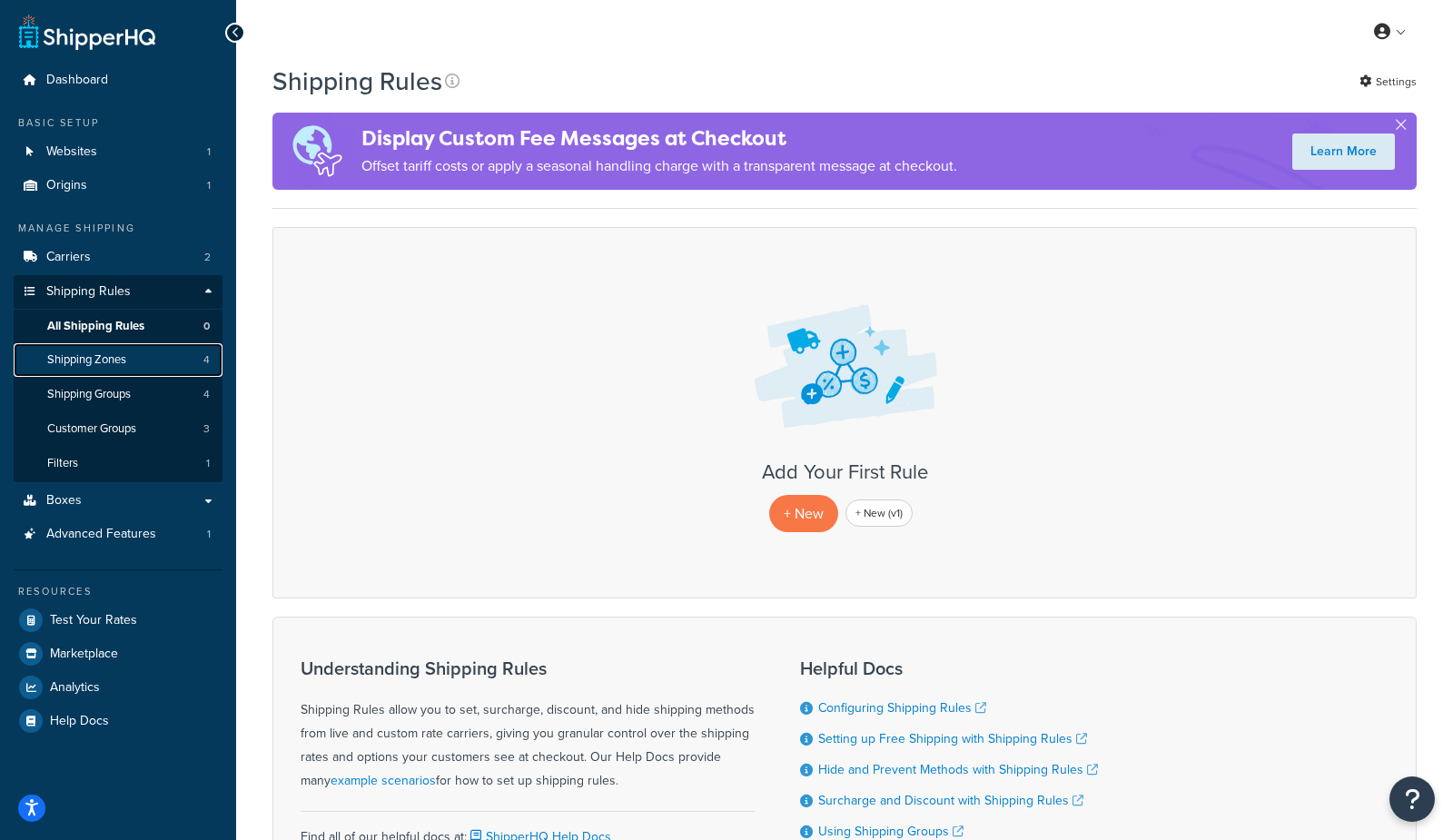
click at [130, 371] on link "Shipping Zones 4" at bounding box center [118, 360] width 209 height 33
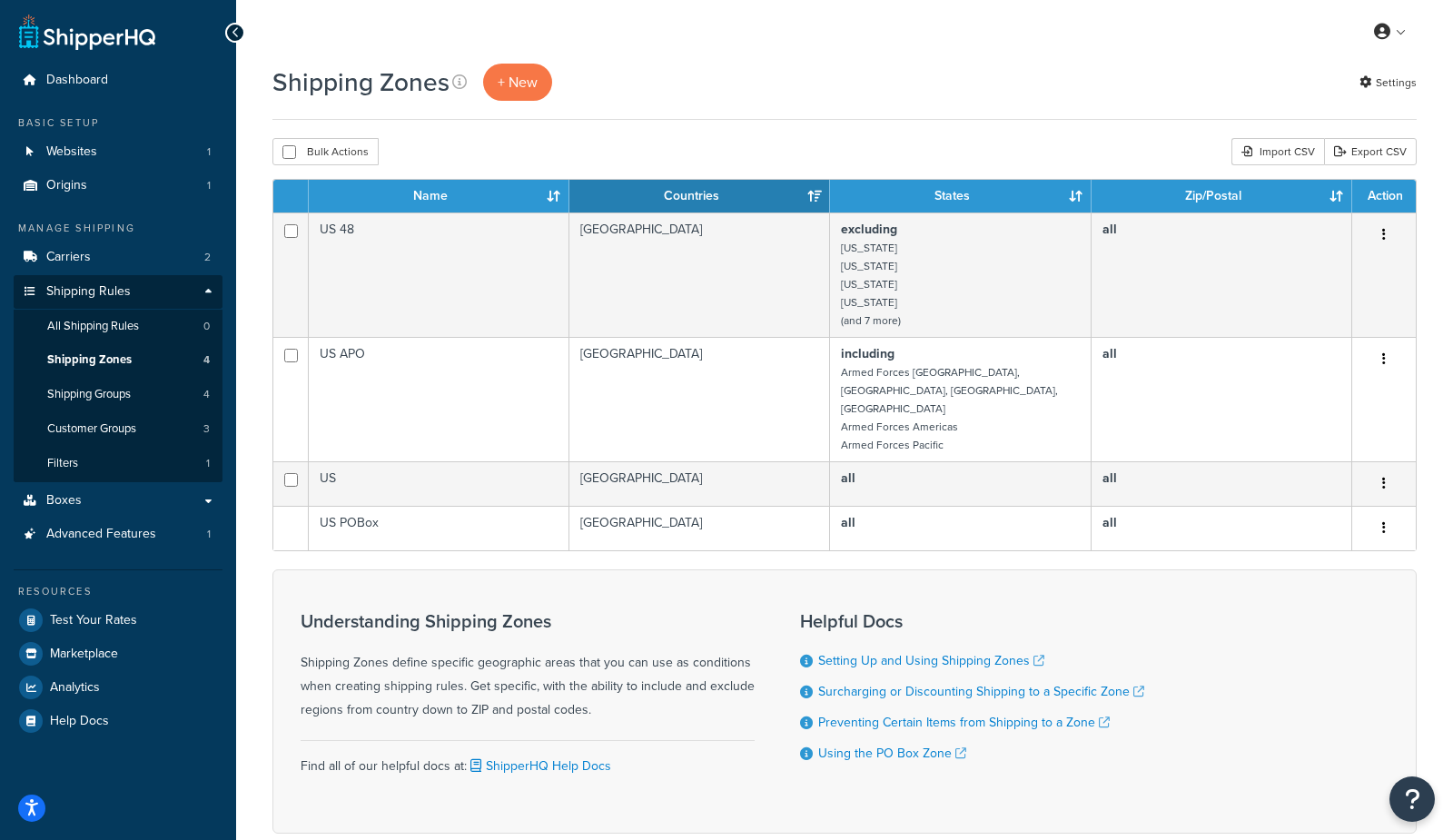
click at [674, 61] on div "My Profile Billing Global Settings Contact Us Logout" at bounding box center [844, 31] width 1217 height 64
click at [537, 81] on link "+ New" at bounding box center [518, 82] width 69 height 37
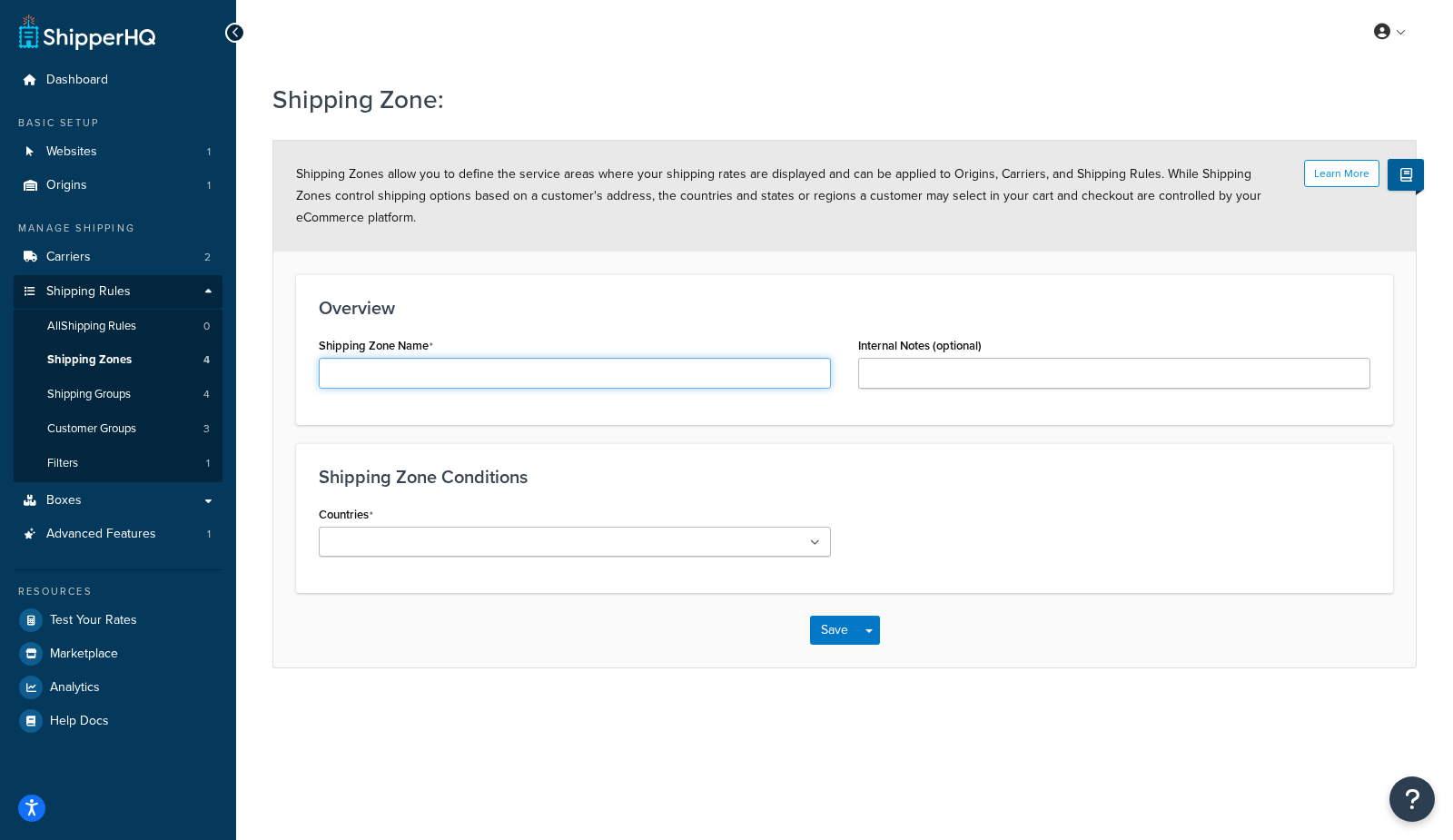
click at [471, 377] on input "Shipping Zone Name" at bounding box center [575, 372] width 512 height 30
type input "california"
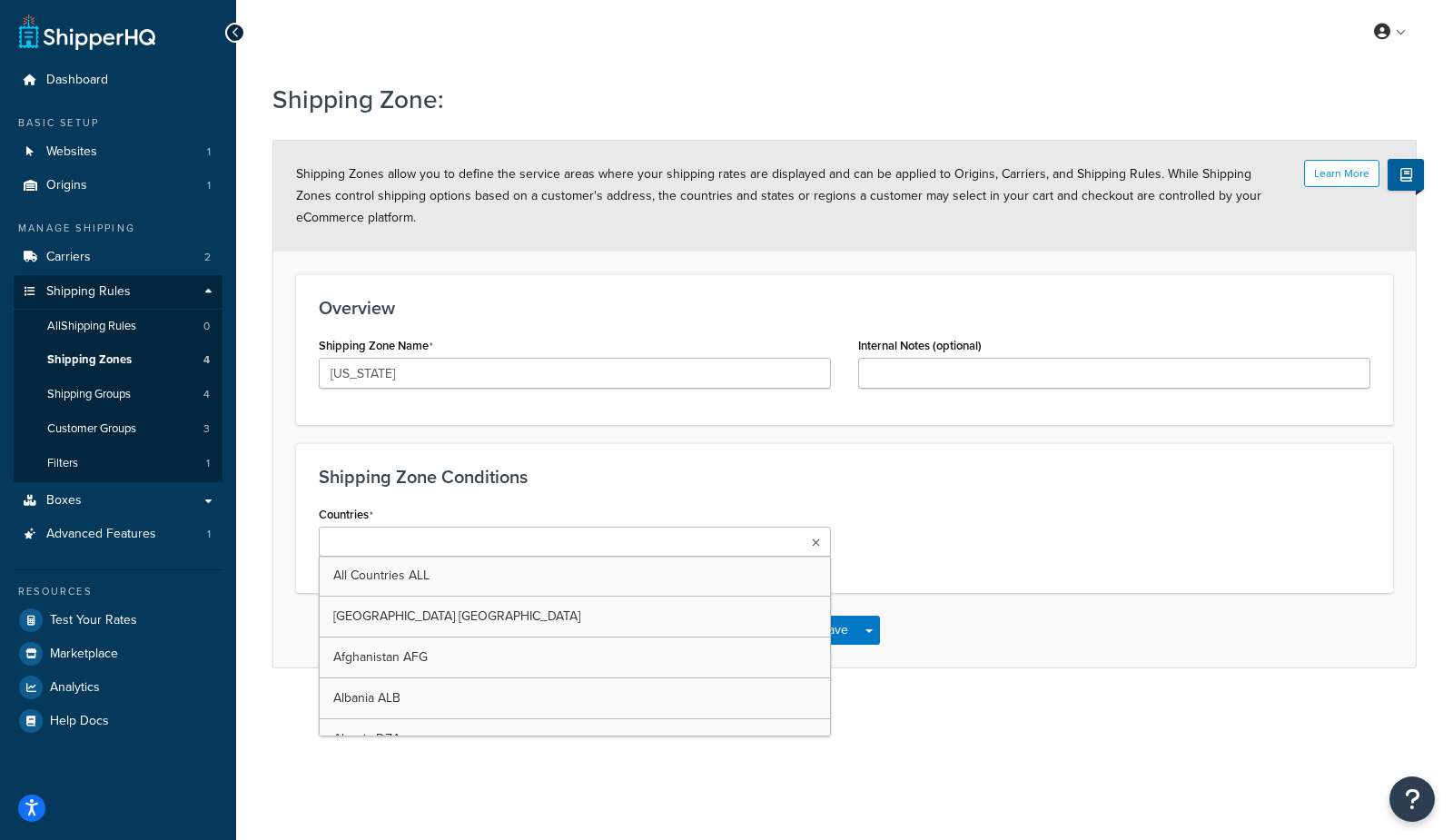
click at [417, 544] on input "Countries" at bounding box center [405, 543] width 161 height 20
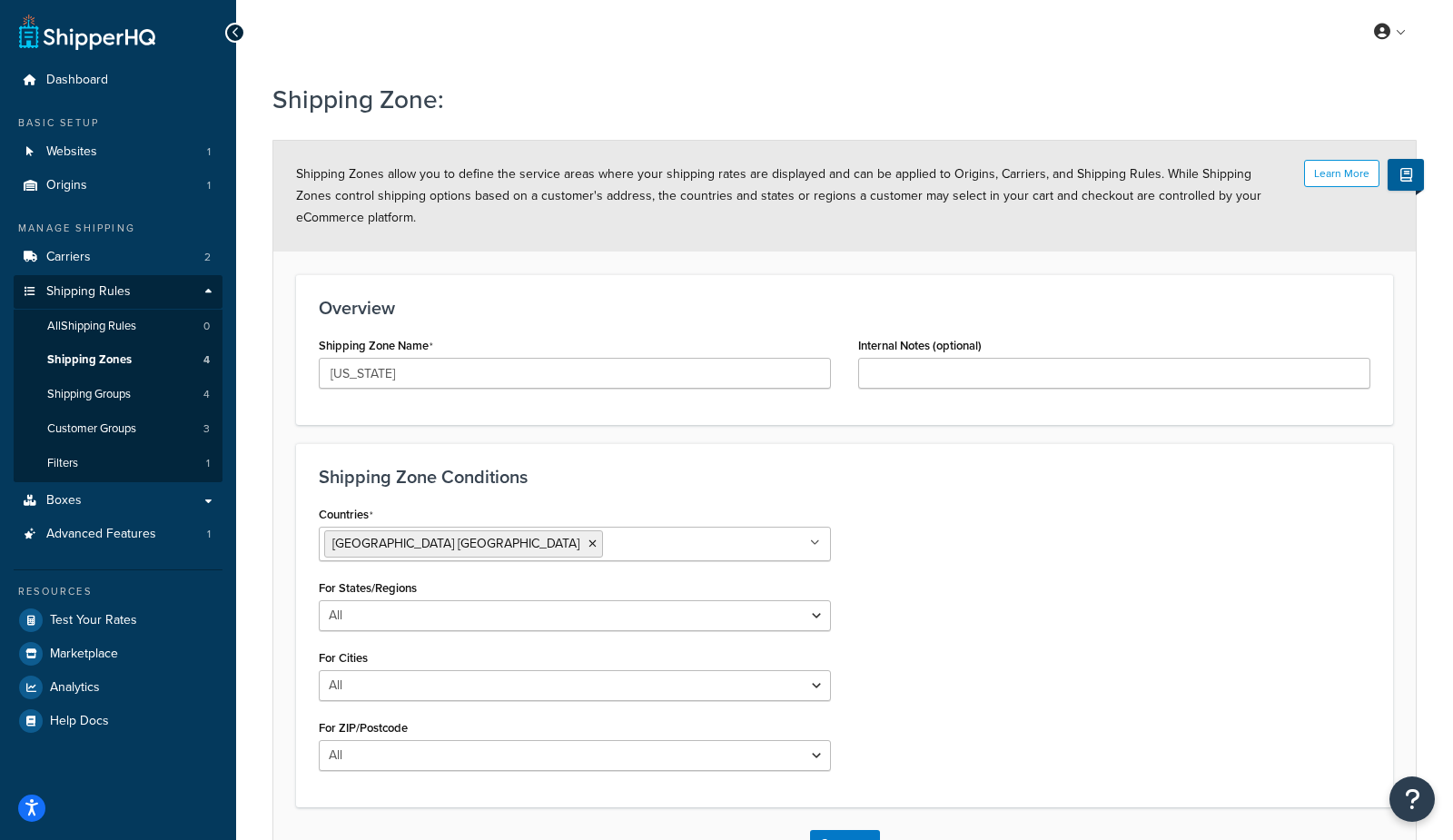
click at [967, 491] on div "Shipping Zone Conditions Countries United States USA All Countries ALL Afghanis…" at bounding box center [844, 624] width 1097 height 364
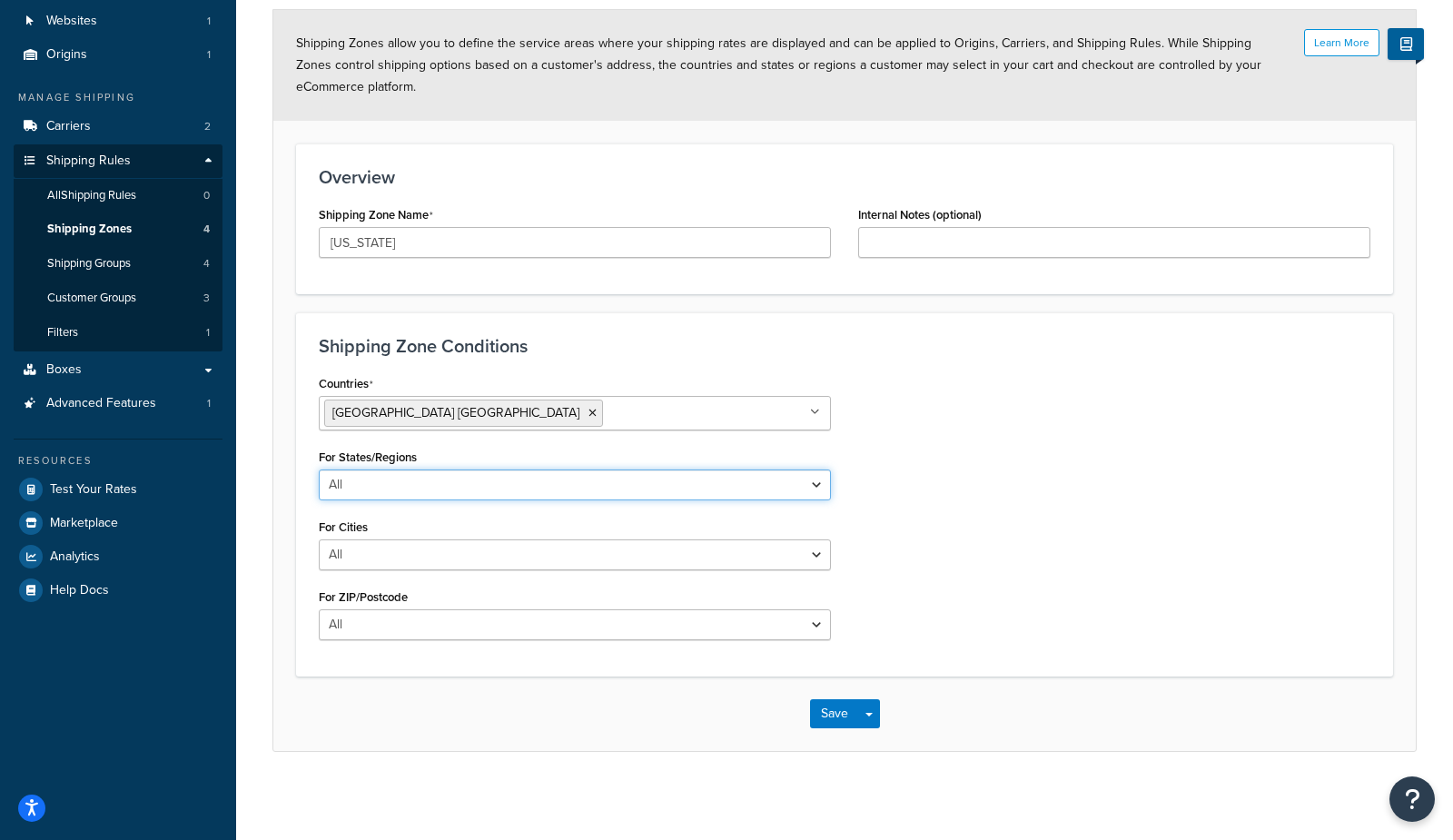
click at [374, 490] on select "All Including Excluding" at bounding box center [575, 484] width 512 height 30
select select "including"
click at [319, 469] on select "All Including Excluding" at bounding box center [575, 484] width 512 height 30
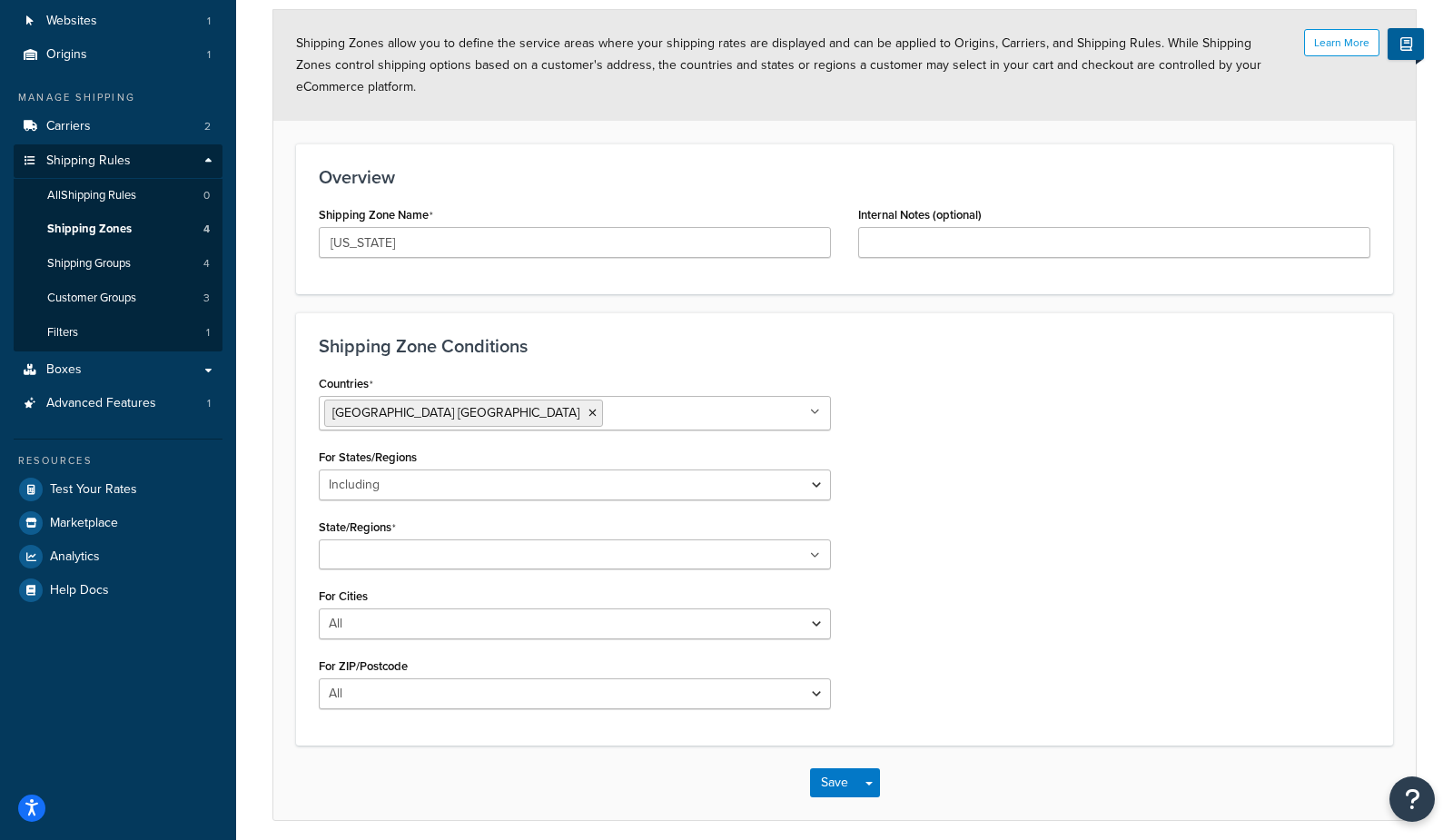
click at [368, 553] on input "State/Regions" at bounding box center [405, 556] width 161 height 20
type input "califo"
type input "oregon"
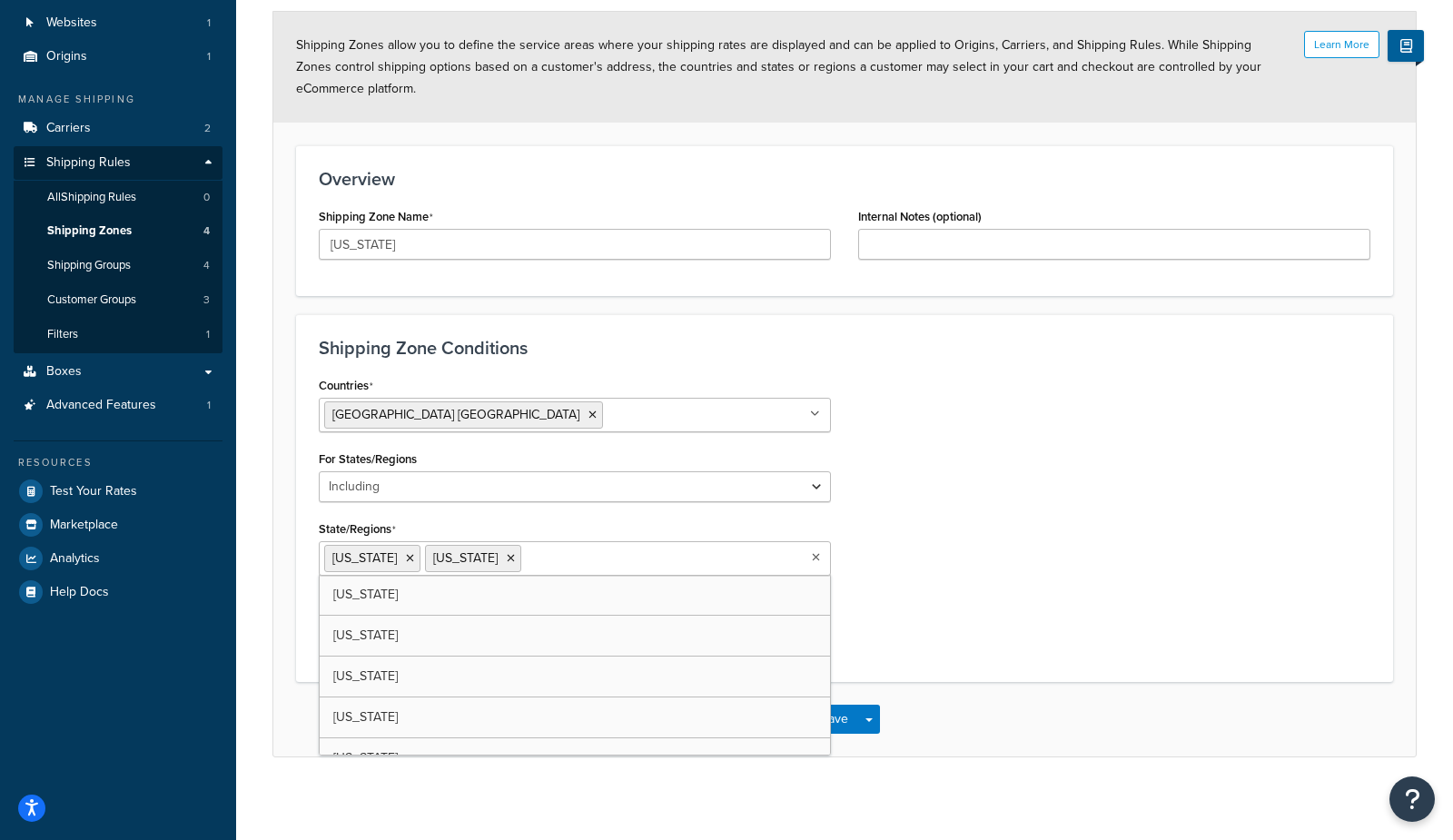
click at [888, 554] on div "Countries United States USA All Countries ALL Afghanistan AFG Albania ALB Alger…" at bounding box center [844, 516] width 1078 height 287
click at [406, 553] on icon at bounding box center [410, 558] width 8 height 11
click at [392, 552] on li "Oregon" at bounding box center [373, 559] width 96 height 27
click at [406, 553] on icon at bounding box center [410, 558] width 8 height 11
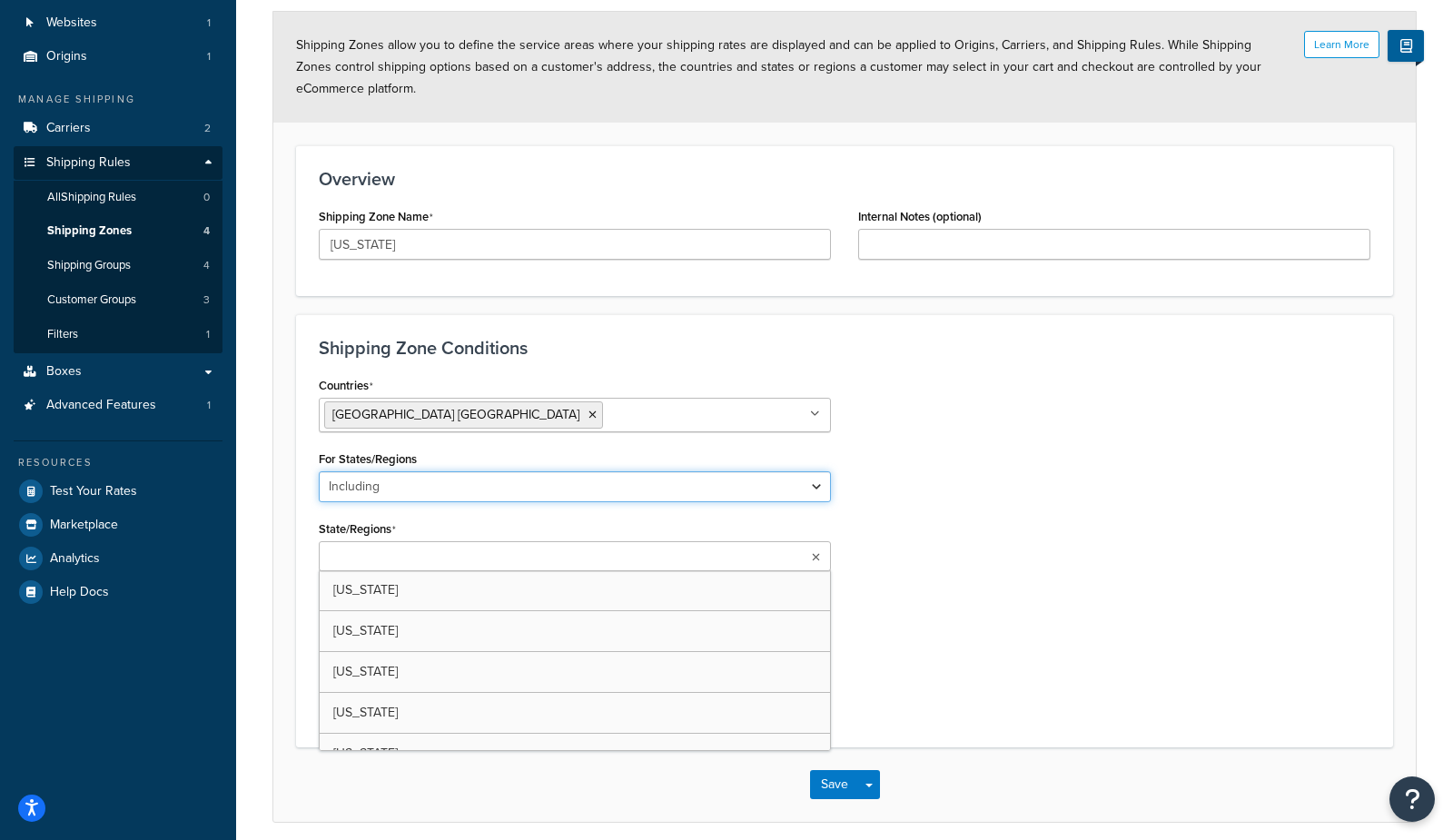
click at [378, 485] on select "All Including Excluding" at bounding box center [575, 486] width 512 height 30
select select "all"
click at [319, 471] on select "All Including Excluding" at bounding box center [575, 486] width 512 height 30
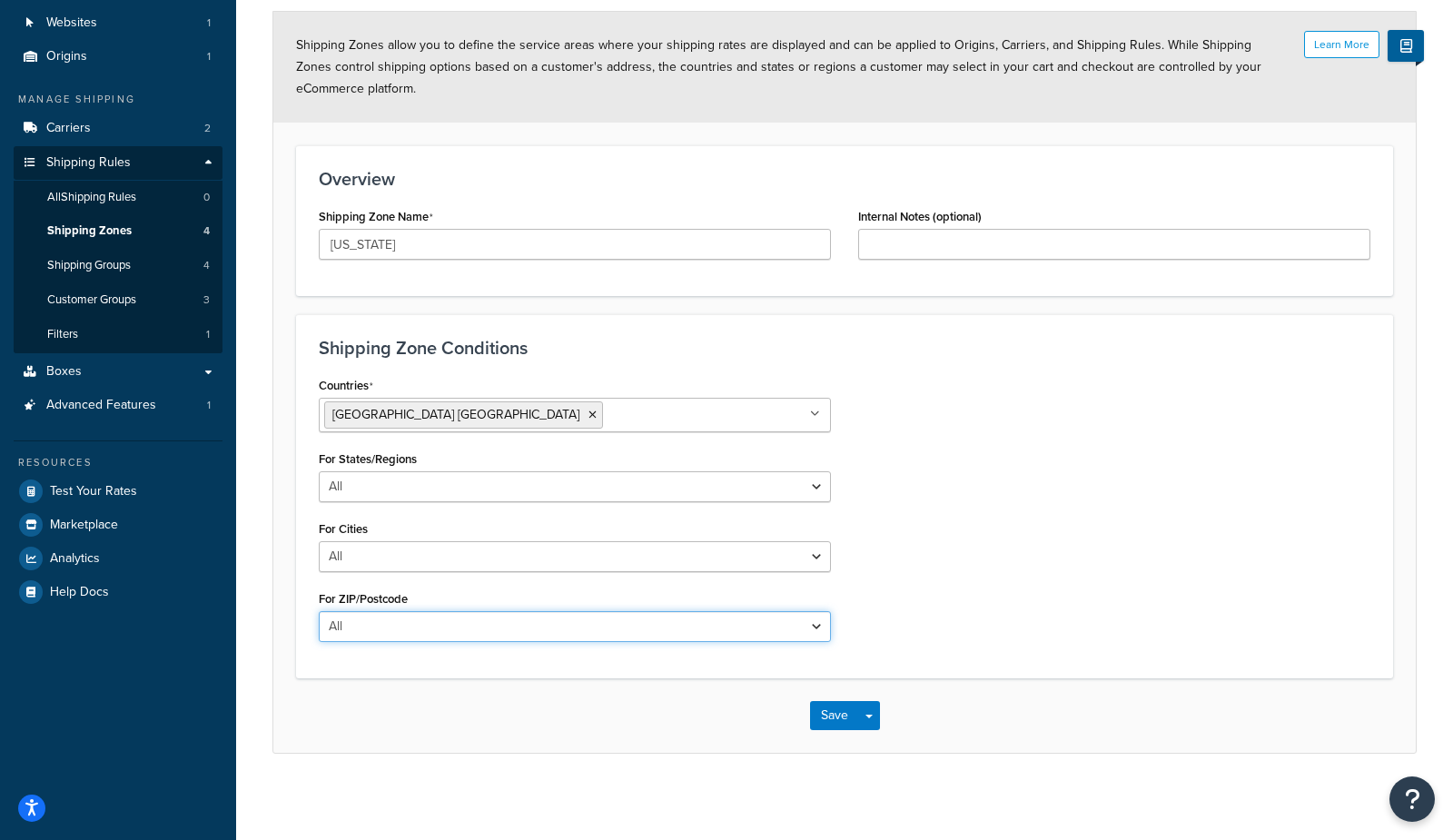
click at [365, 629] on select "All Including Excluding" at bounding box center [575, 625] width 512 height 30
select select "including"
click at [319, 611] on select "All Including Excluding" at bounding box center [575, 625] width 512 height 30
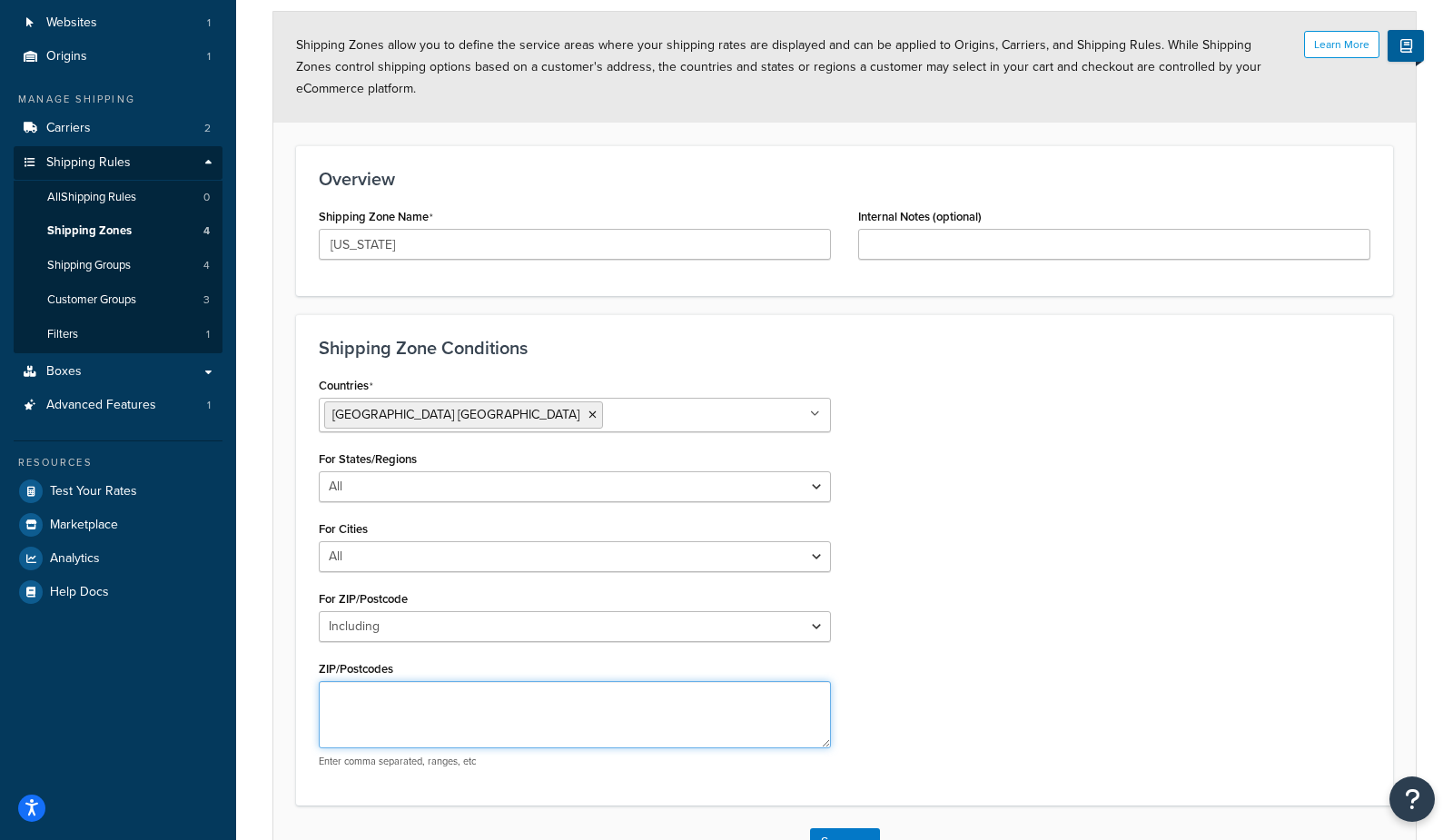
click at [362, 686] on textarea "ZIP/Postcodes" at bounding box center [575, 714] width 512 height 68
type textarea "12345-12456"
click at [1022, 619] on div "Countries United States USA All Countries ALL Afghanistan AFG Albania ALB Alger…" at bounding box center [844, 577] width 1078 height 410
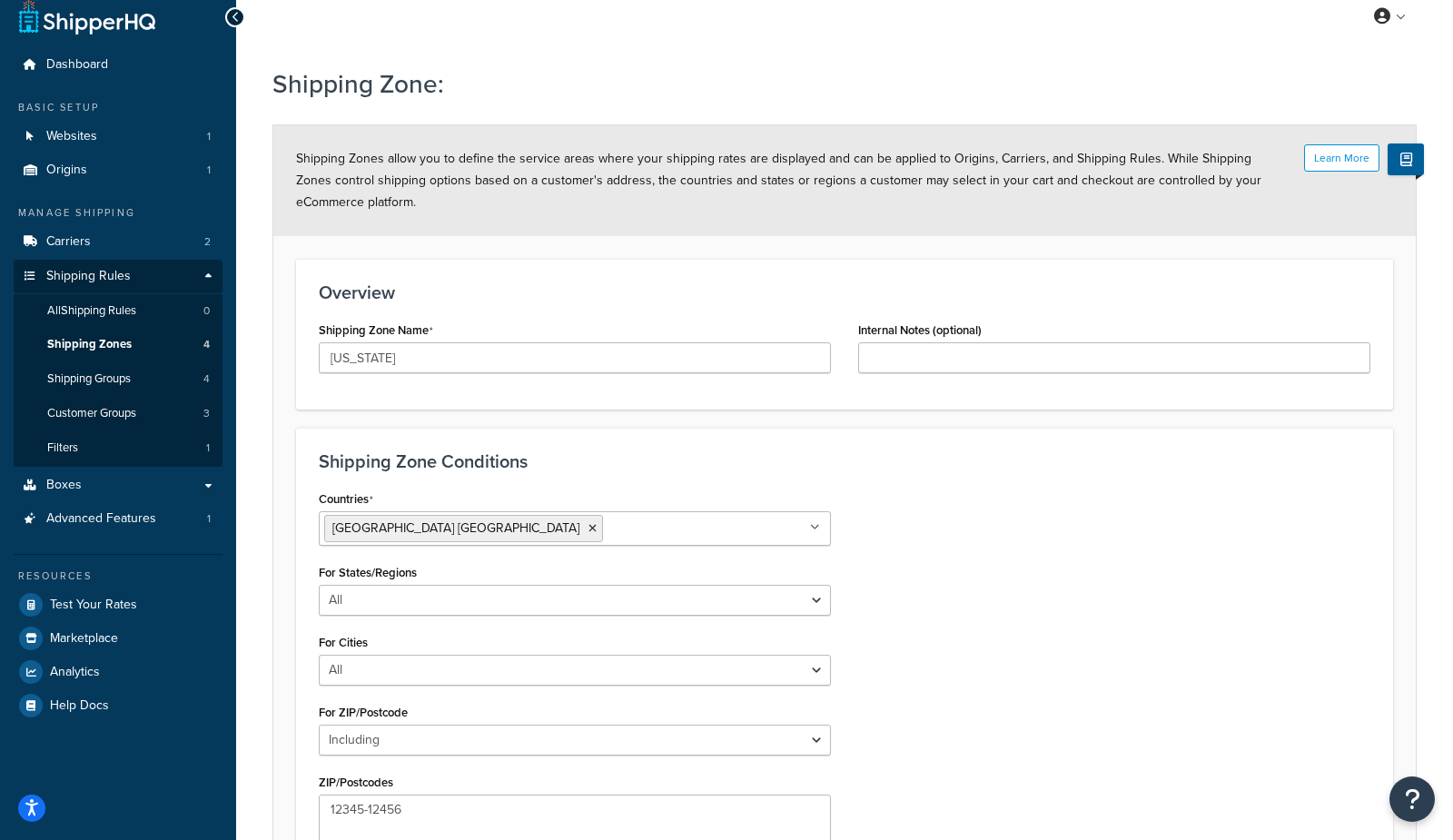
scroll to position [0, 0]
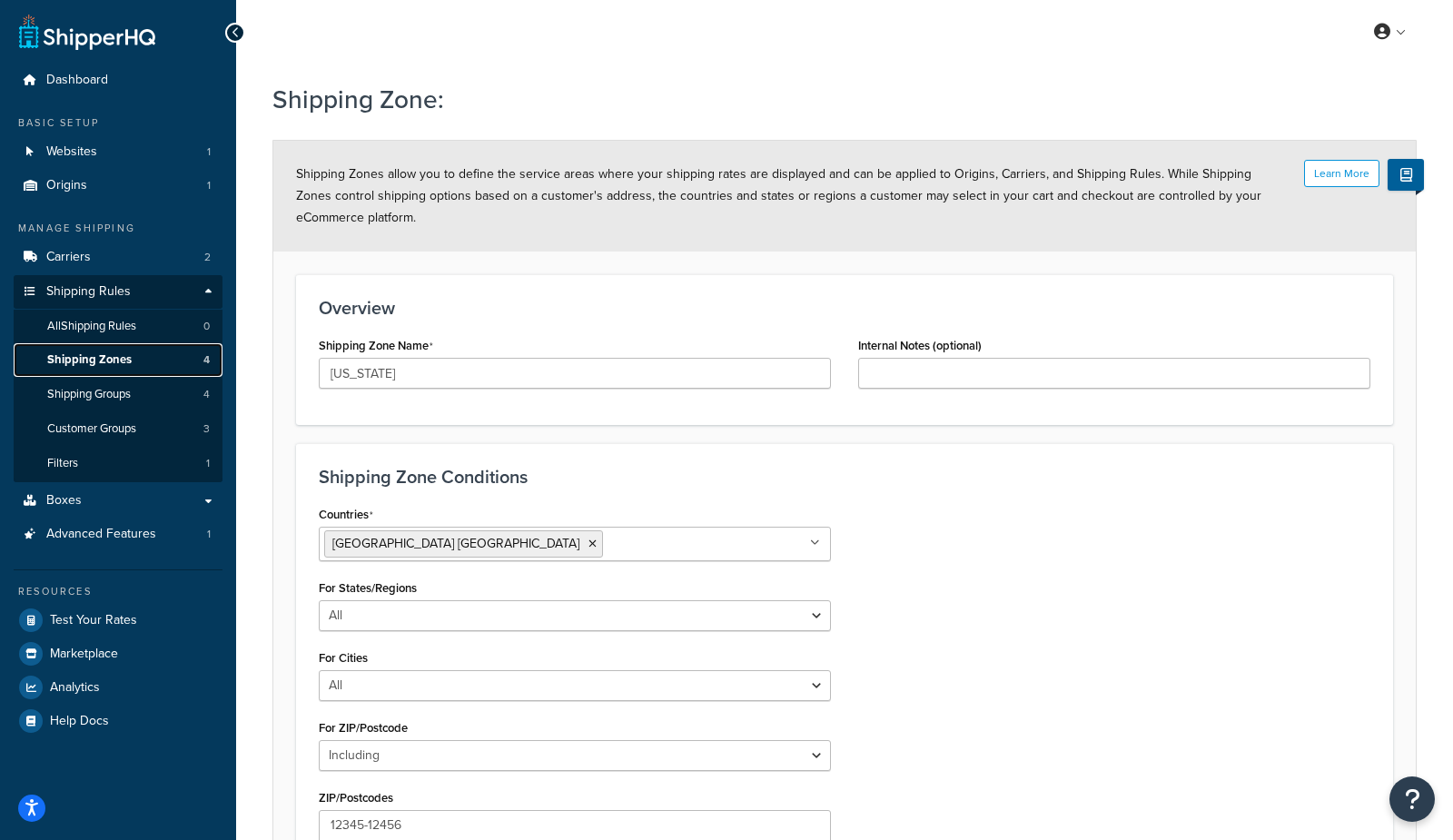
click at [175, 373] on link "Shipping Zones 4" at bounding box center [118, 360] width 209 height 33
